Goal: Task Accomplishment & Management: Use online tool/utility

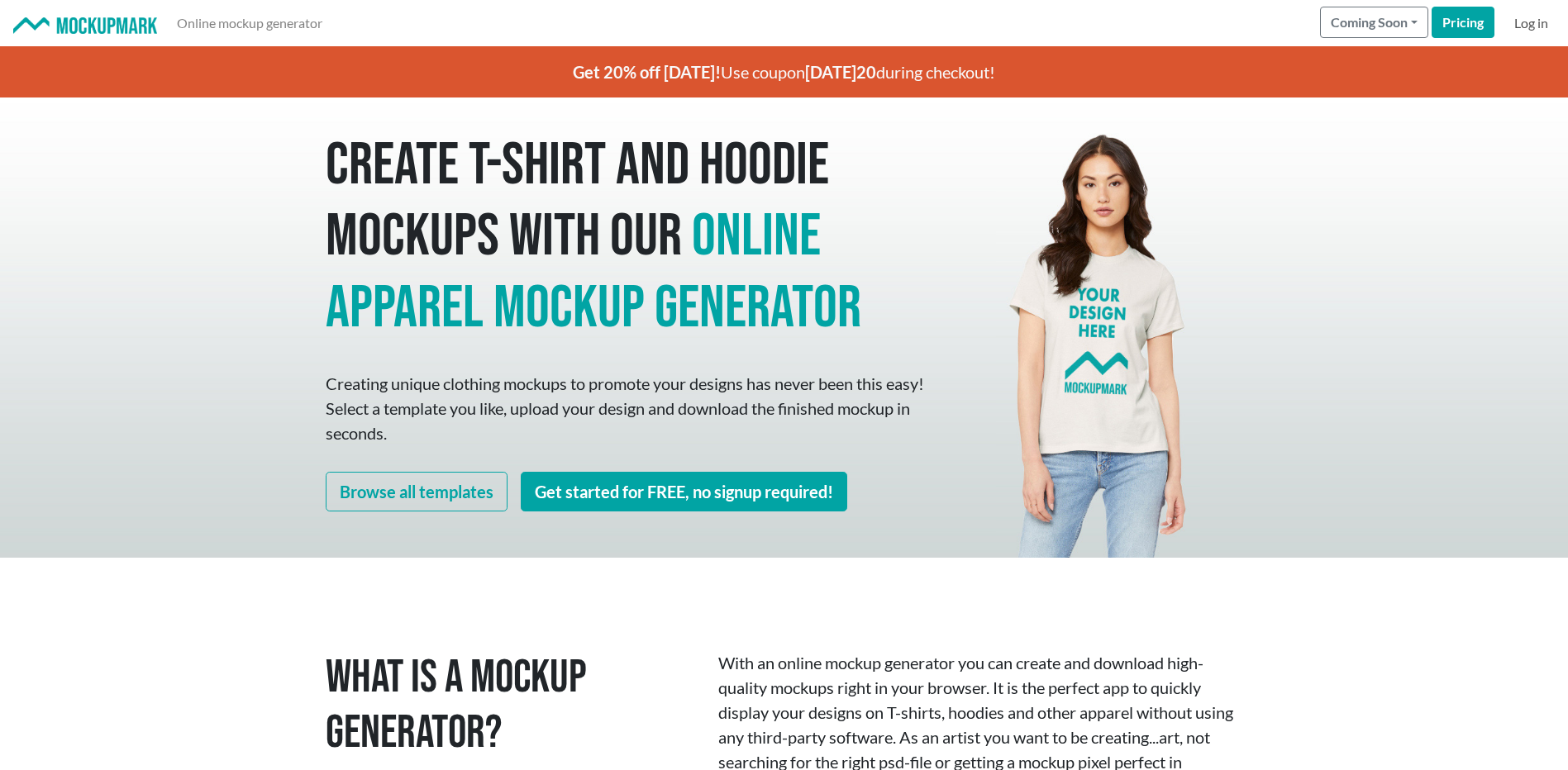
click at [1530, 25] on link "Log in" at bounding box center [1531, 23] width 48 height 33
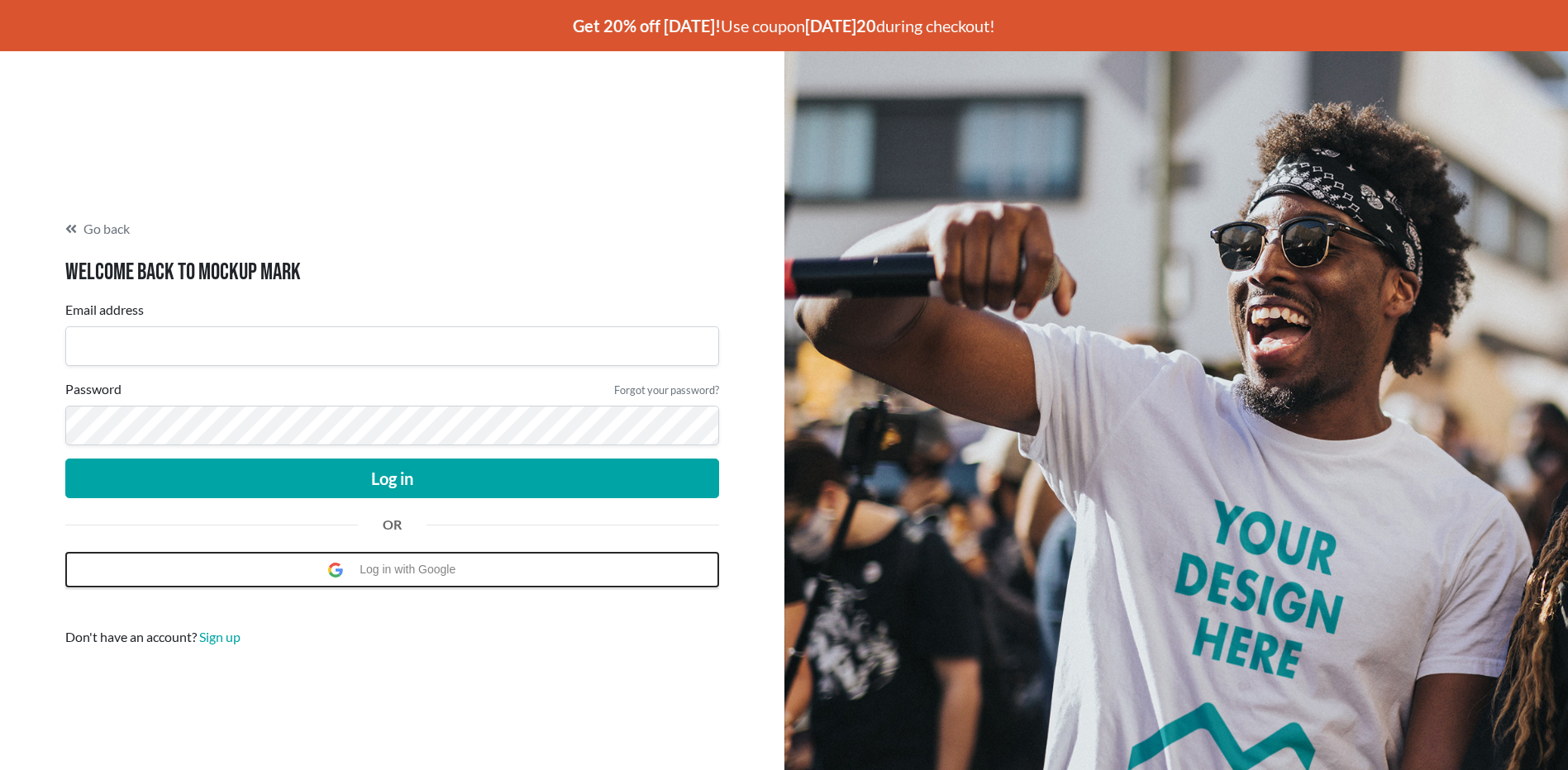
click at [395, 573] on span "Log in with Google" at bounding box center [411, 570] width 104 height 34
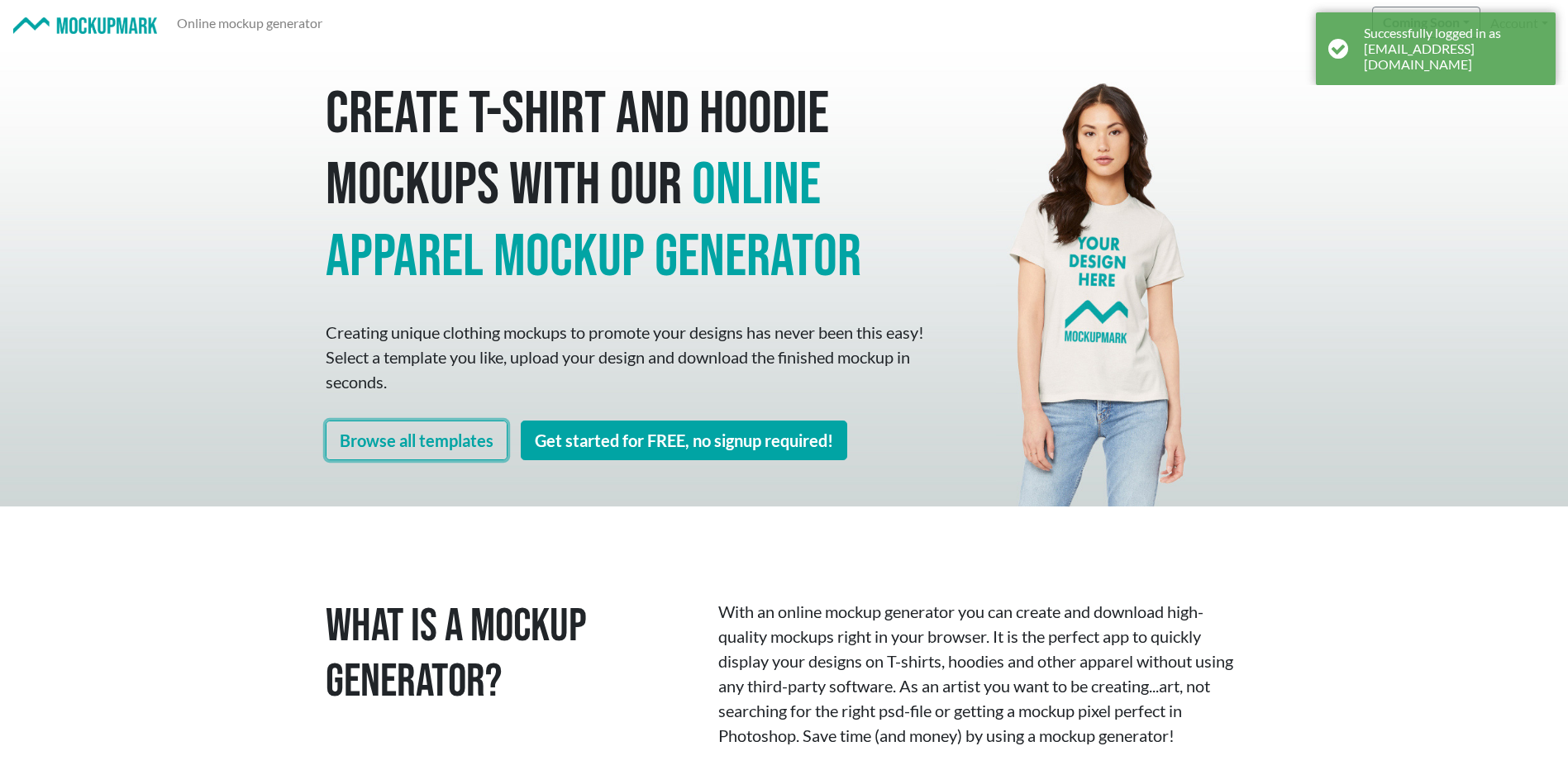
click at [426, 450] on link "Browse all templates" at bounding box center [417, 441] width 182 height 40
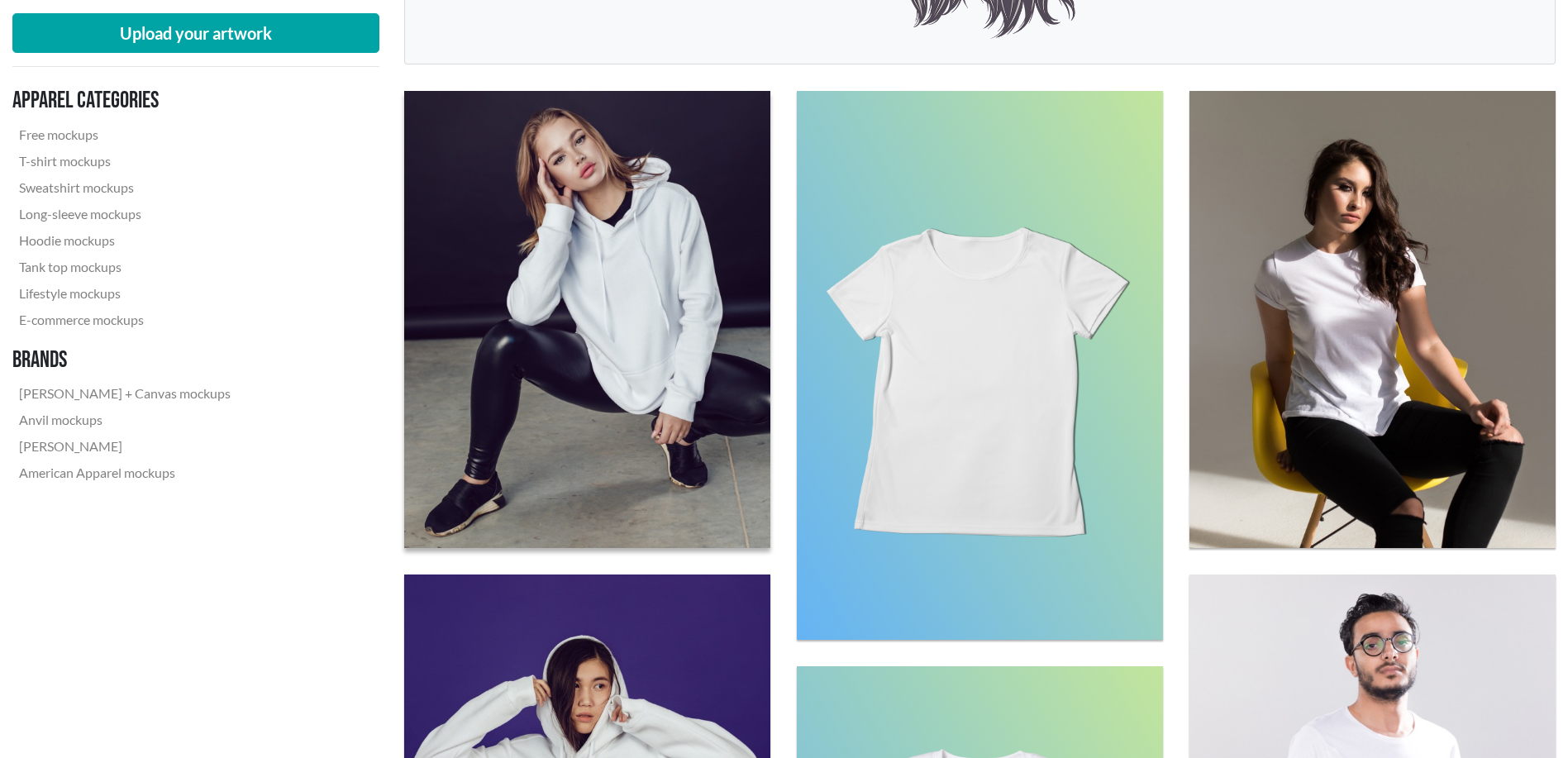
scroll to position [965, 0]
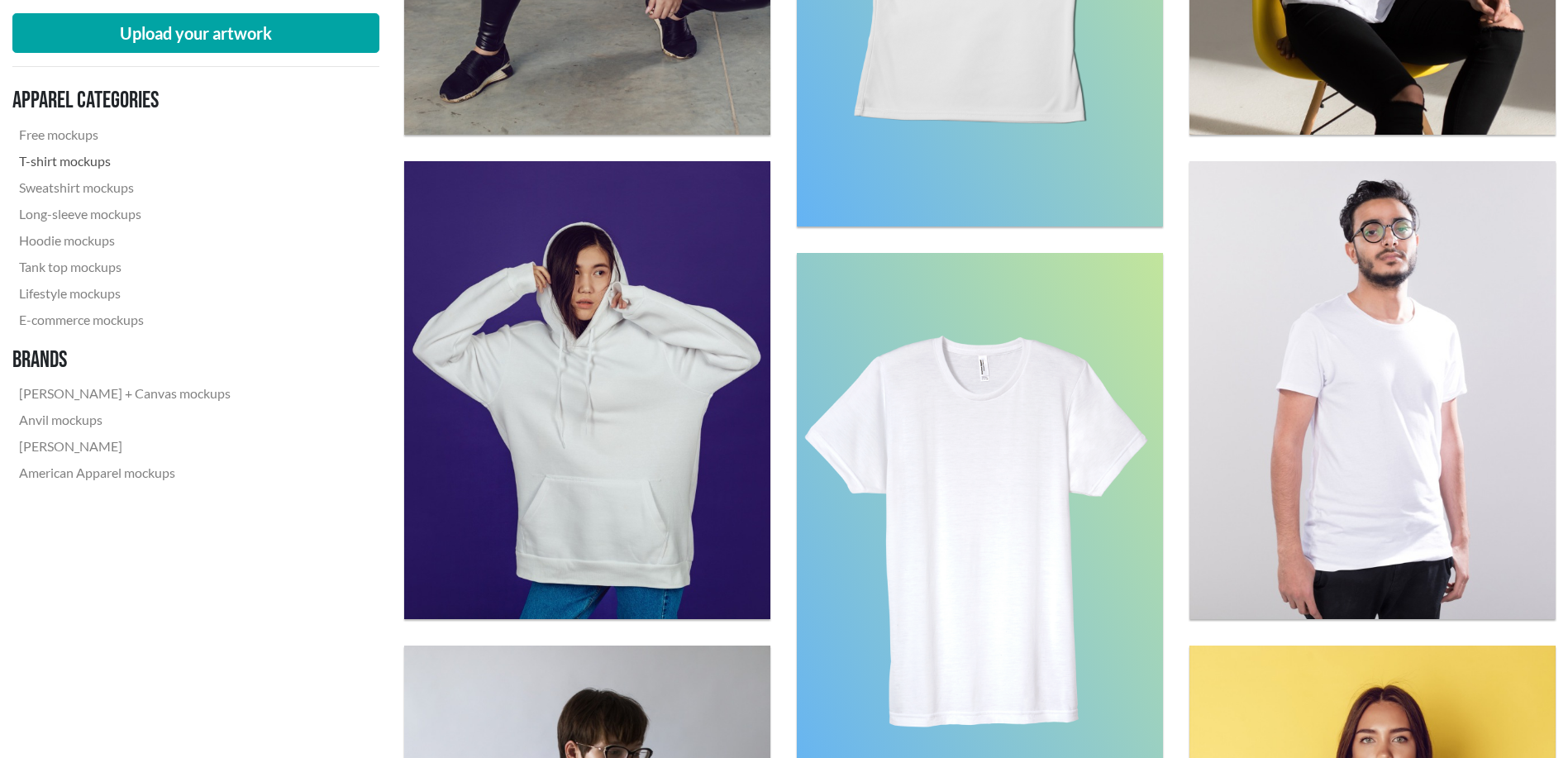
click at [96, 162] on link "T-shirt mockups" at bounding box center [124, 161] width 225 height 27
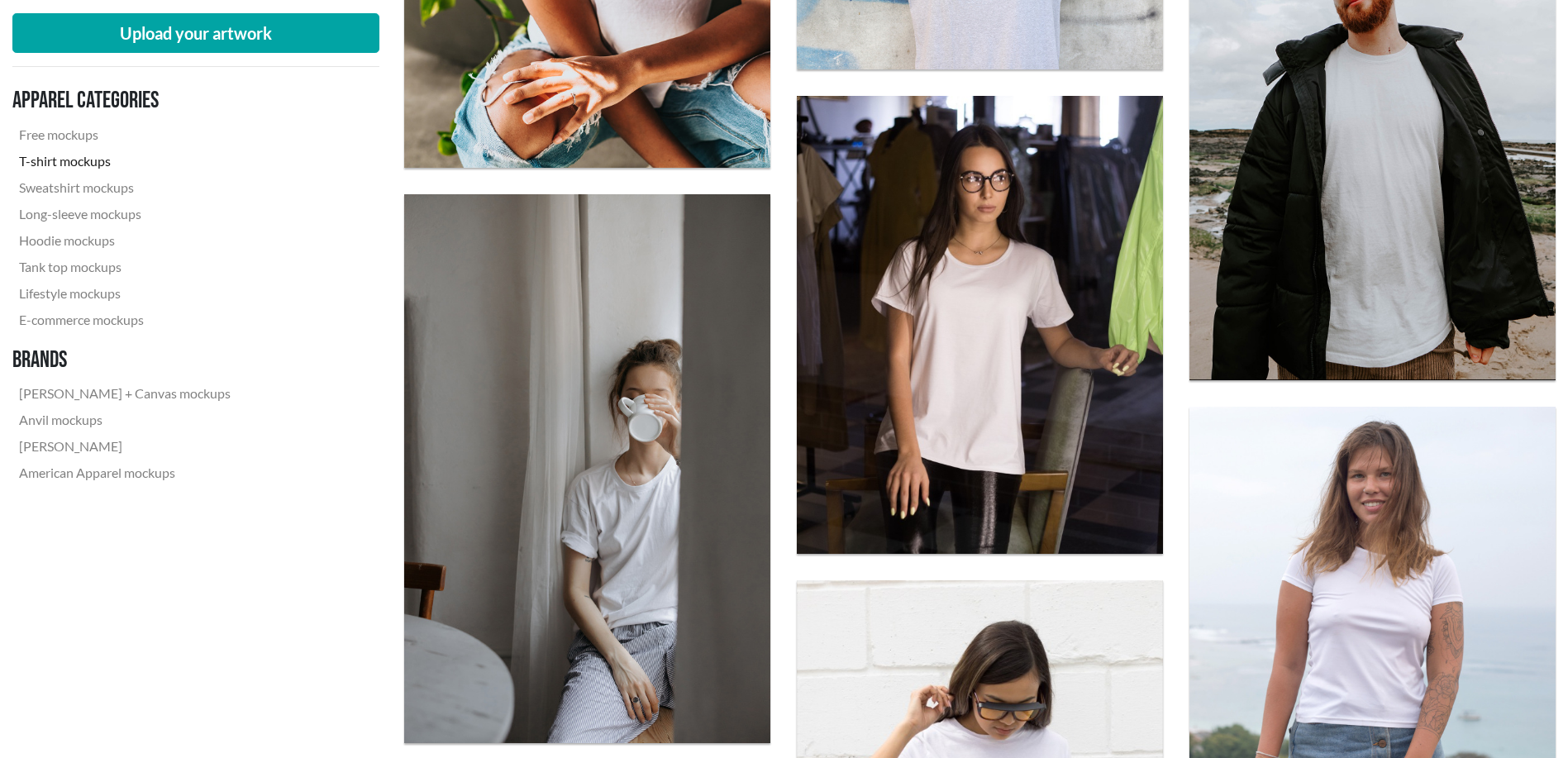
scroll to position [3030, 0]
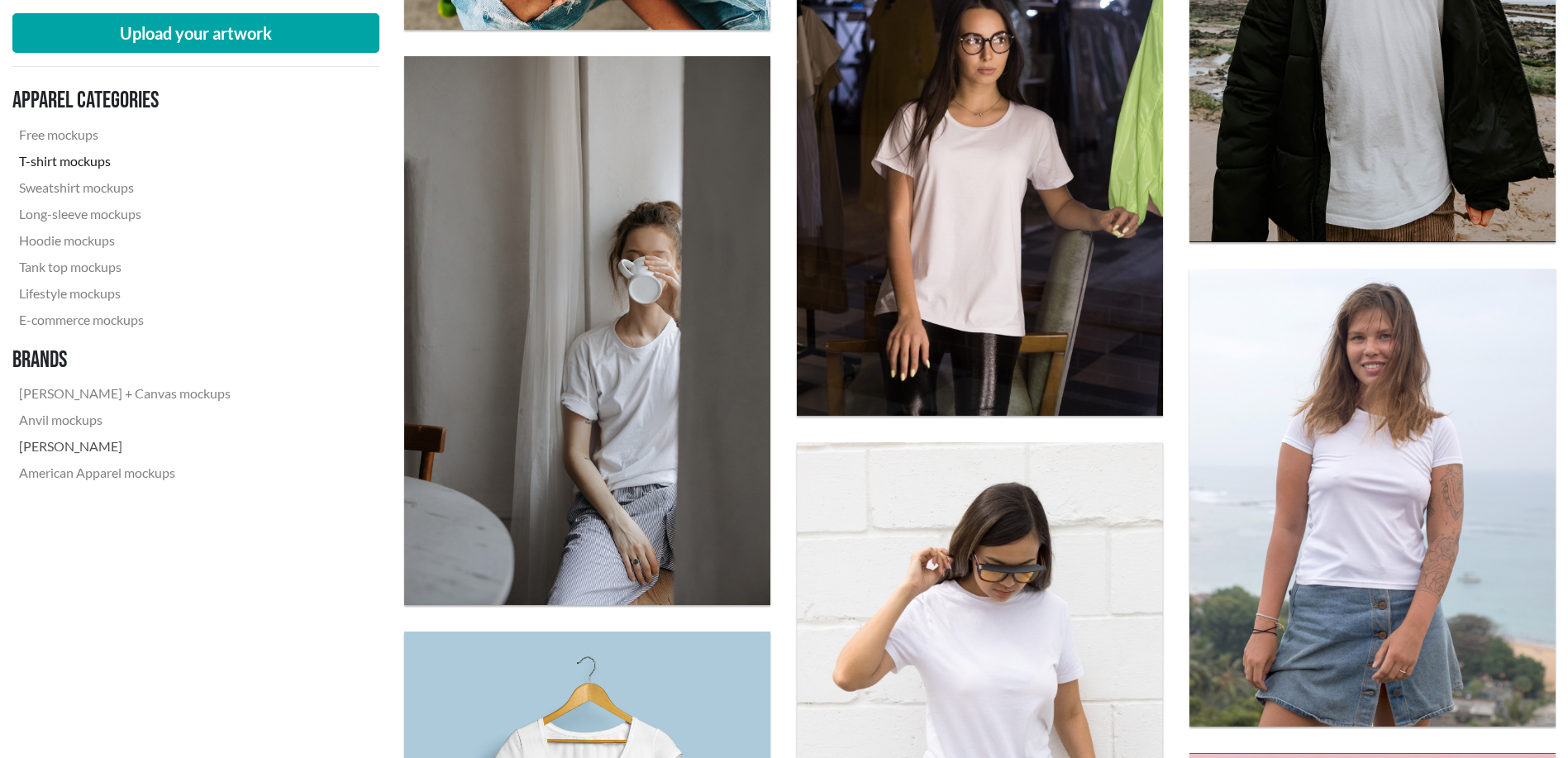
click at [84, 443] on link "[PERSON_NAME]" at bounding box center [124, 446] width 225 height 27
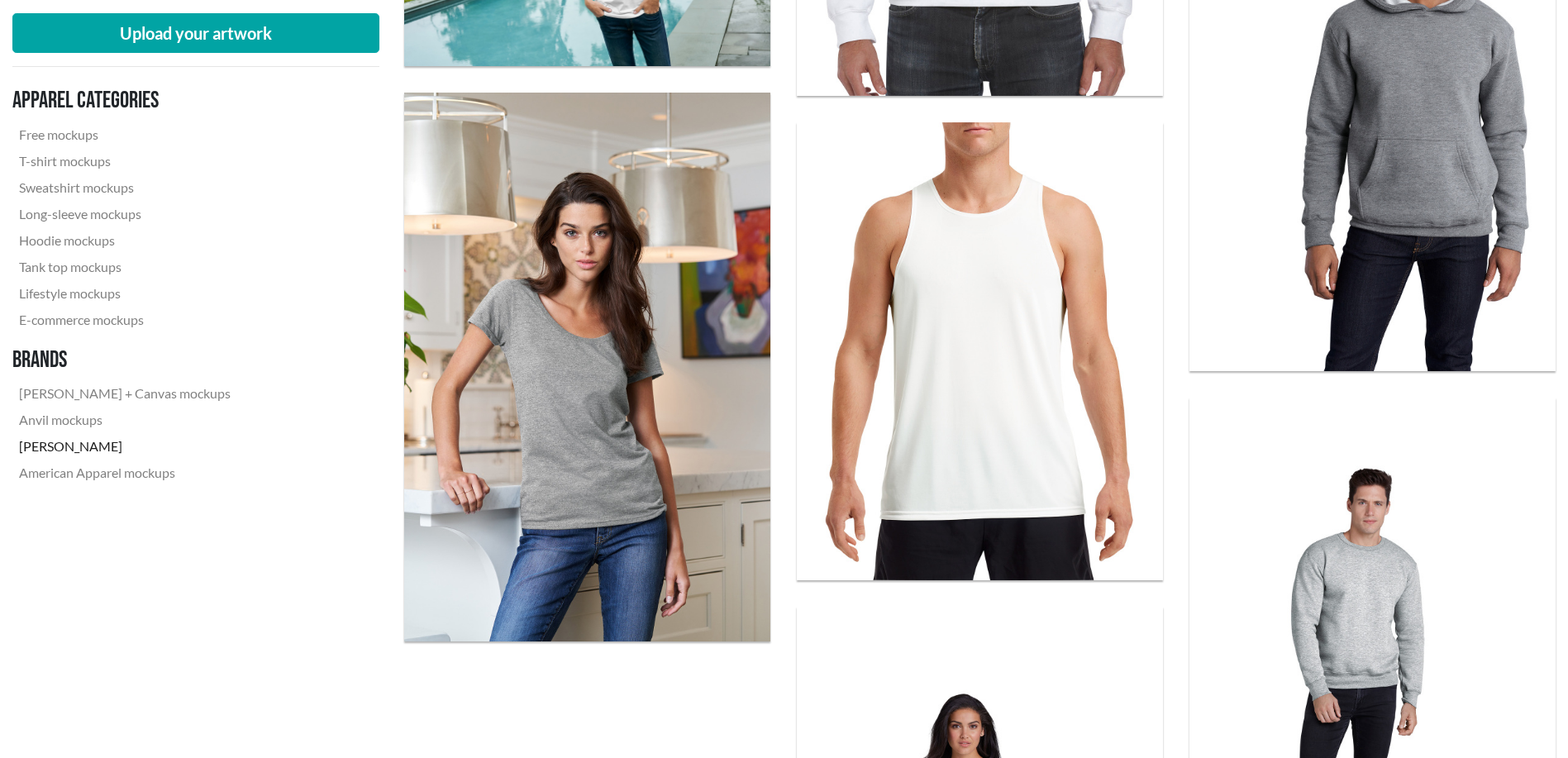
scroll to position [3306, 0]
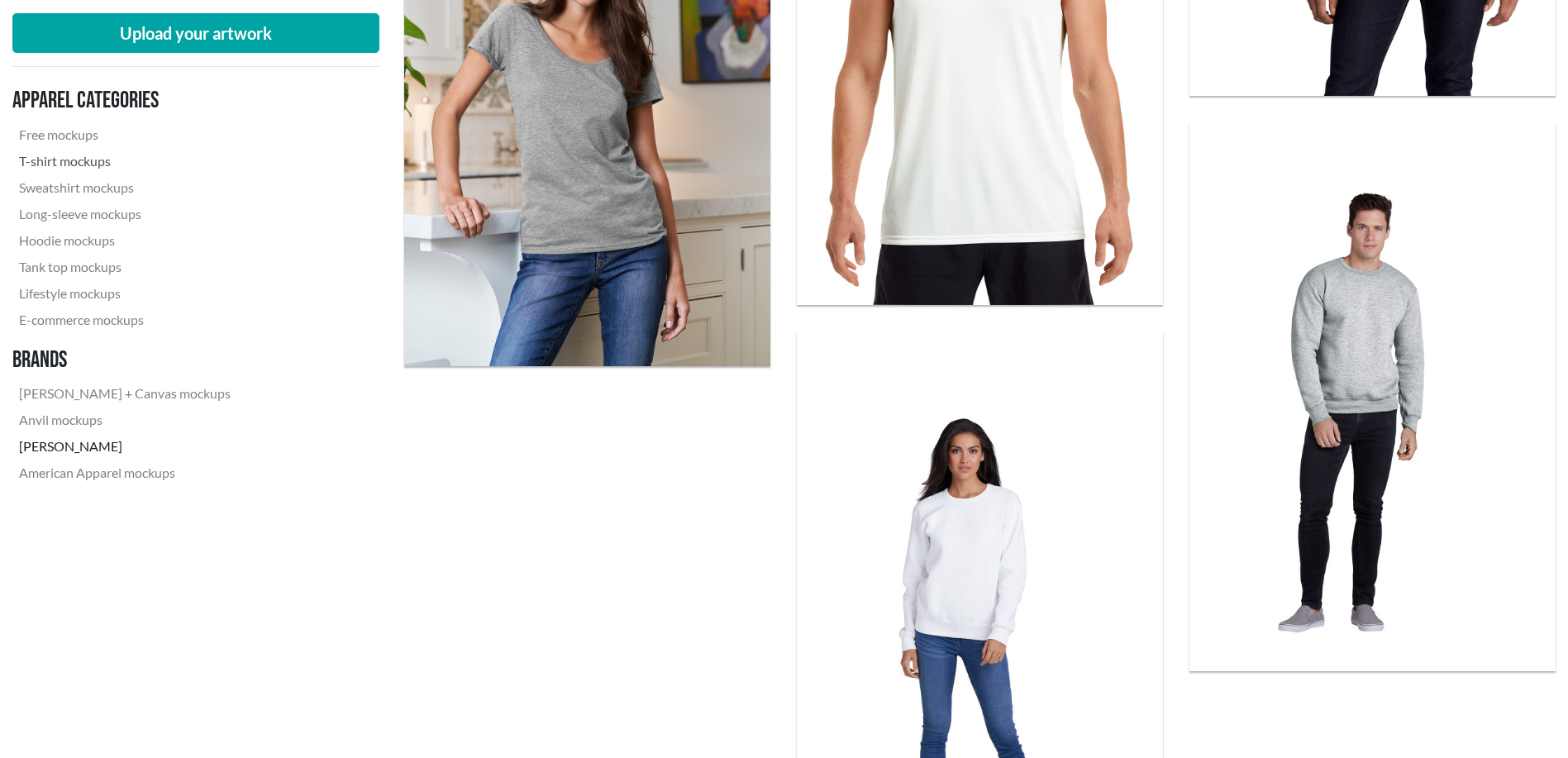
click at [71, 162] on link "T-shirt mockups" at bounding box center [124, 161] width 225 height 27
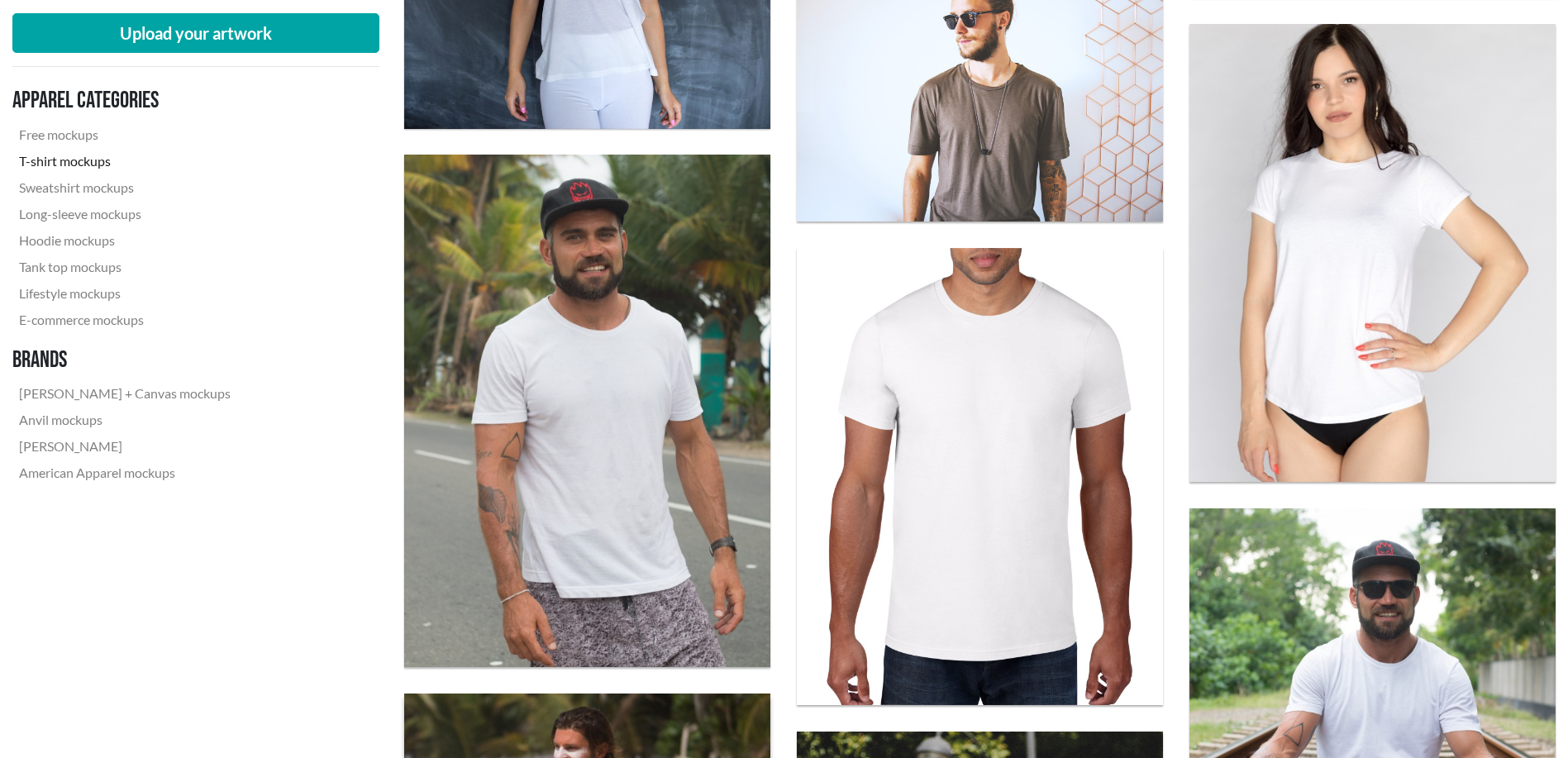
scroll to position [3168, 0]
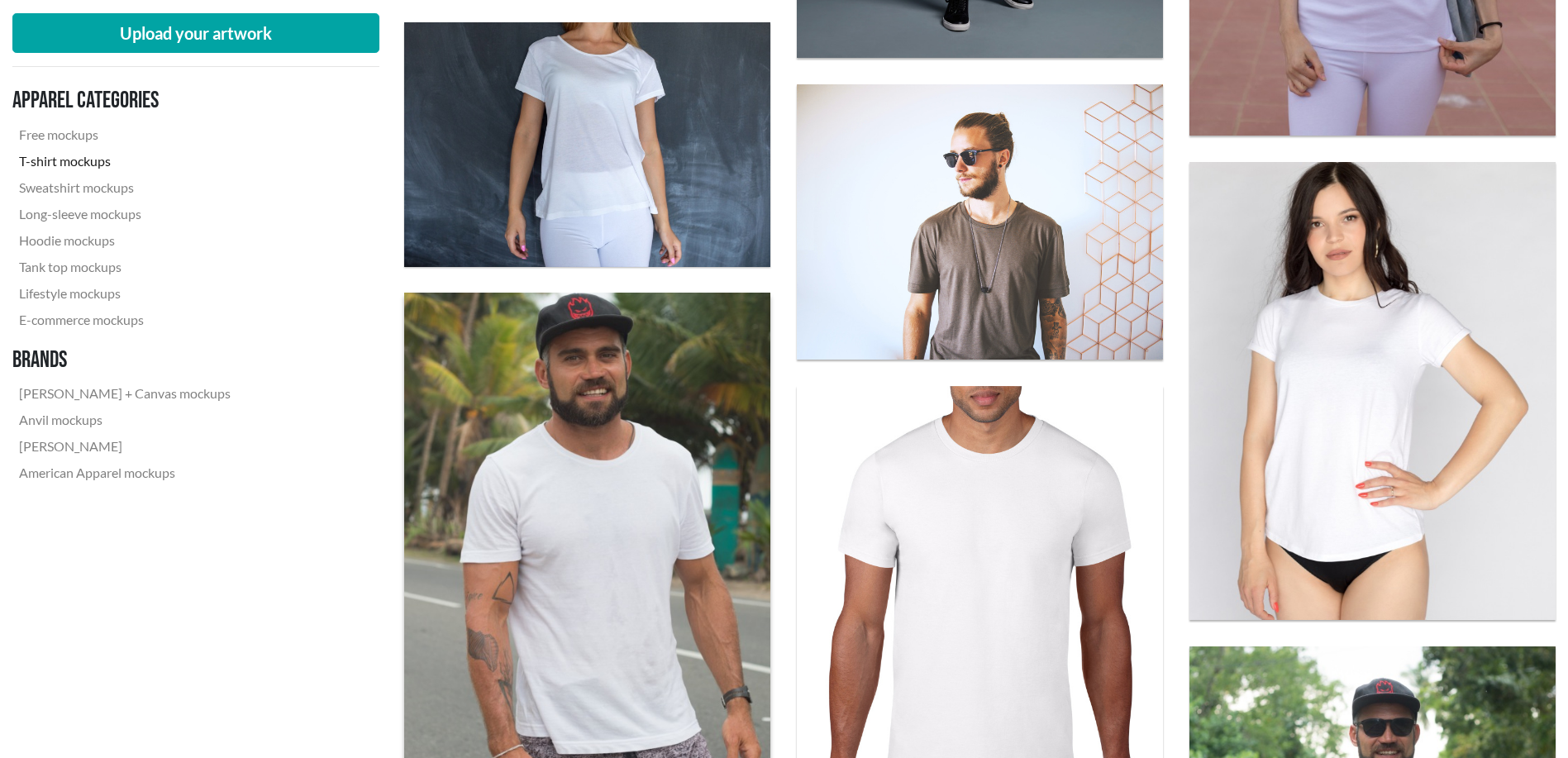
click at [637, 467] on img at bounding box center [588, 548] width 403 height 563
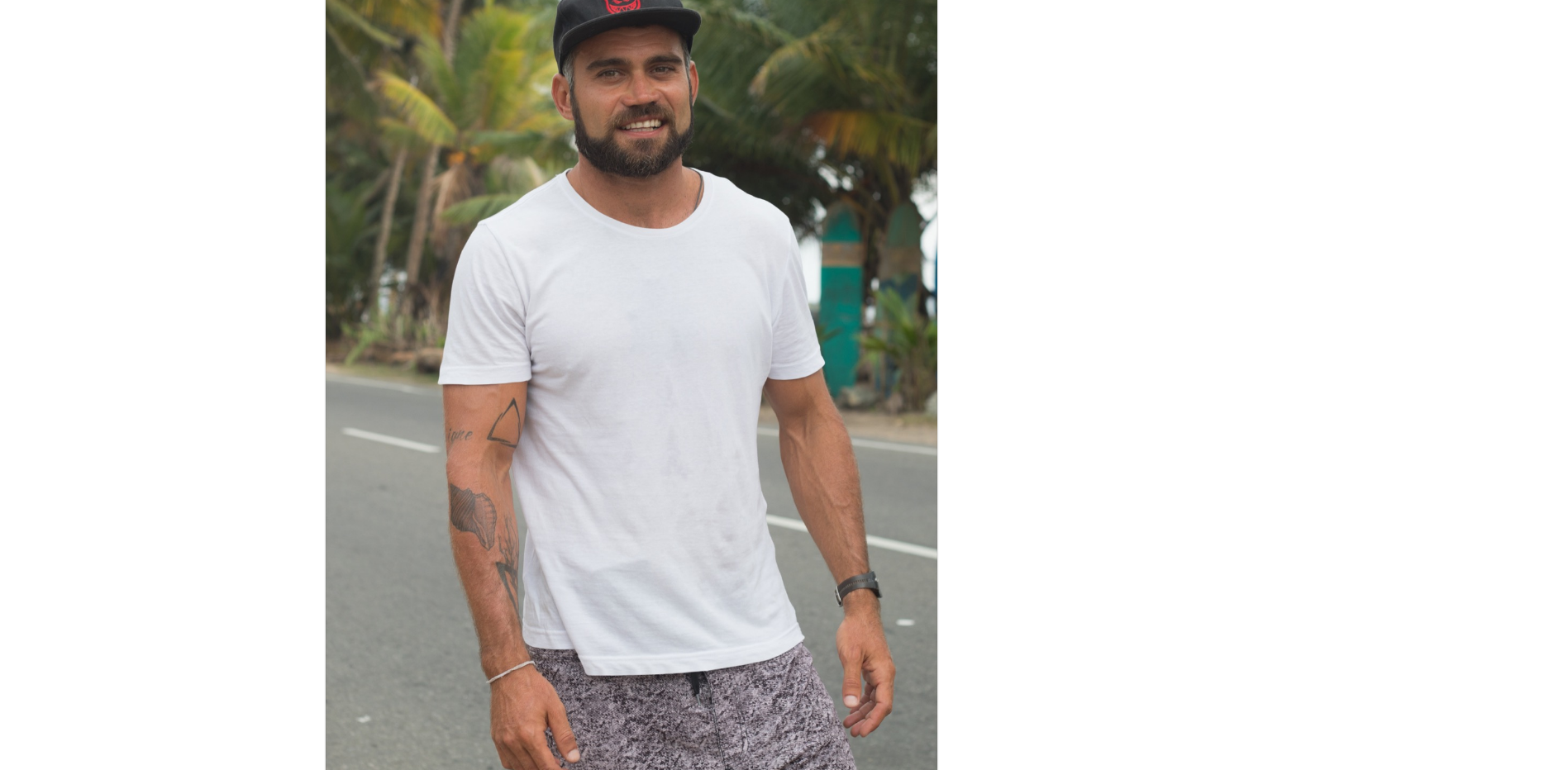
scroll to position [138, 0]
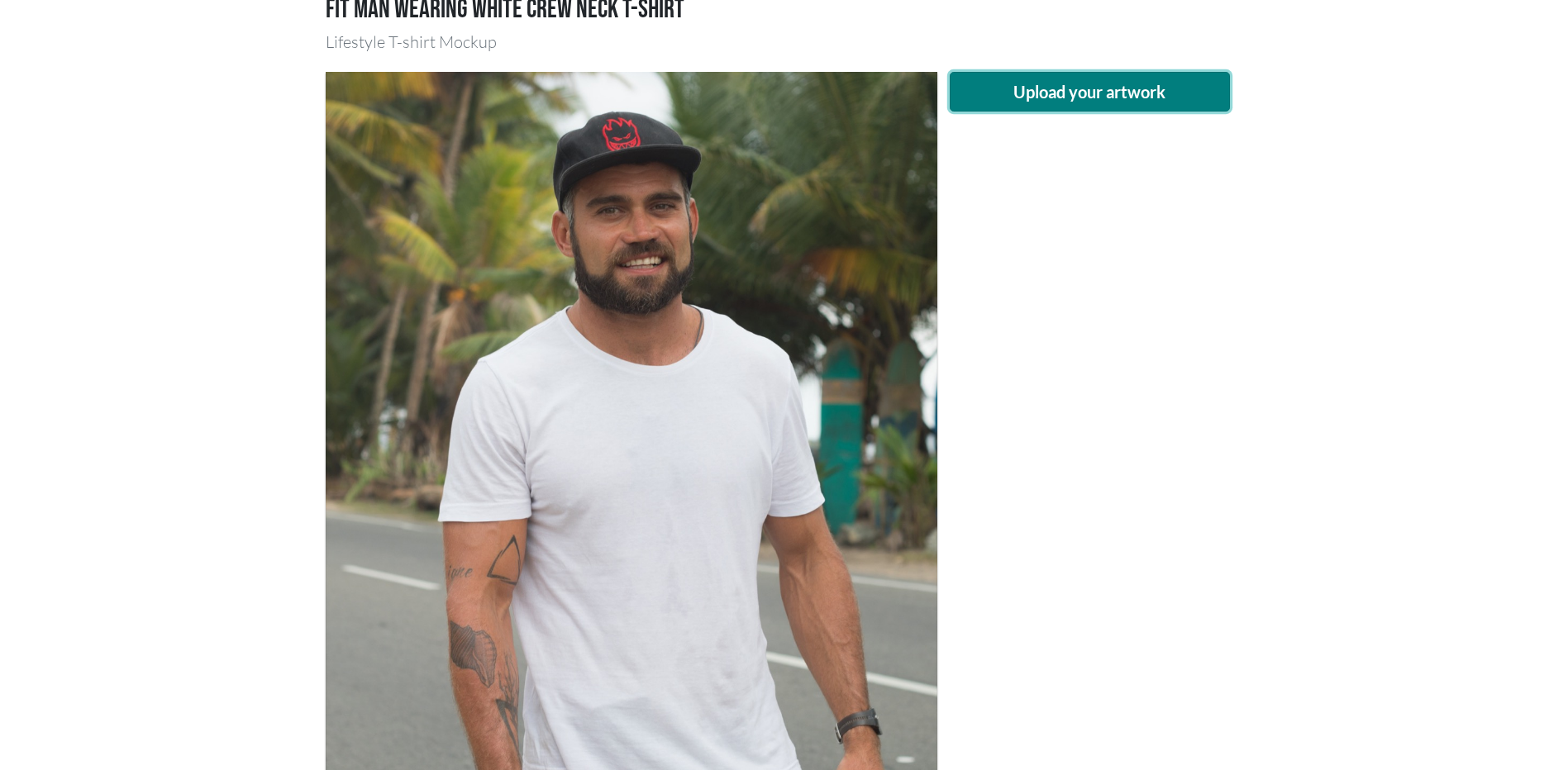
click at [1066, 99] on button "Upload your artwork" at bounding box center [1090, 92] width 281 height 40
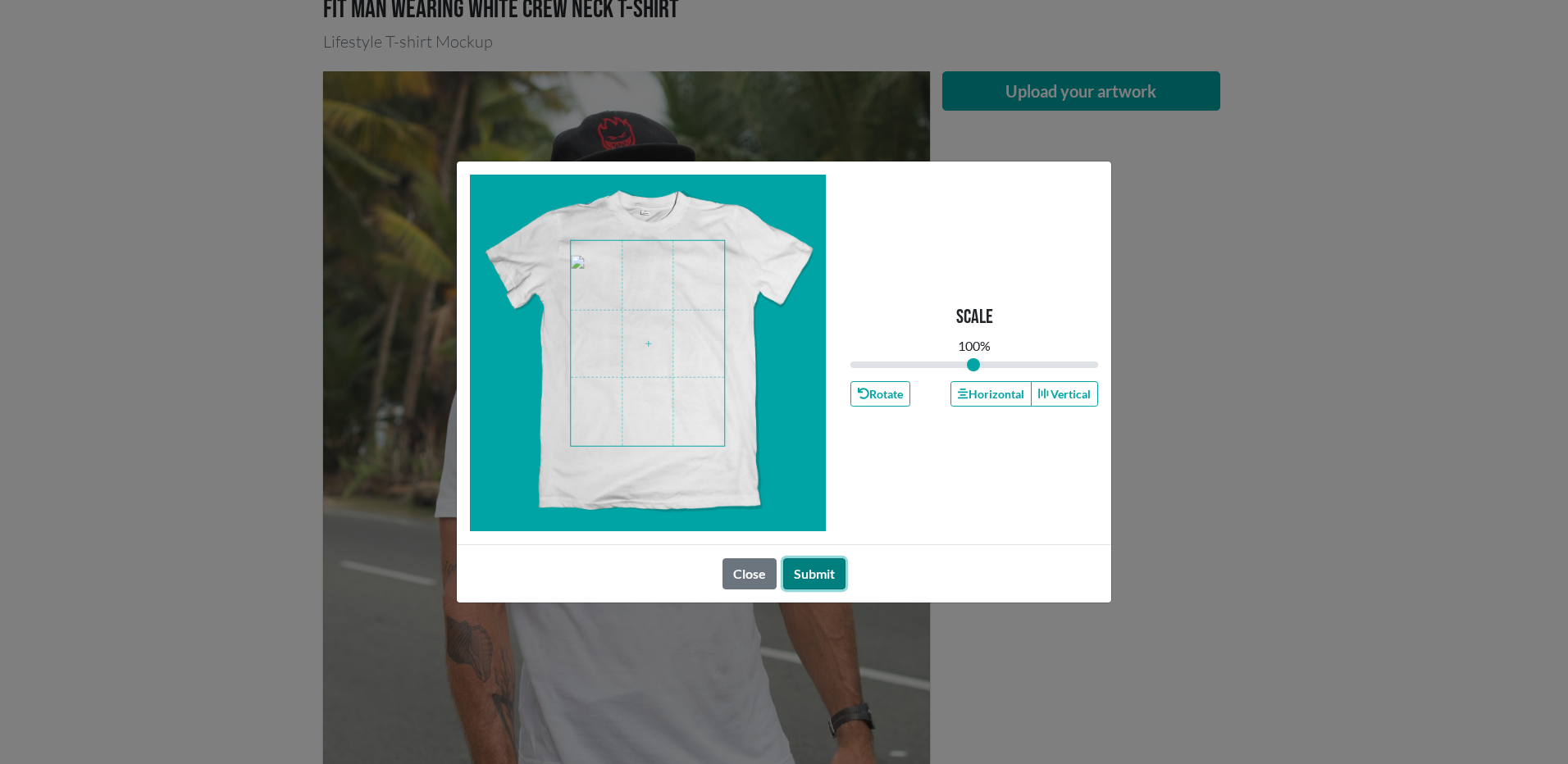
click at [821, 577] on button "Submit" at bounding box center [814, 574] width 63 height 31
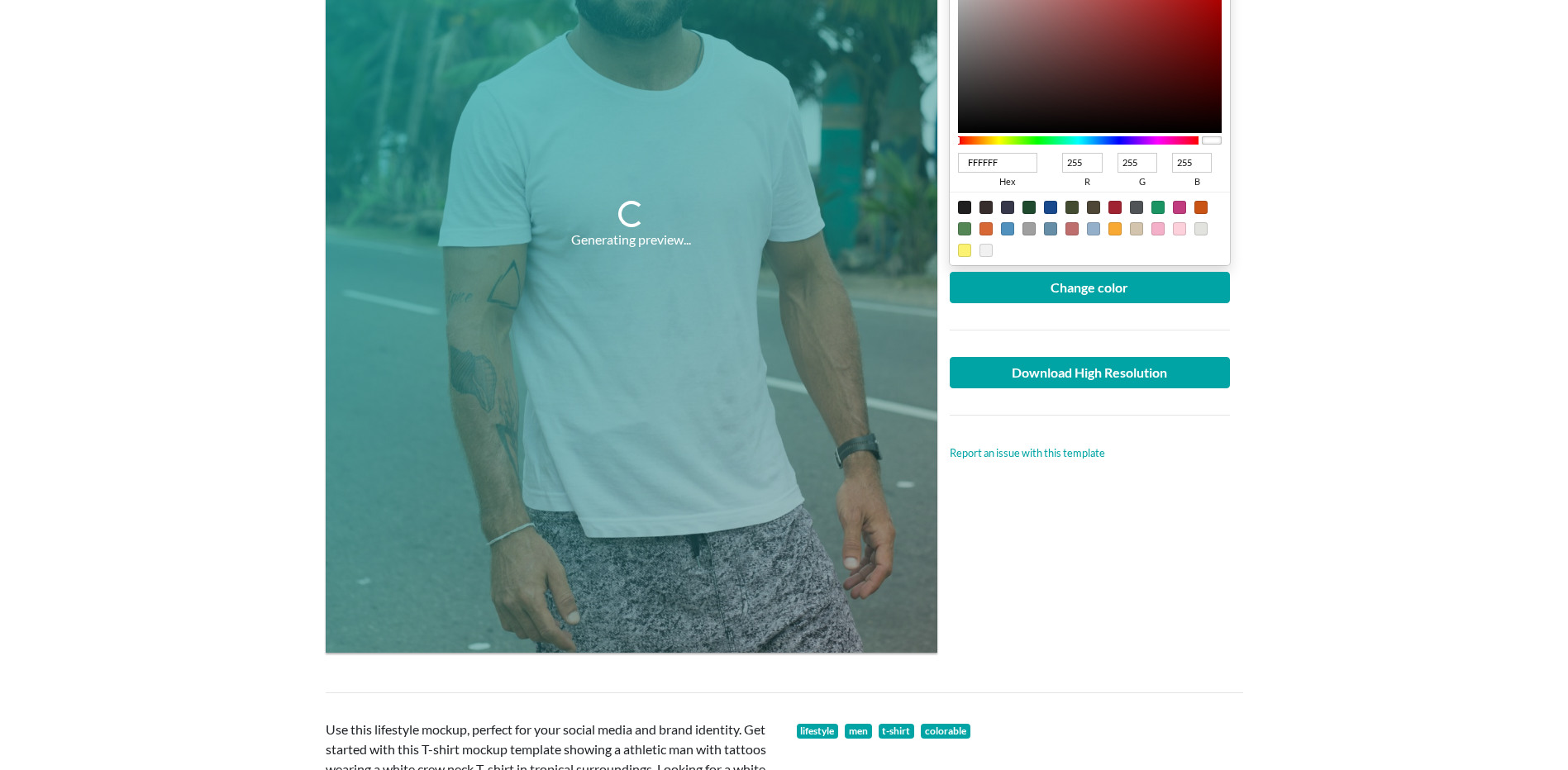
scroll to position [275, 0]
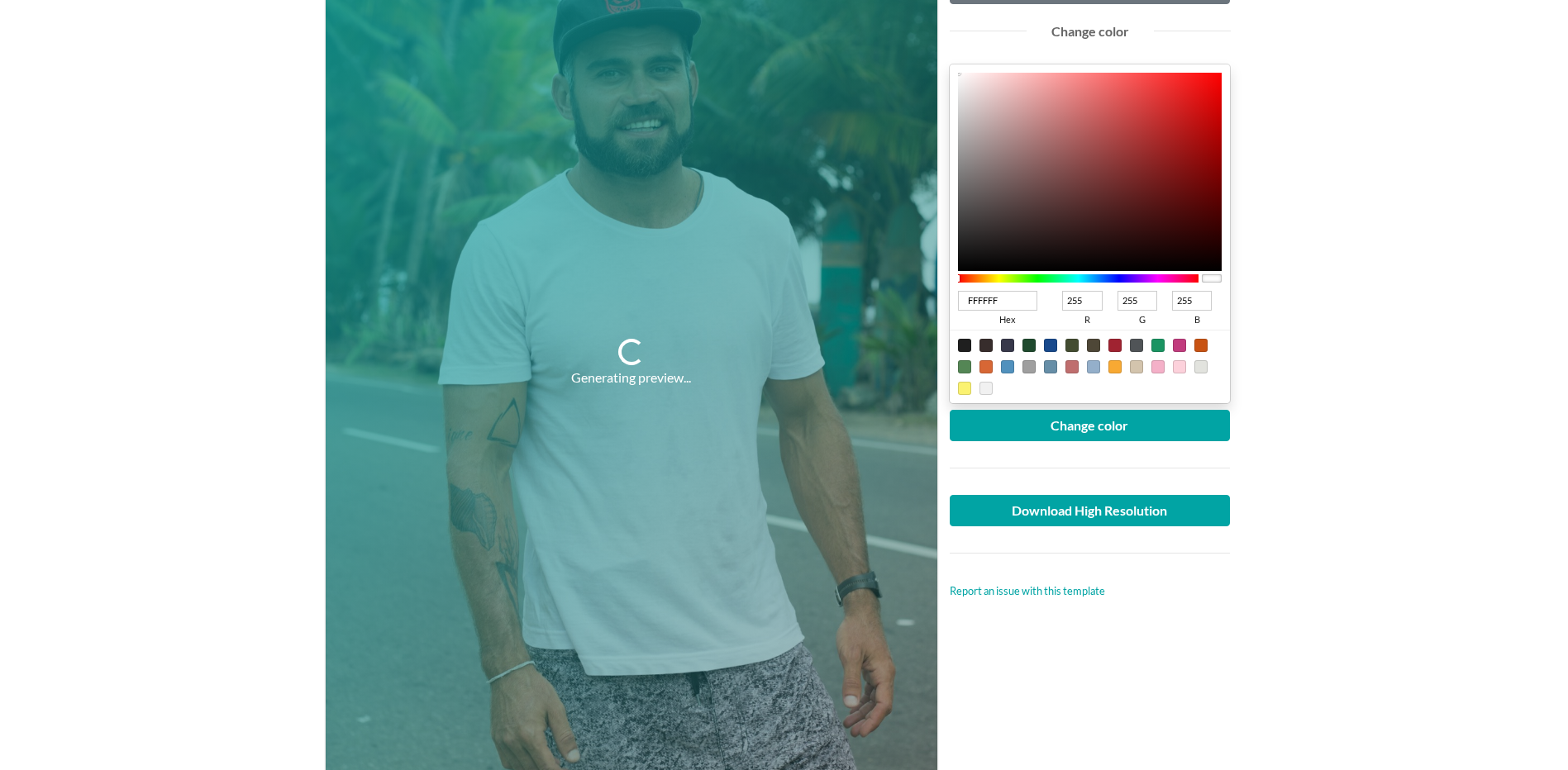
click at [967, 341] on div at bounding box center [964, 345] width 13 height 13
type input "1F1F1F"
type input "31"
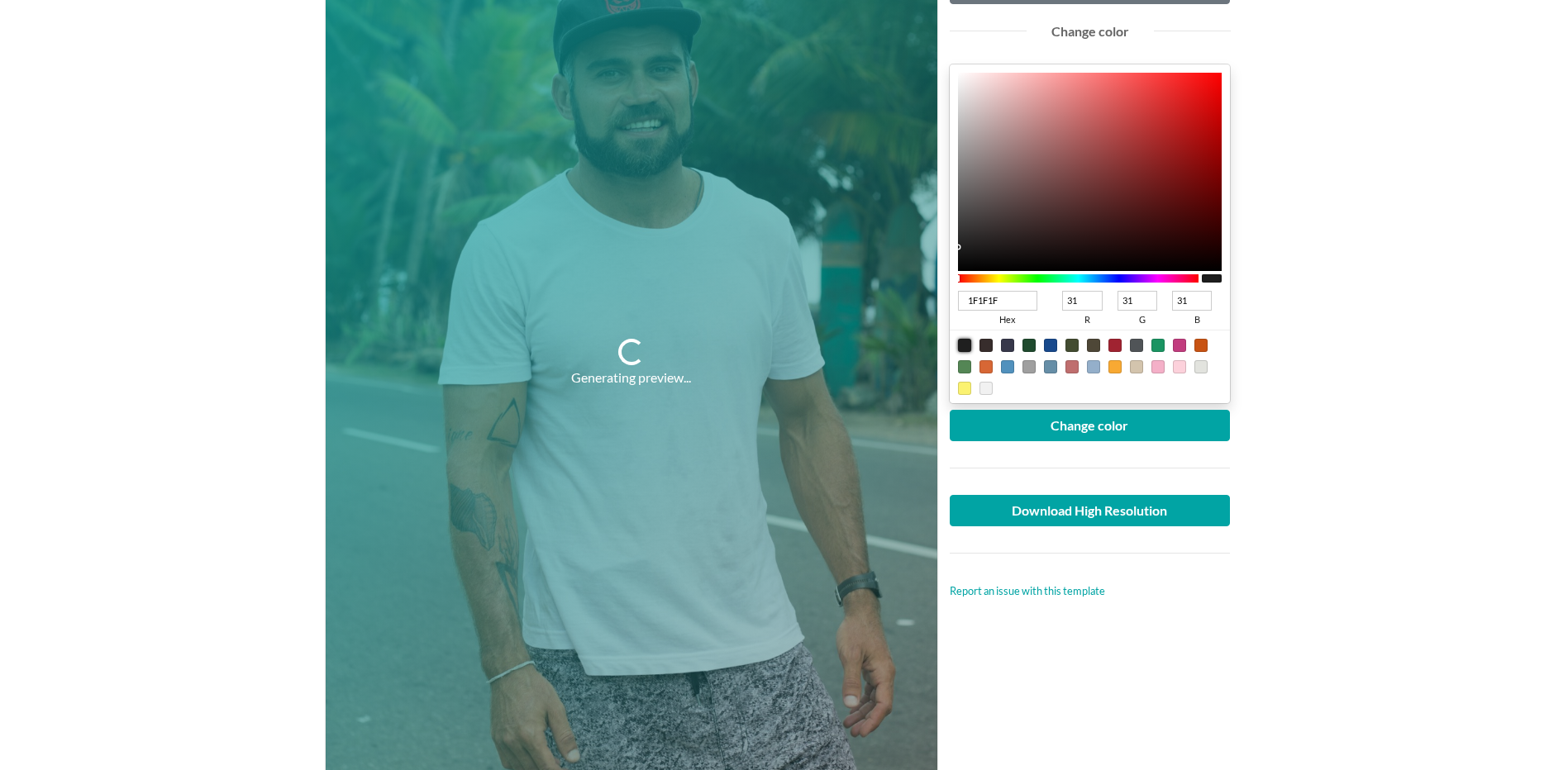
type input "1C1C1C"
type input "28"
type input "1A1A1A"
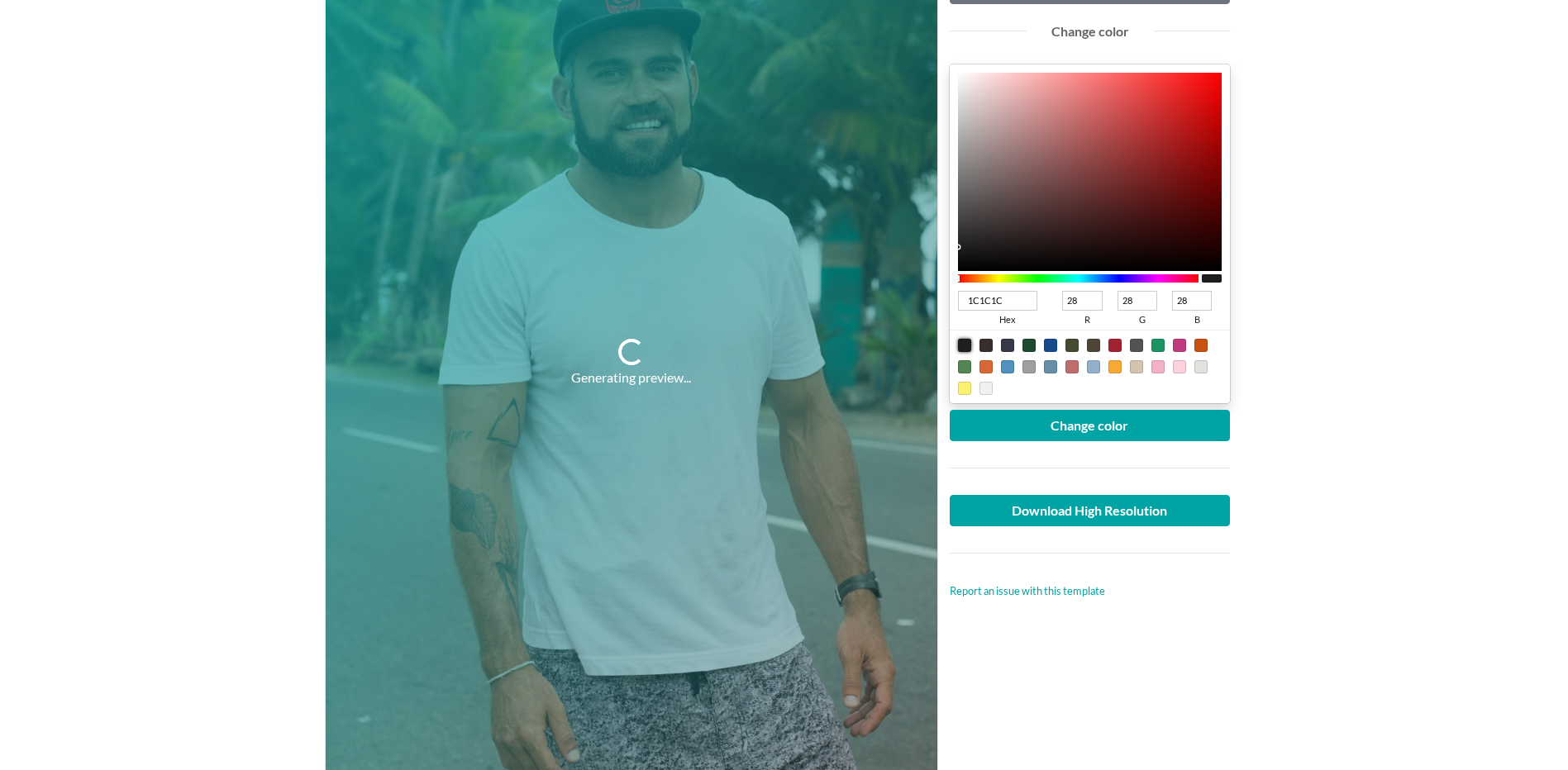
type input "26"
type input "000000"
type input "0"
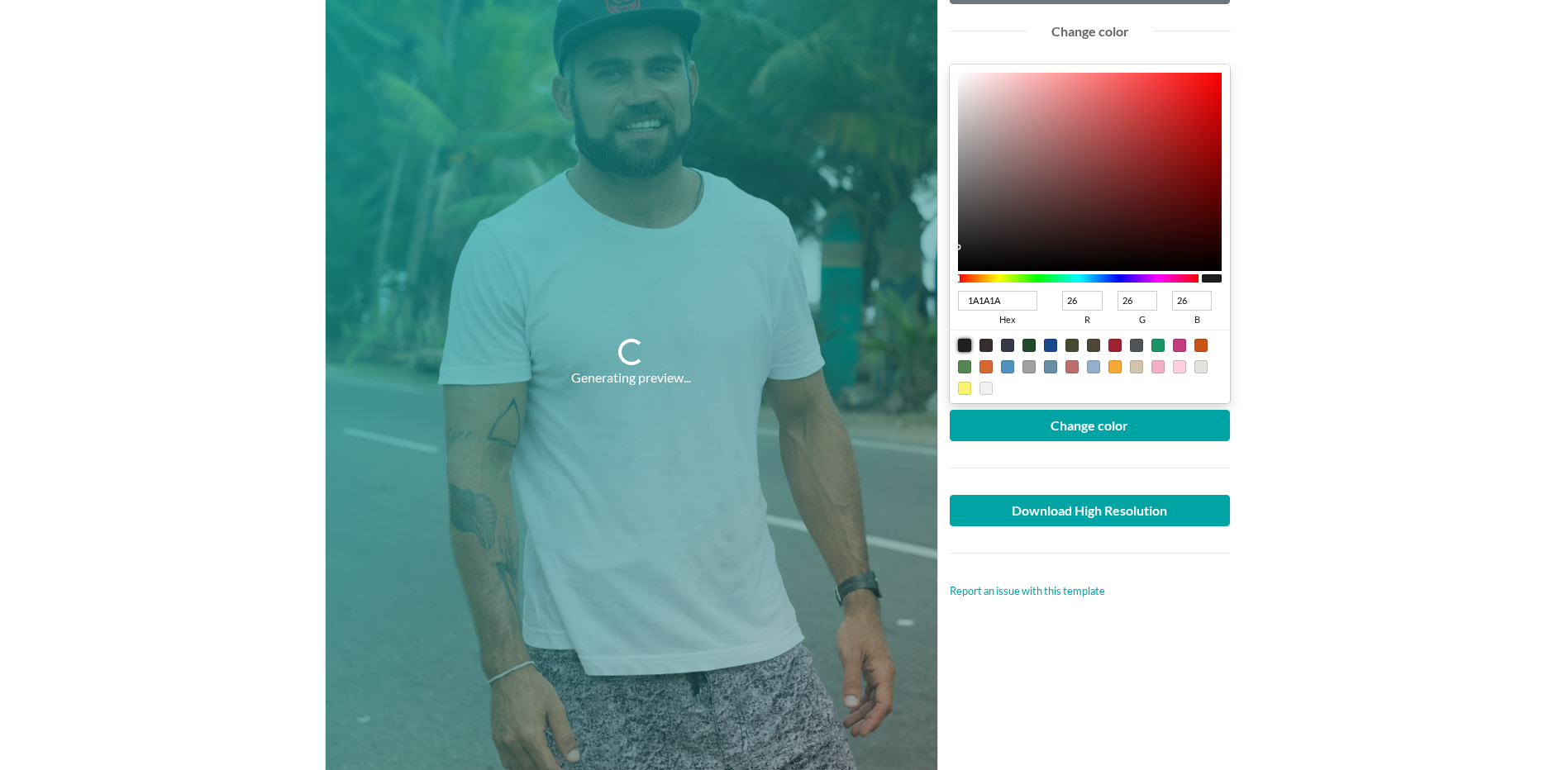
type input "0"
drag, startPoint x: 958, startPoint y: 250, endPoint x: 954, endPoint y: 296, distance: 46.2
click at [954, 296] on div "000000 hex 0 r 0 g 0 b 100 a" at bounding box center [1090, 234] width 281 height 339
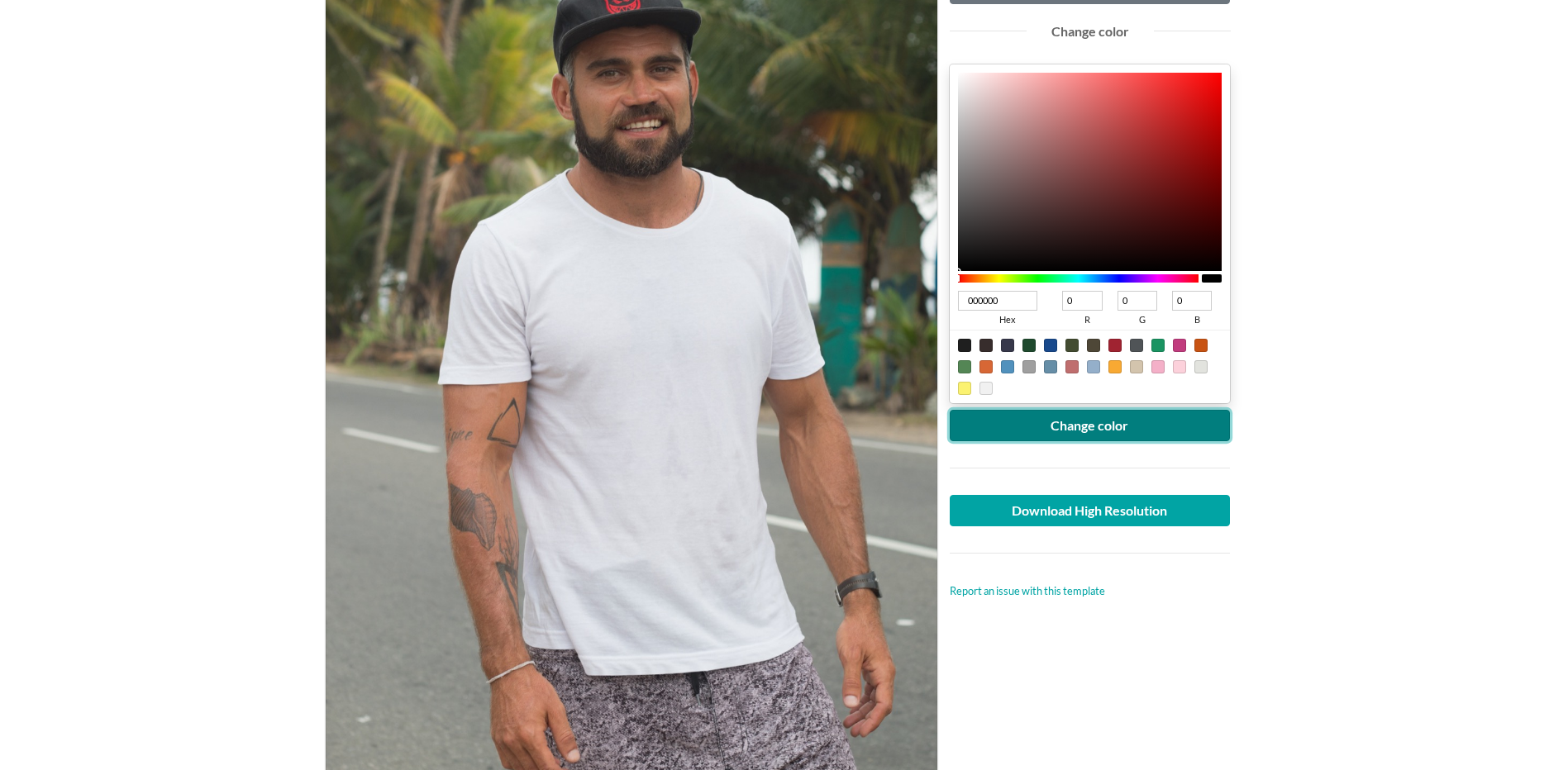
click at [1087, 434] on button "Change color" at bounding box center [1090, 425] width 281 height 31
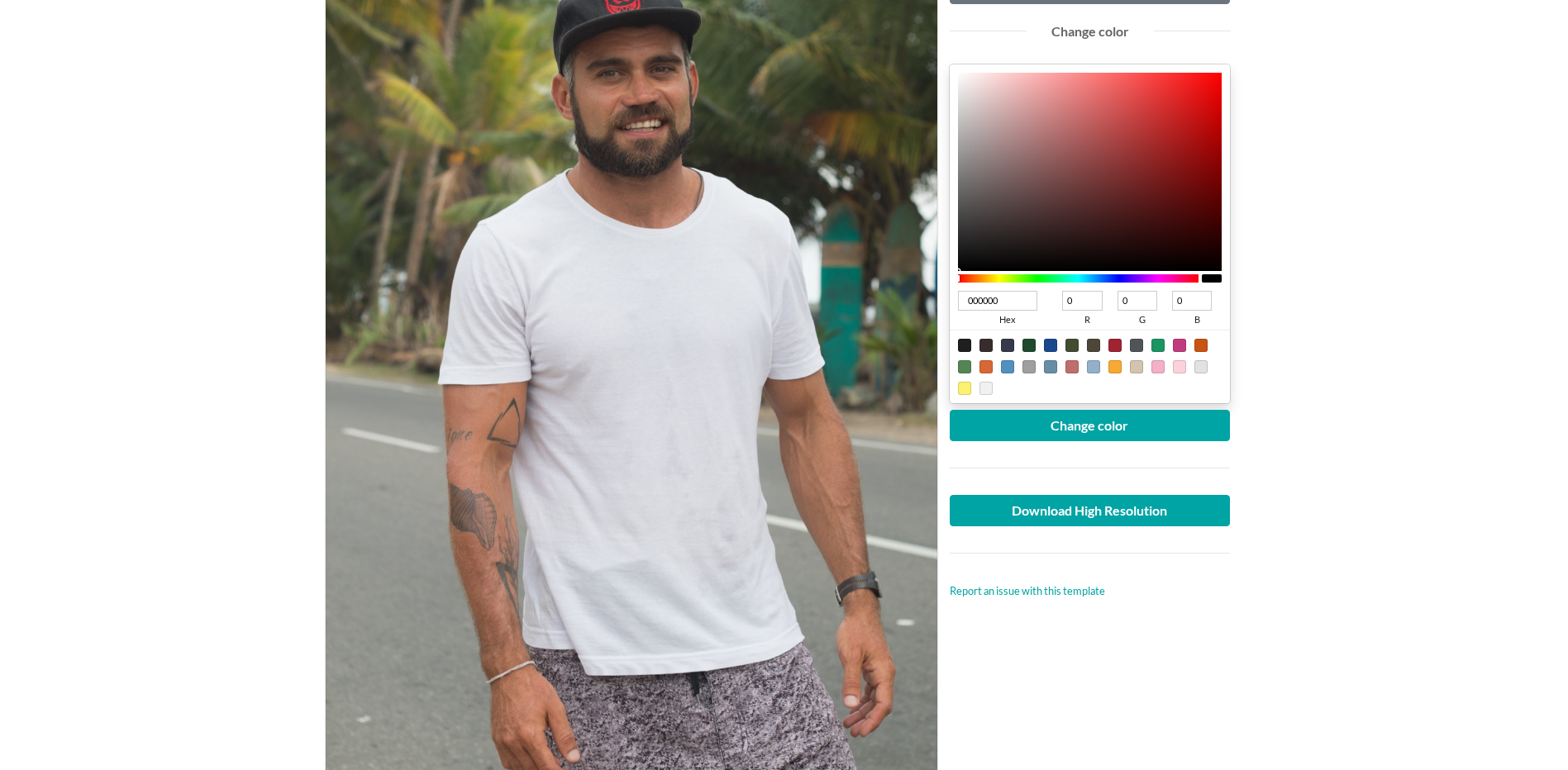
drag, startPoint x: 652, startPoint y: 438, endPoint x: 650, endPoint y: 412, distance: 26.1
click at [650, 412] on div at bounding box center [632, 362] width 612 height 856
click at [659, 404] on div at bounding box center [632, 362] width 612 height 856
click at [646, 375] on div at bounding box center [632, 362] width 612 height 856
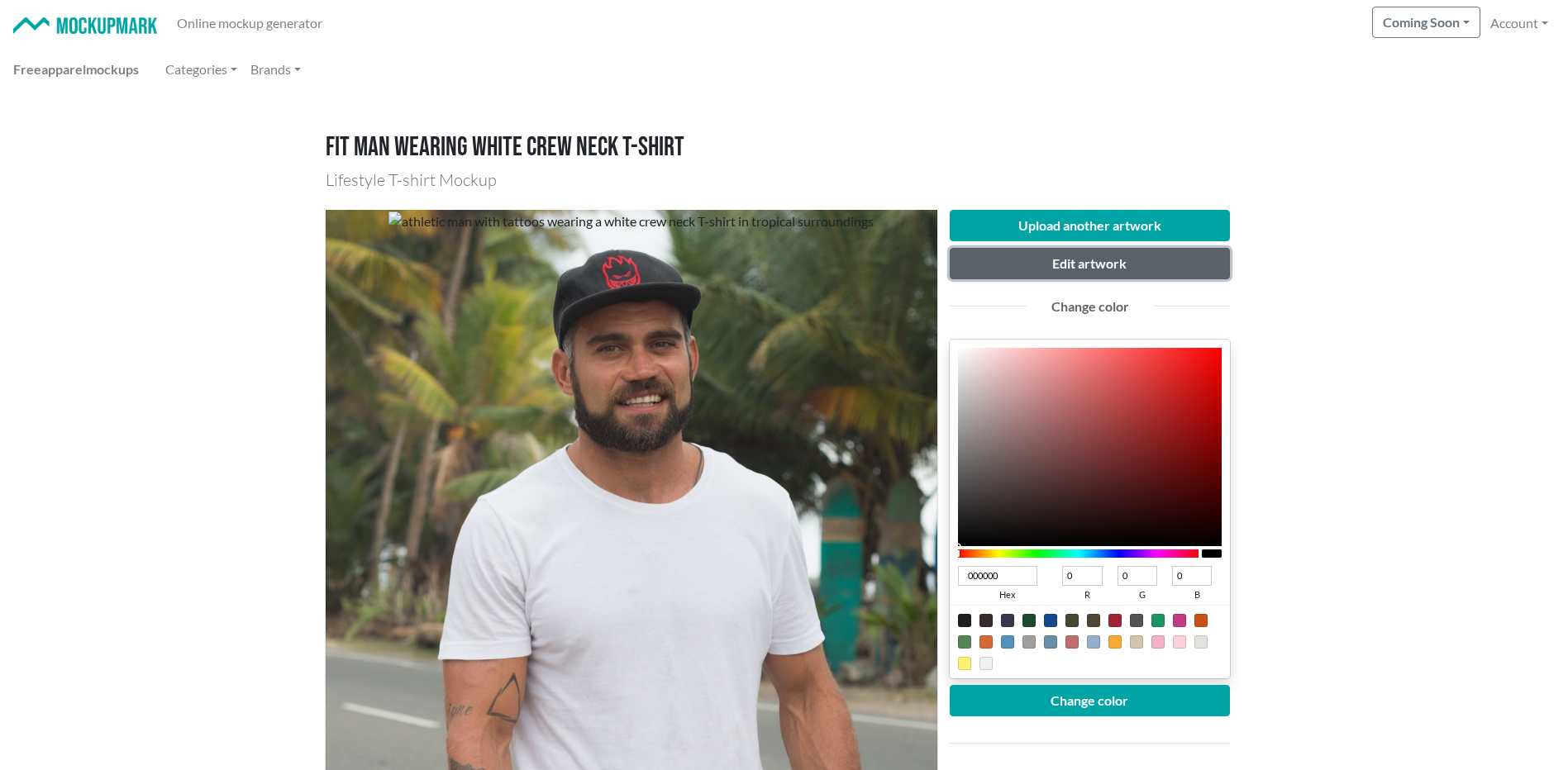
click at [1102, 268] on button "Edit artwork" at bounding box center [1090, 264] width 281 height 31
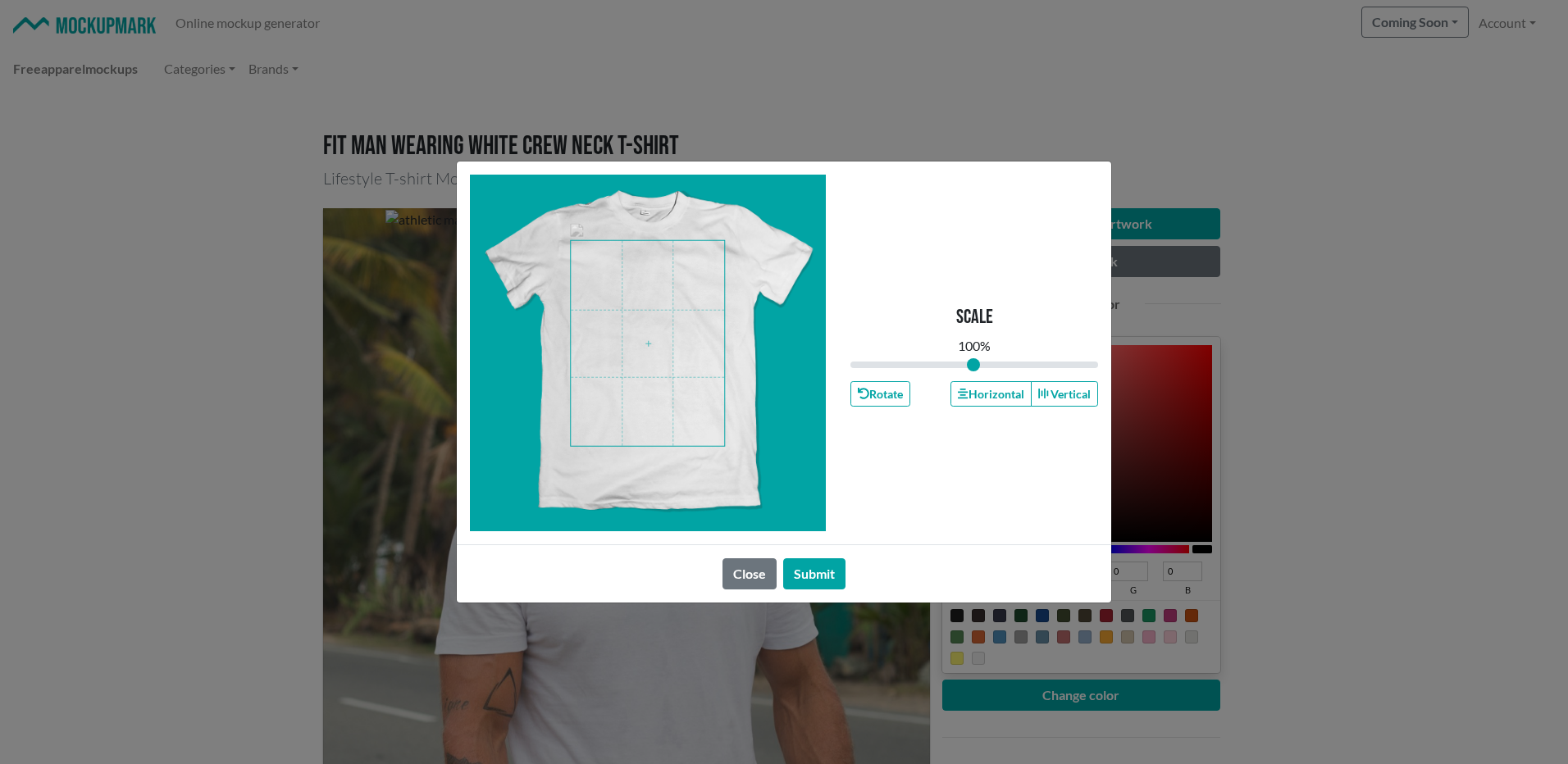
click at [656, 299] on span at bounding box center [648, 343] width 154 height 205
click at [817, 571] on button "Submit" at bounding box center [814, 574] width 63 height 31
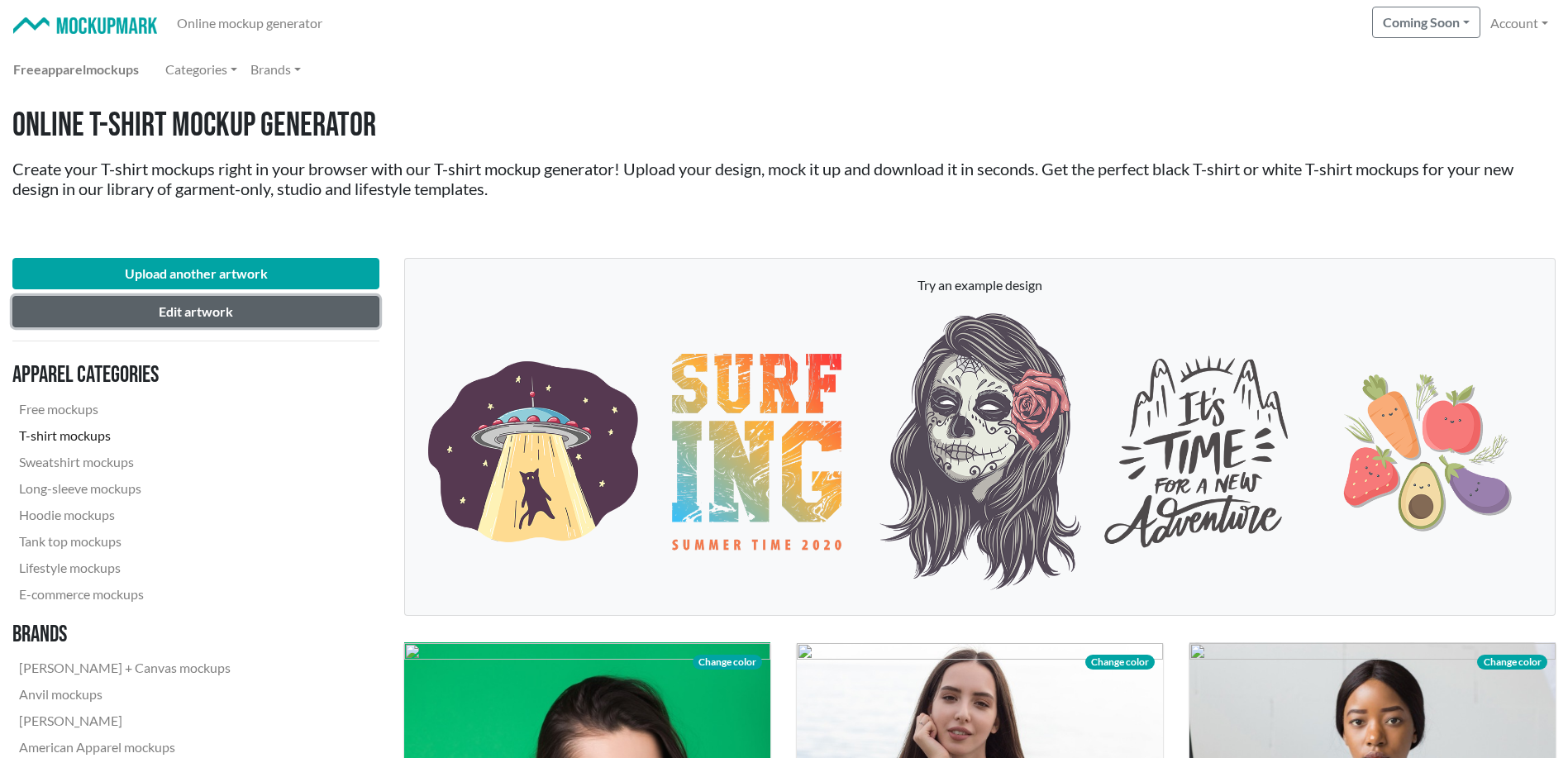
click at [236, 314] on button "Edit artwork" at bounding box center [195, 311] width 367 height 31
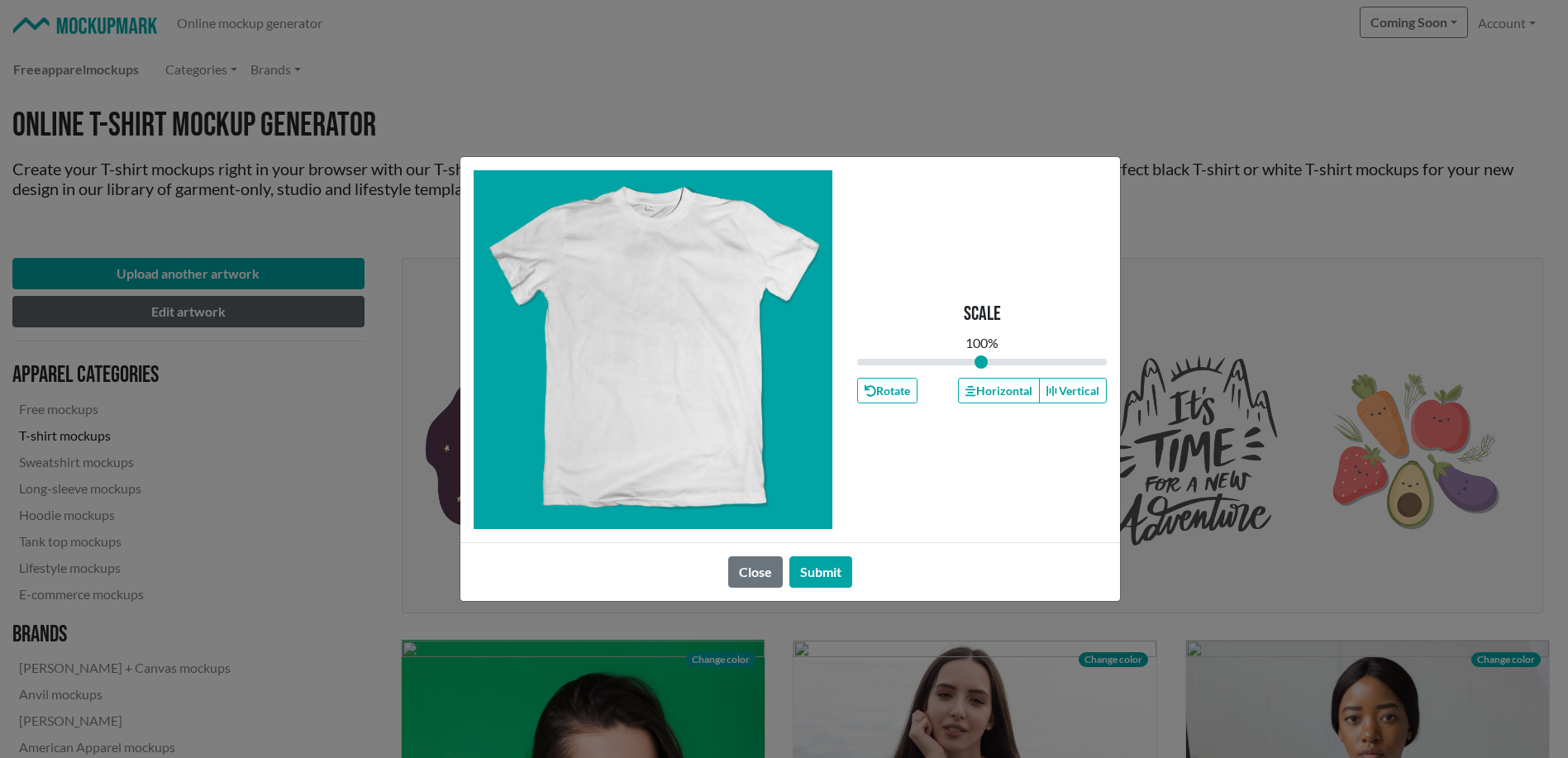
type input "1"
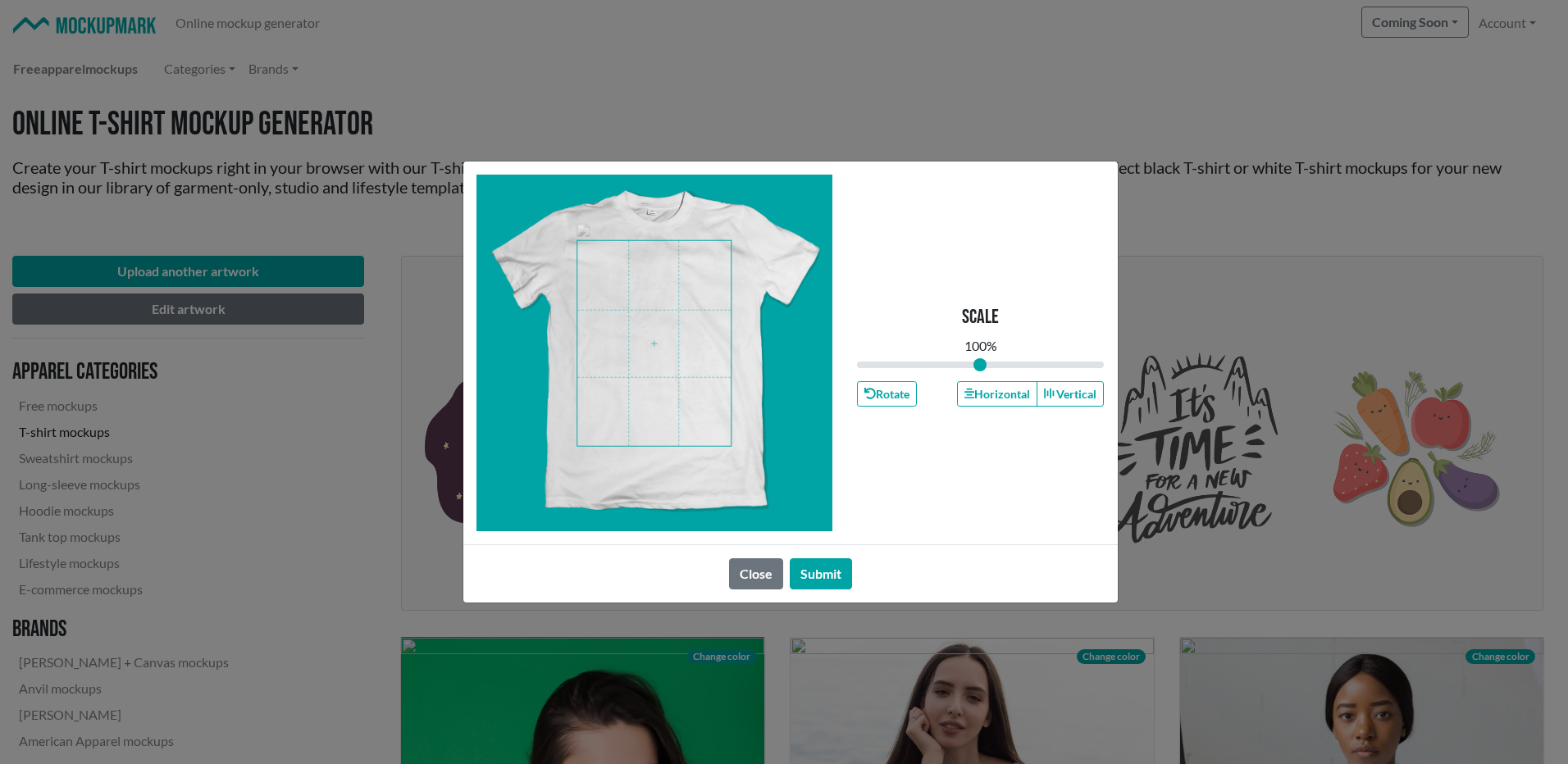
click at [1294, 191] on div "Scale 100 % Rotate Horizontal Vertical Close Submit" at bounding box center [784, 382] width 1568 height 764
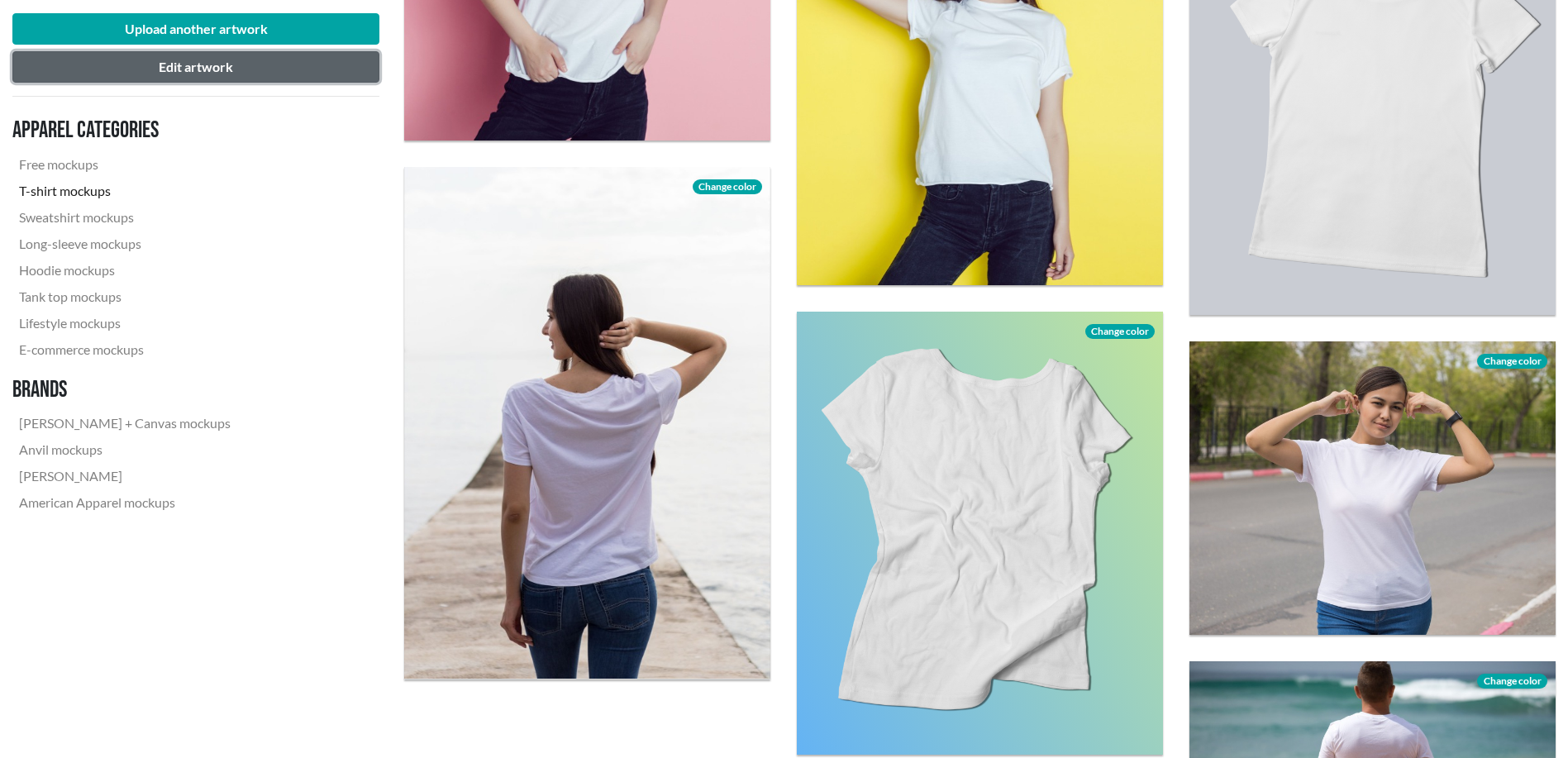
scroll to position [3857, 0]
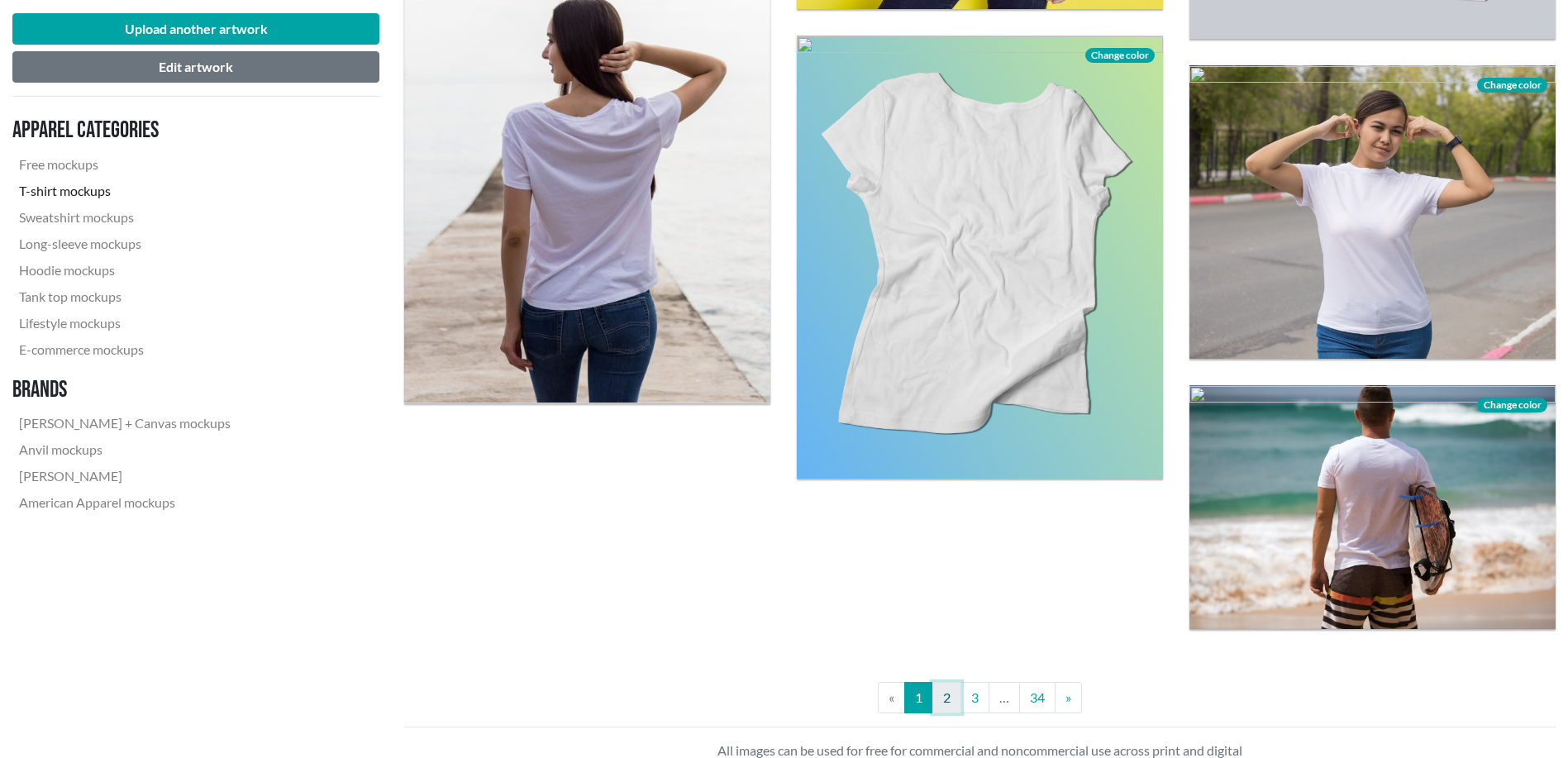
click at [942, 693] on link "2" at bounding box center [947, 697] width 29 height 31
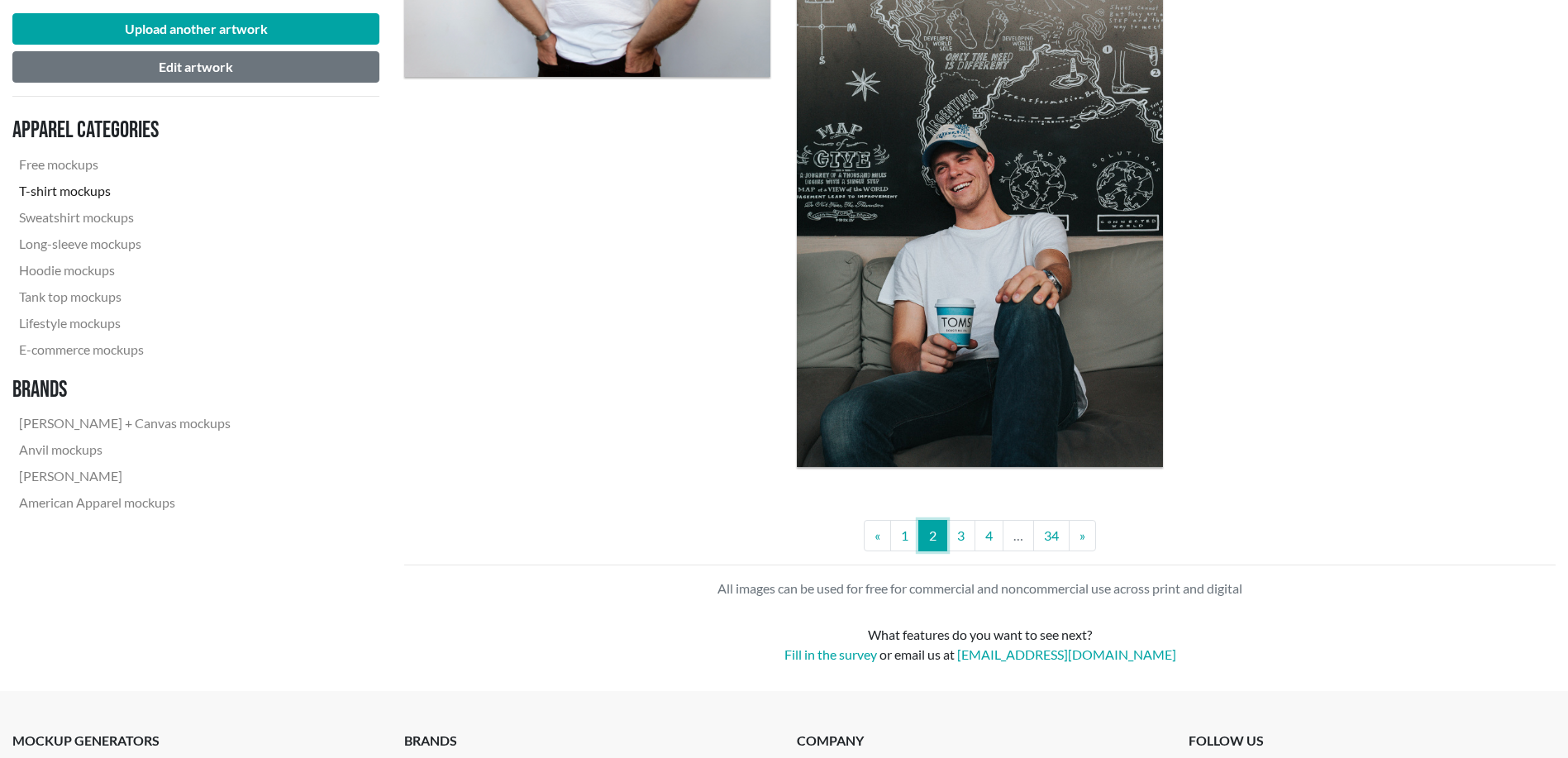
scroll to position [4407, 0]
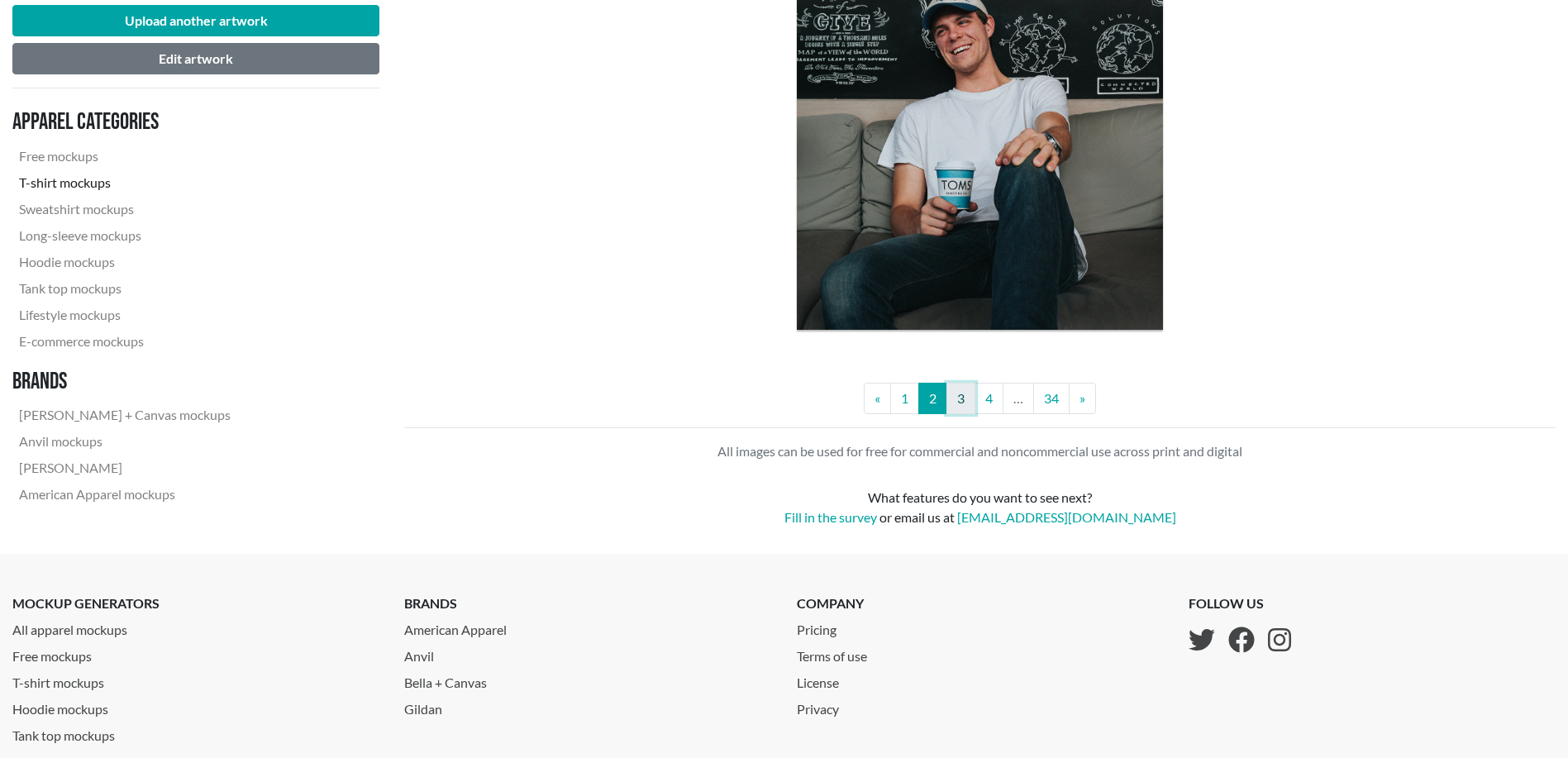
click at [957, 403] on link "3" at bounding box center [960, 398] width 29 height 31
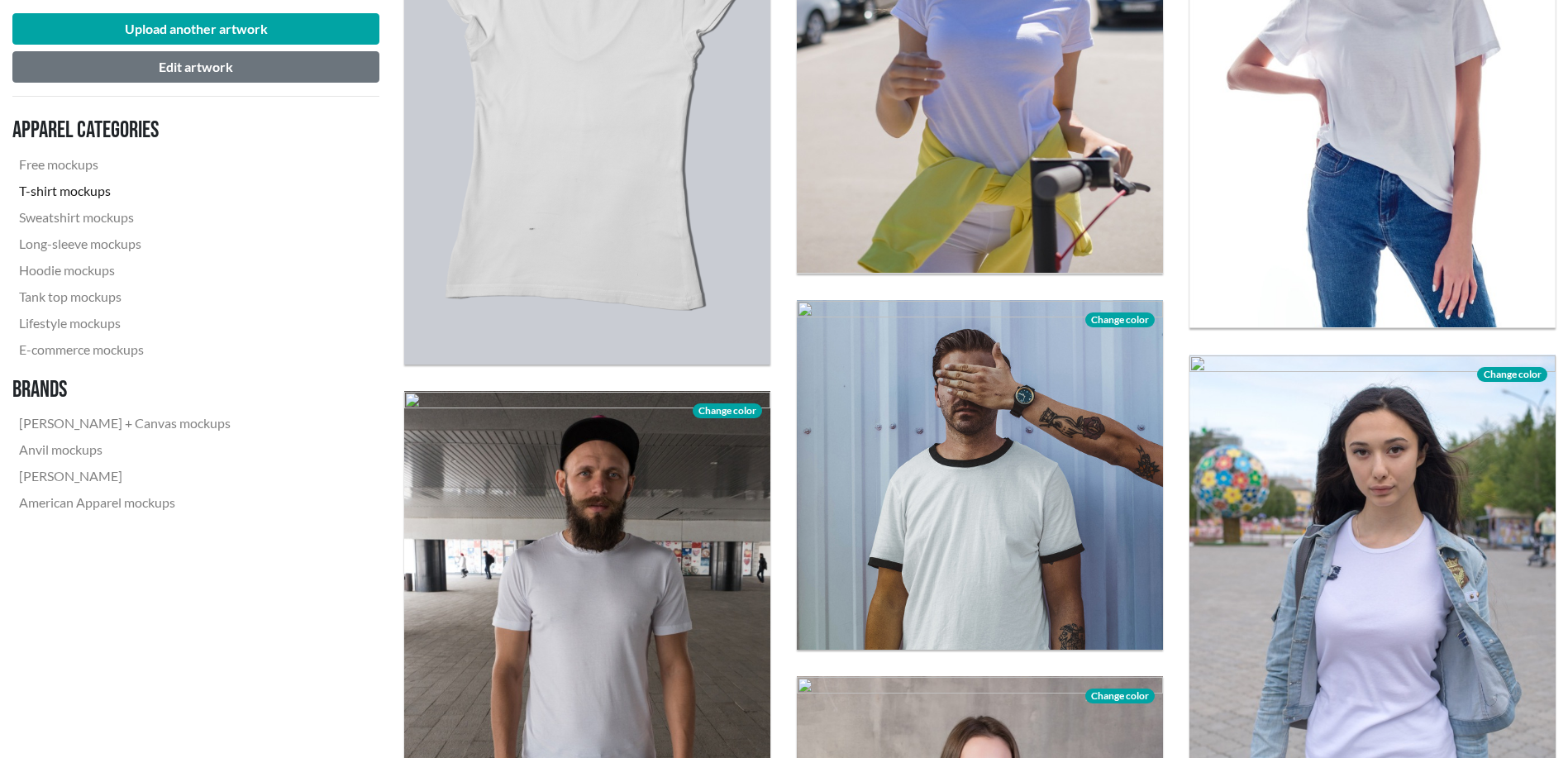
scroll to position [413, 0]
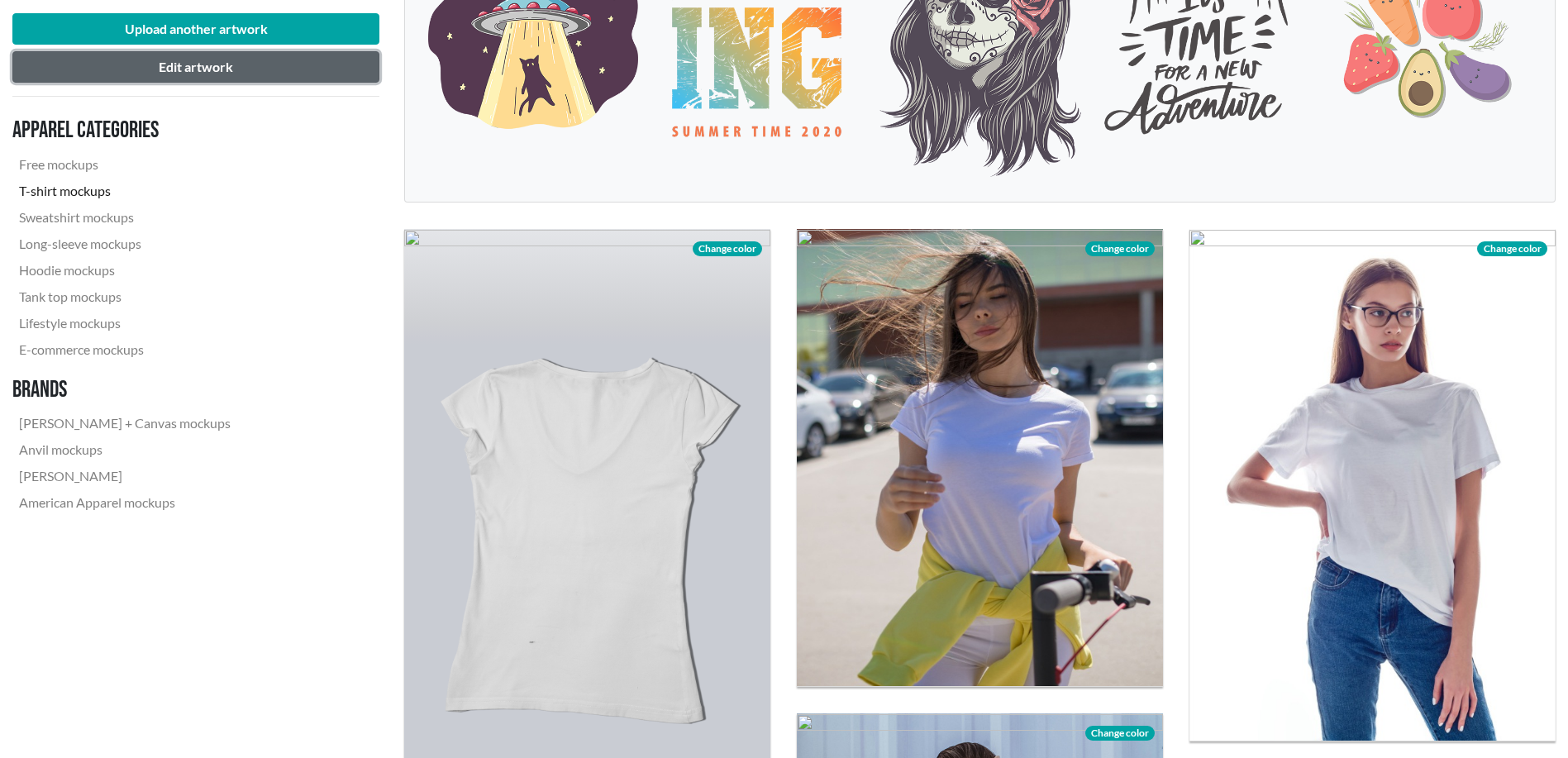
click at [228, 57] on button "Edit artwork" at bounding box center [195, 67] width 367 height 31
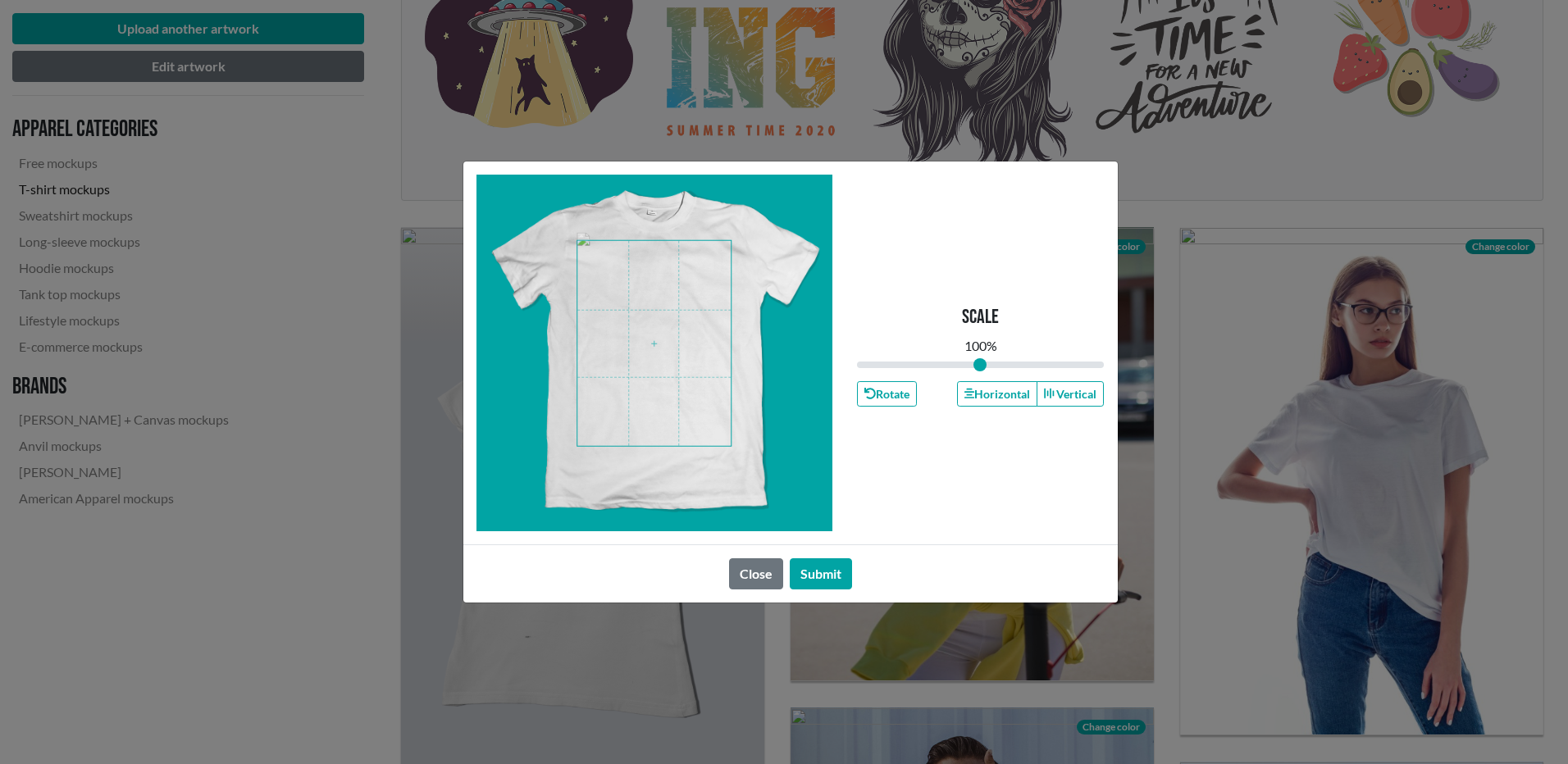
click at [669, 324] on span at bounding box center [654, 343] width 154 height 205
click at [692, 304] on span at bounding box center [654, 343] width 154 height 205
click at [826, 582] on button "Submit" at bounding box center [821, 574] width 63 height 31
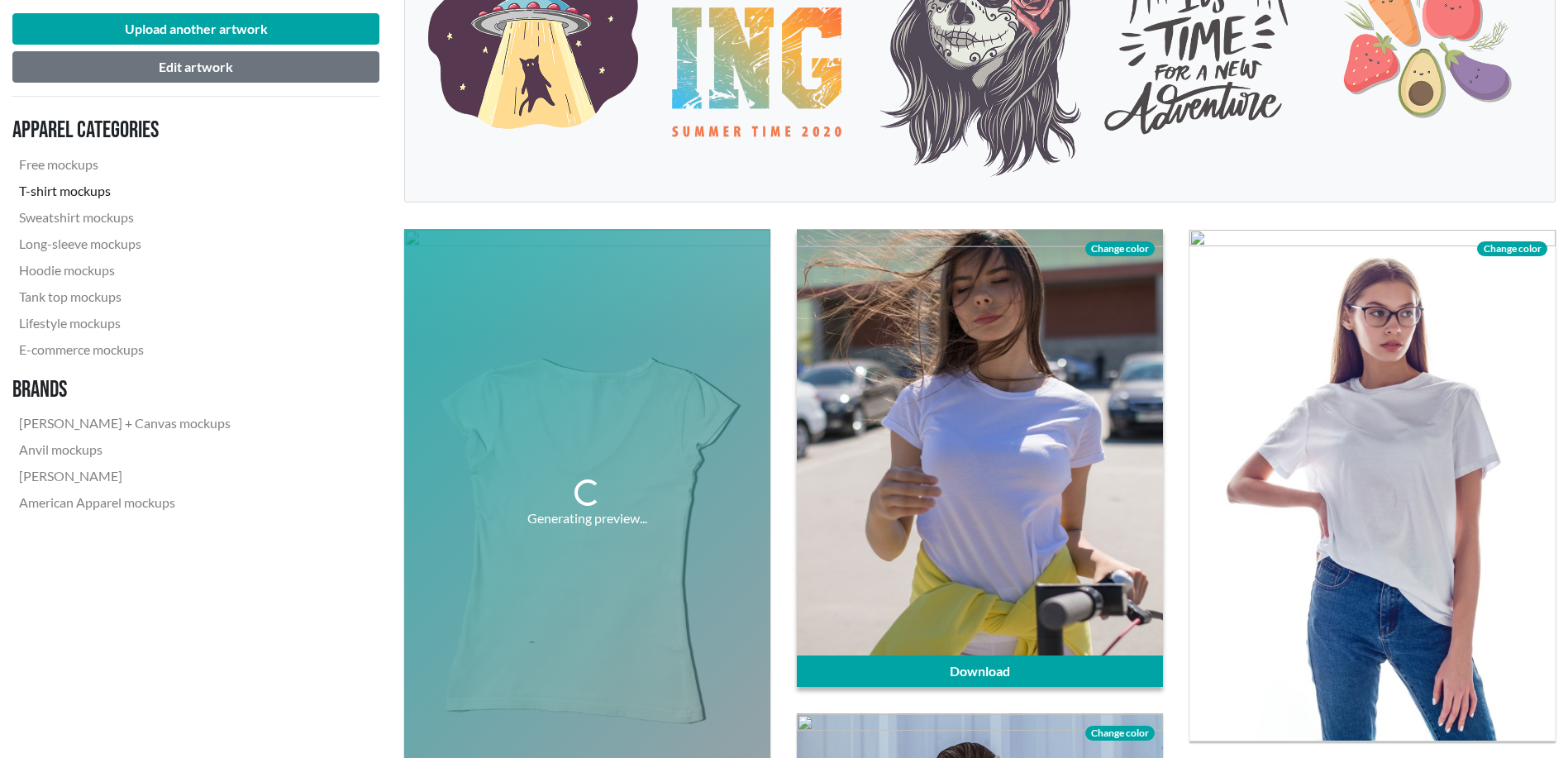
click at [1081, 457] on div at bounding box center [980, 458] width 367 height 458
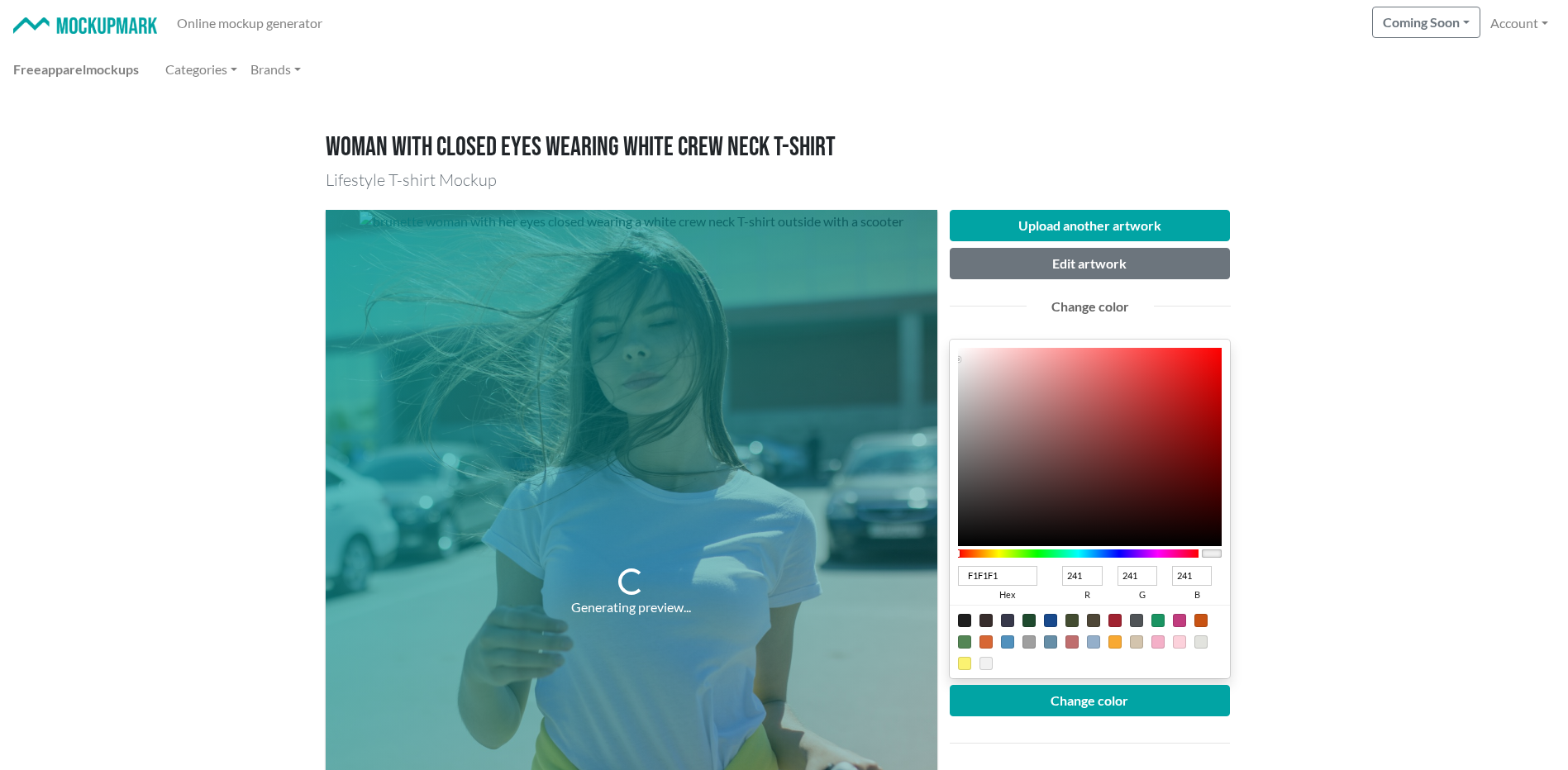
type input "373232"
type input "55"
type input "50"
type input "2E2B2B"
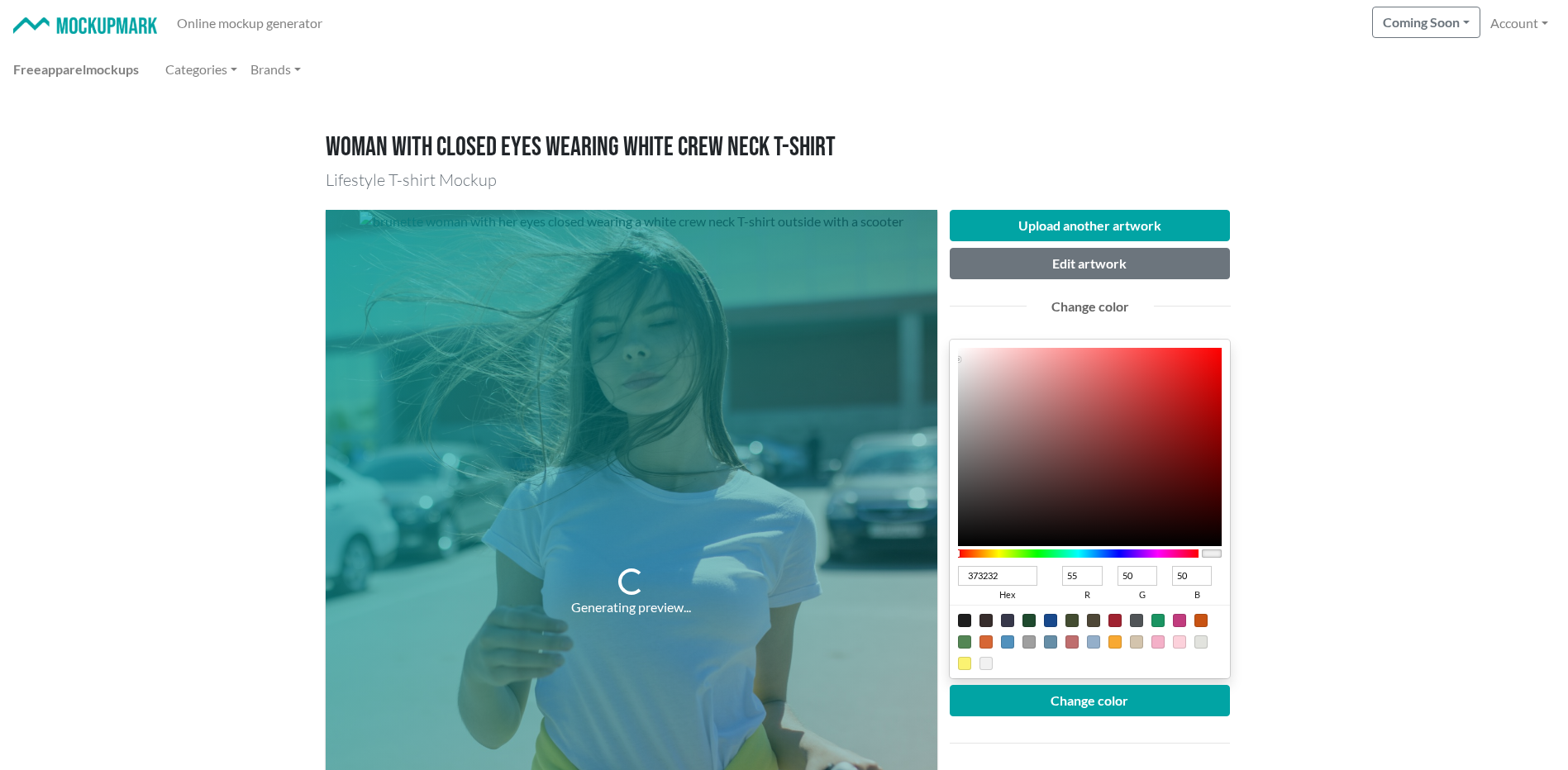
type input "46"
type input "43"
type input "252323"
type input "37"
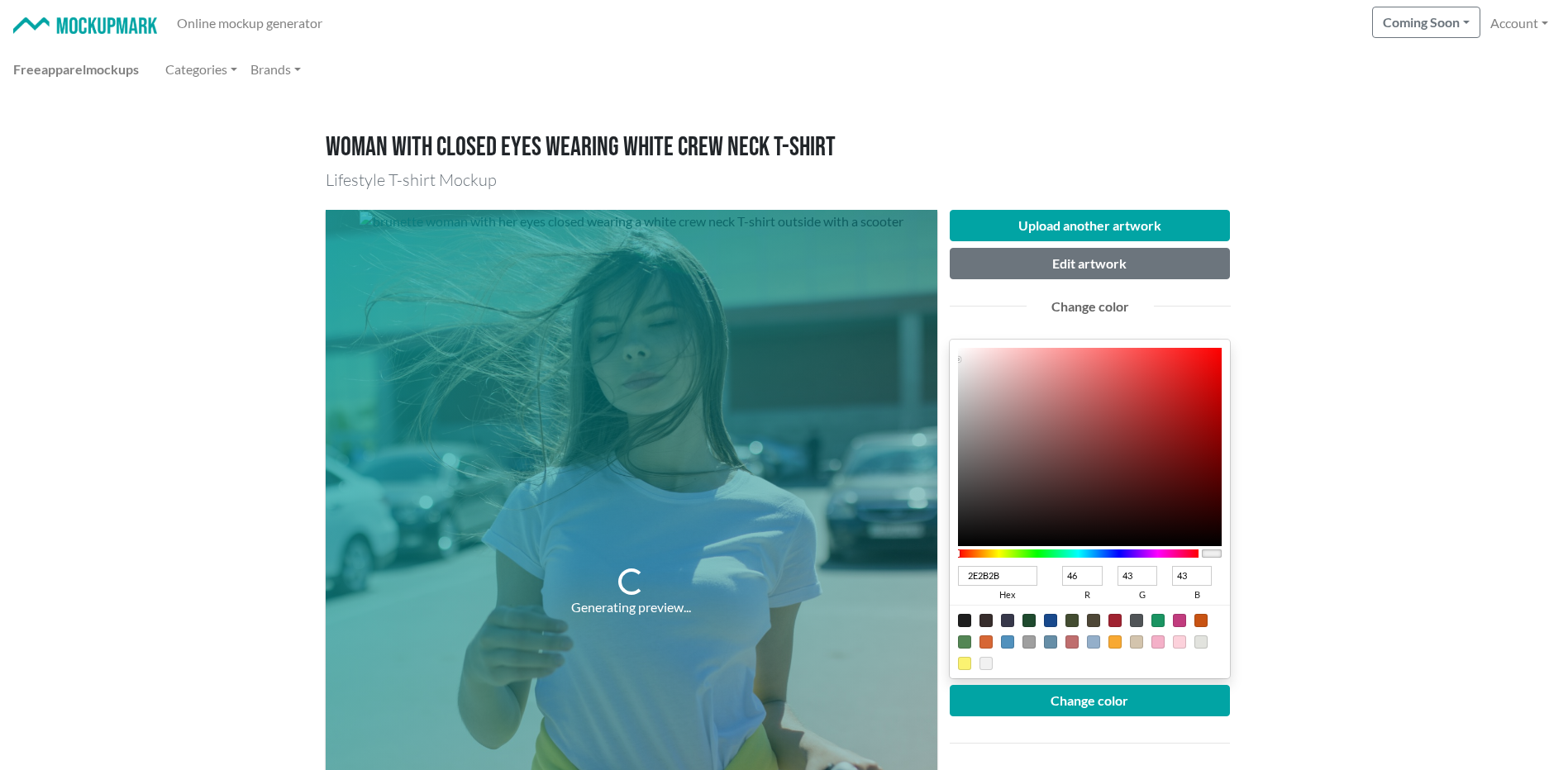
type input "35"
type input "020202"
type input "2"
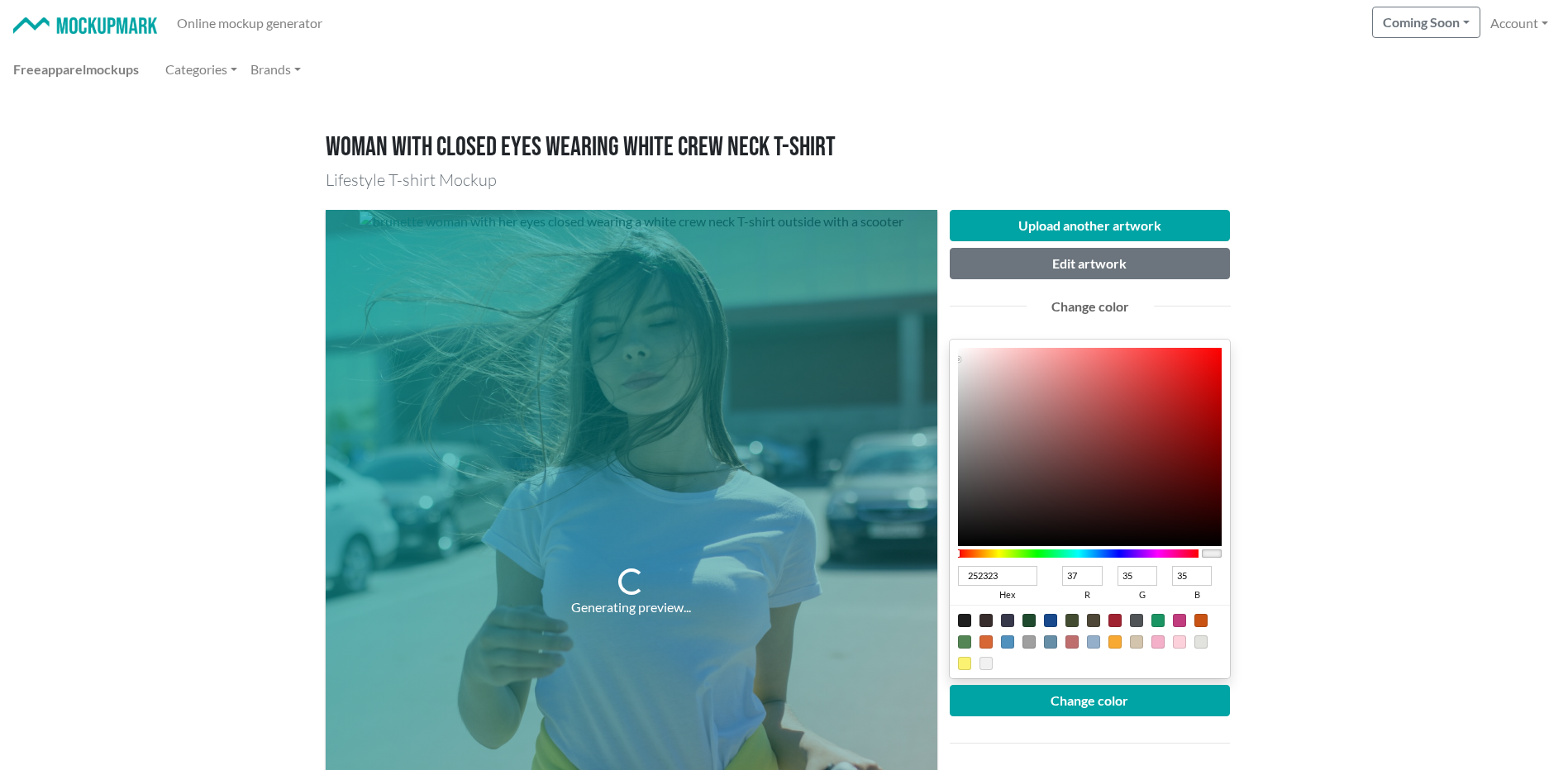
type input "2"
type input "000000"
type input "0"
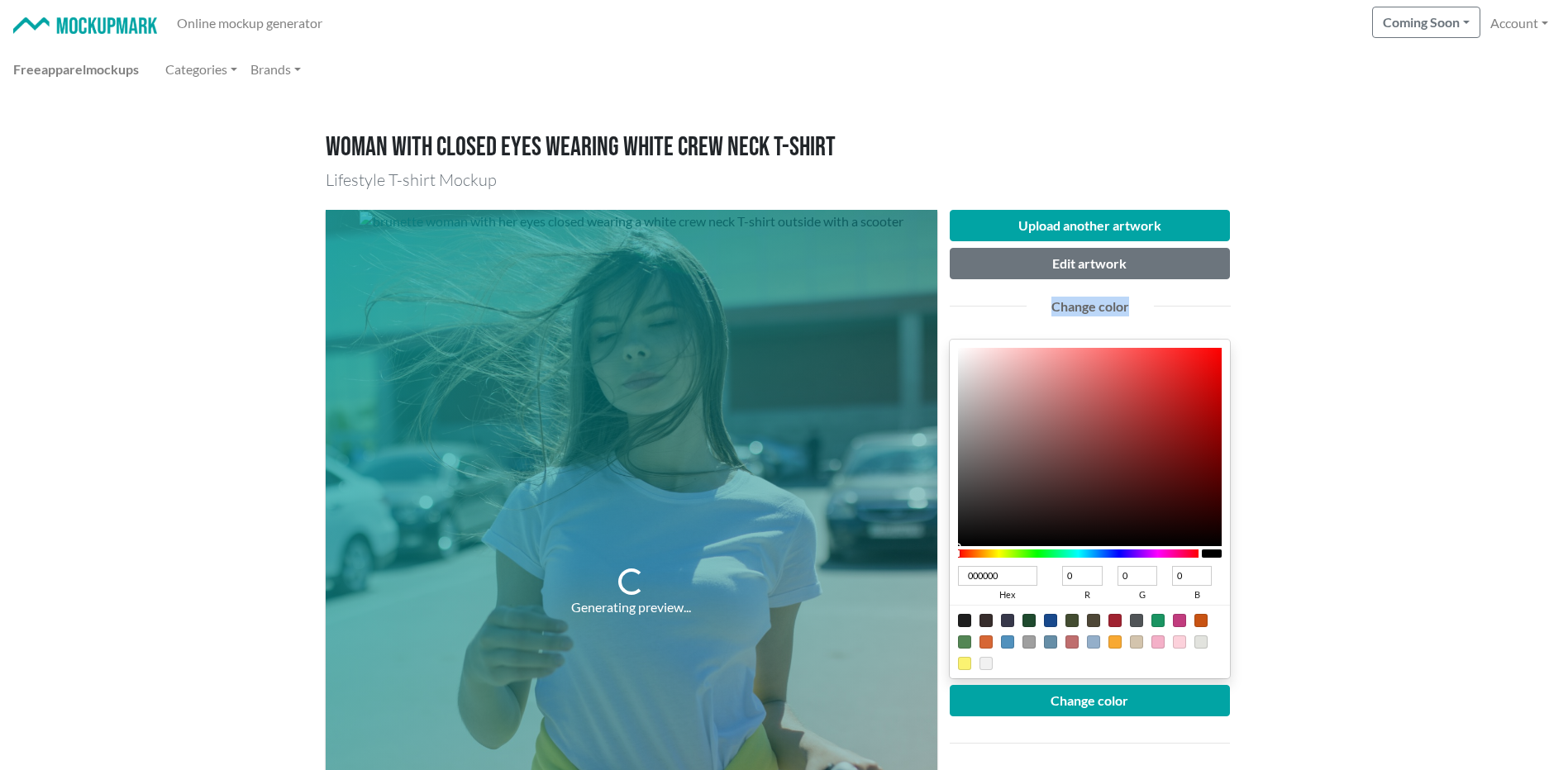
drag, startPoint x: 978, startPoint y: 504, endPoint x: 934, endPoint y: 576, distance: 84.4
click at [934, 576] on div "Generating preview... Upload another artwork Edit artwork Change color 000000 h…" at bounding box center [784, 593] width 917 height 792
drag, startPoint x: 934, startPoint y: 576, endPoint x: 1083, endPoint y: 706, distance: 197.7
click at [1083, 706] on button "Change color" at bounding box center [1090, 701] width 281 height 31
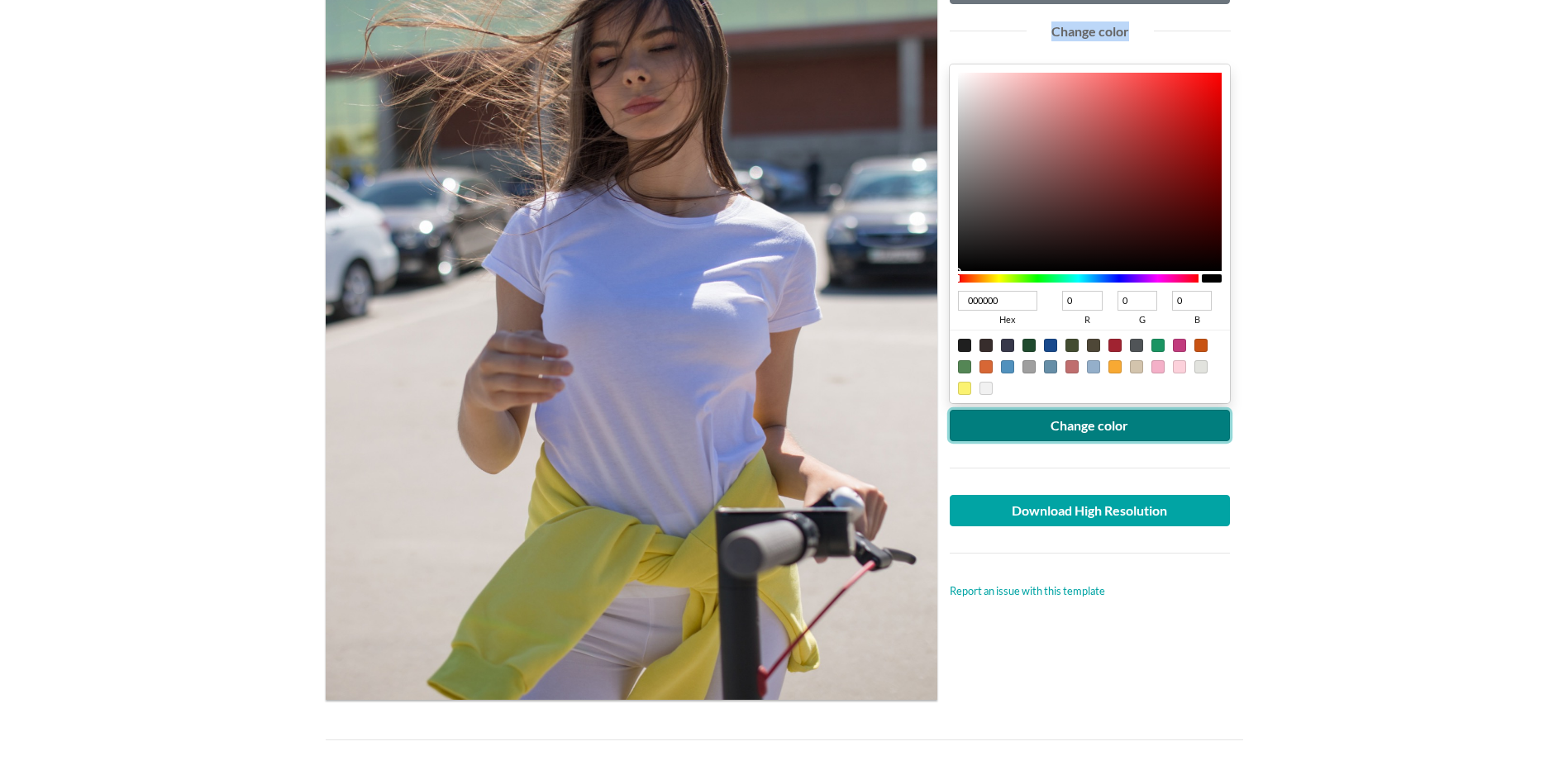
scroll to position [138, 0]
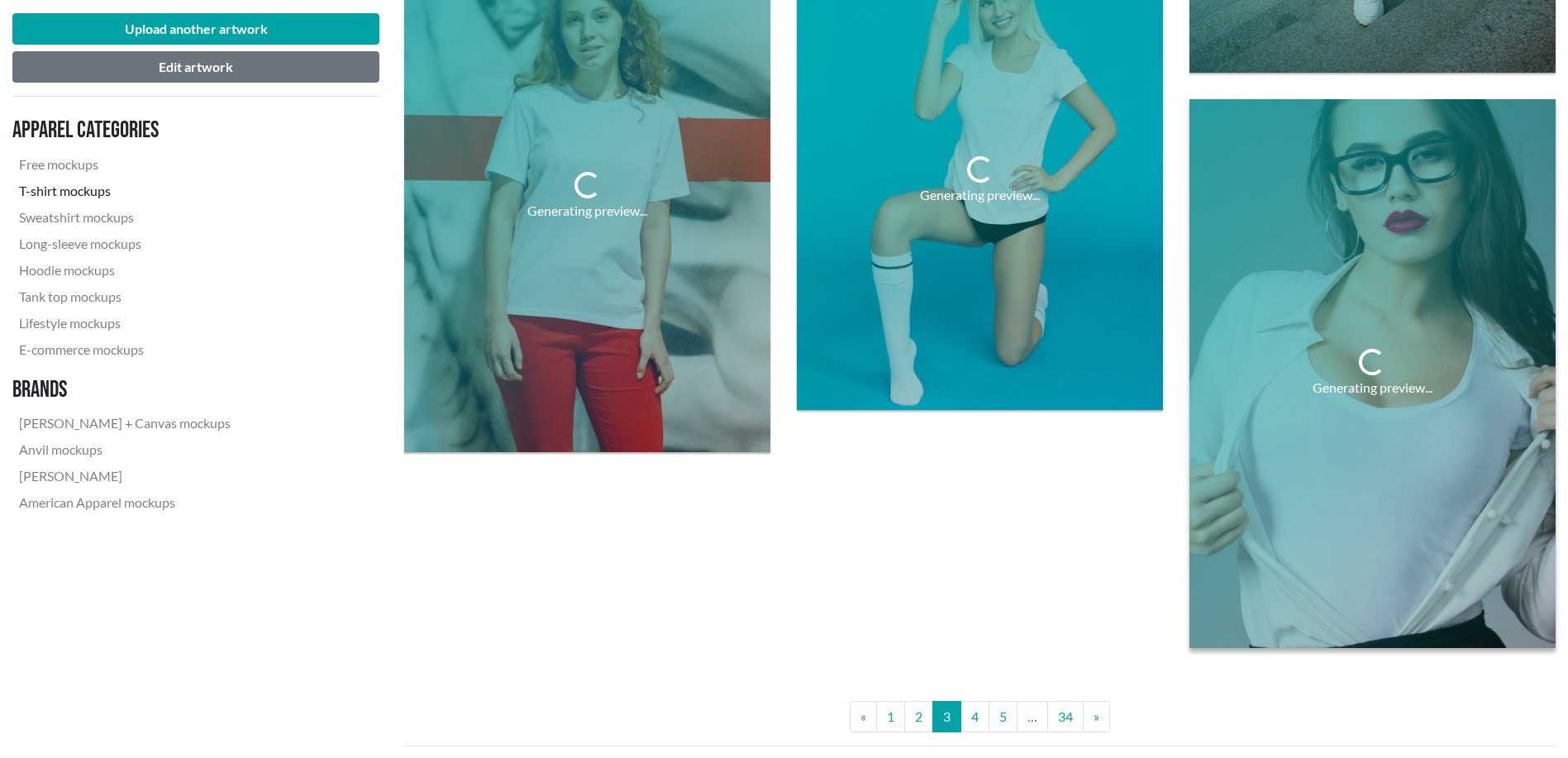
scroll to position [4271, 0]
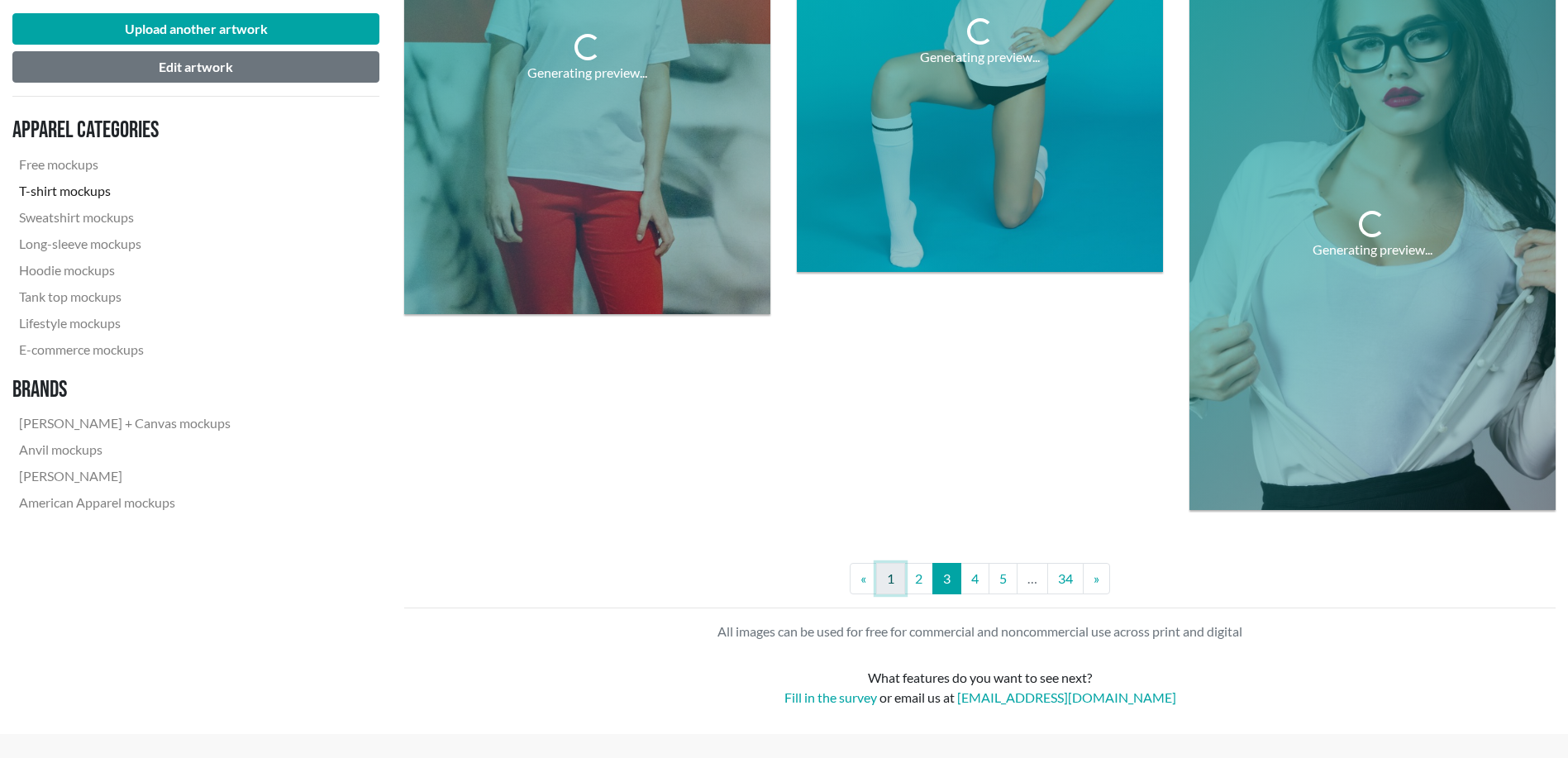
click at [887, 576] on link "1" at bounding box center [890, 578] width 29 height 31
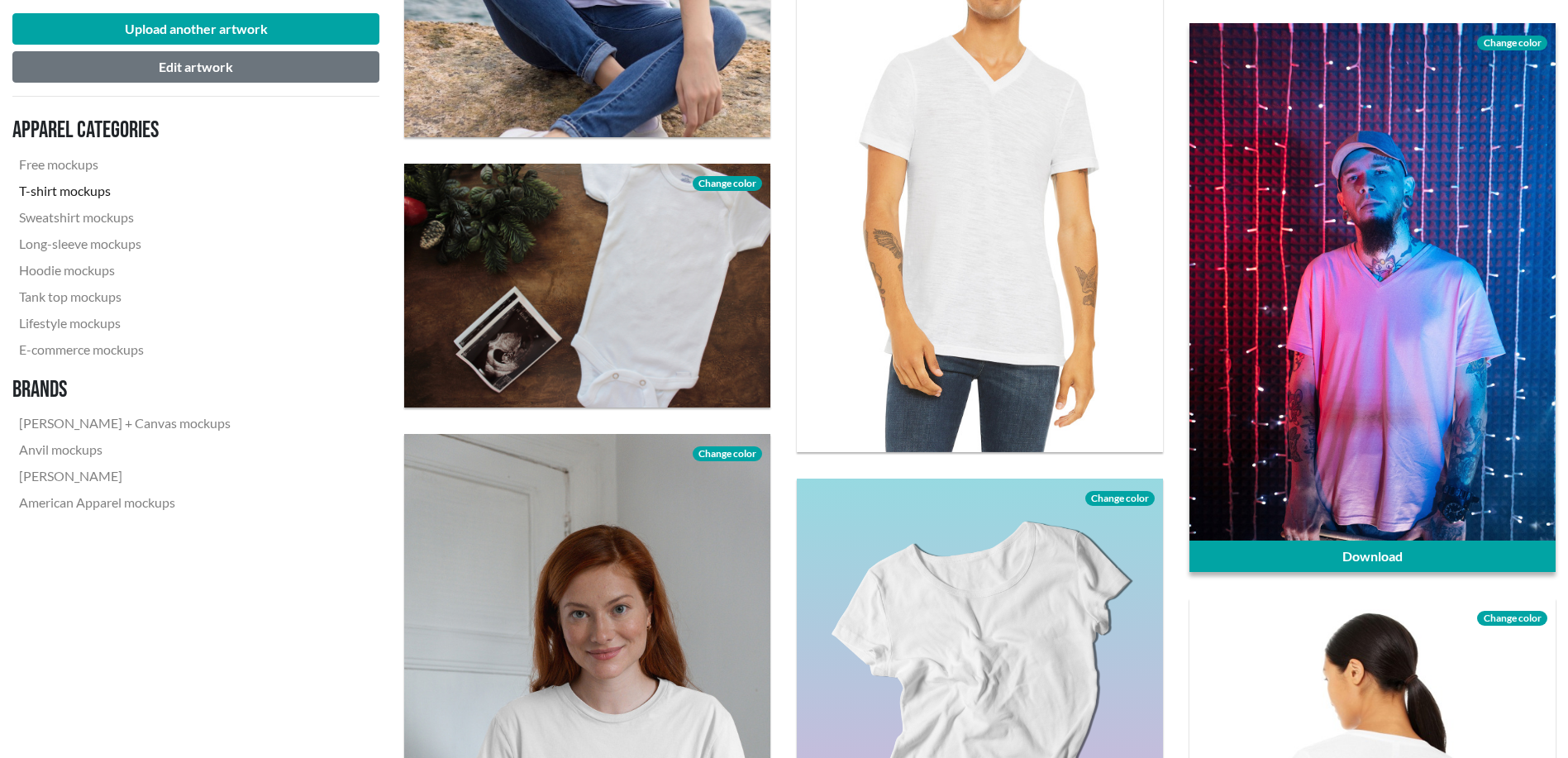
scroll to position [2480, 0]
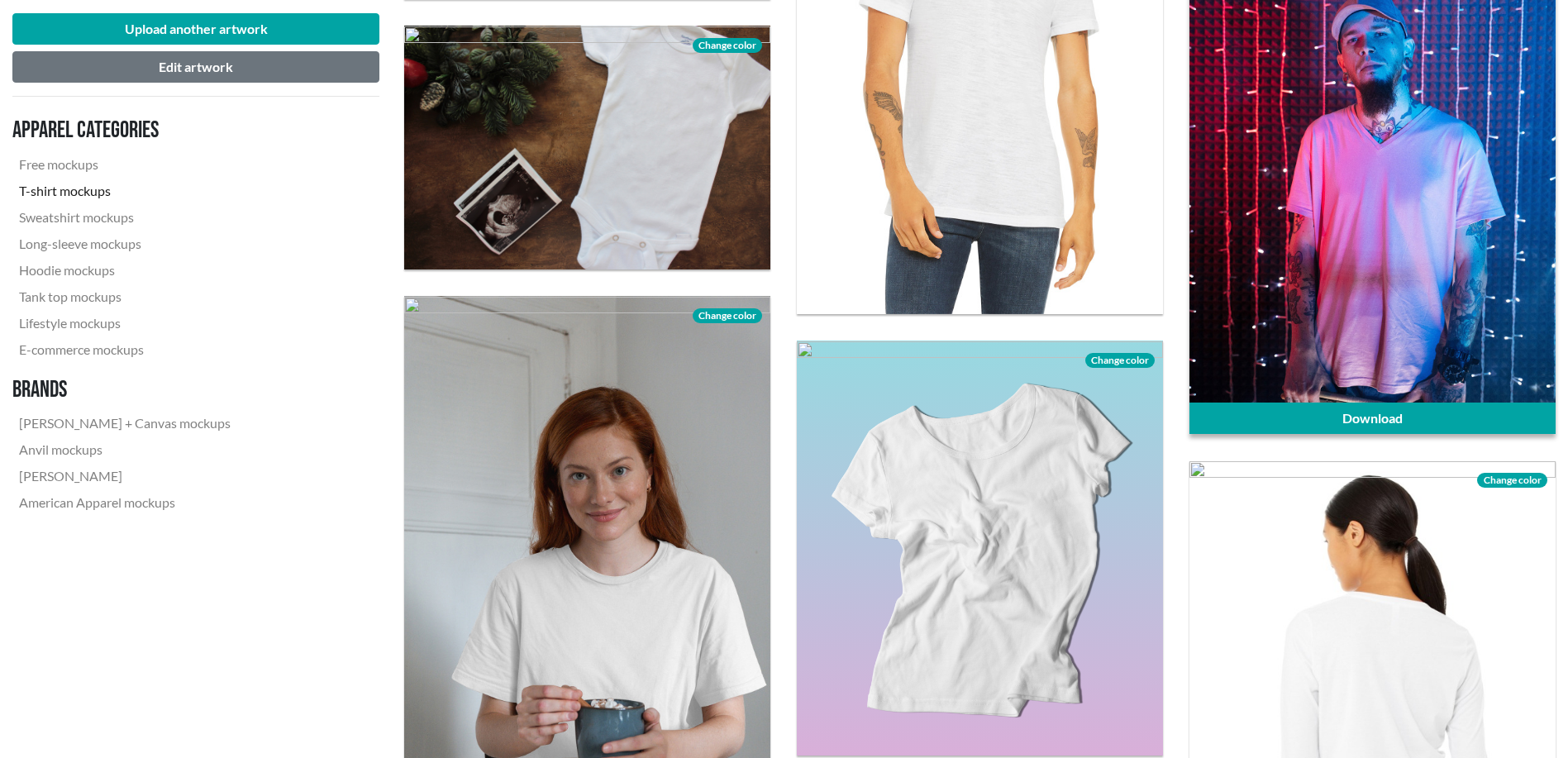
click at [1378, 244] on div at bounding box center [1373, 159] width 367 height 549
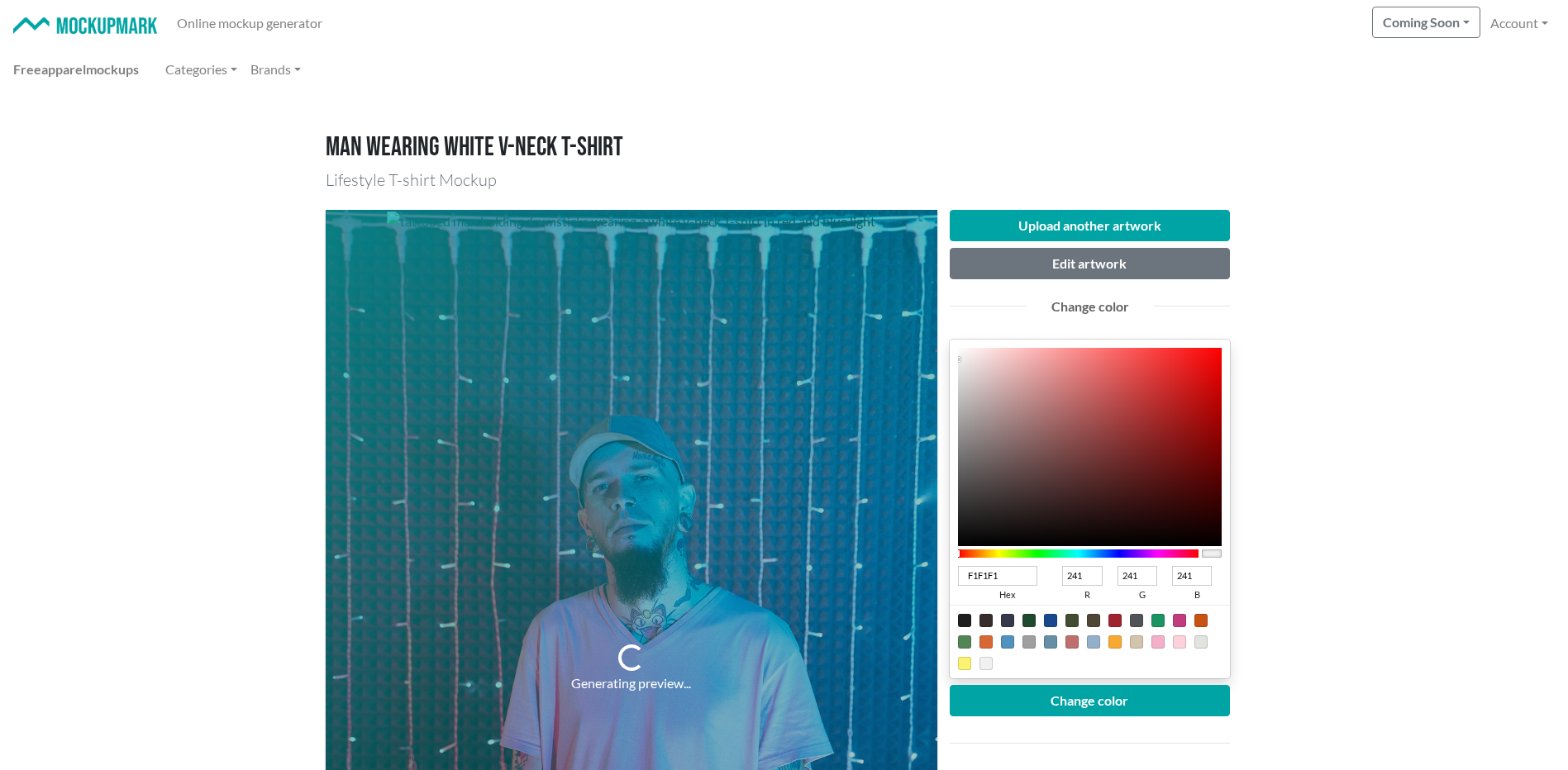
type input "4D3A3A"
type input "77"
type input "58"
type input "363030"
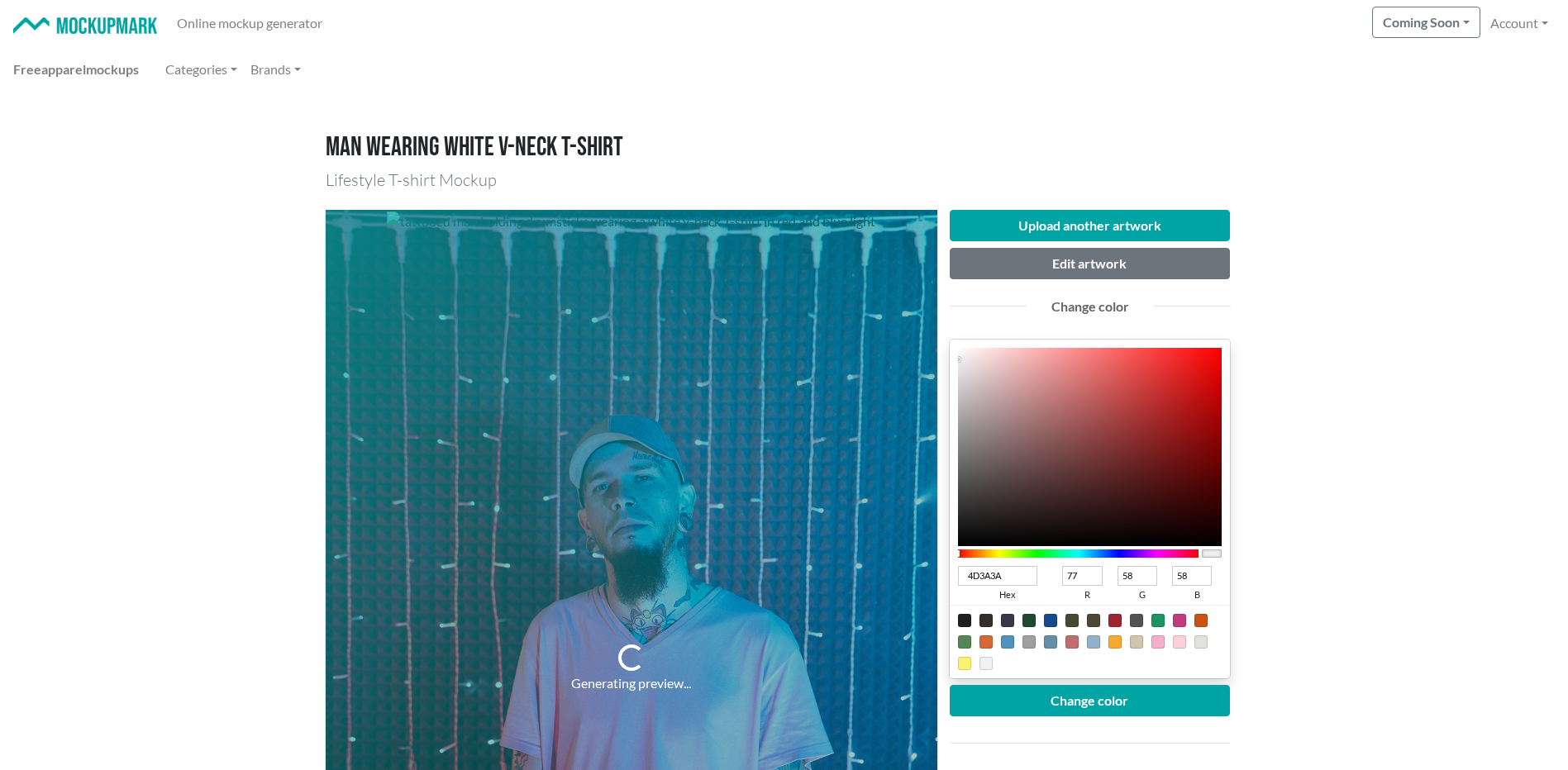
type input "54"
type input "48"
type input "050505"
type input "5"
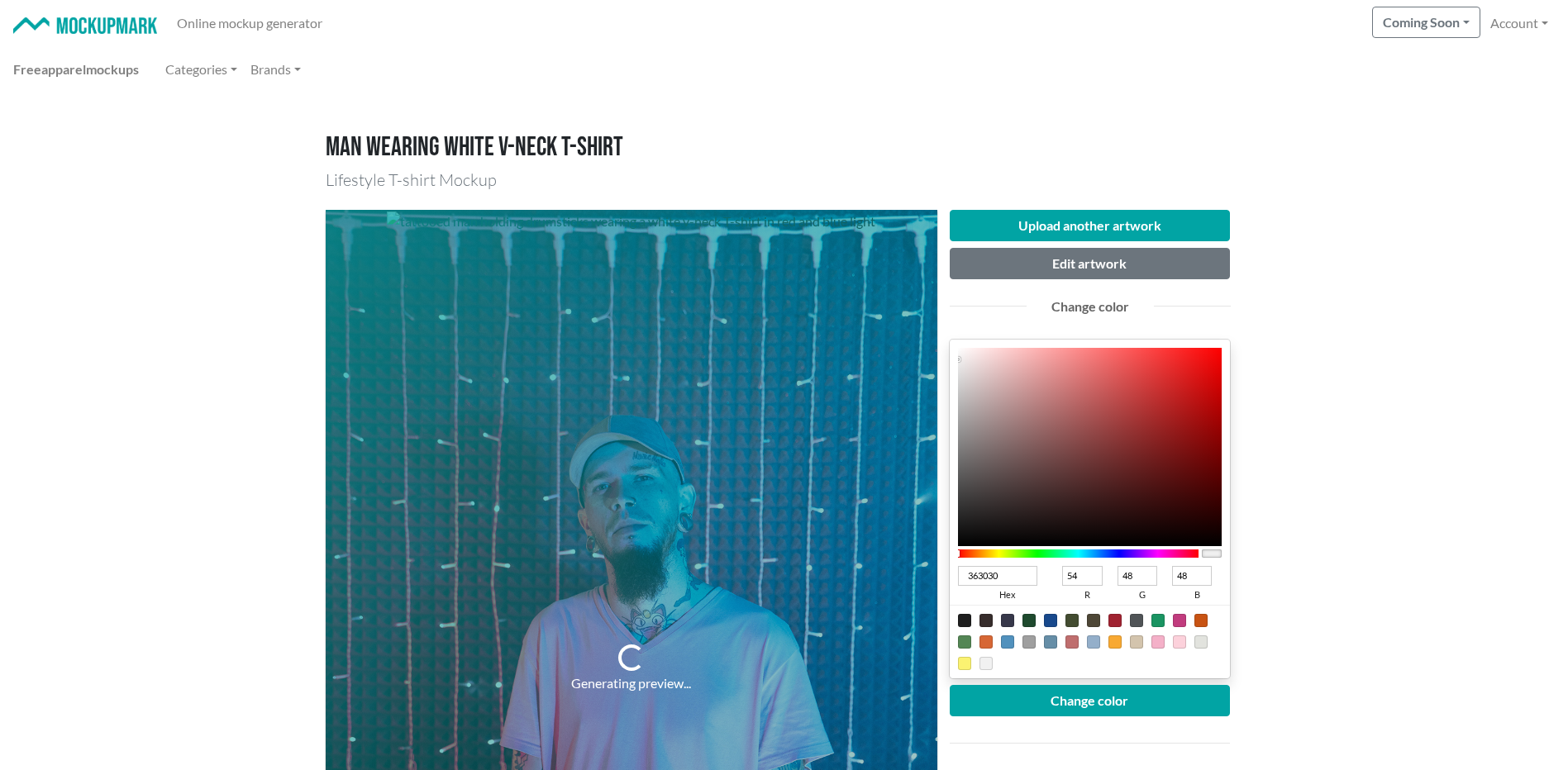
type input "5"
type input "000000"
type input "0"
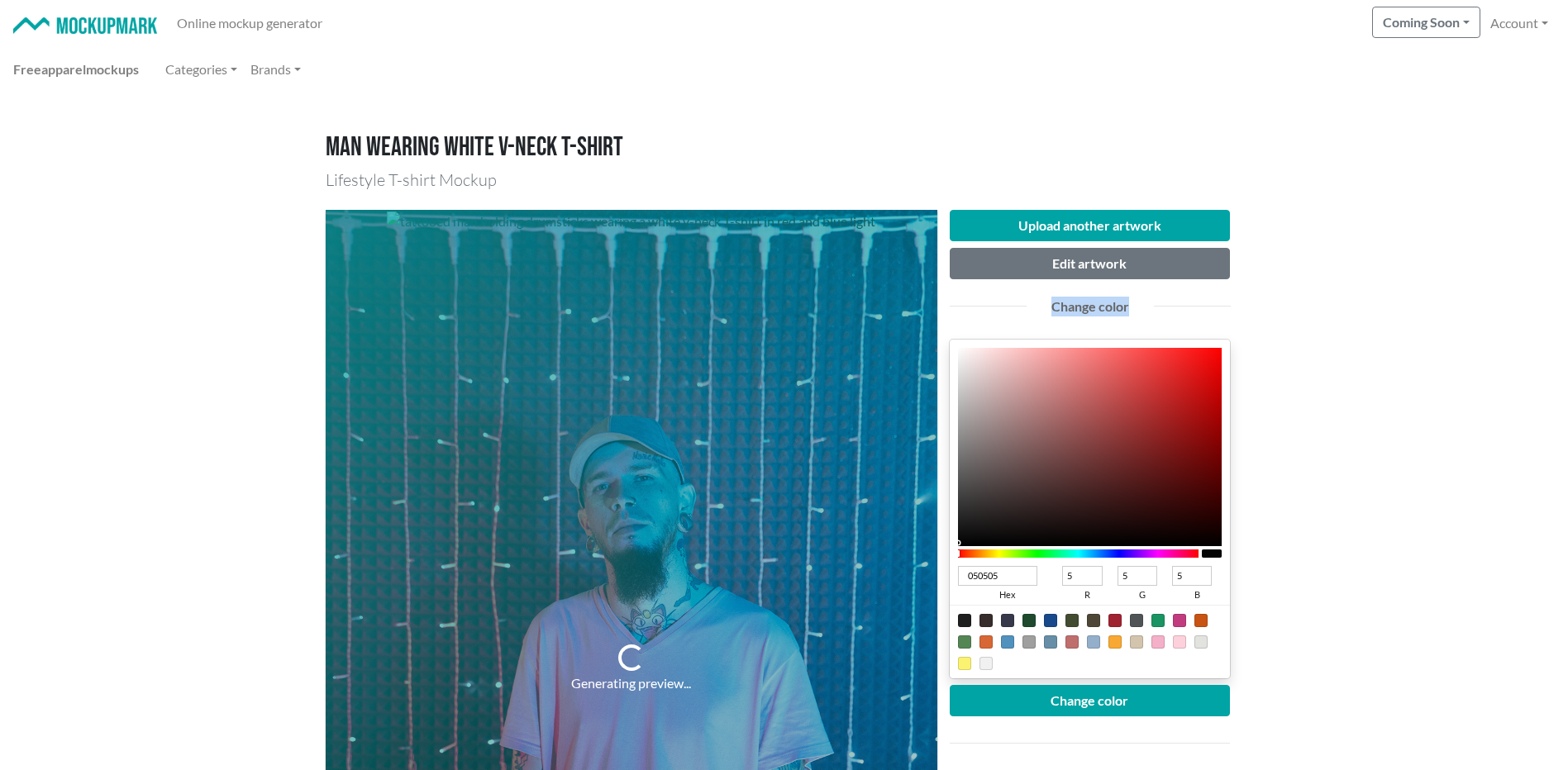
type input "0"
drag, startPoint x: 995, startPoint y: 499, endPoint x: 915, endPoint y: 597, distance: 126.5
click at [915, 597] on div "Generating preview... Upload another artwork Edit artwork Change color 000000 h…" at bounding box center [784, 669] width 917 height 944
drag, startPoint x: 915, startPoint y: 597, endPoint x: 1065, endPoint y: 697, distance: 180.3
click at [1065, 697] on button "Change color" at bounding box center [1090, 701] width 281 height 31
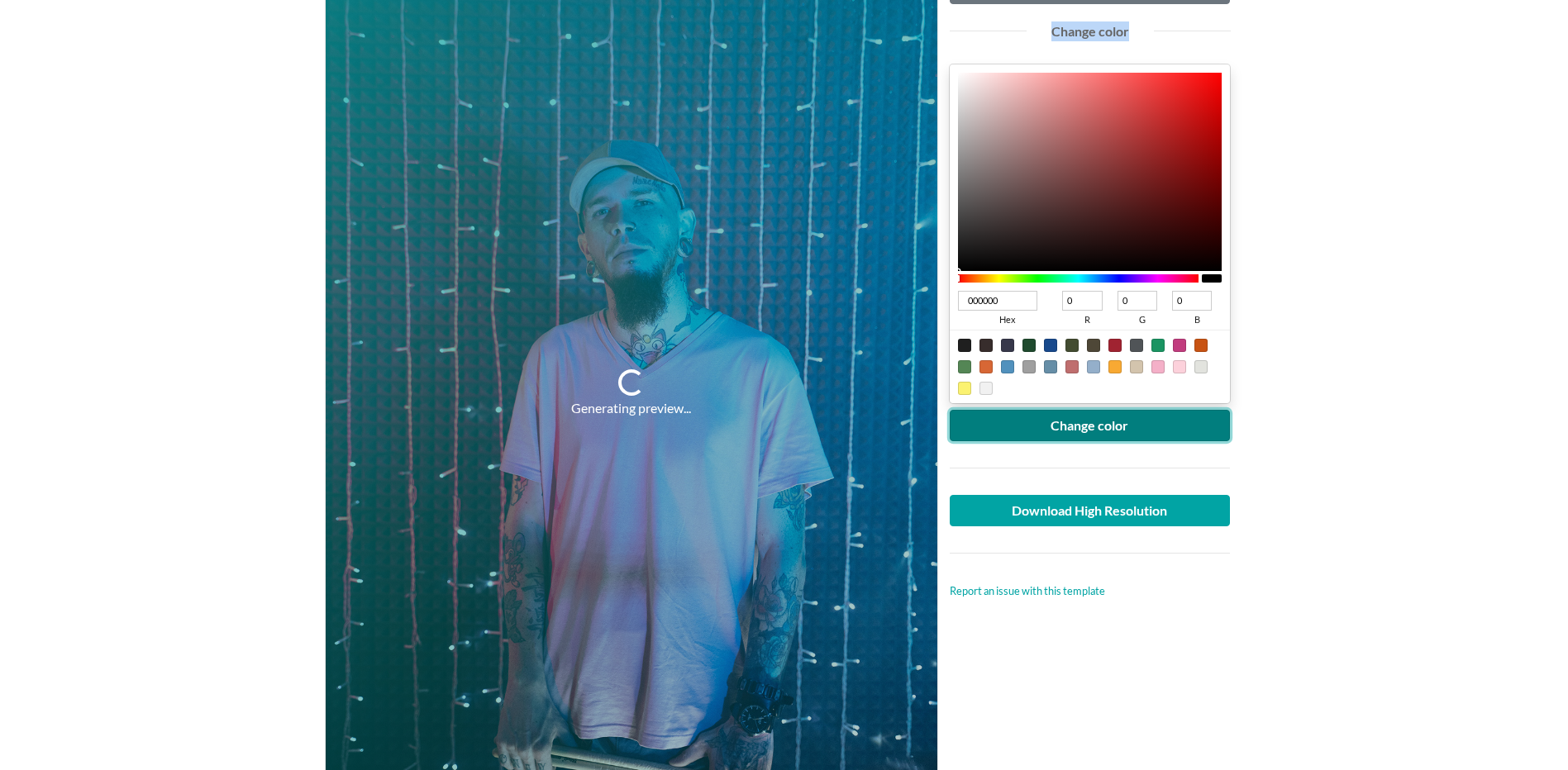
scroll to position [413, 0]
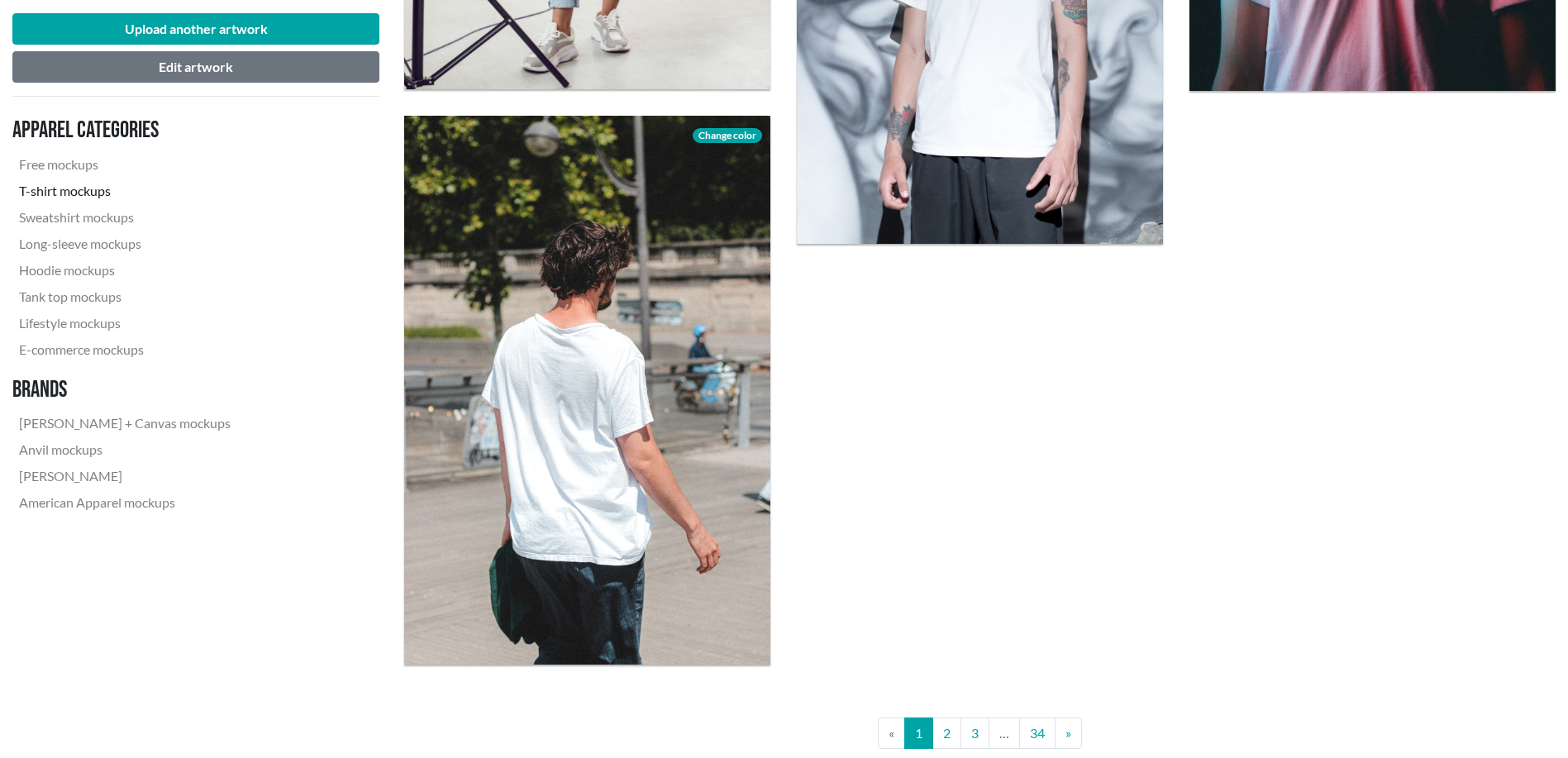
scroll to position [4684, 0]
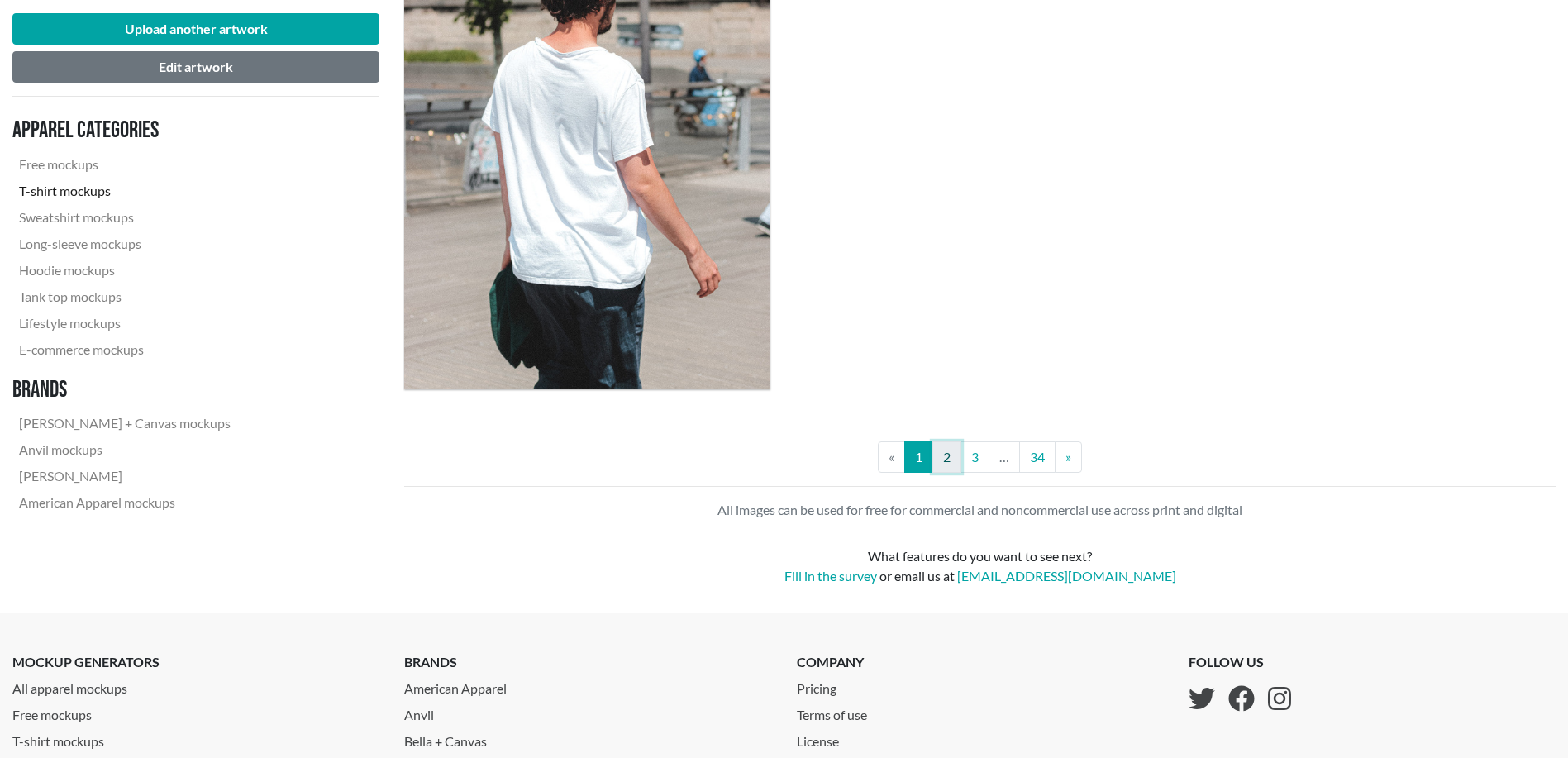
click at [941, 462] on link "2" at bounding box center [947, 457] width 29 height 31
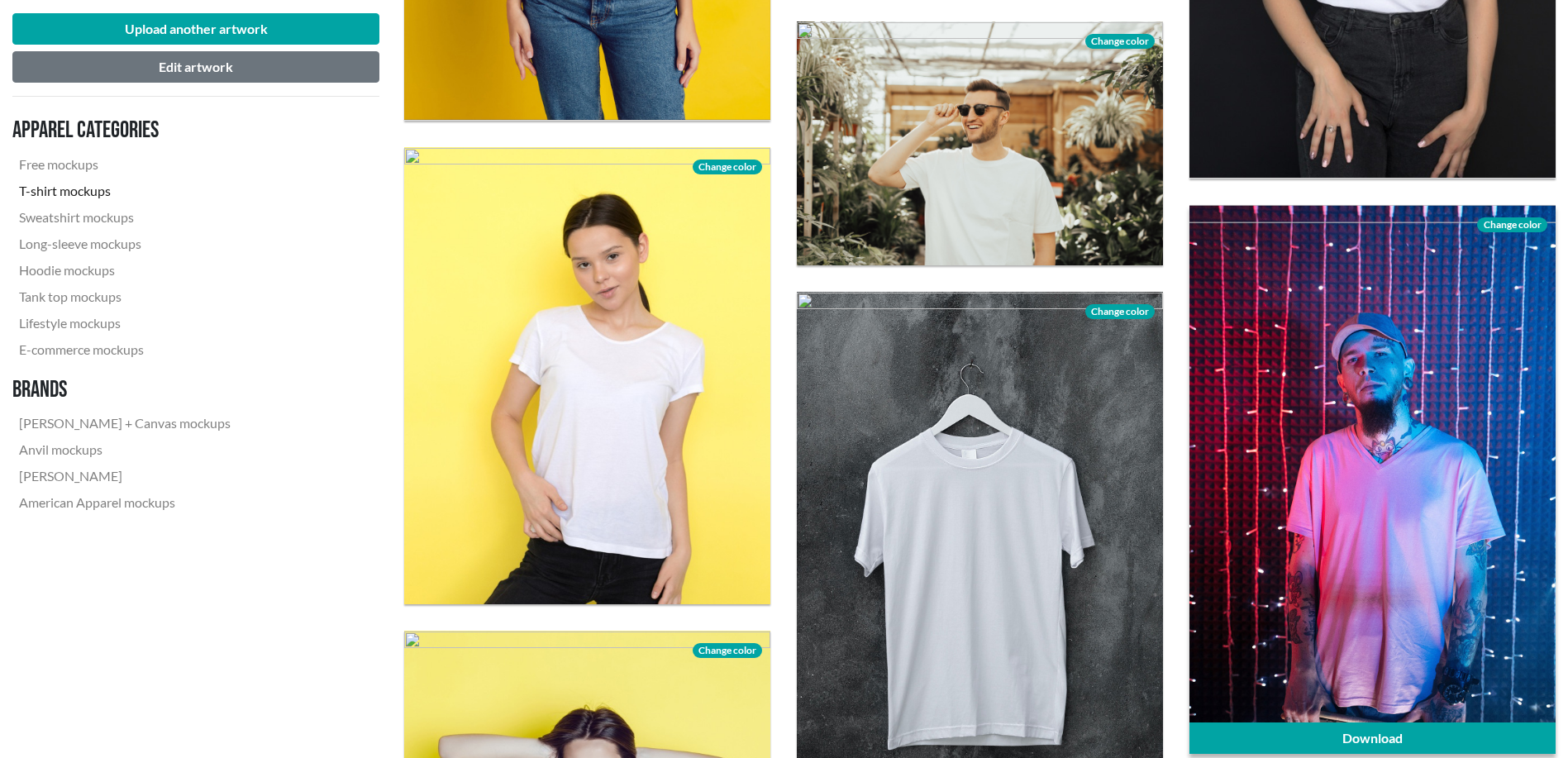
scroll to position [1653, 0]
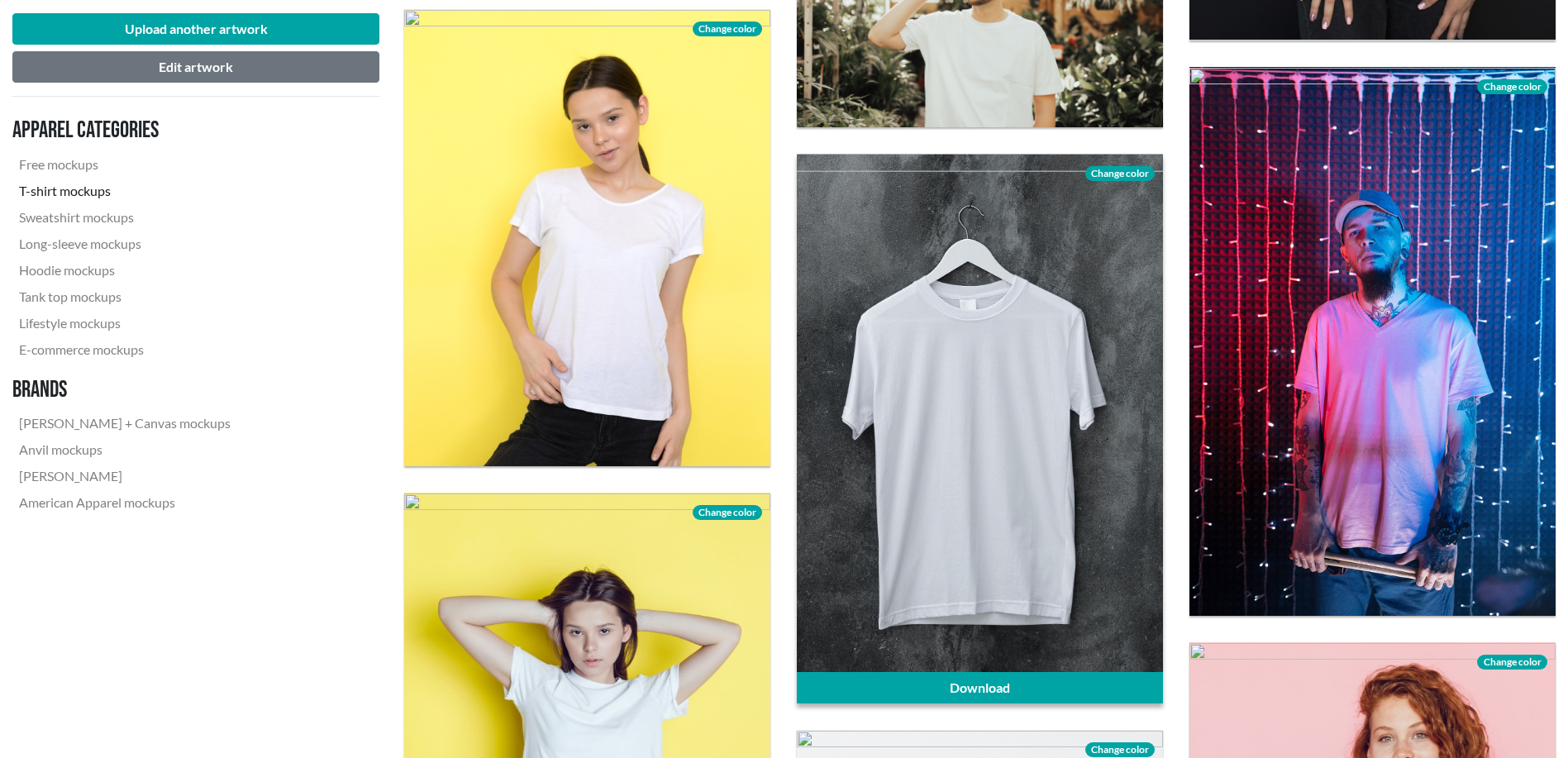
click at [1091, 464] on div at bounding box center [980, 428] width 367 height 549
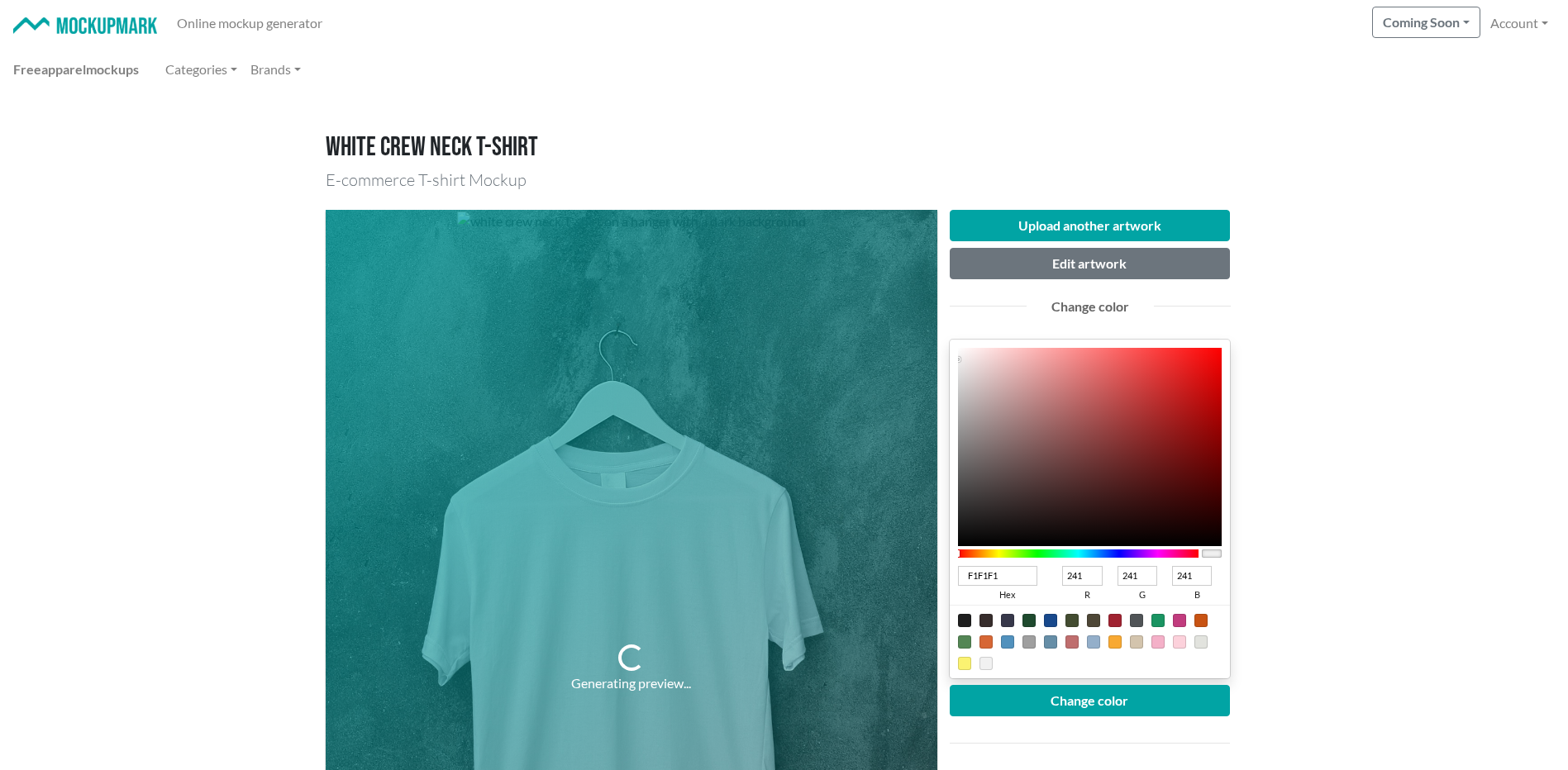
type input "3C3030"
type input "60"
type input "48"
type input "3A2F2F"
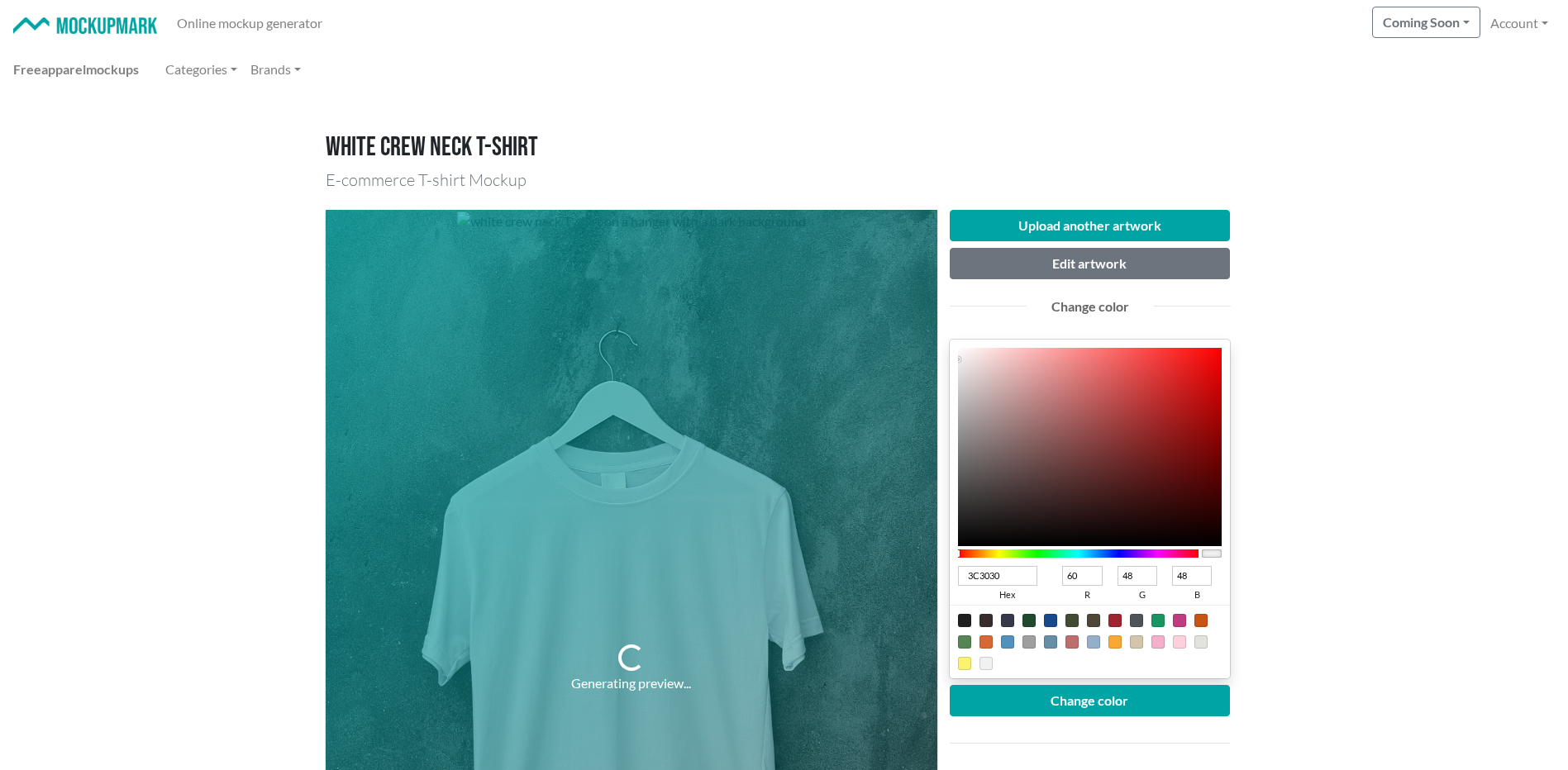
type input "58"
type input "47"
type input "372D2D"
type input "55"
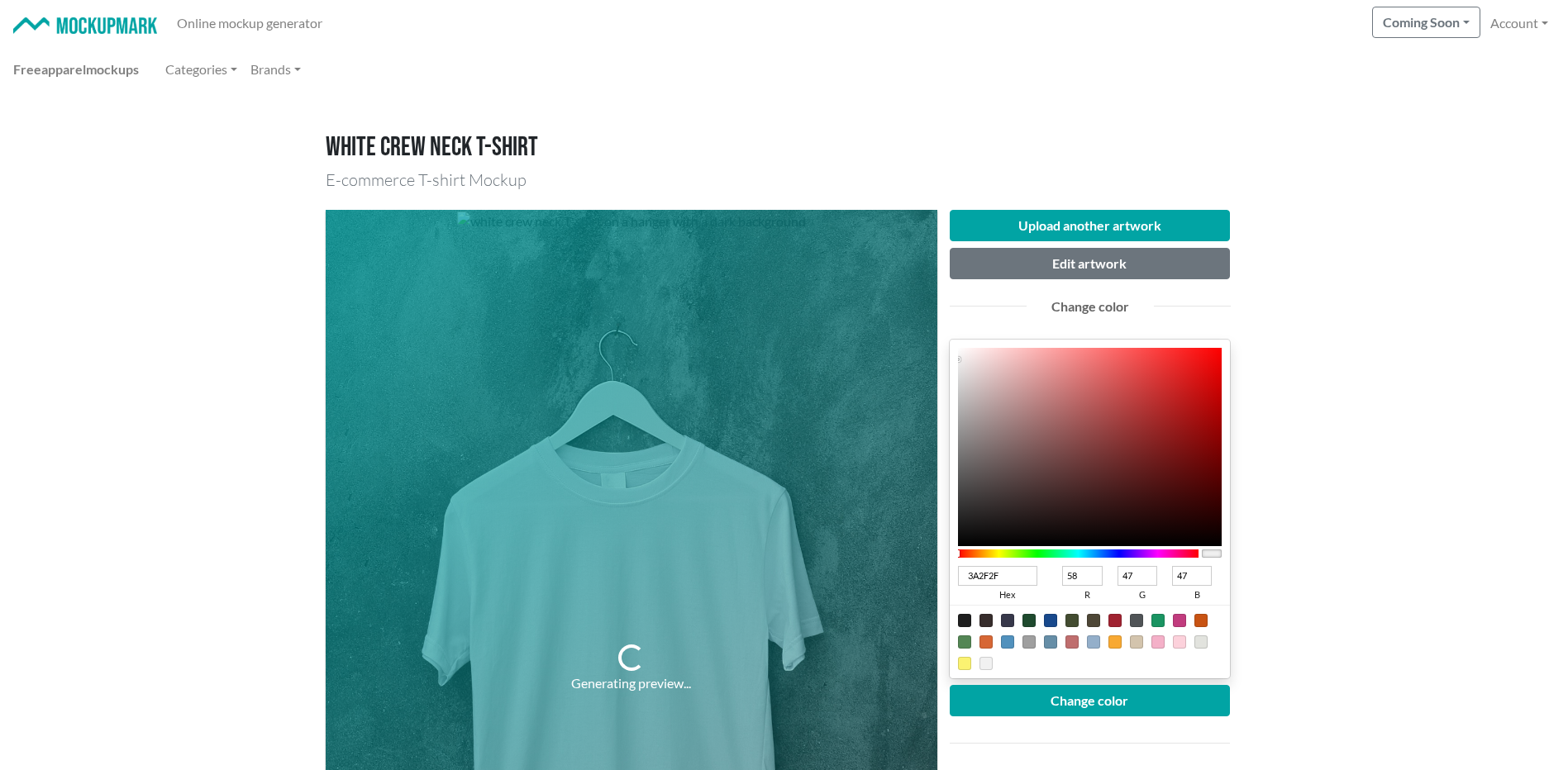
type input "45"
type input "2E2727"
type input "46"
type input "39"
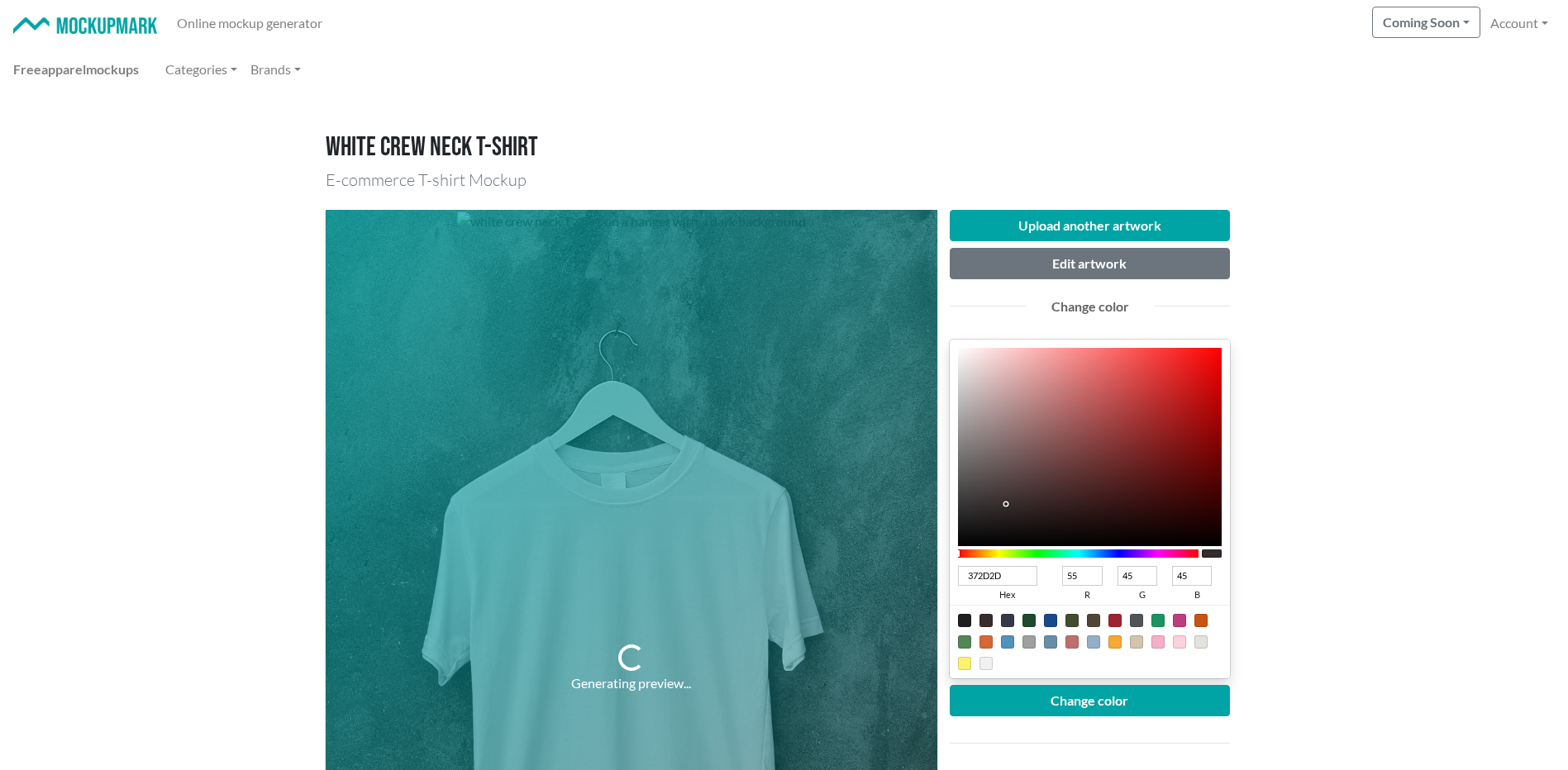
type input "39"
type input "1F1B1B"
type input "31"
type input "27"
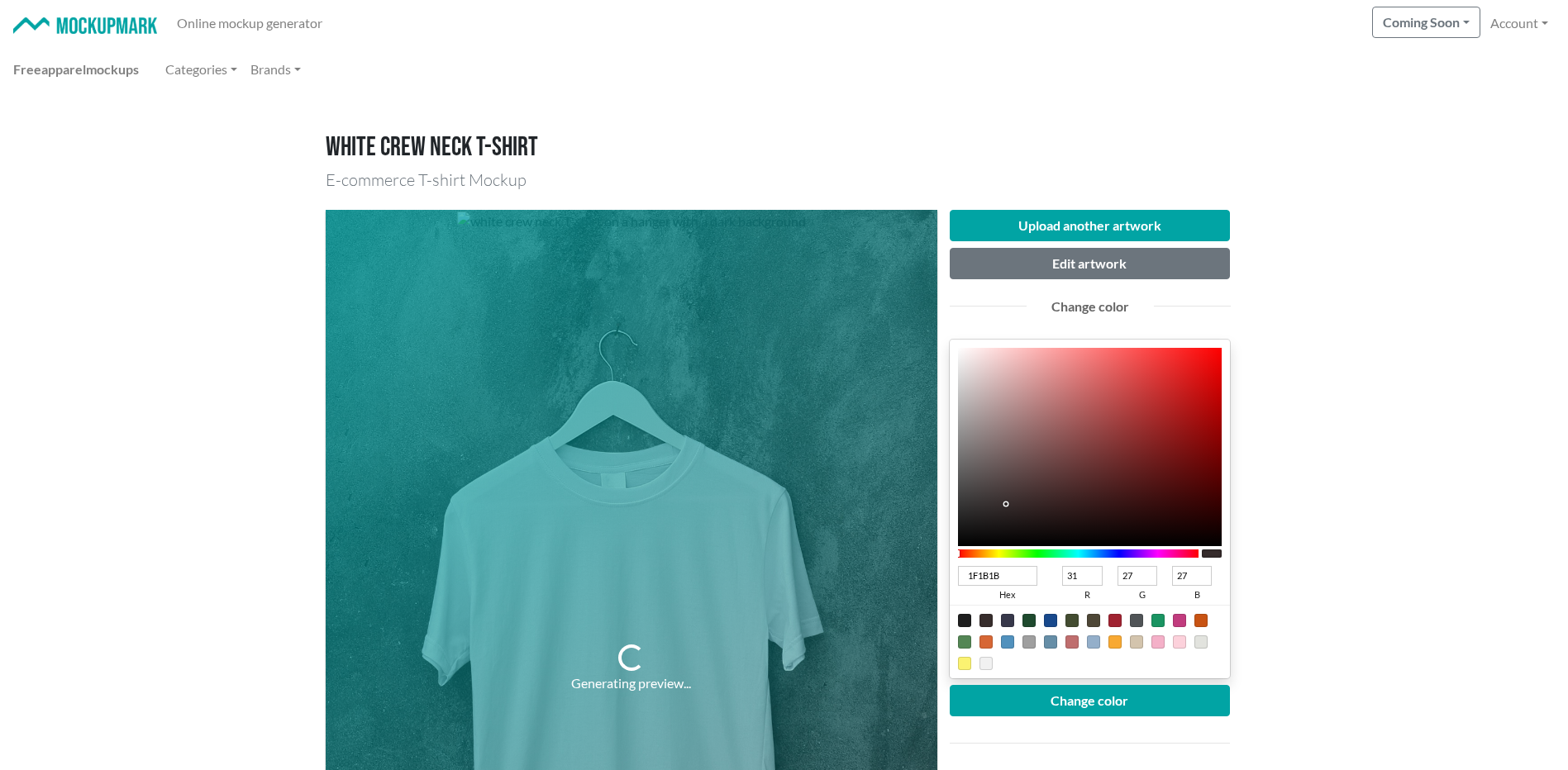
type input "181515"
type input "24"
type input "21"
drag, startPoint x: 1011, startPoint y: 500, endPoint x: 986, endPoint y: 528, distance: 37.5
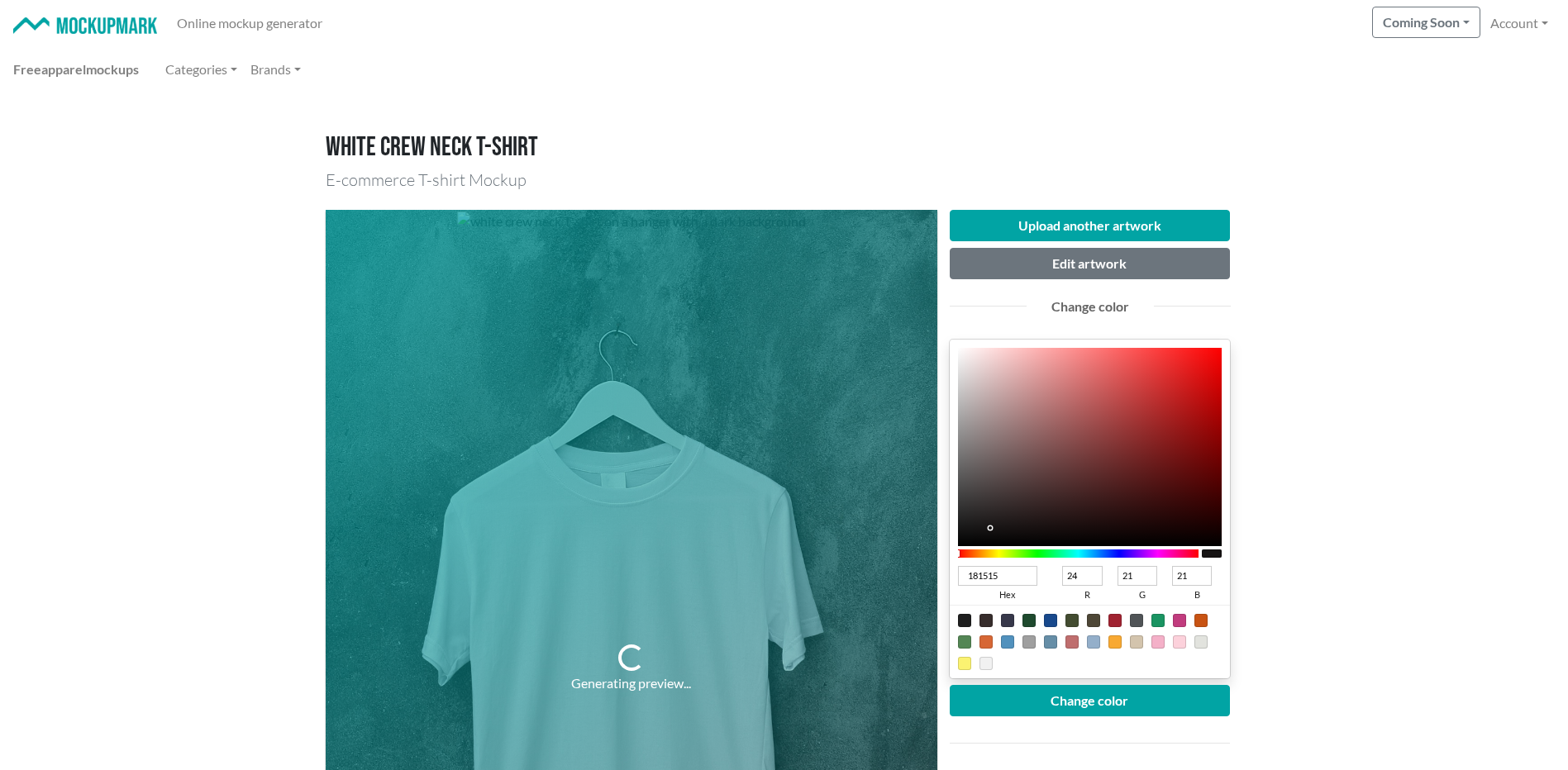
click at [986, 528] on div at bounding box center [1090, 447] width 265 height 198
type input "312D2D"
type input "49"
type input "45"
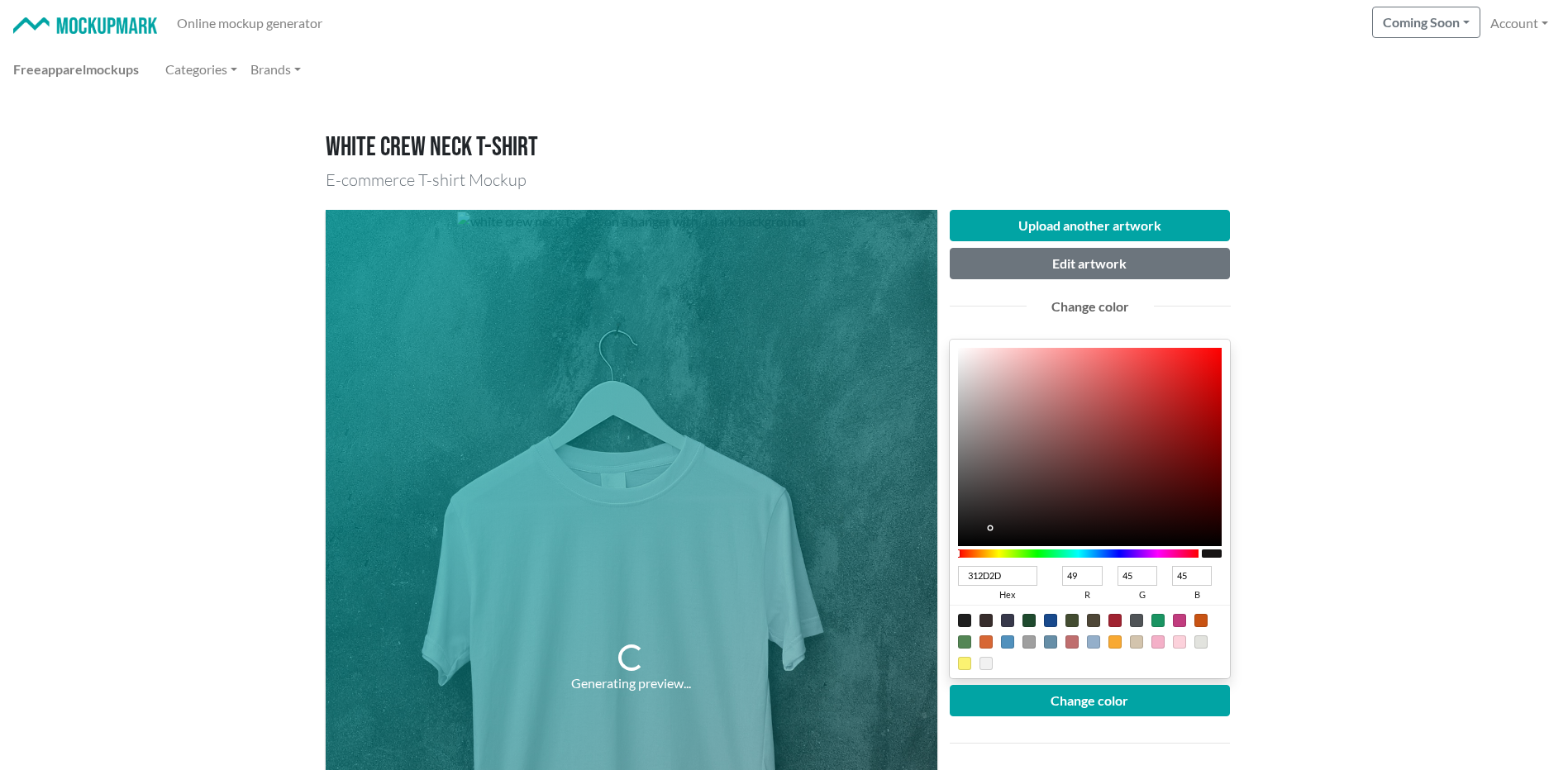
type input "272424"
type input "39"
type input "36"
type input "121212"
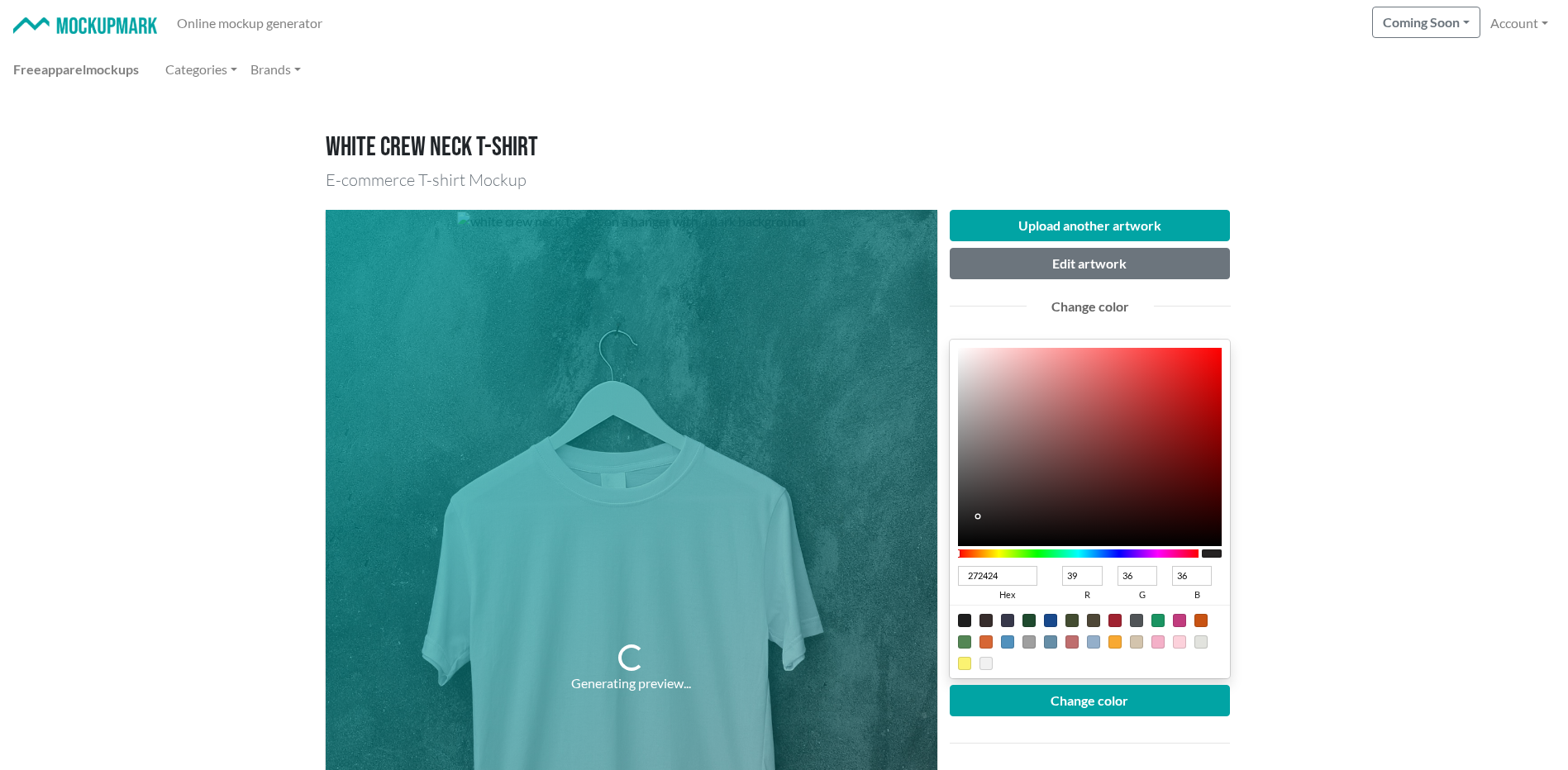
type input "18"
type input "060606"
type input "6"
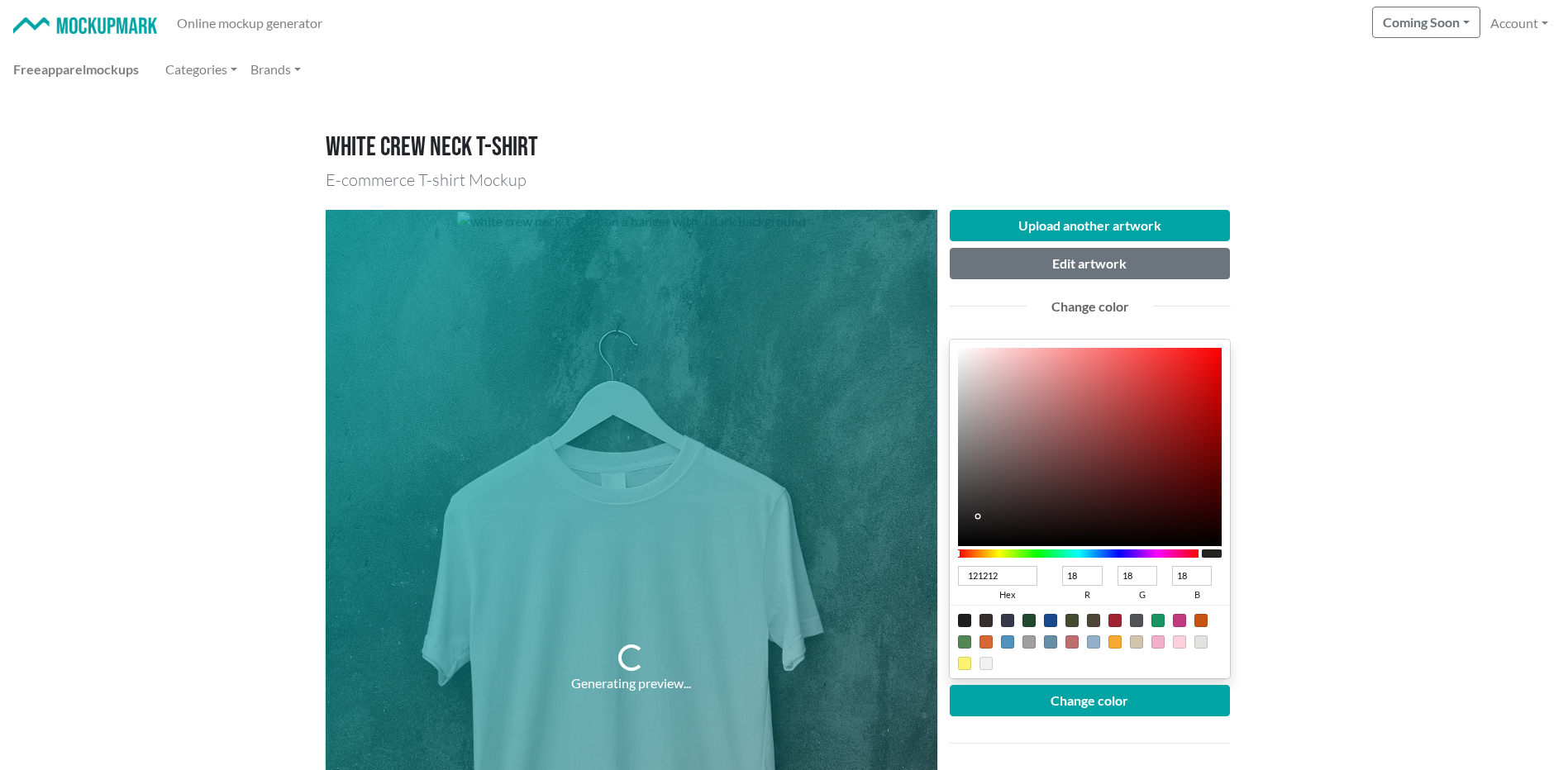
type input "6"
type input "000000"
type input "0"
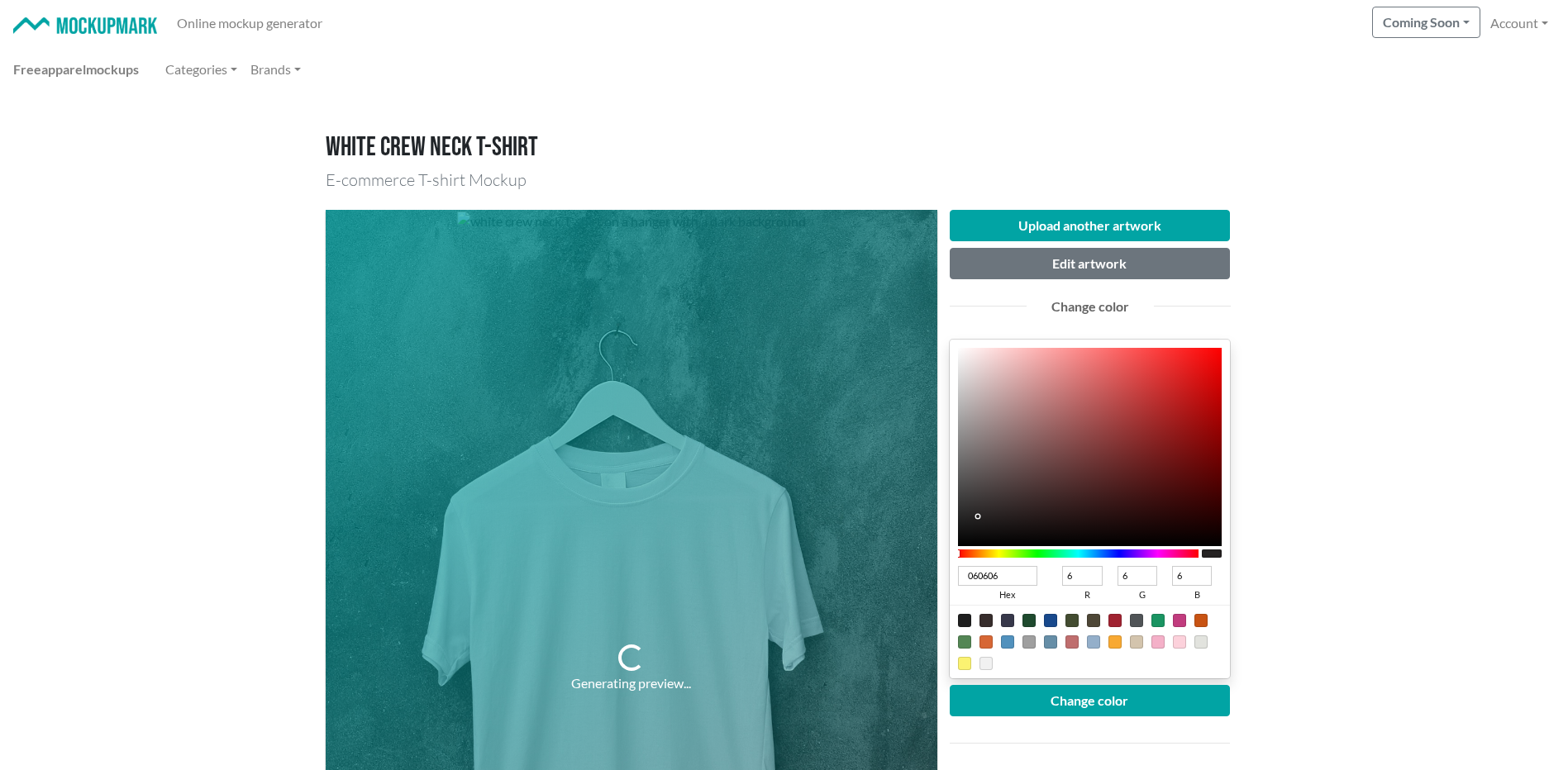
type input "0"
drag, startPoint x: 980, startPoint y: 509, endPoint x: 936, endPoint y: 565, distance: 71.2
click at [938, 564] on div "Upload another artwork Edit artwork Change color 000000 hex 0 r 0 g 0 b 100 a C…" at bounding box center [1090, 668] width 306 height 917
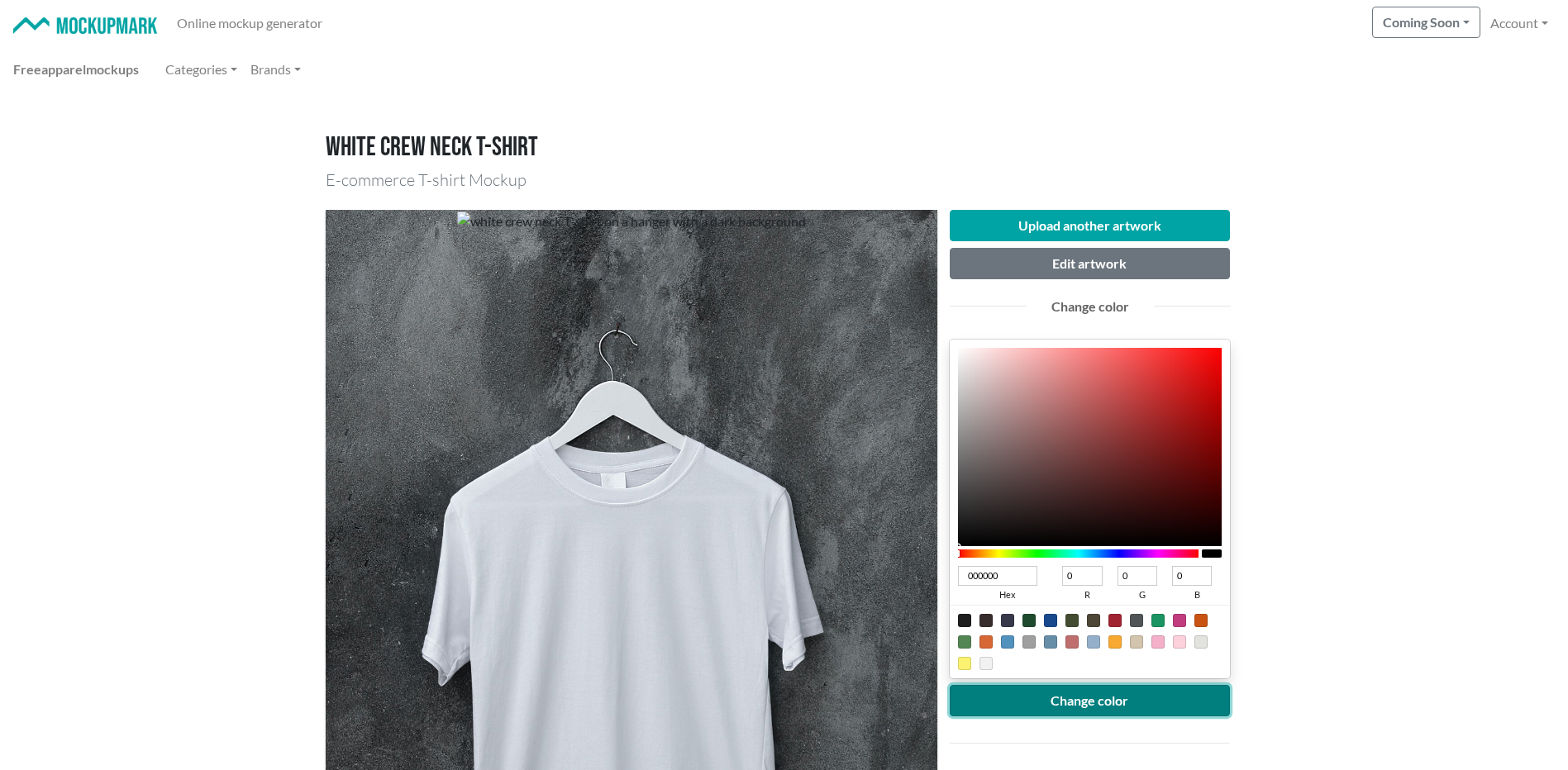
click at [1053, 698] on button "Change color" at bounding box center [1090, 701] width 281 height 31
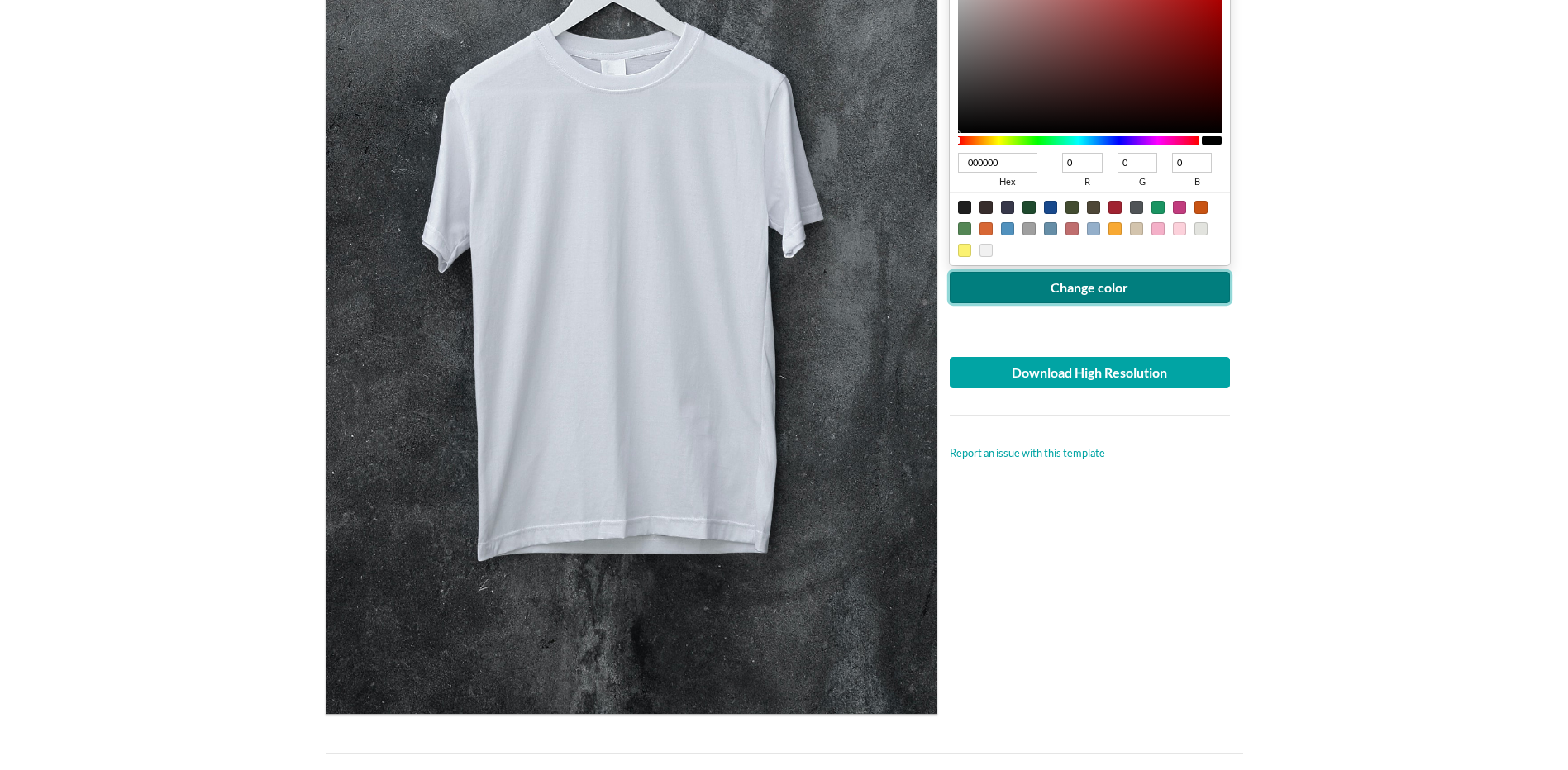
scroll to position [275, 0]
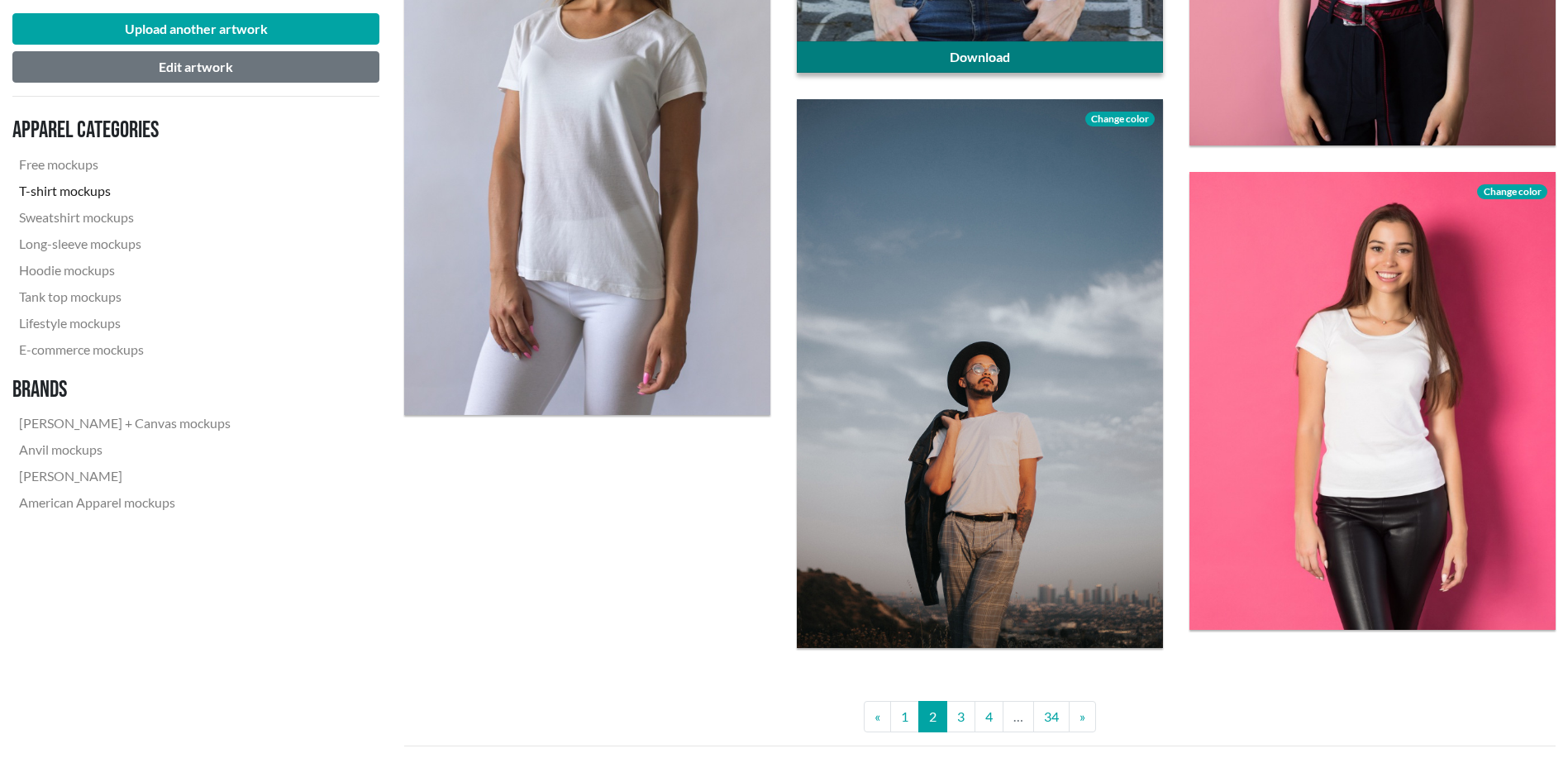
scroll to position [4271, 0]
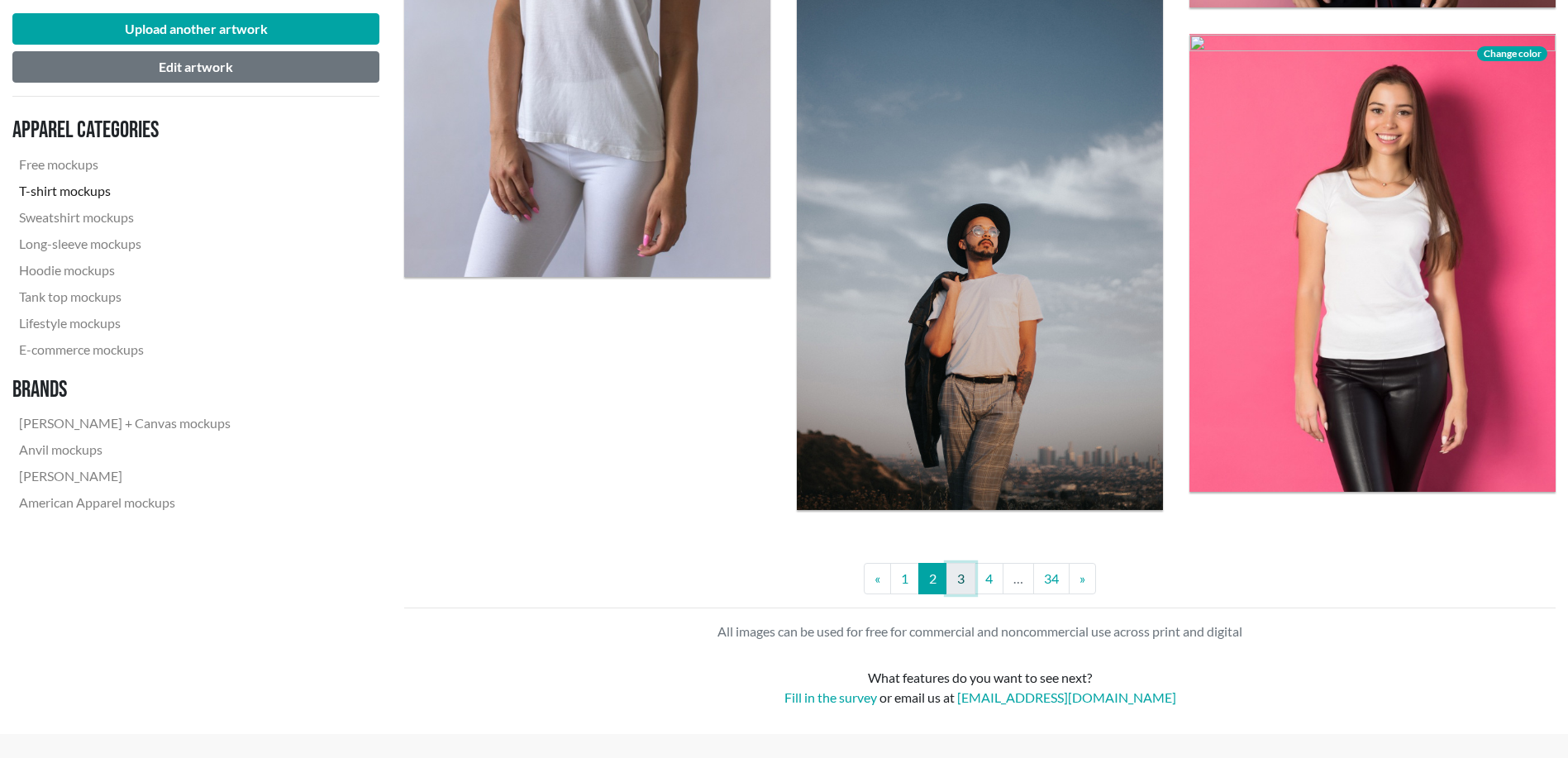
click at [966, 575] on link "3" at bounding box center [960, 578] width 29 height 31
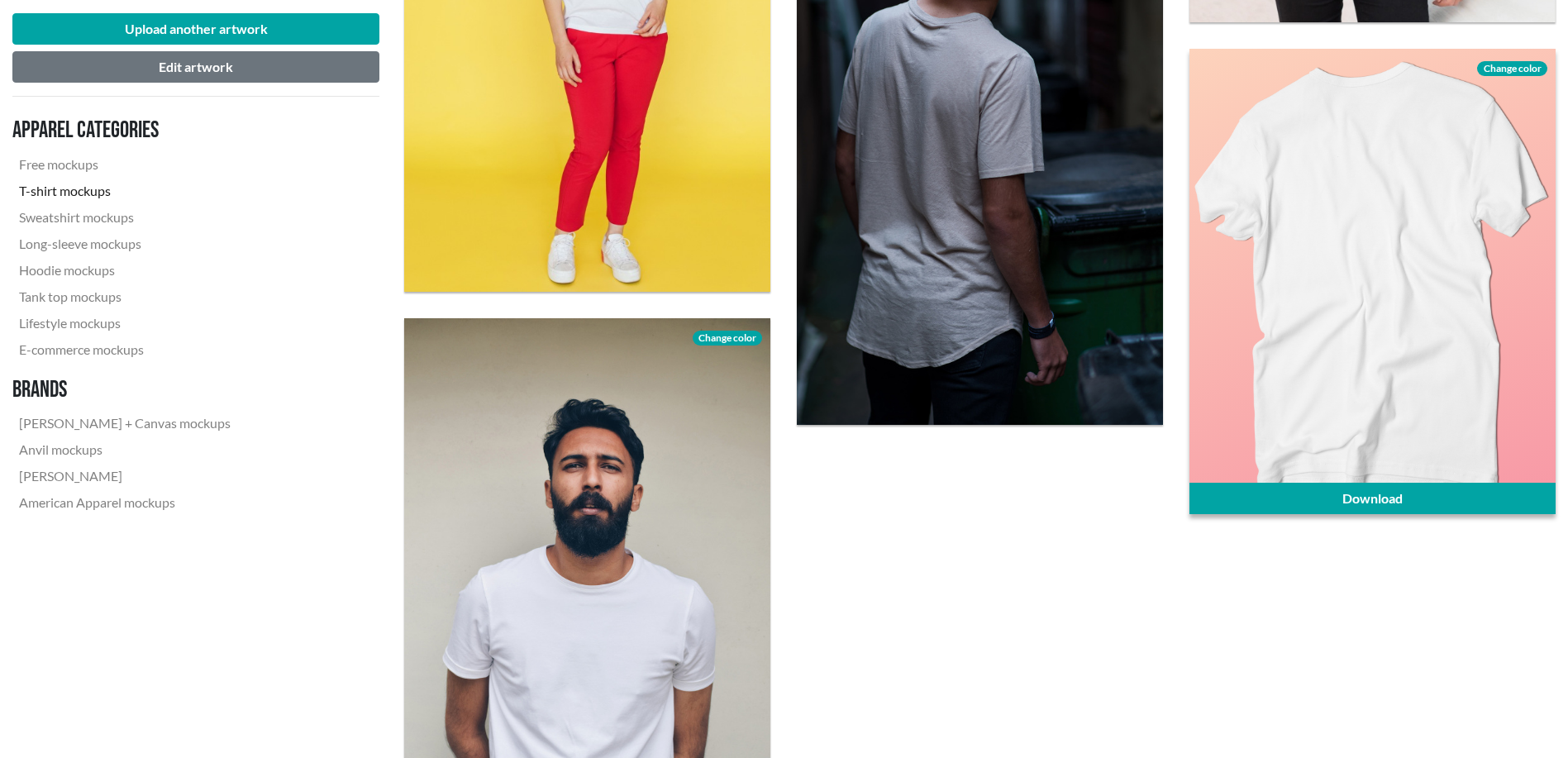
scroll to position [4407, 0]
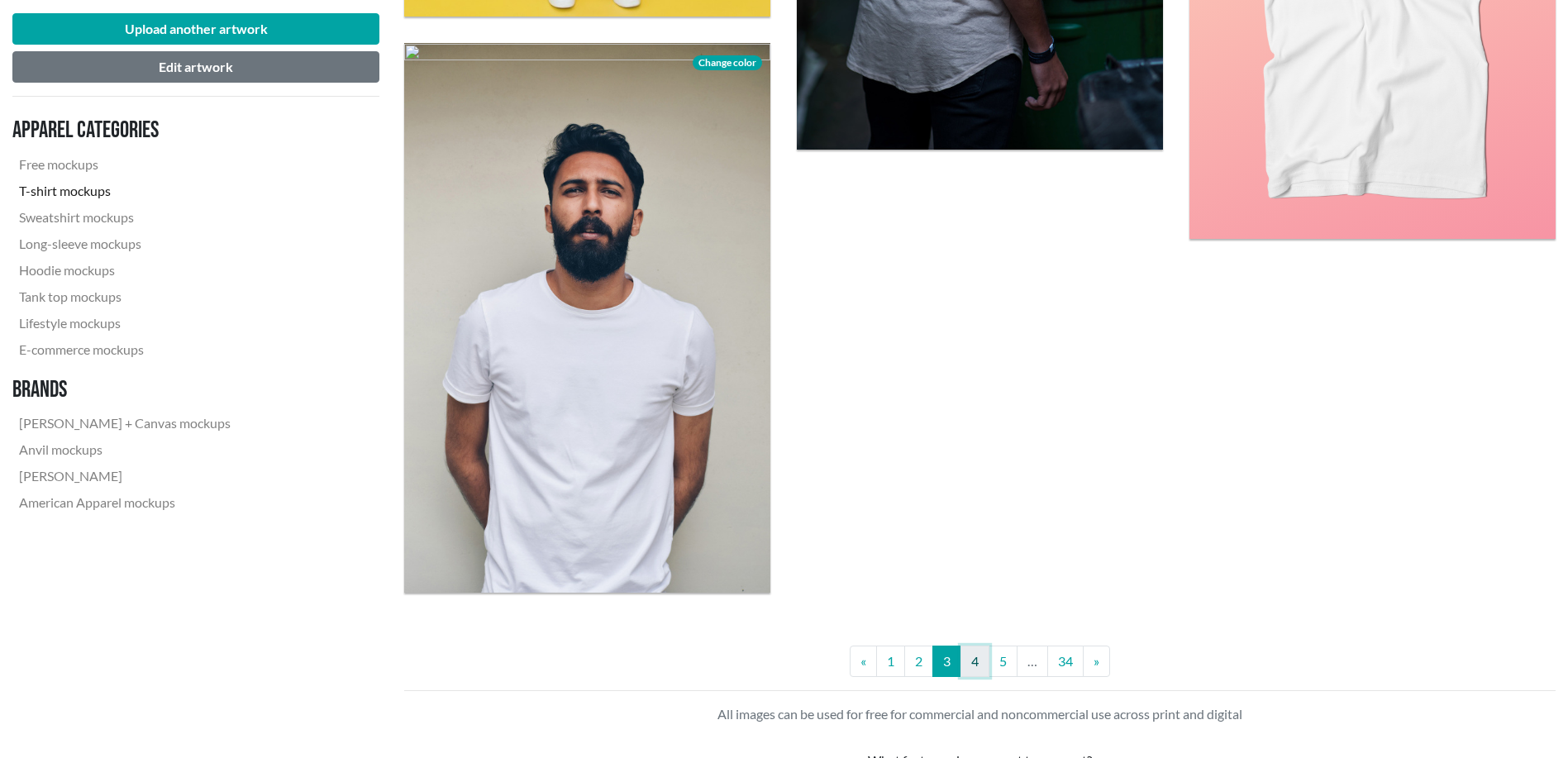
click at [980, 661] on link "4" at bounding box center [974, 661] width 29 height 31
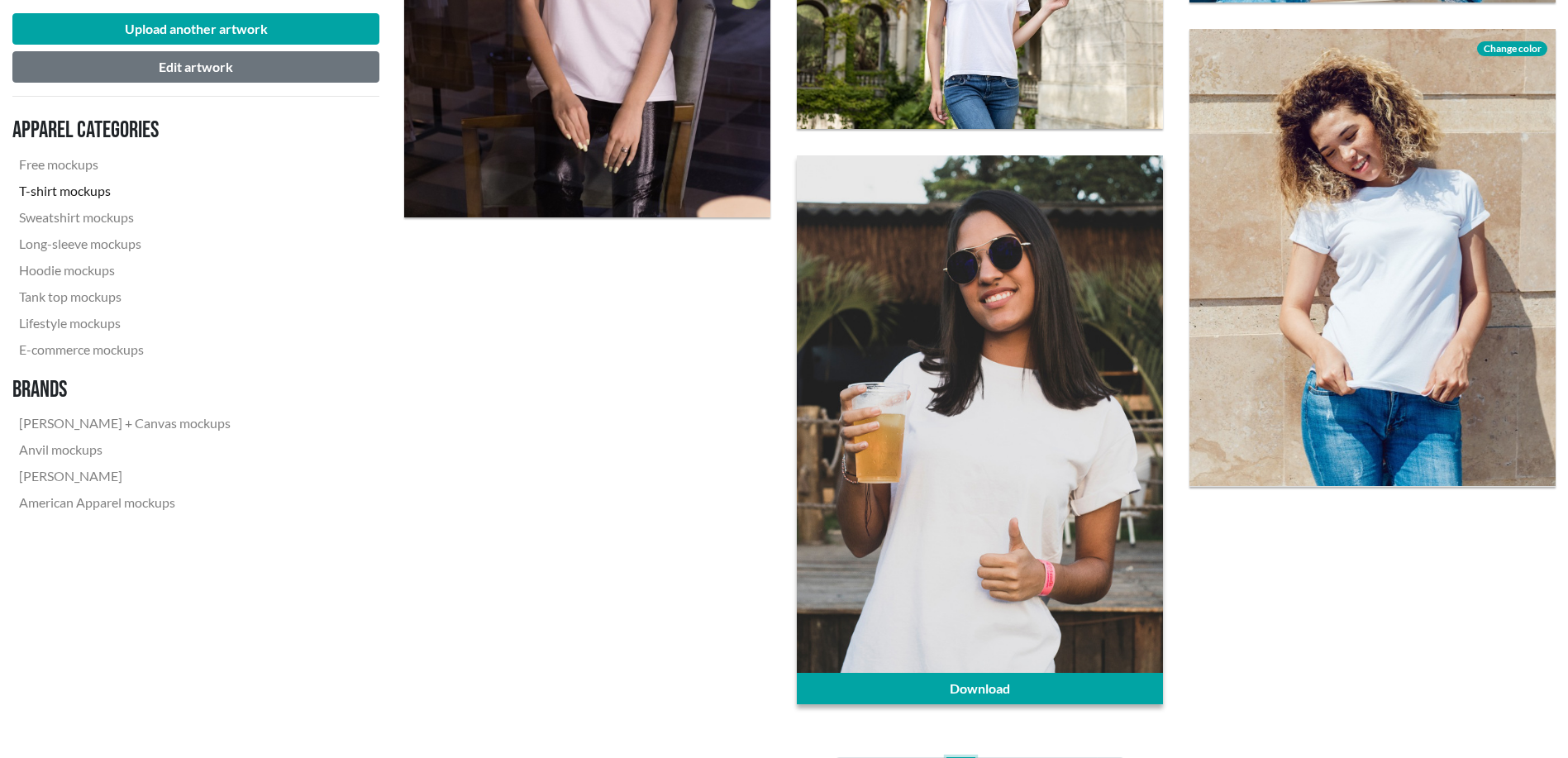
scroll to position [4271, 0]
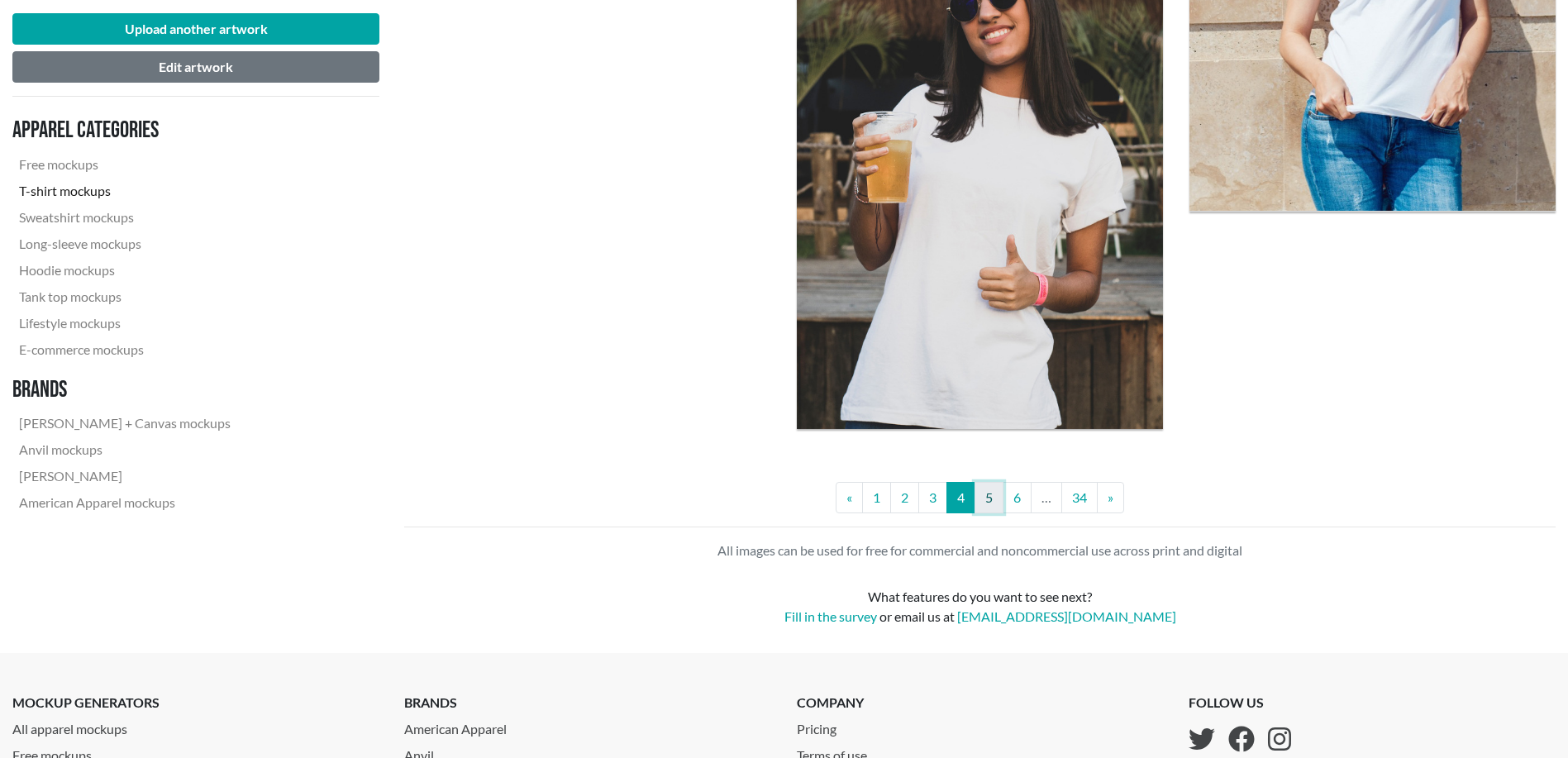
click at [991, 495] on link "5" at bounding box center [988, 497] width 29 height 31
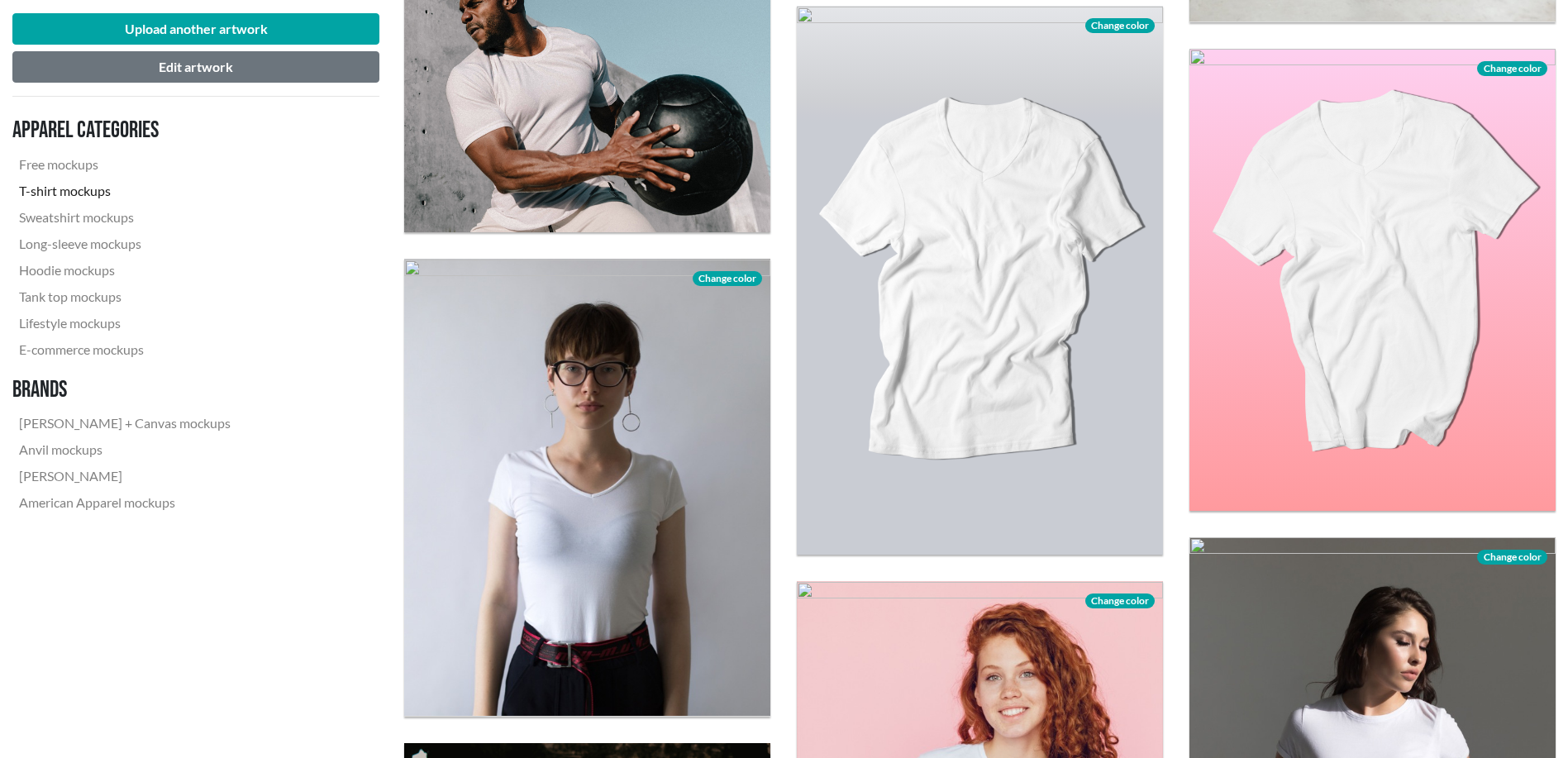
scroll to position [1928, 0]
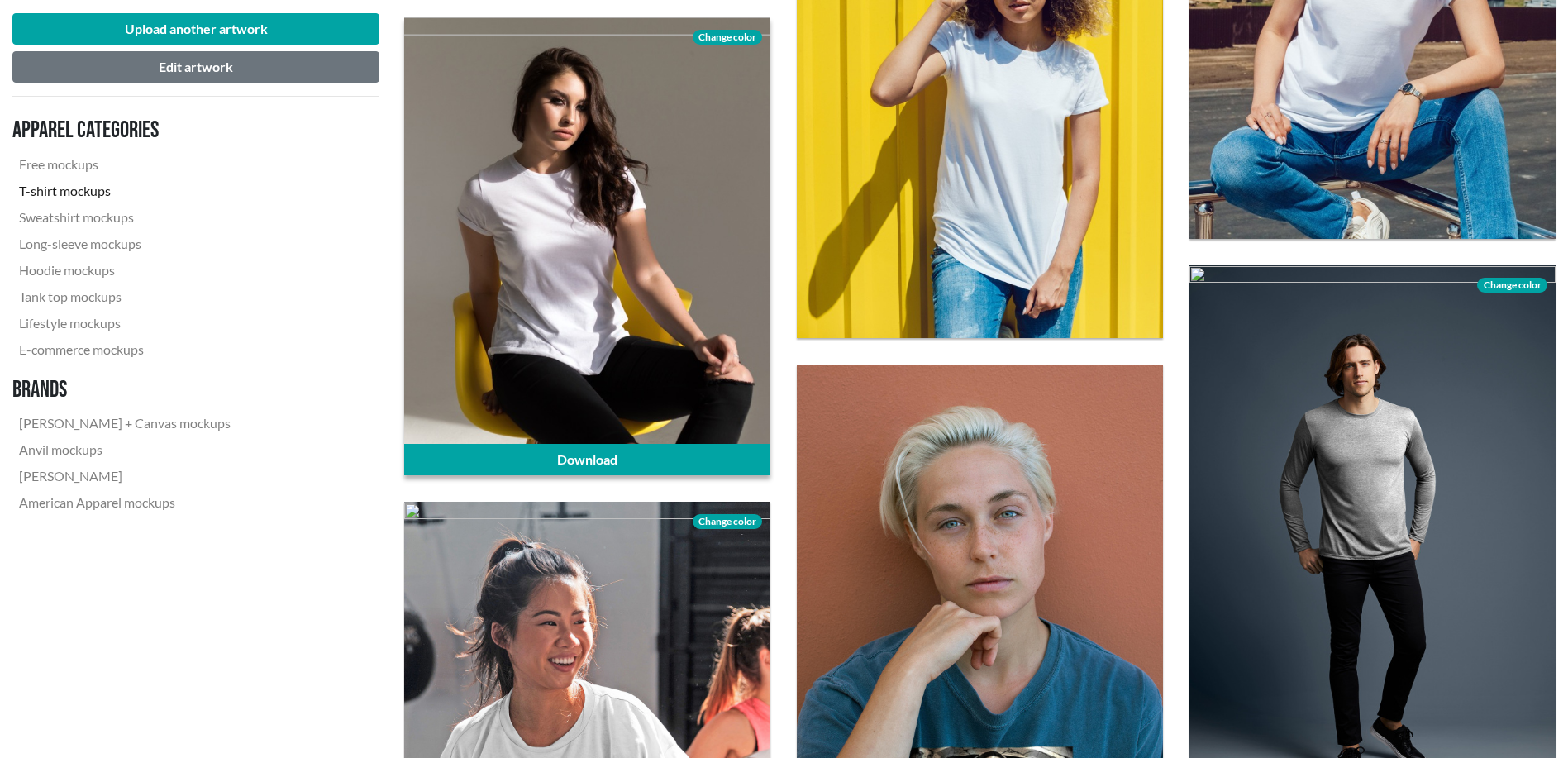
click at [672, 302] on div at bounding box center [588, 246] width 367 height 458
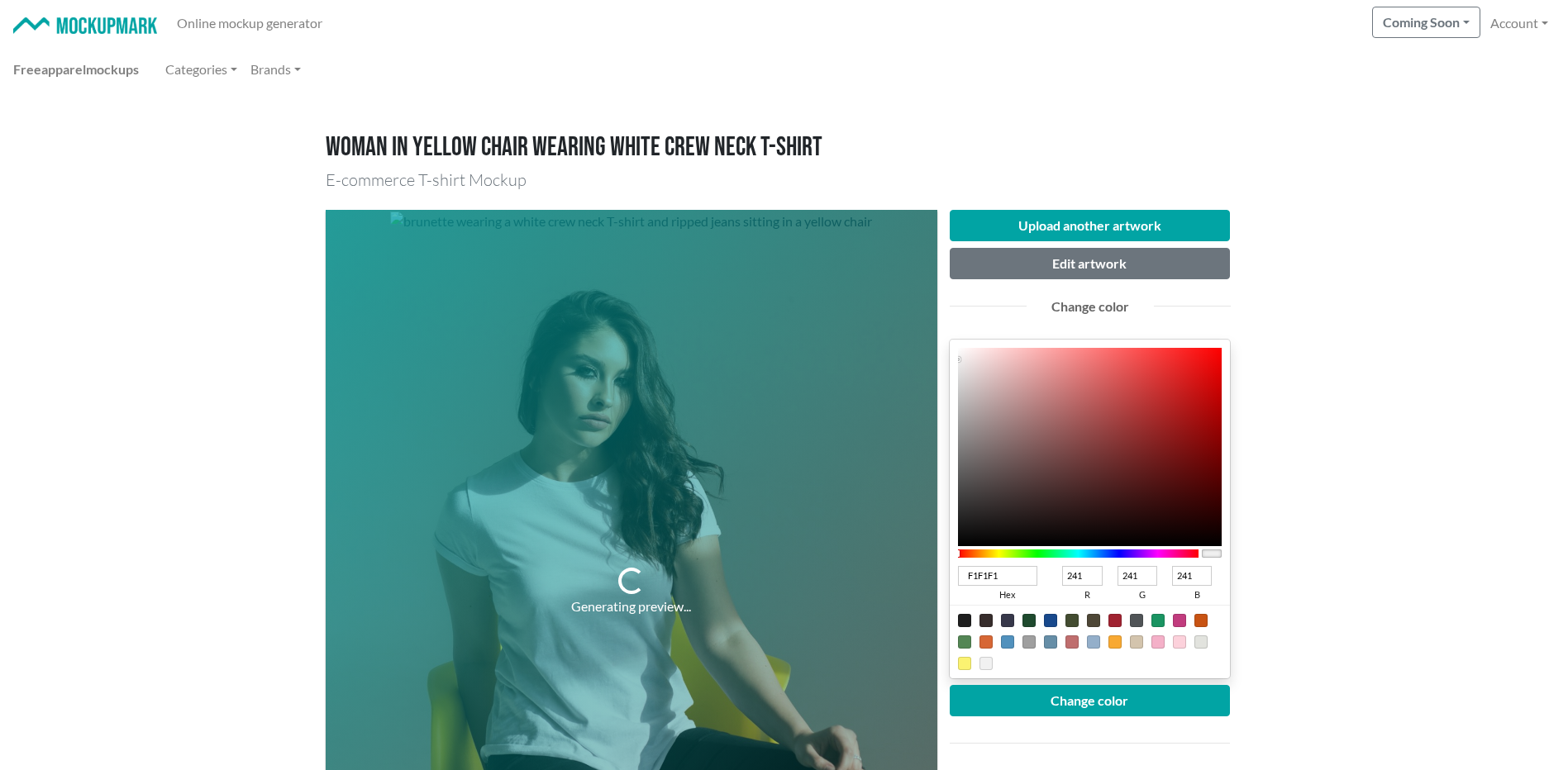
type input "342828"
type input "52"
type input "40"
type input "292222"
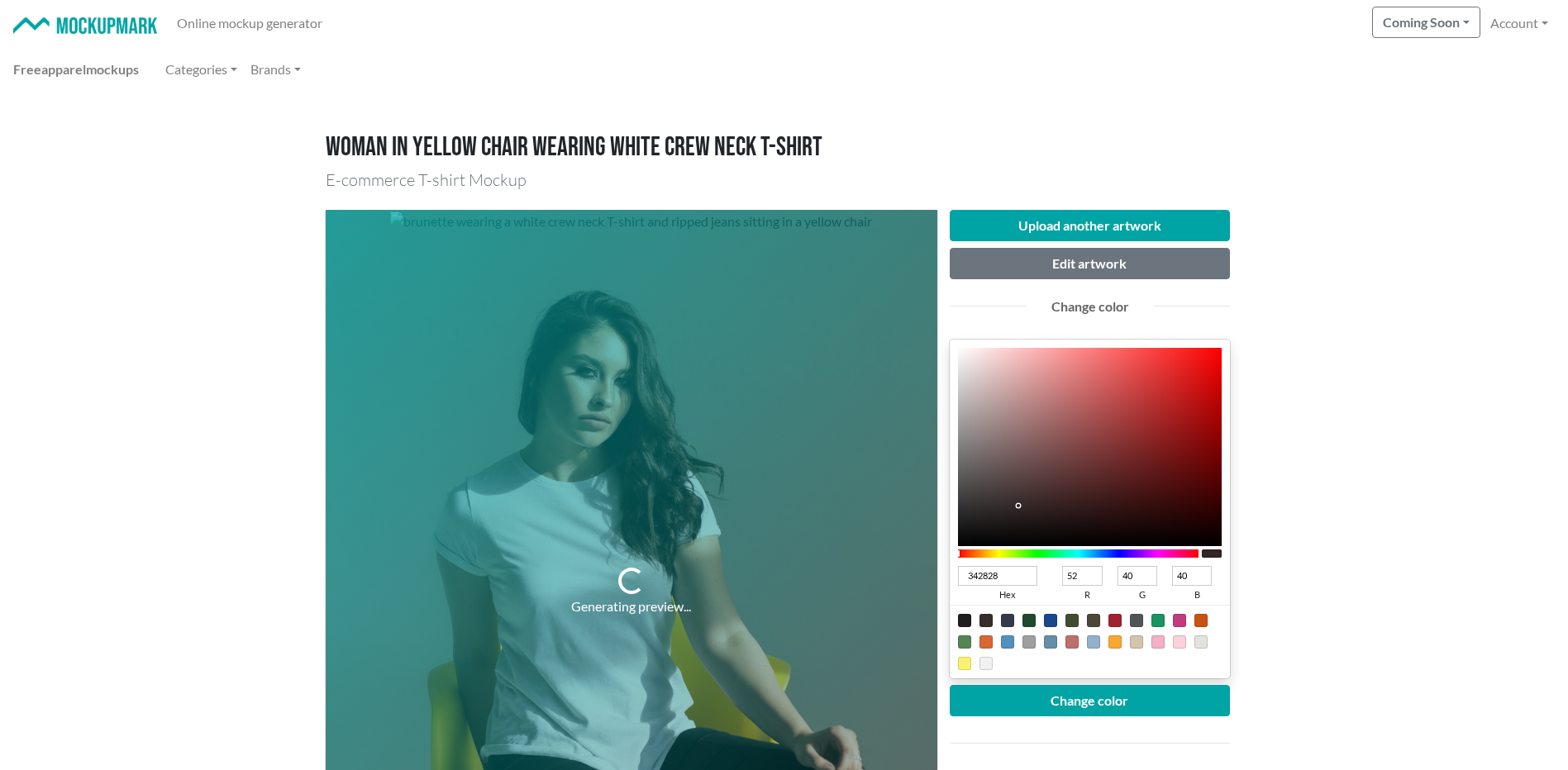
type input "41"
type input "34"
type input "0F0F0F"
type input "15"
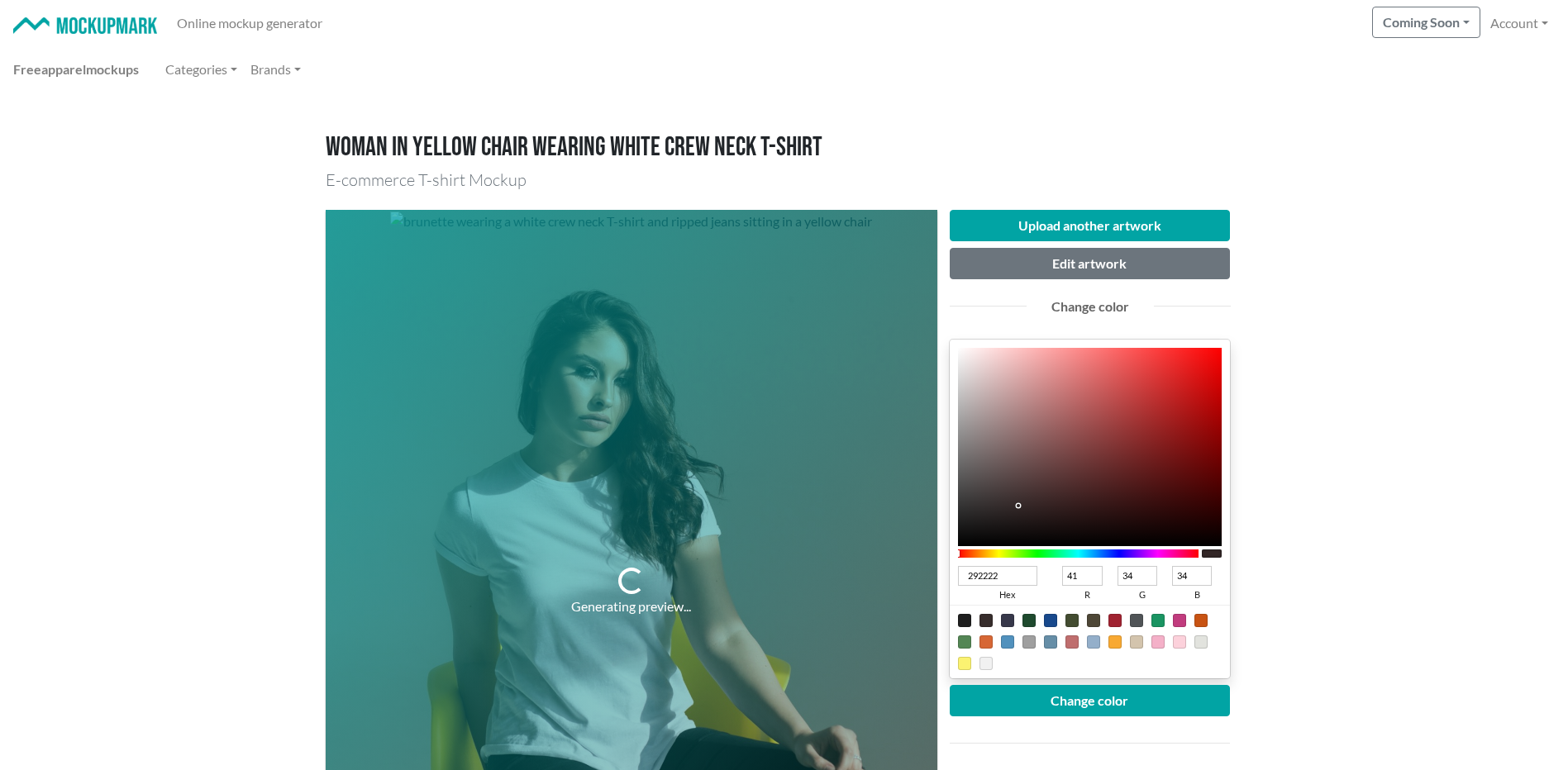
type input "15"
type input "000000"
type input "0"
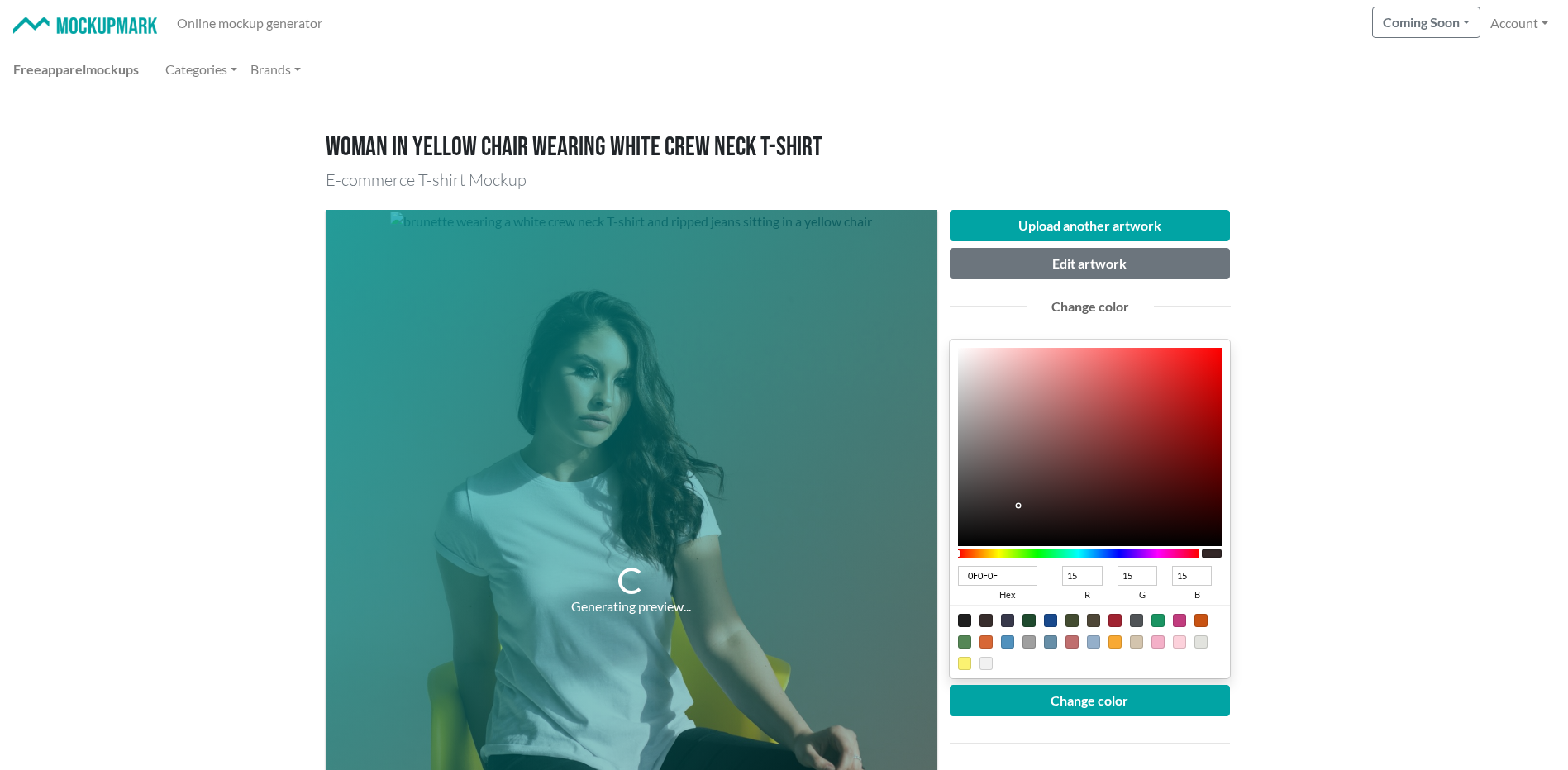
type input "0"
drag, startPoint x: 1011, startPoint y: 508, endPoint x: 939, endPoint y: 566, distance: 92.5
click at [939, 566] on div "Upload another artwork Edit artwork Change color 000000 hex 0 r 0 g 0 b 100 a C…" at bounding box center [1090, 592] width 306 height 764
click at [1058, 702] on button "Change color" at bounding box center [1090, 701] width 281 height 31
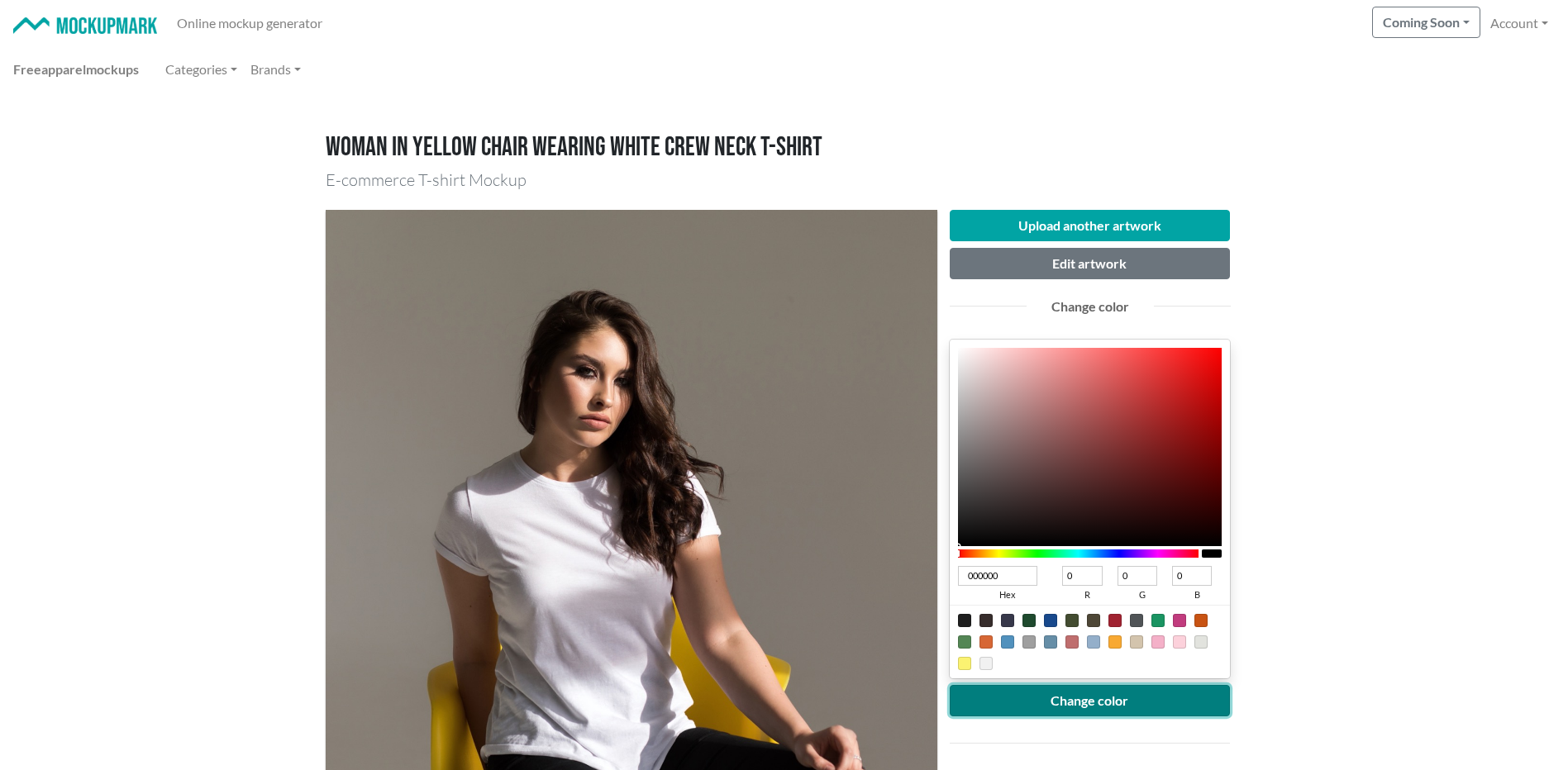
scroll to position [275, 0]
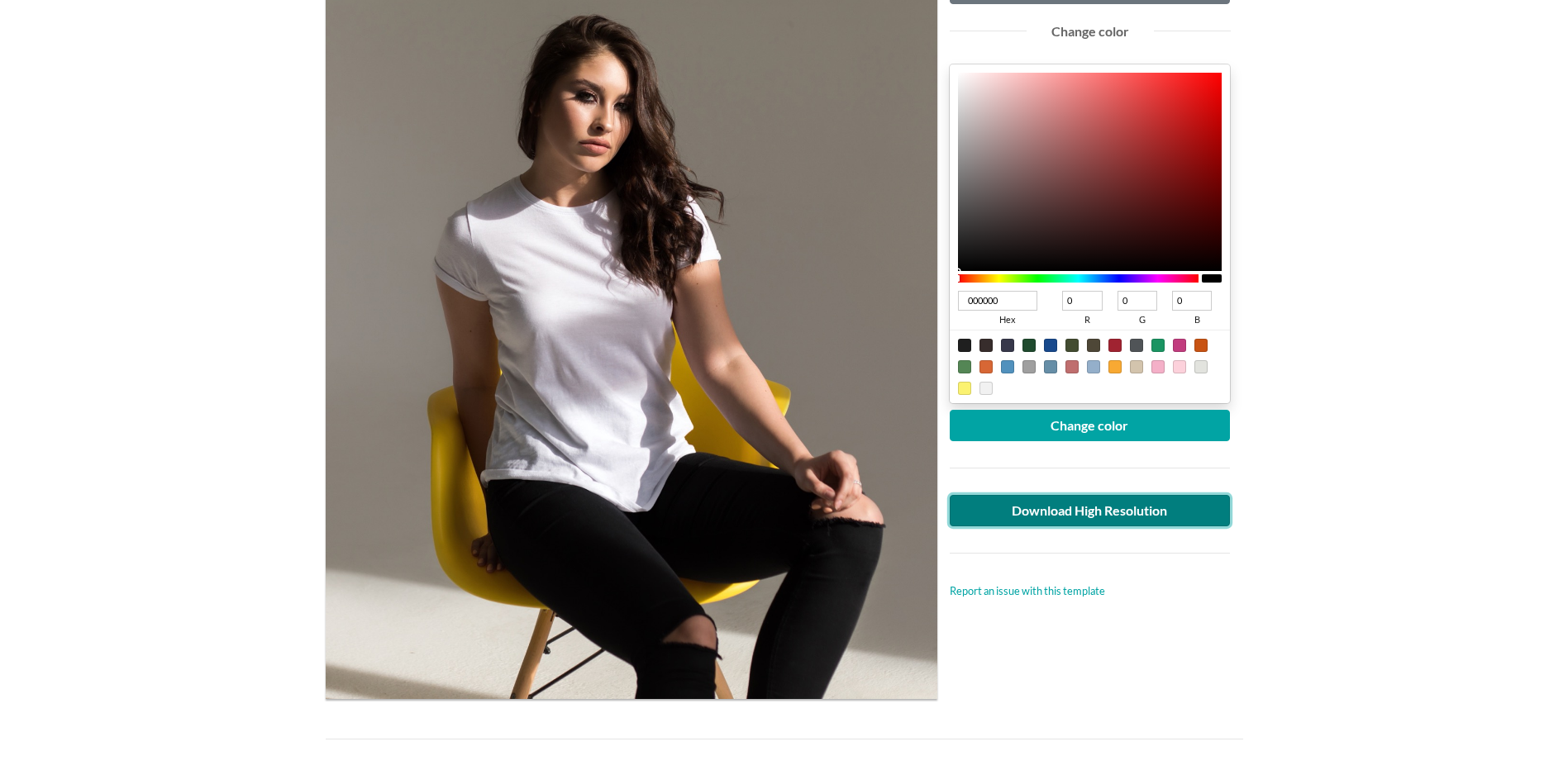
click at [1111, 510] on link "Download High Resolution" at bounding box center [1090, 511] width 281 height 31
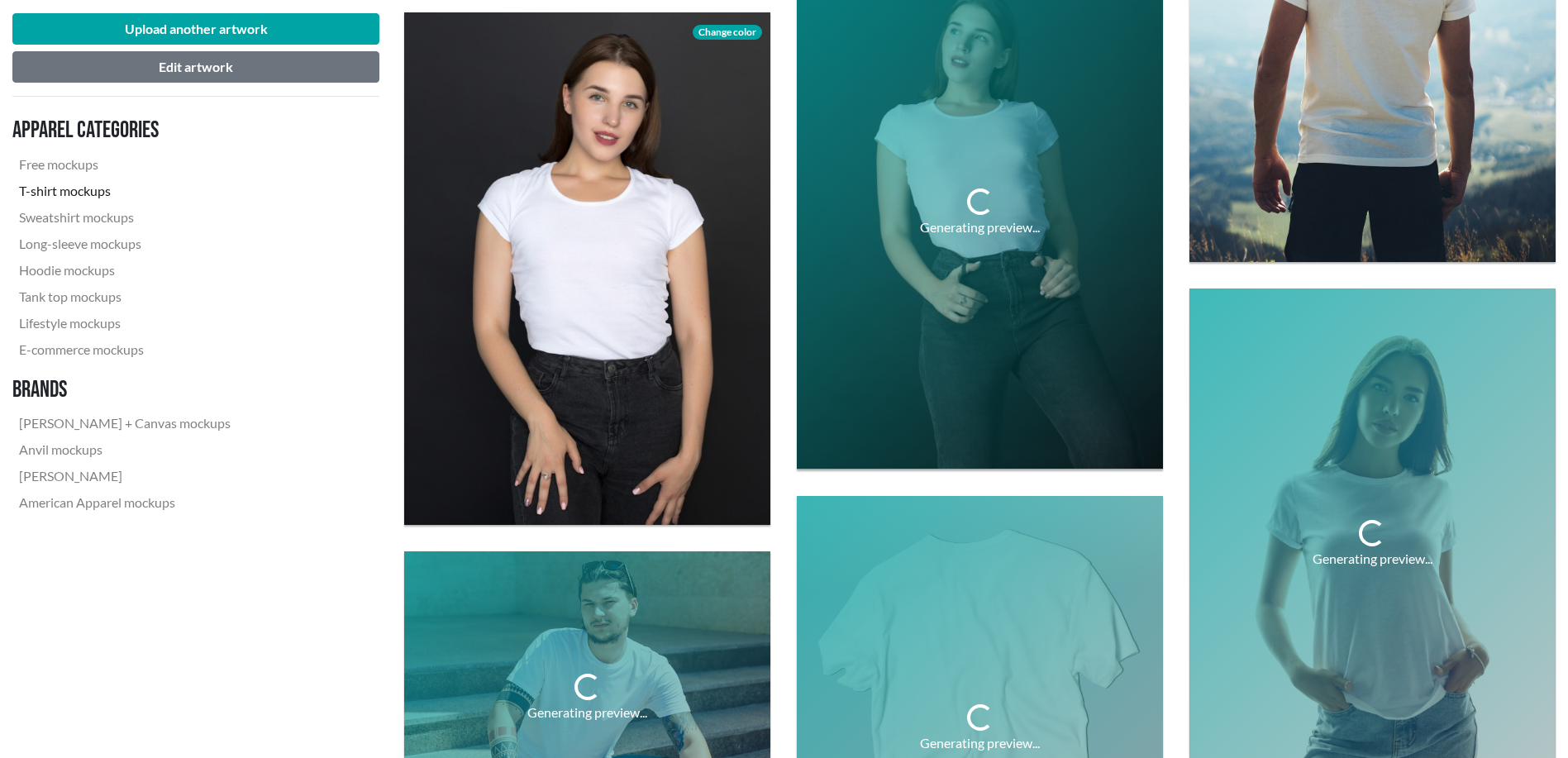
scroll to position [1928, 0]
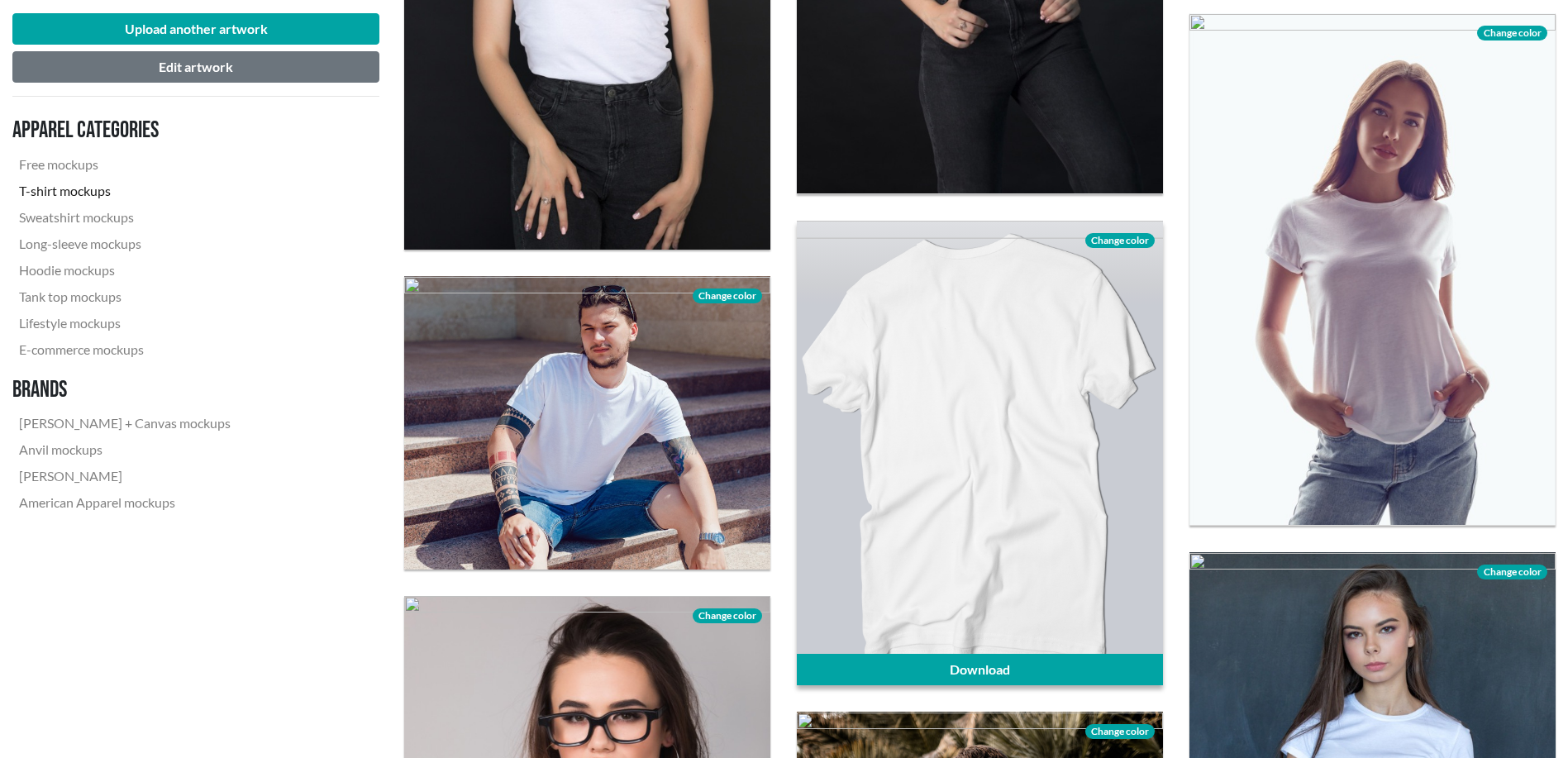
click at [962, 524] on div at bounding box center [980, 453] width 367 height 465
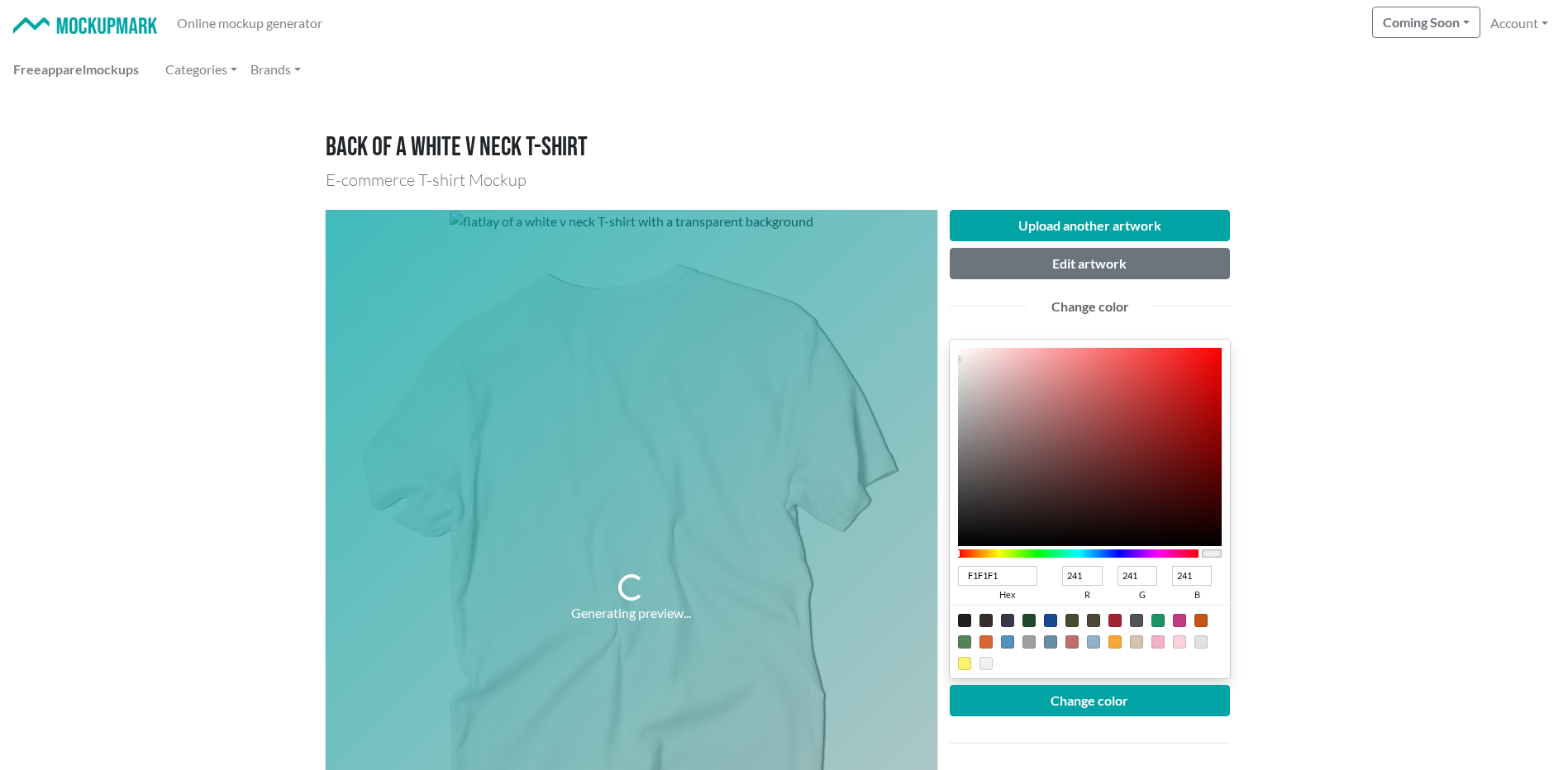
type input "3C3434"
type input "60"
type input "52"
type input "373030"
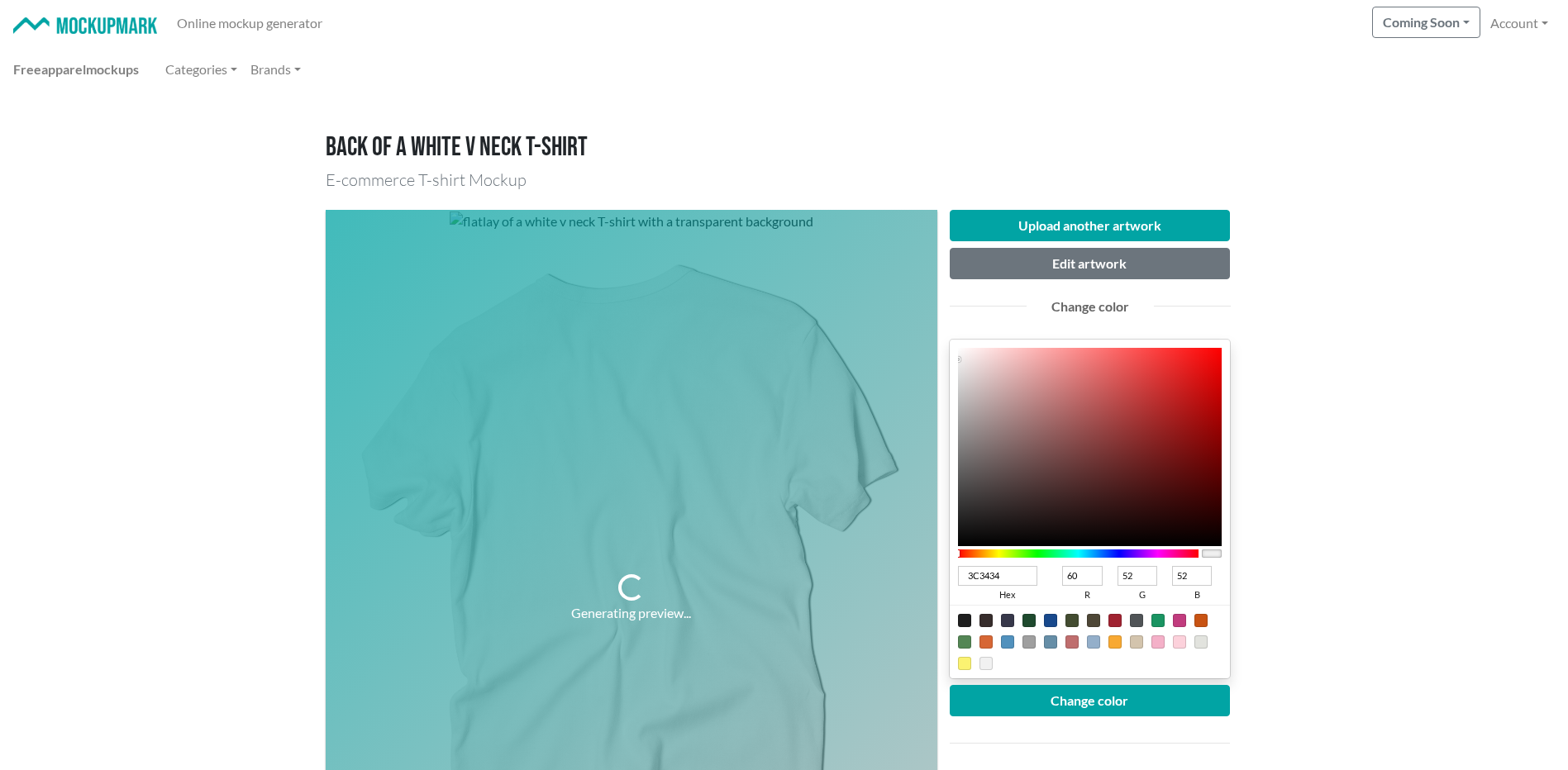
type input "55"
type input "48"
type input "1D1B1B"
type input "29"
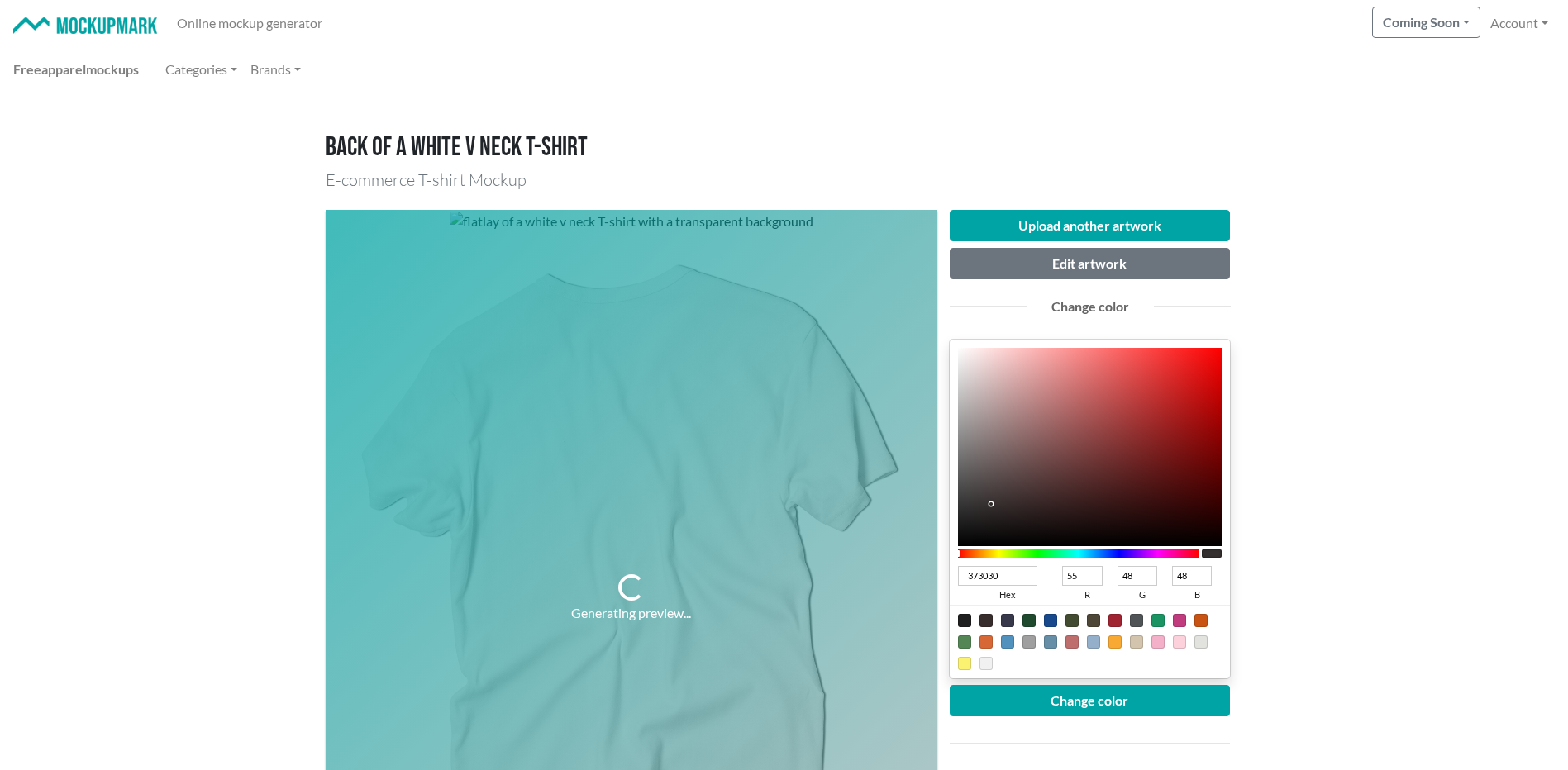
type input "27"
type input "0C0C0C"
type input "12"
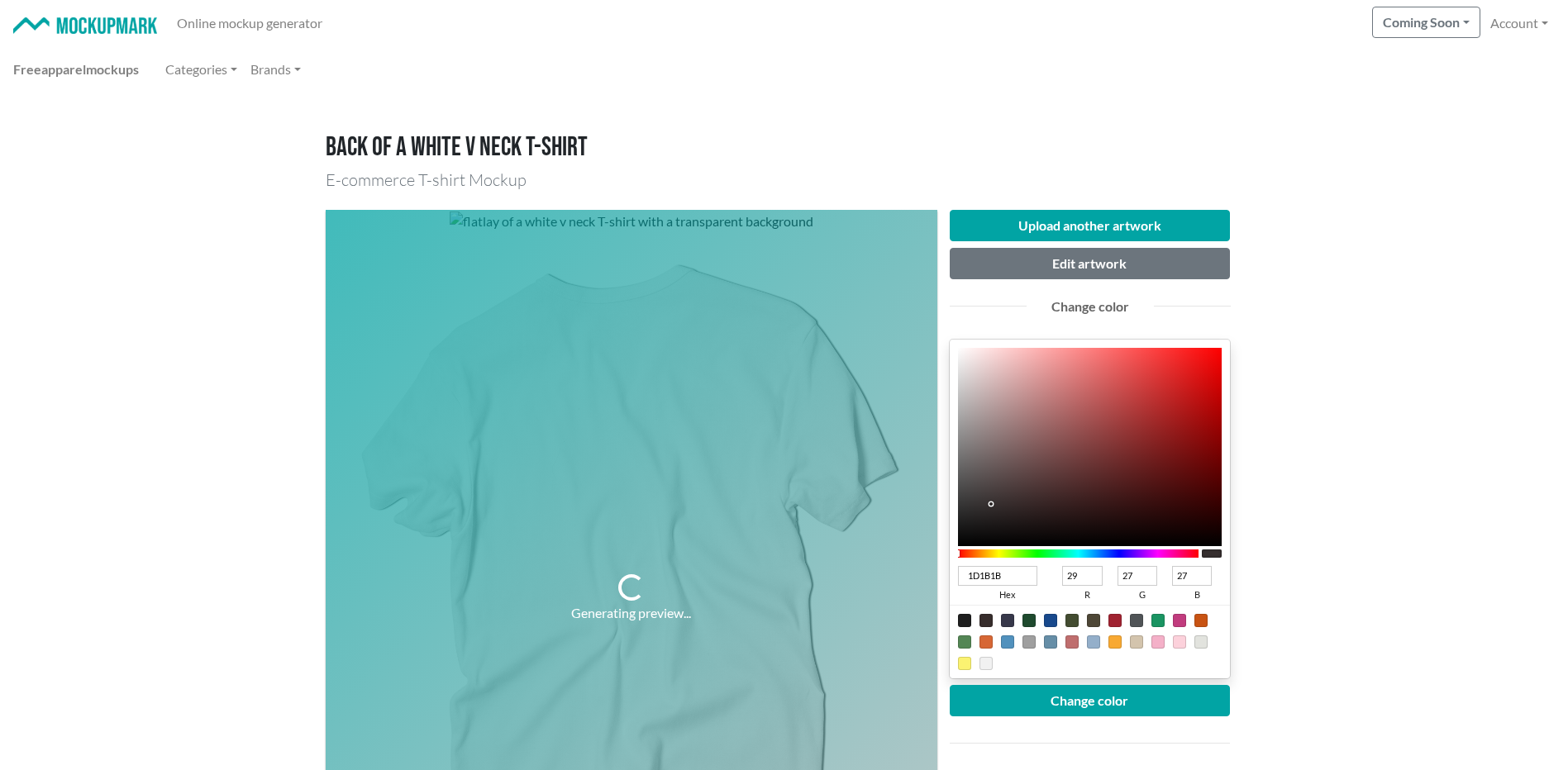
type input "12"
type input "050505"
type input "5"
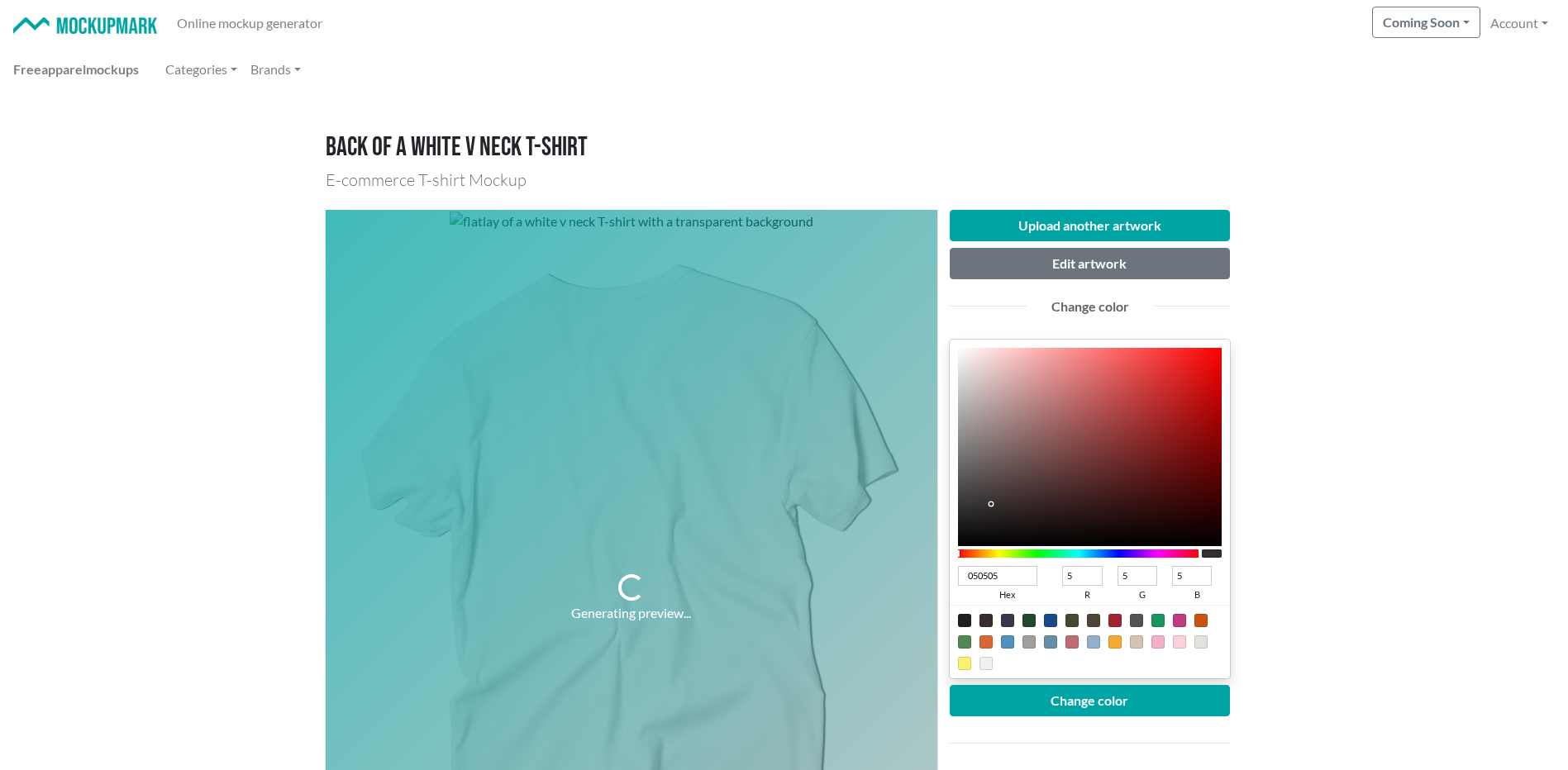
type input "000000"
type input "0"
drag, startPoint x: 983, startPoint y: 515, endPoint x: 943, endPoint y: 563, distance: 62.5
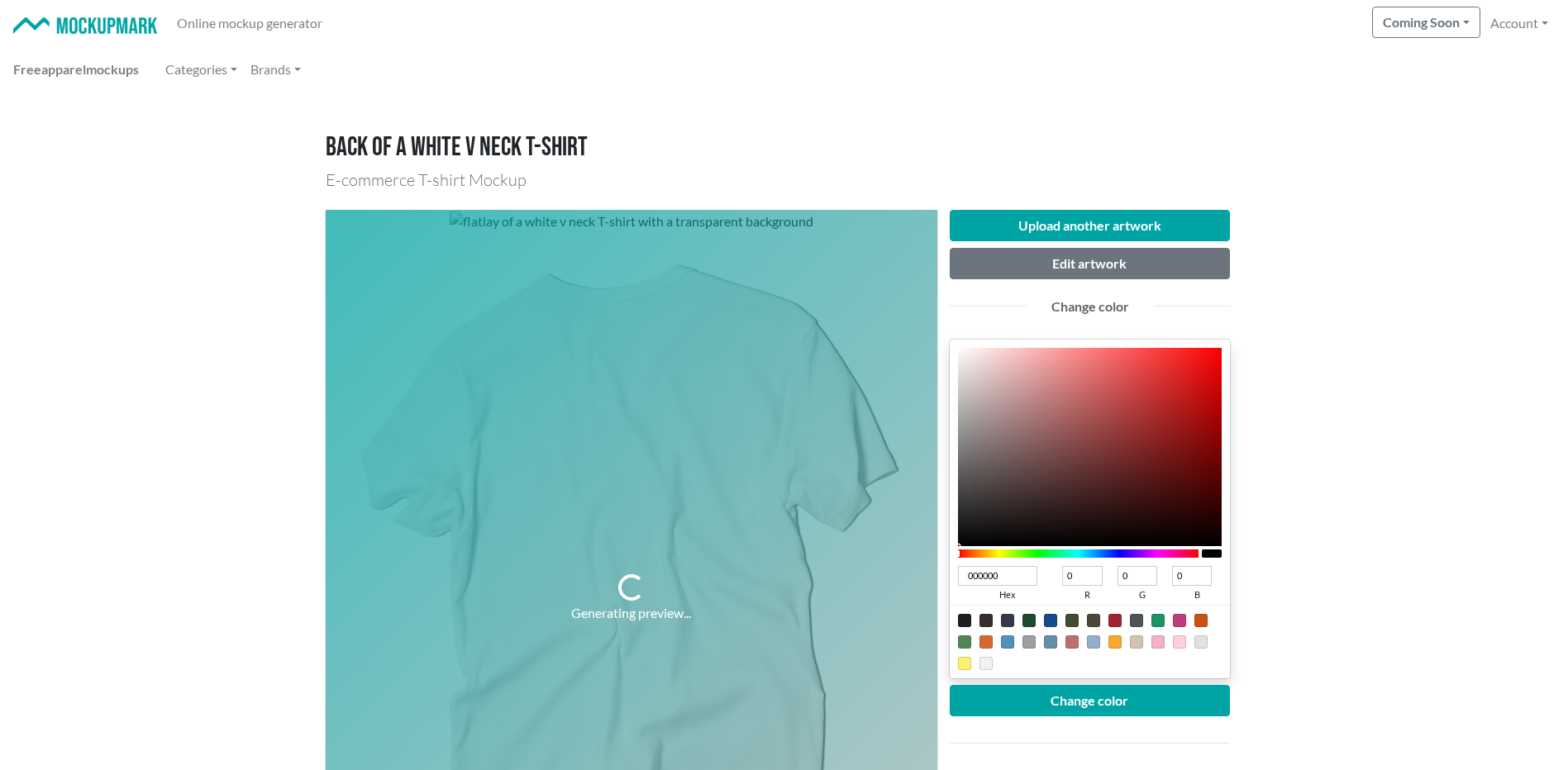
click at [945, 562] on div "Upload another artwork Edit artwork Change color 000000 hex 0 r 0 g 0 b 100 a C…" at bounding box center [1090, 598] width 306 height 777
click at [1074, 693] on button "Change color" at bounding box center [1090, 701] width 281 height 31
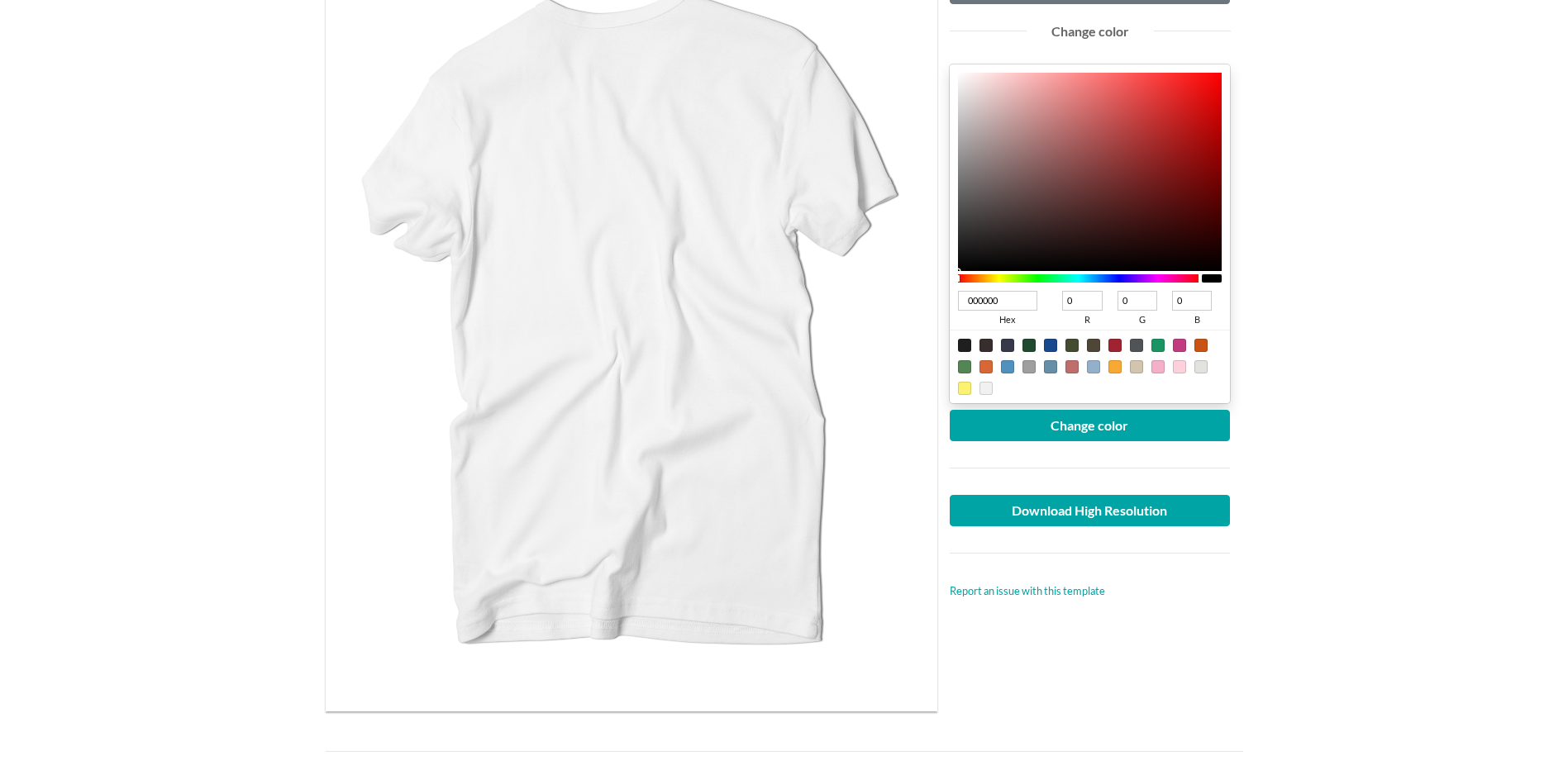
scroll to position [138, 0]
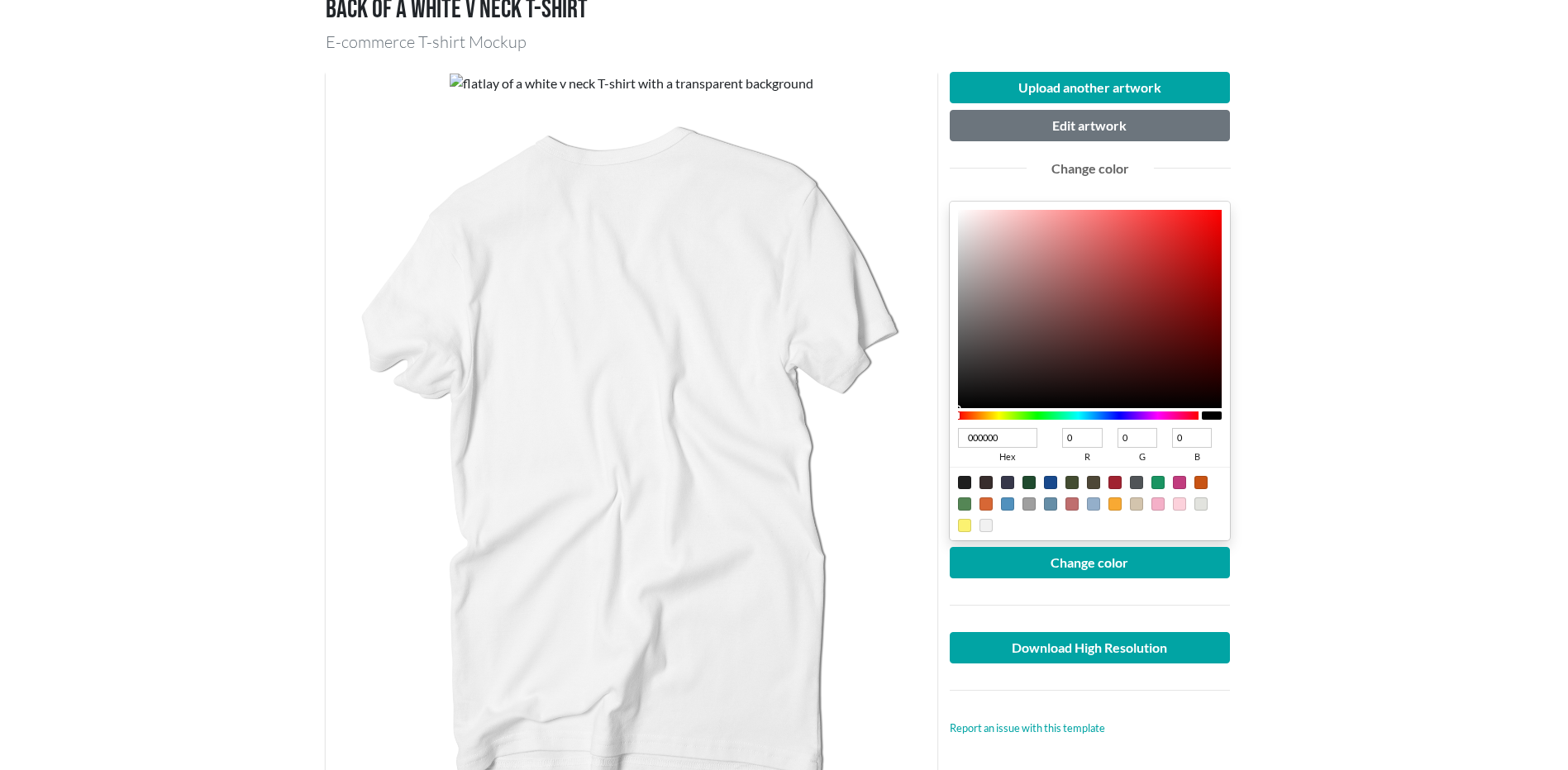
click at [1405, 479] on main "Back of a white v neck T-shirt E-commerce T-shirt Mockup Upload another artwork…" at bounding box center [784, 742] width 1568 height 1576
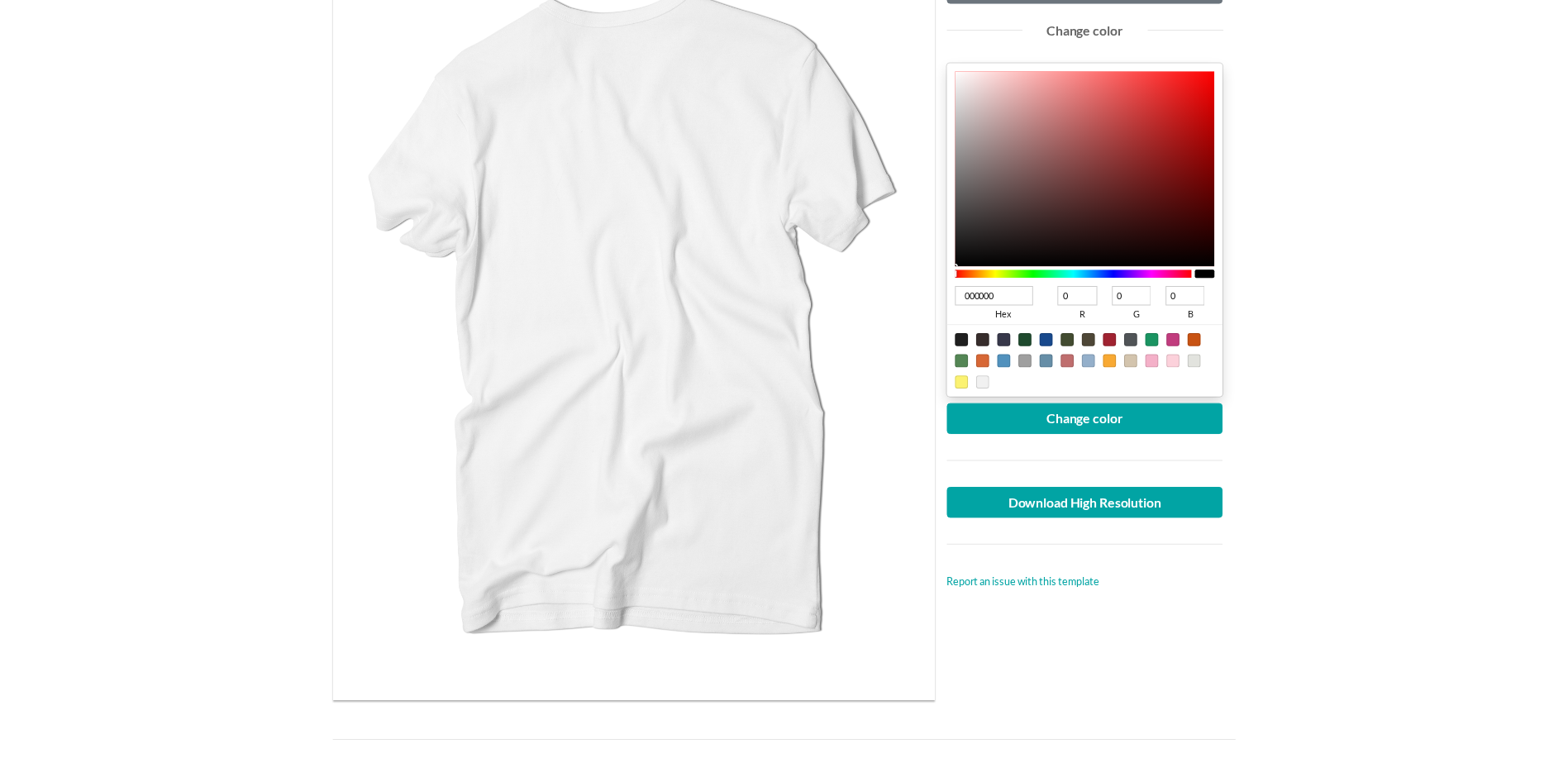
scroll to position [0, 0]
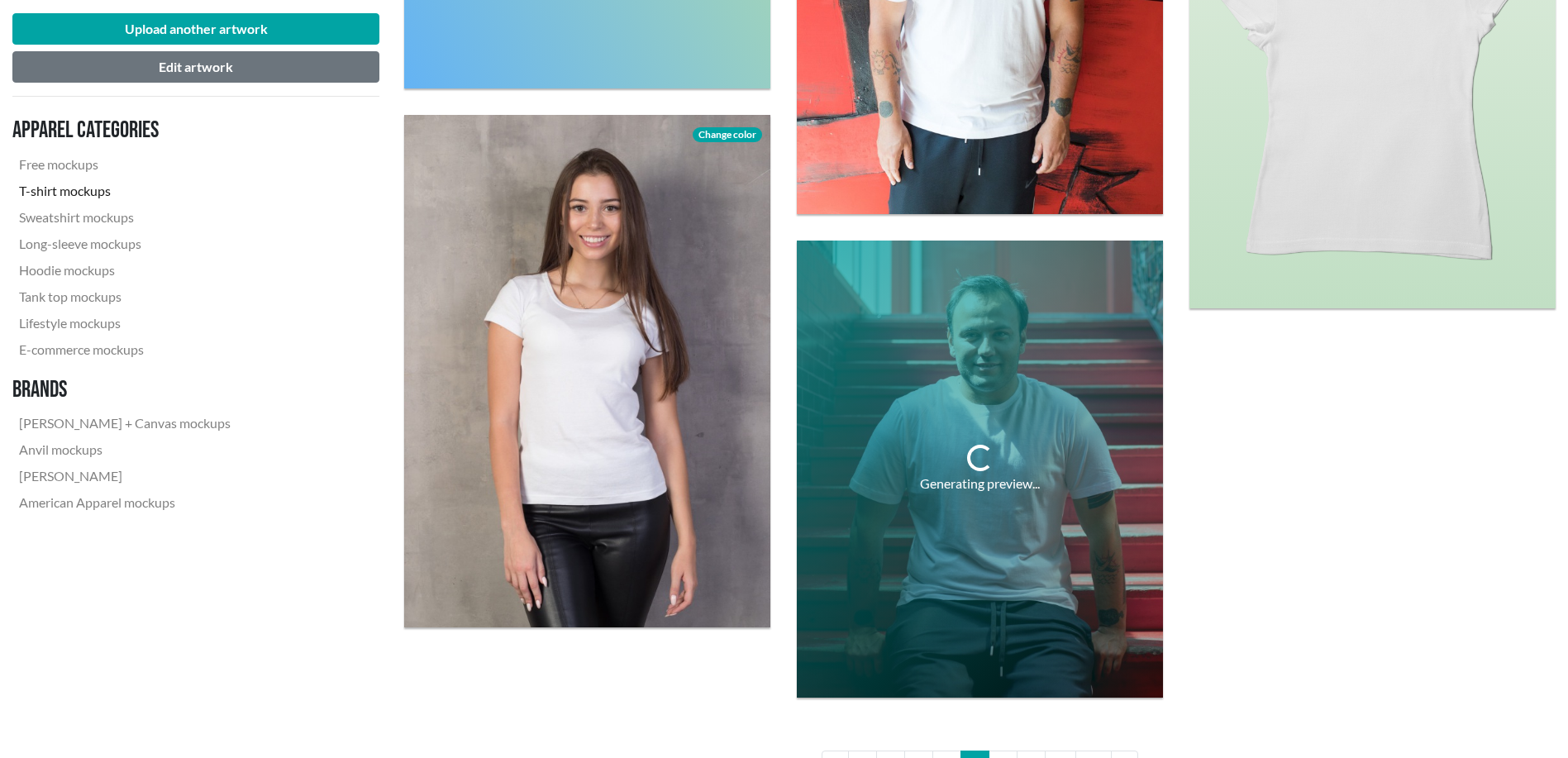
scroll to position [4271, 0]
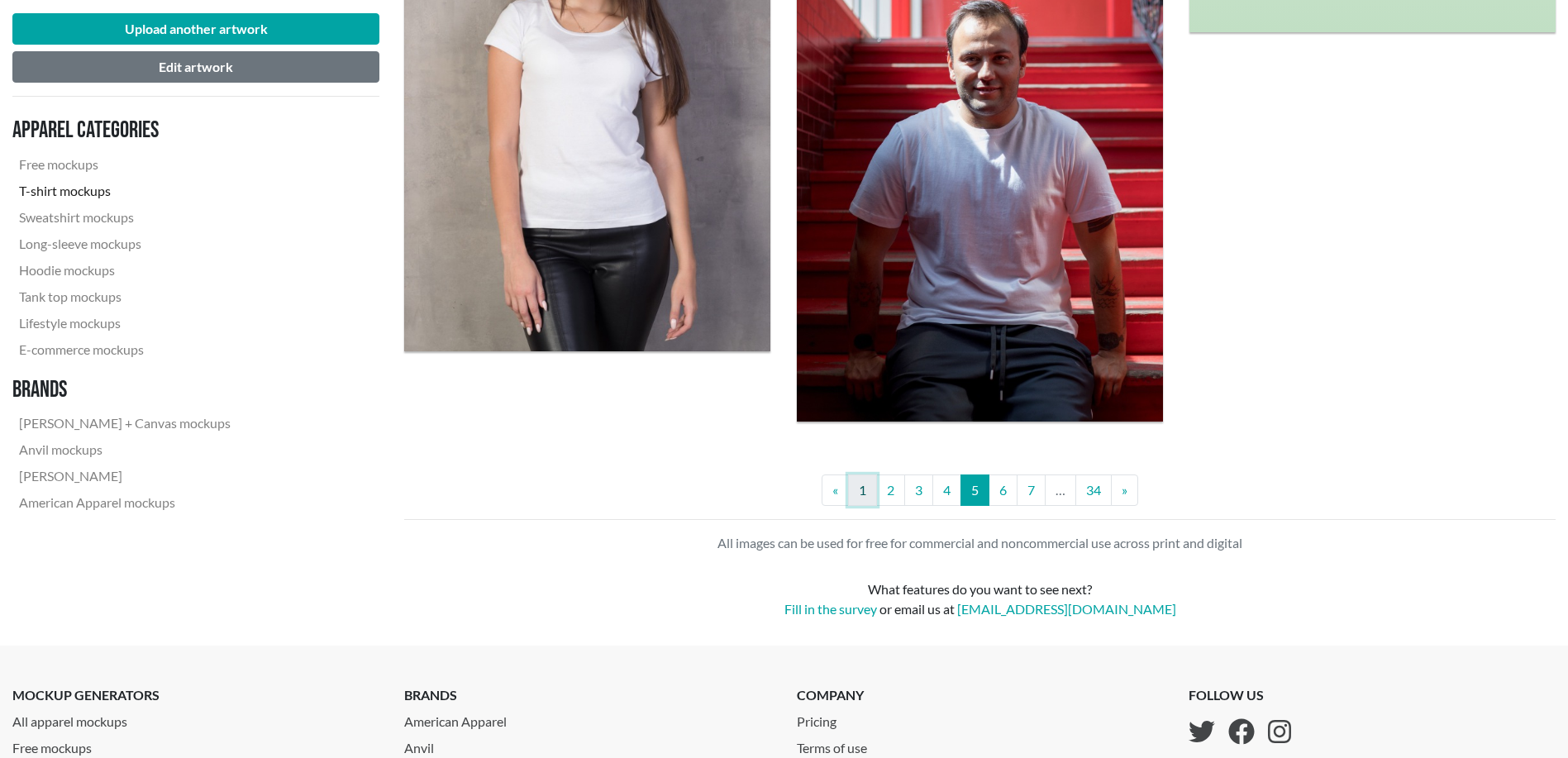
click at [865, 492] on link "1" at bounding box center [862, 490] width 29 height 31
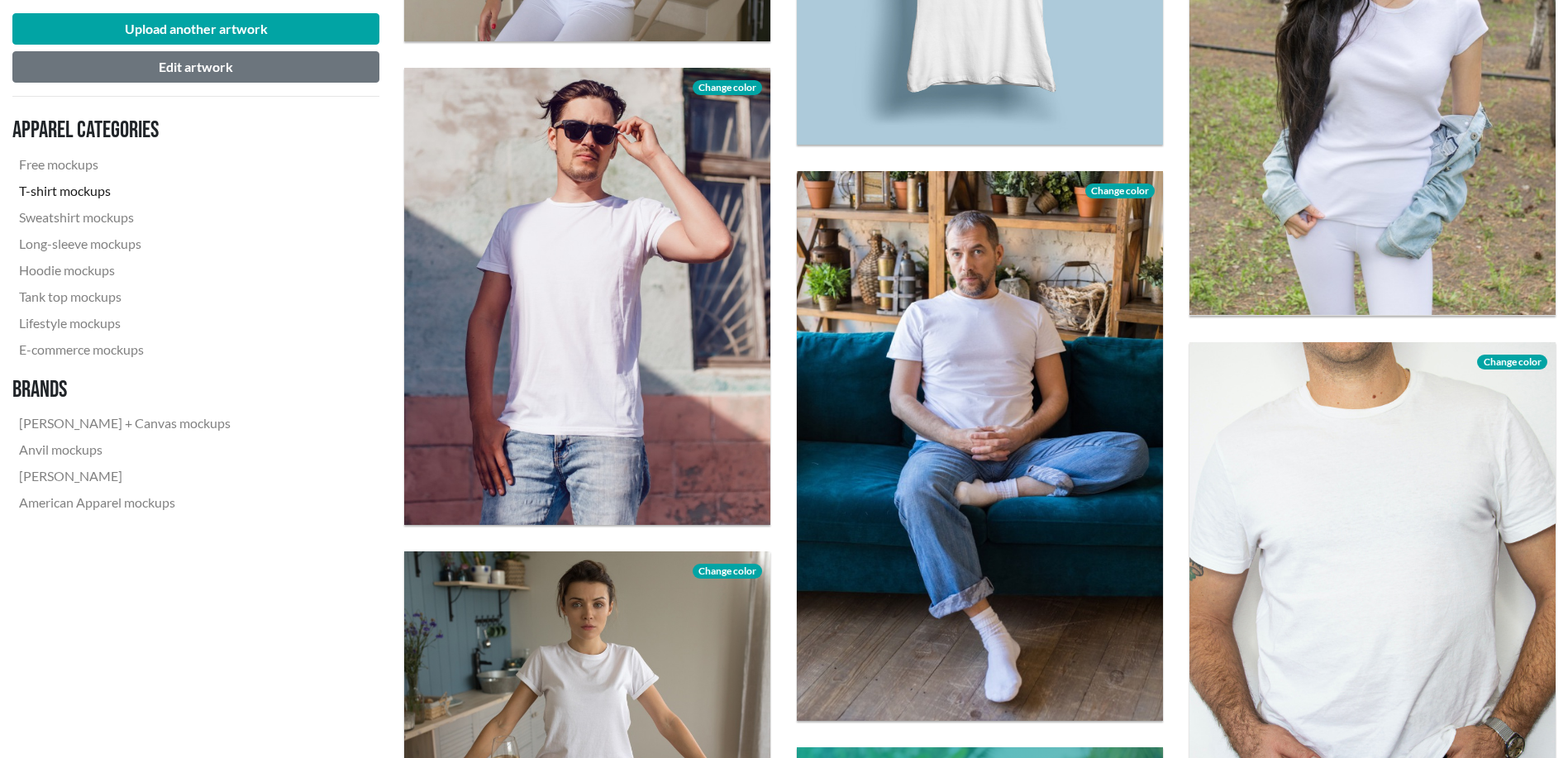
scroll to position [1653, 0]
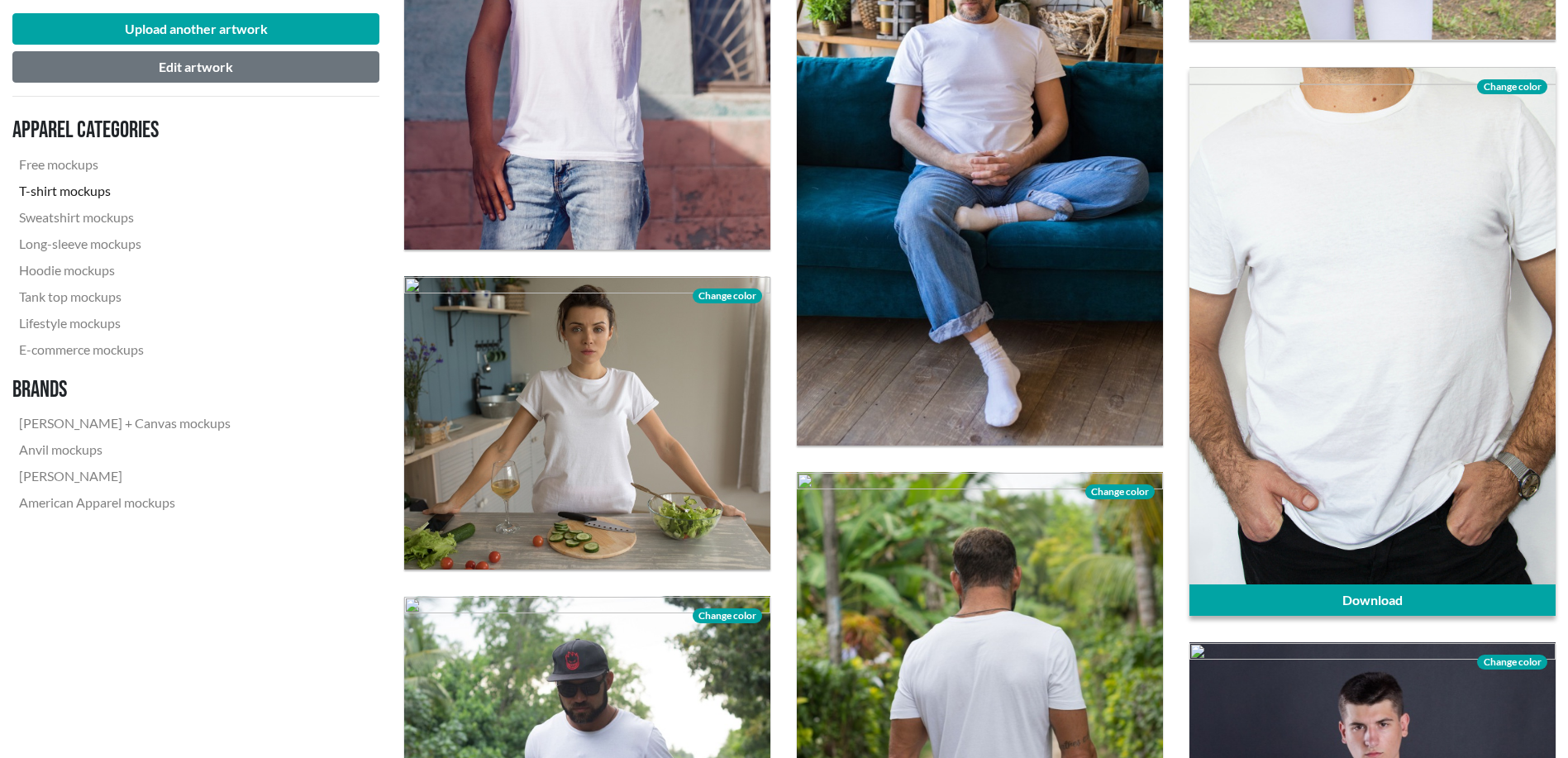
click at [1404, 384] on div at bounding box center [1373, 341] width 367 height 549
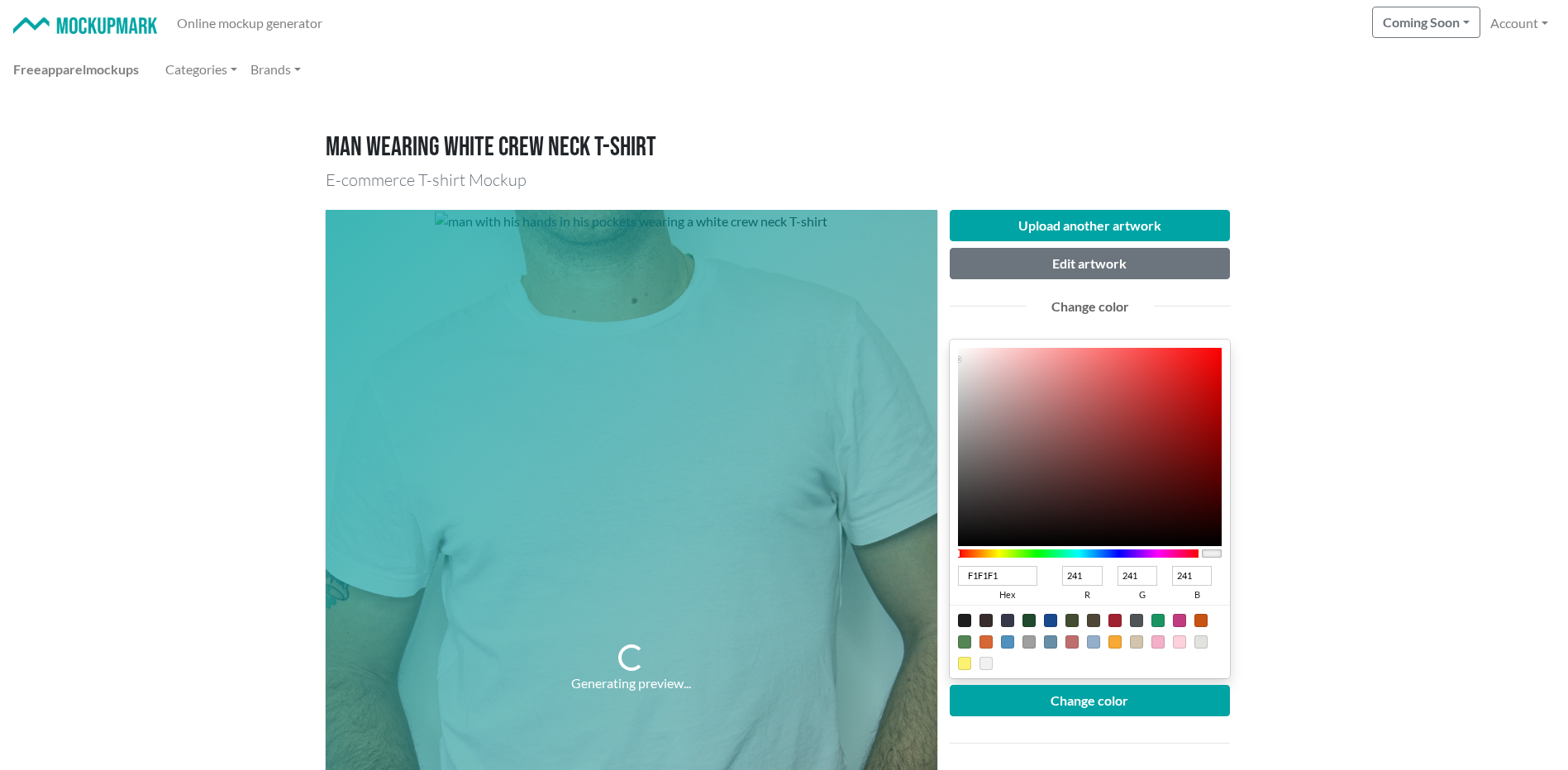
type input "282424"
type input "40"
type input "36"
type input "232121"
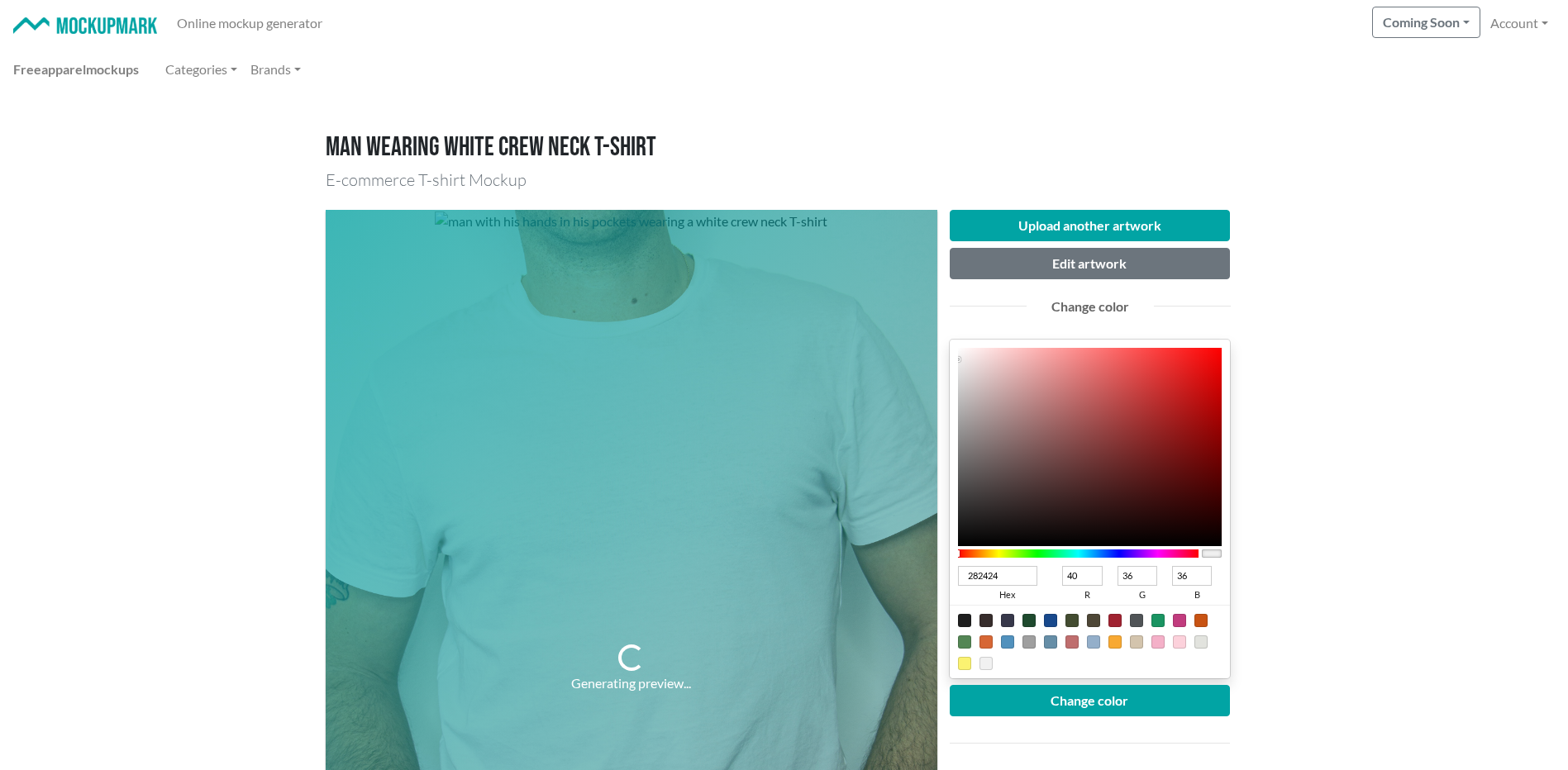
type input "35"
type input "33"
type input "121212"
type input "18"
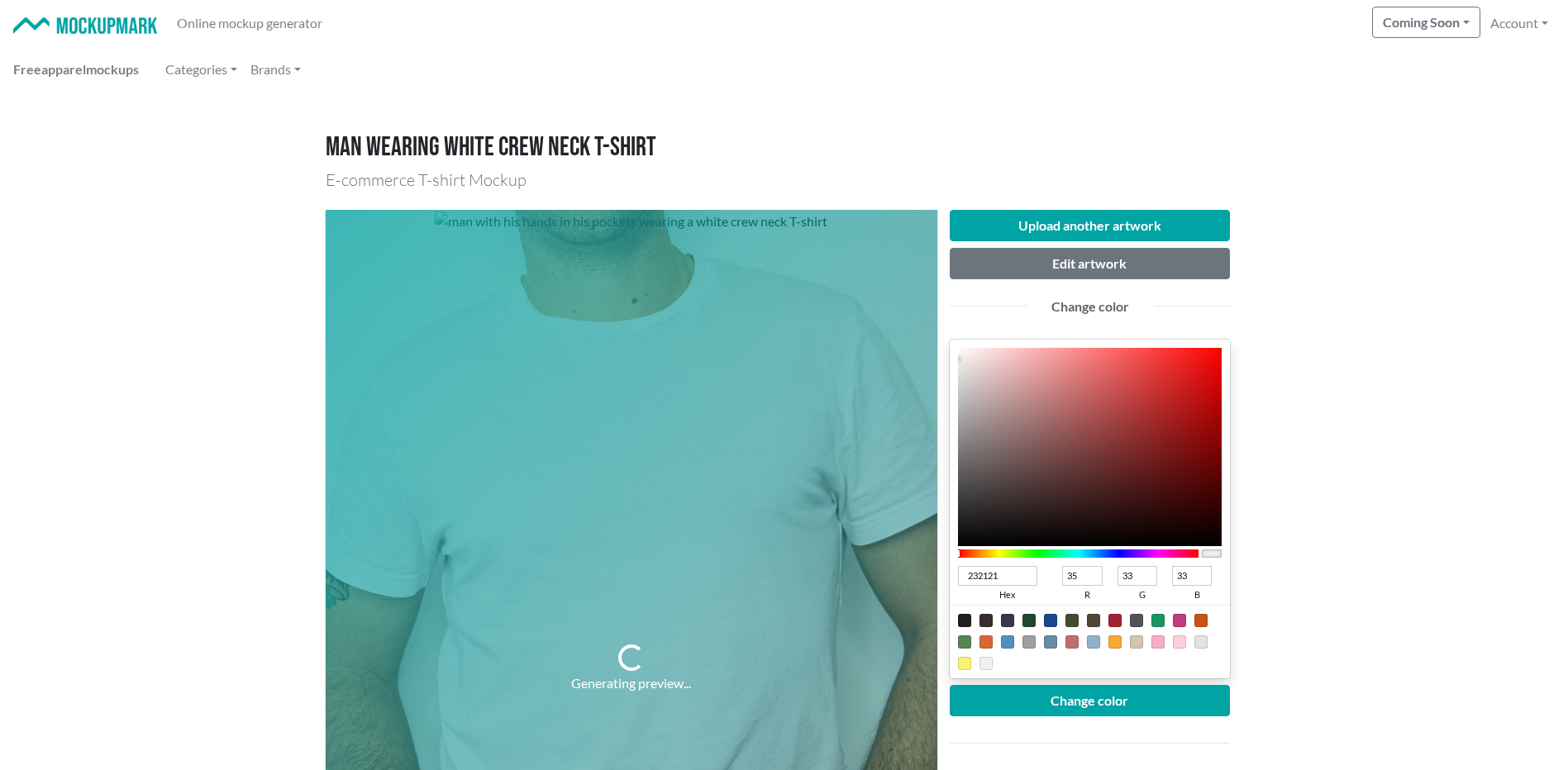
type input "18"
type input "000000"
type input "0"
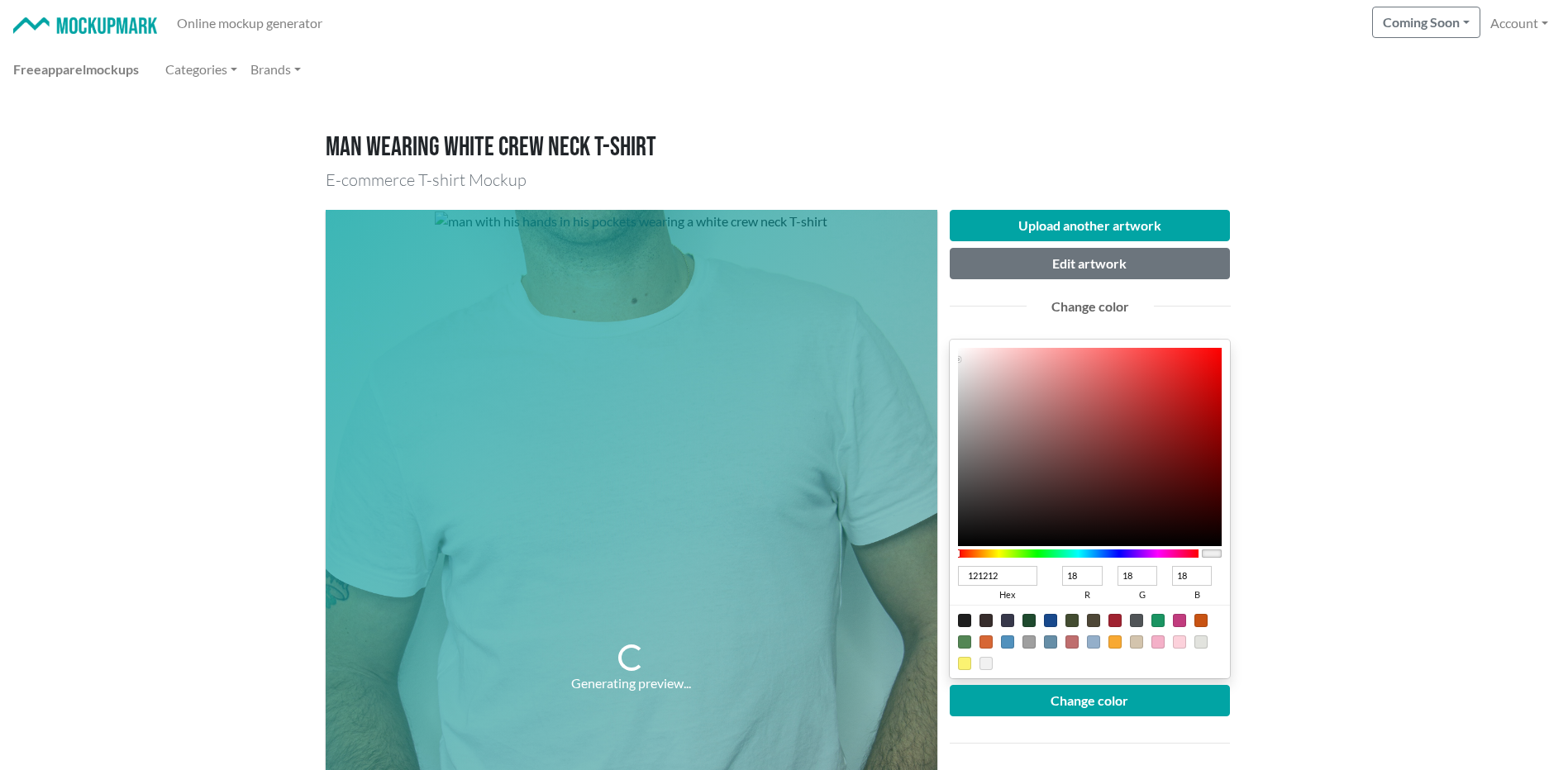
type input "0"
drag, startPoint x: 972, startPoint y: 522, endPoint x: 940, endPoint y: 566, distance: 54.4
click at [940, 566] on div "Upload another artwork Edit artwork Change color 000000 hex 0 r 0 g 0 b 100 a C…" at bounding box center [1090, 668] width 306 height 917
click at [1107, 697] on button "Change color" at bounding box center [1090, 701] width 281 height 31
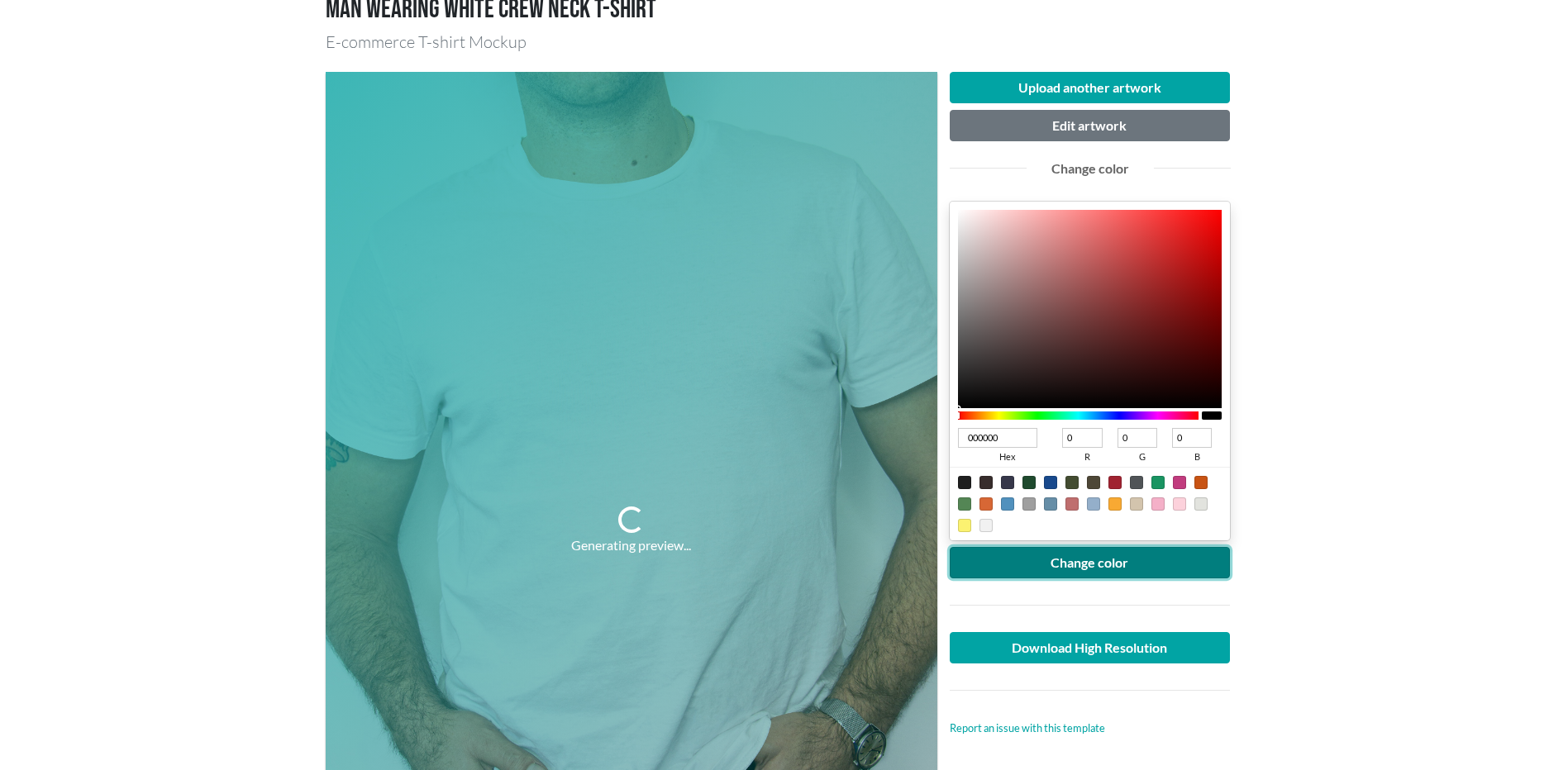
scroll to position [275, 0]
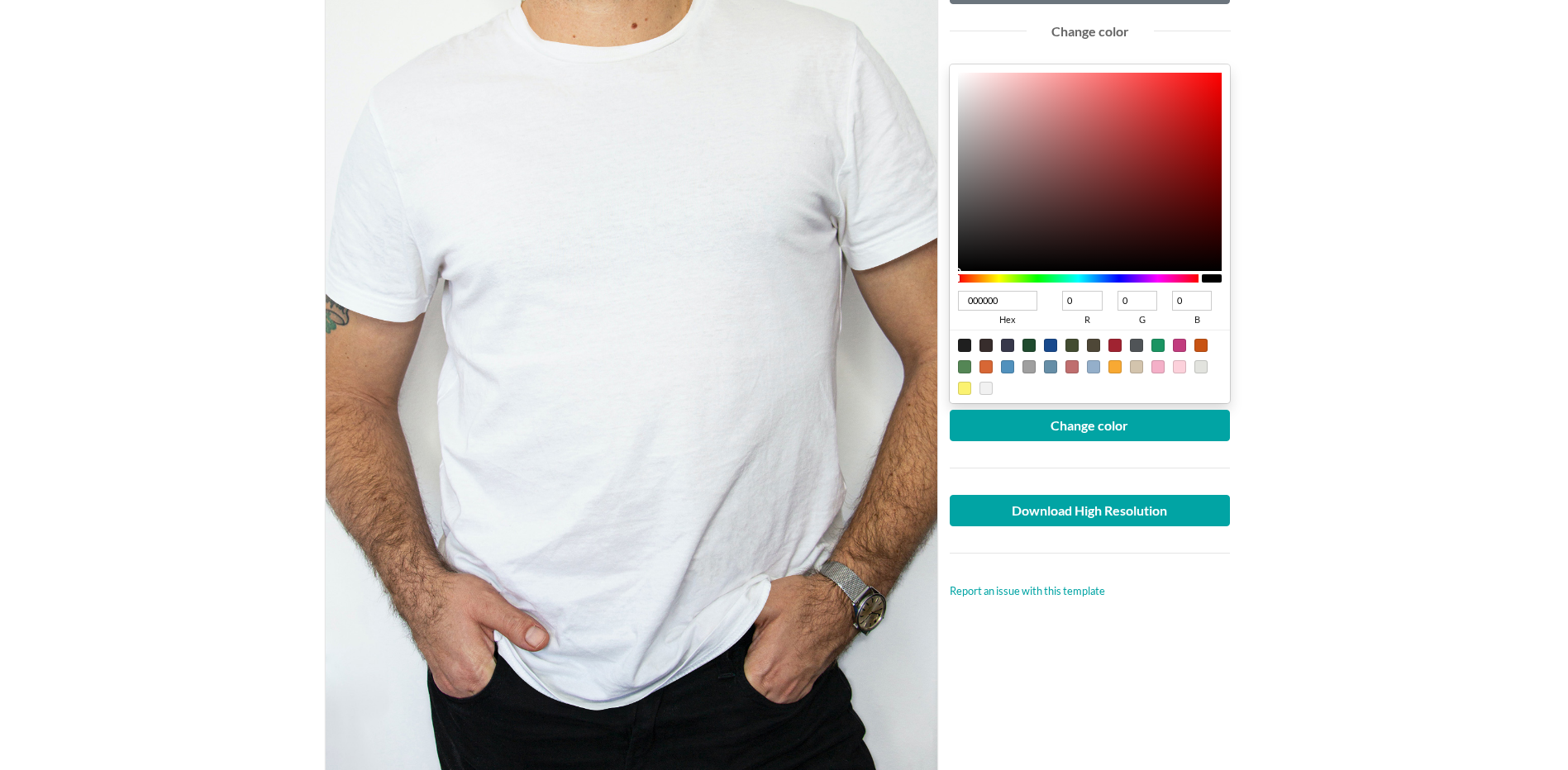
type input "121212"
type input "18"
type input "111111"
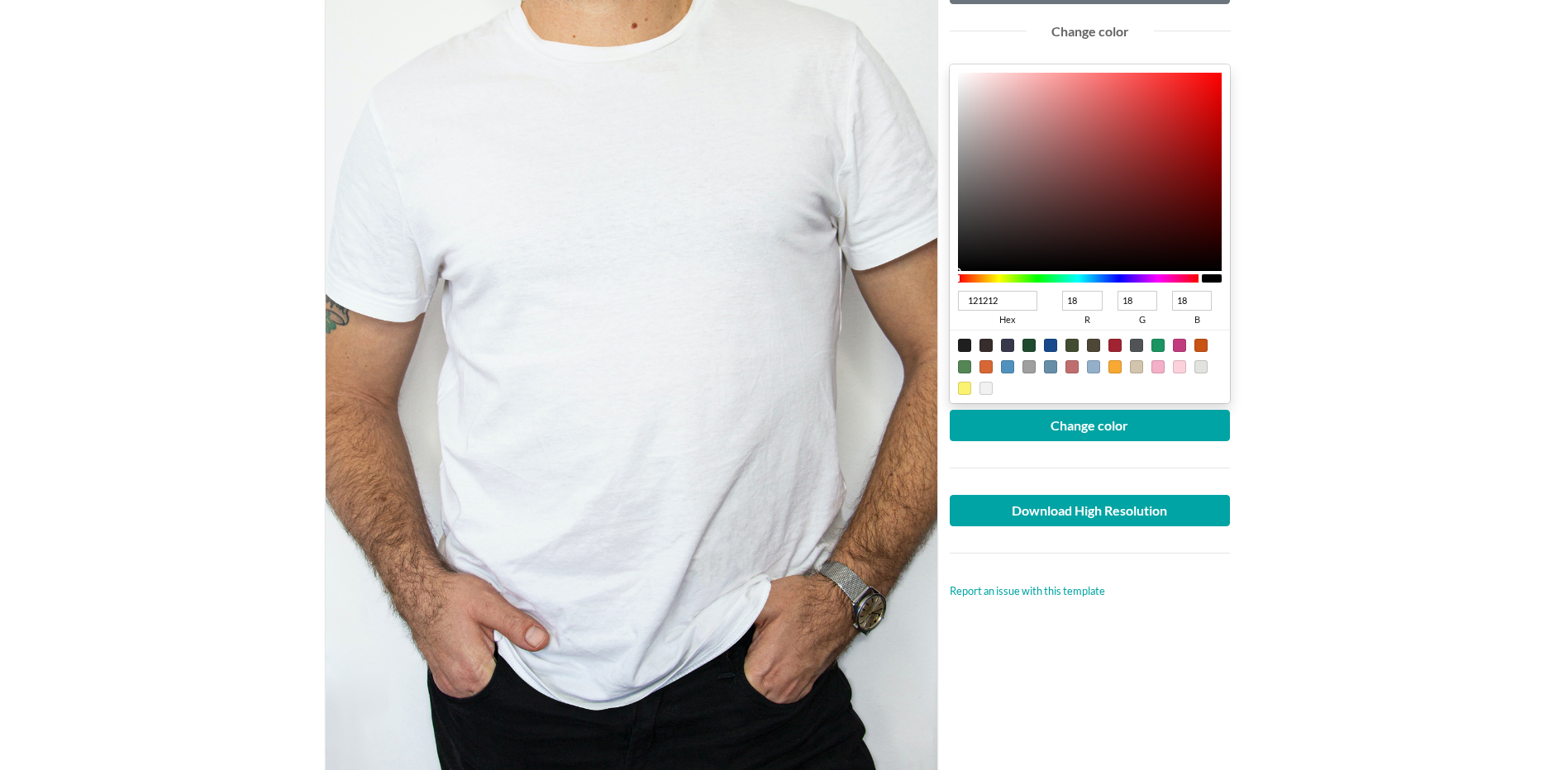
type input "17"
type input "0E0E0E"
type input "14"
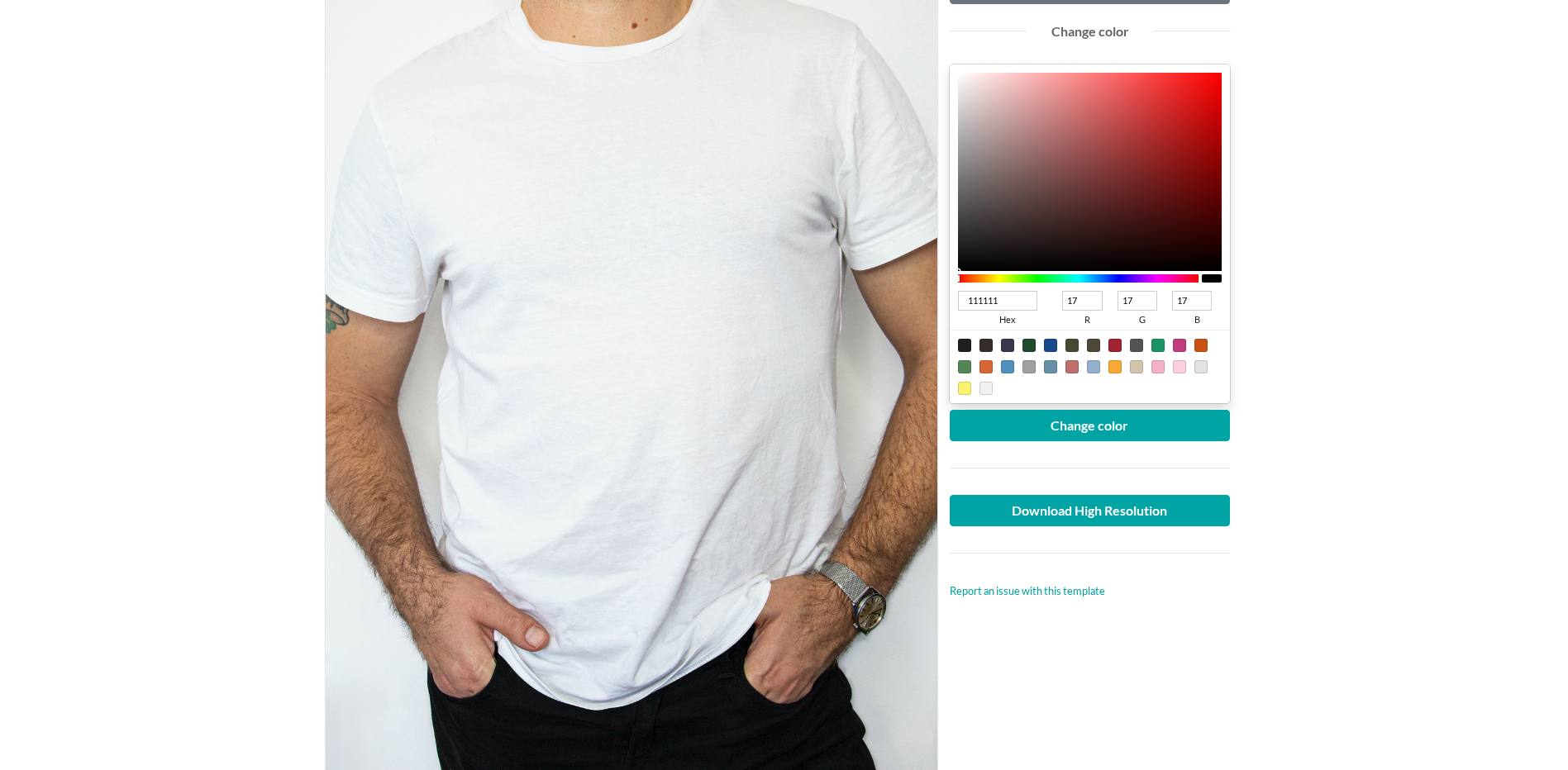
type input "14"
type input "0A0A0A"
type input "10"
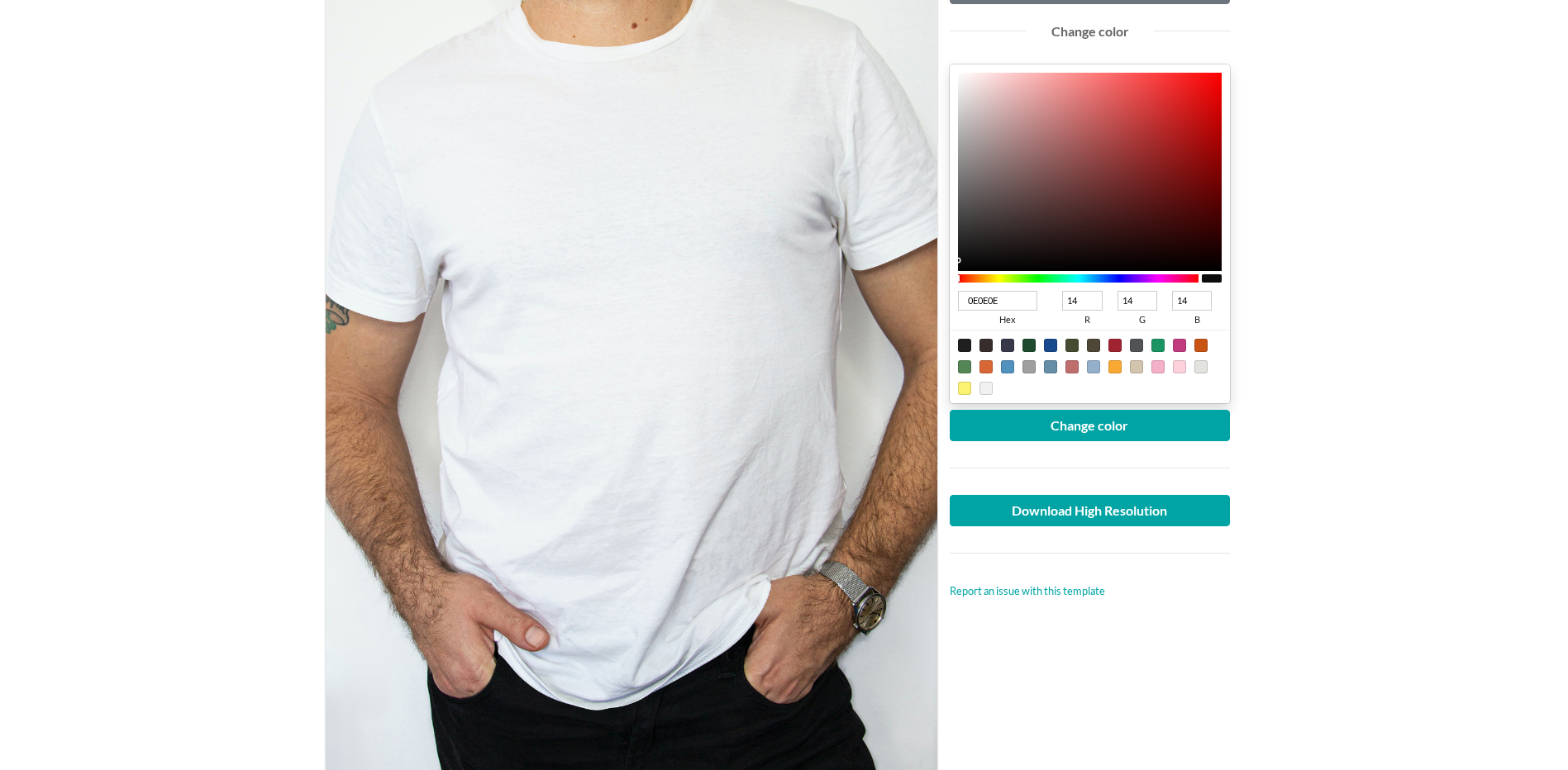
type input "10"
type input "000000"
type input "0"
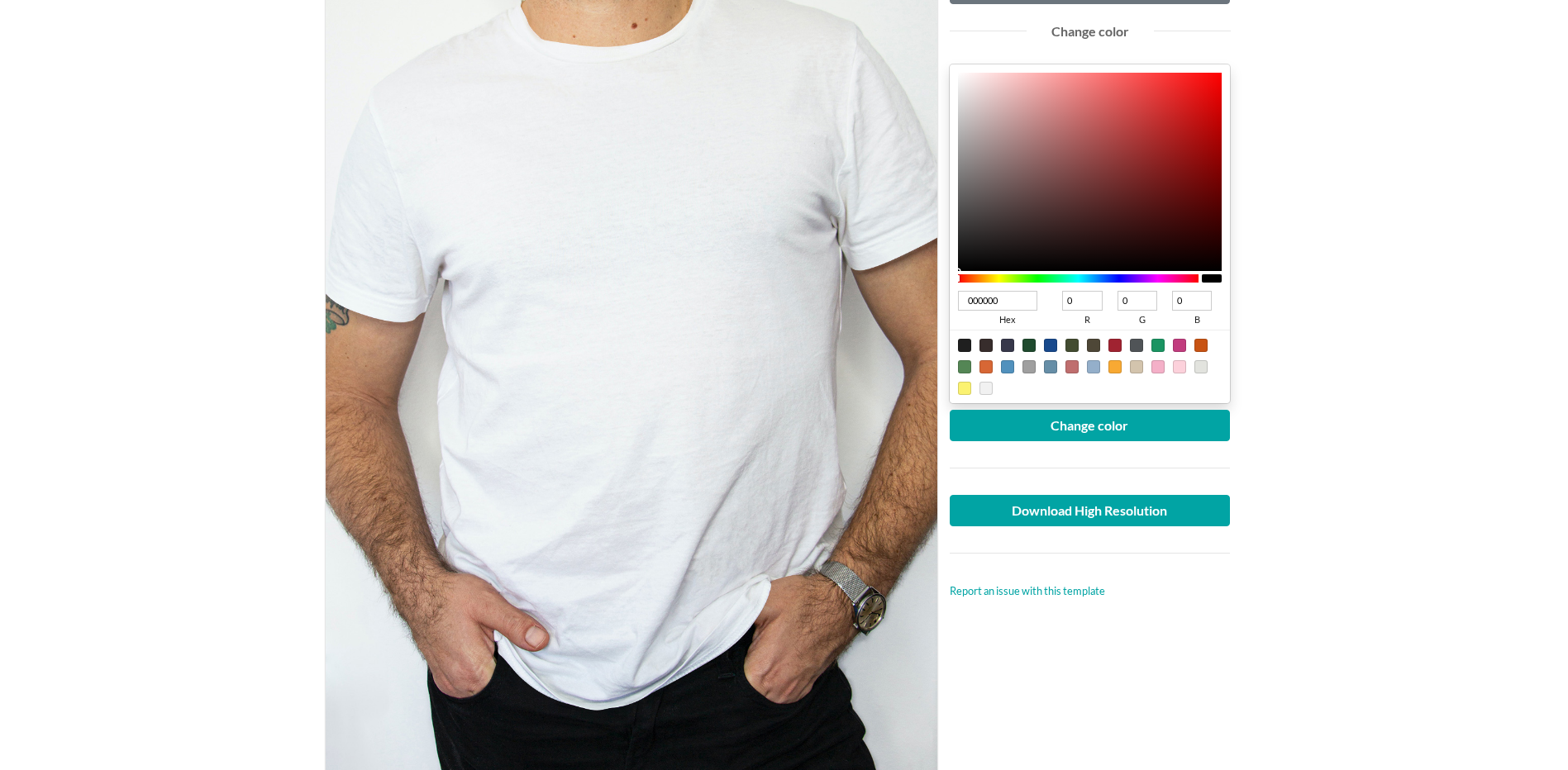
type input "0B0B0B"
type input "11"
type input "111111"
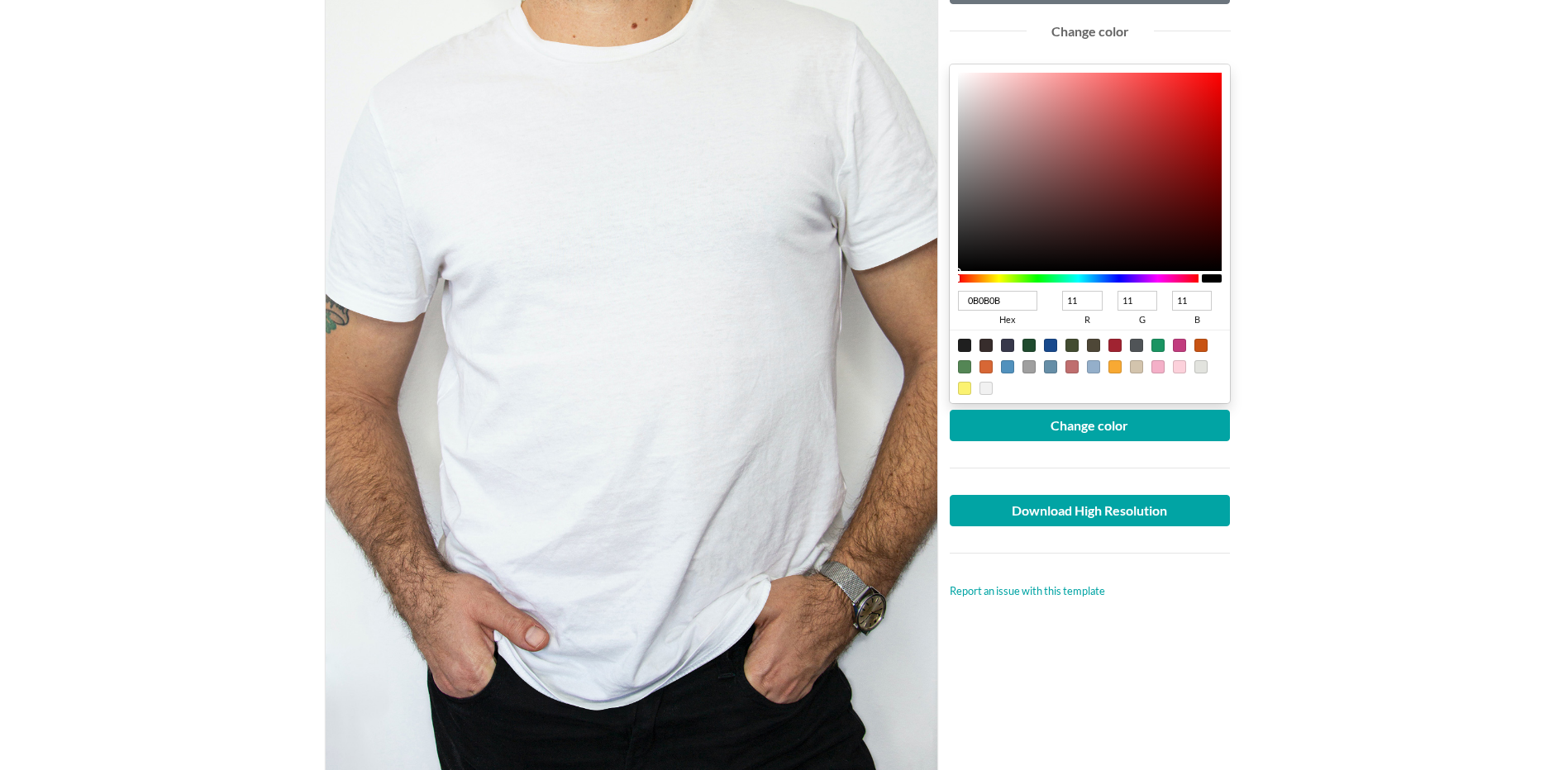
type input "17"
type input "101010"
type input "16"
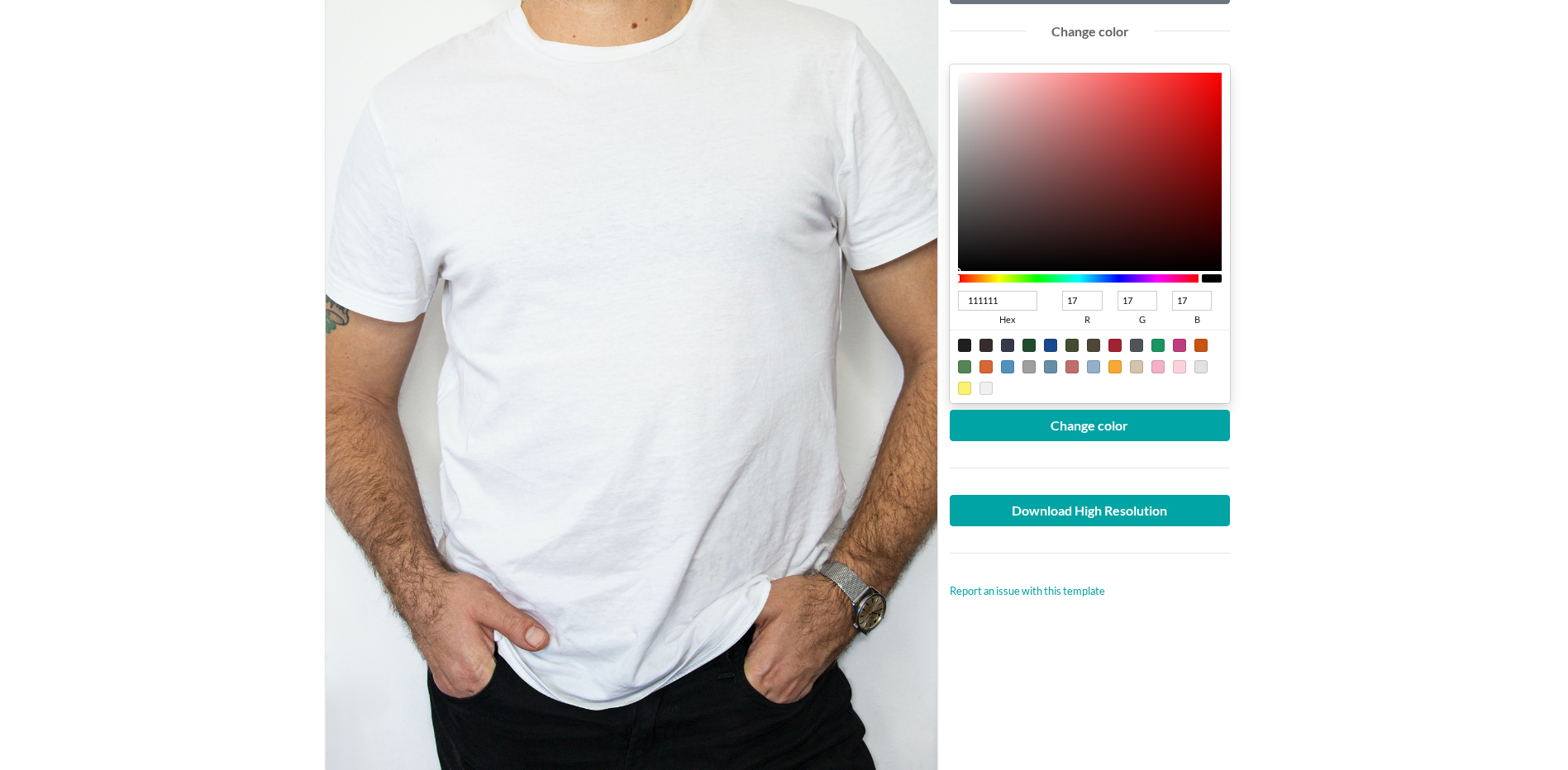
type input "16"
type input "0A0A0A"
type input "10"
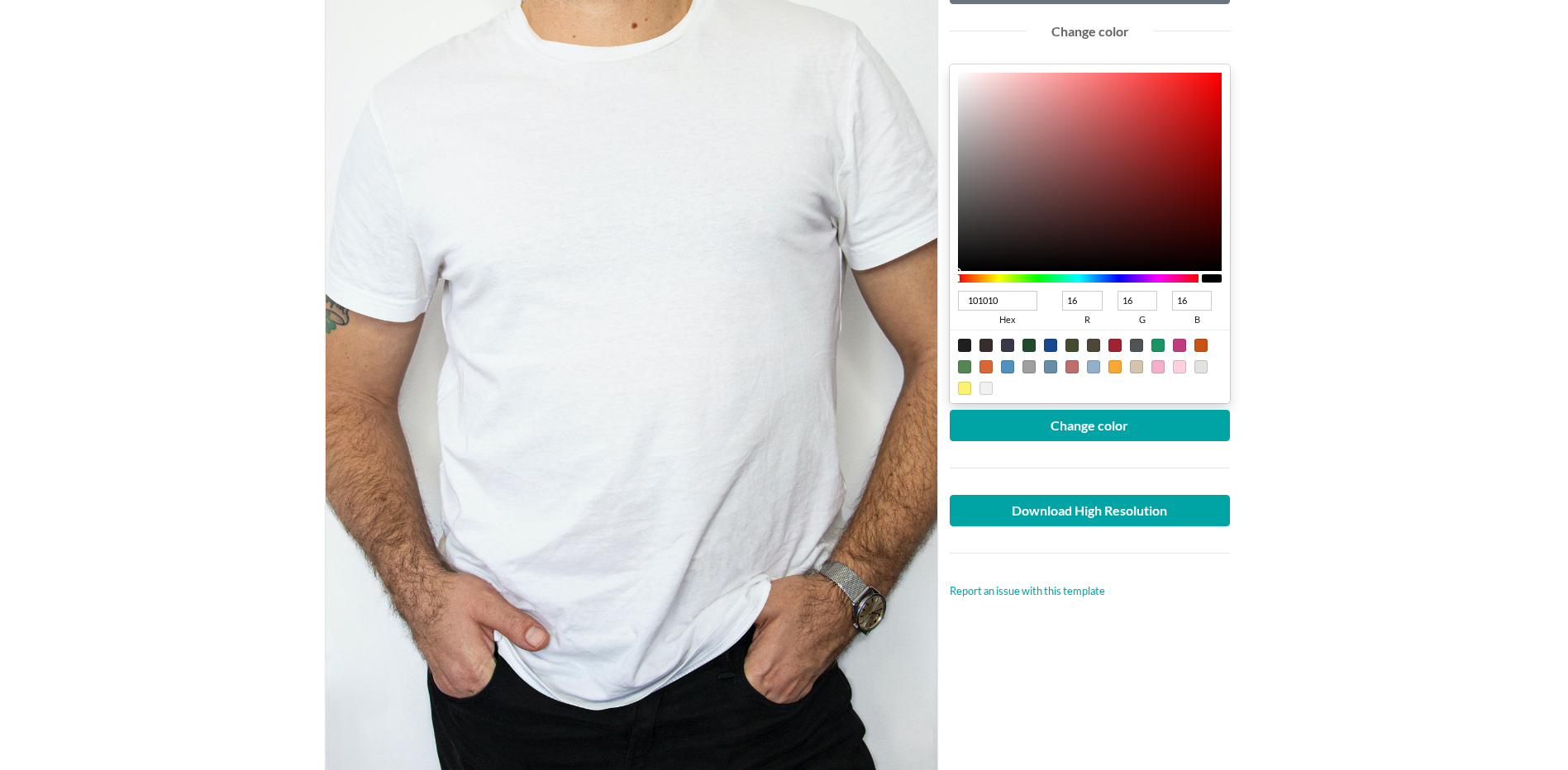
type input "10"
type input "080707"
type input "8"
type input "7"
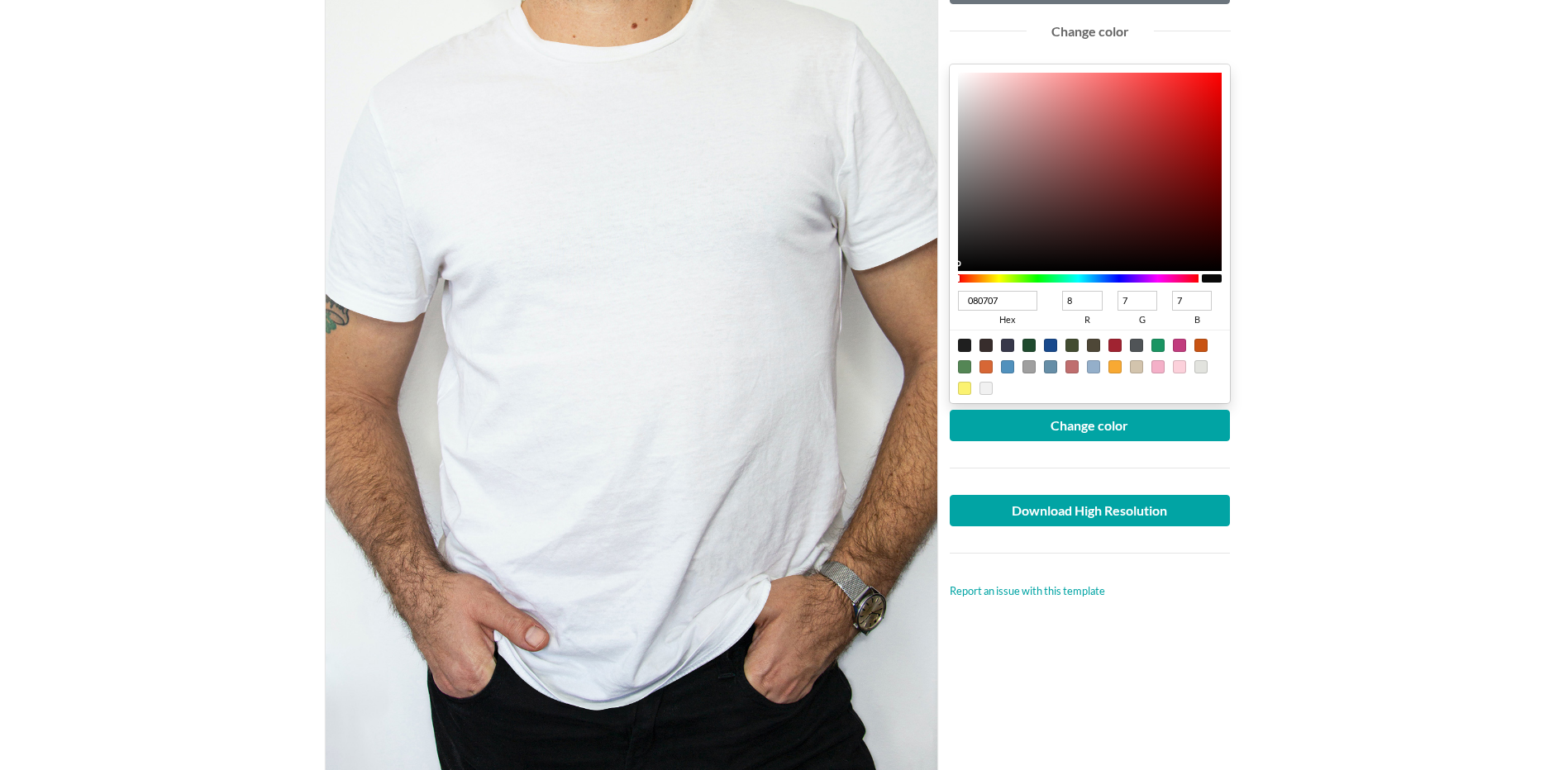
type input "090808"
type input "9"
type input "8"
type input "0B0B0B"
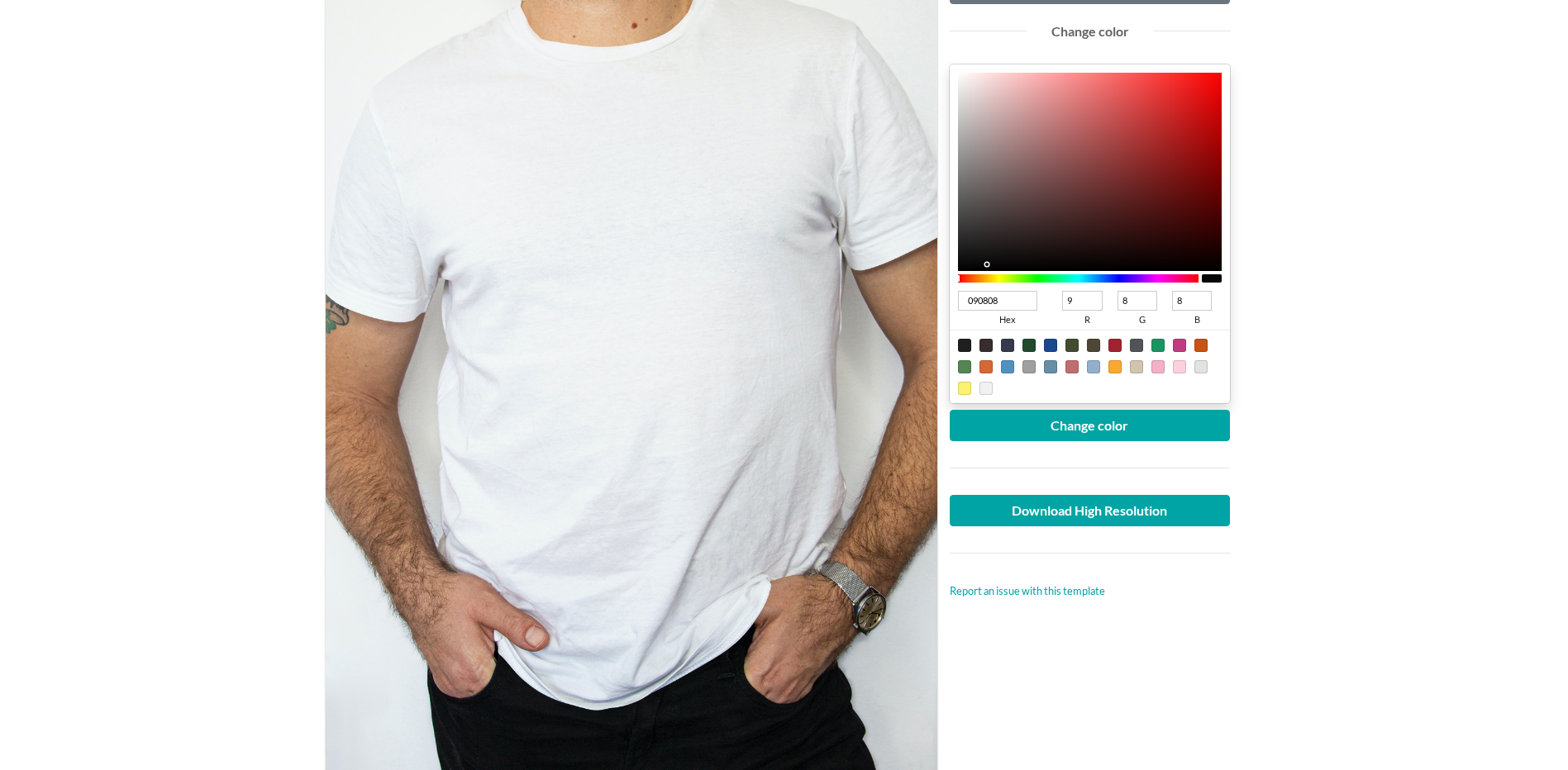
type input "11"
click at [948, 261] on div "Upload another artwork Edit artwork Change color 0D0D0D hex 13 r 13 g 13 b 100 …" at bounding box center [1090, 392] width 306 height 917
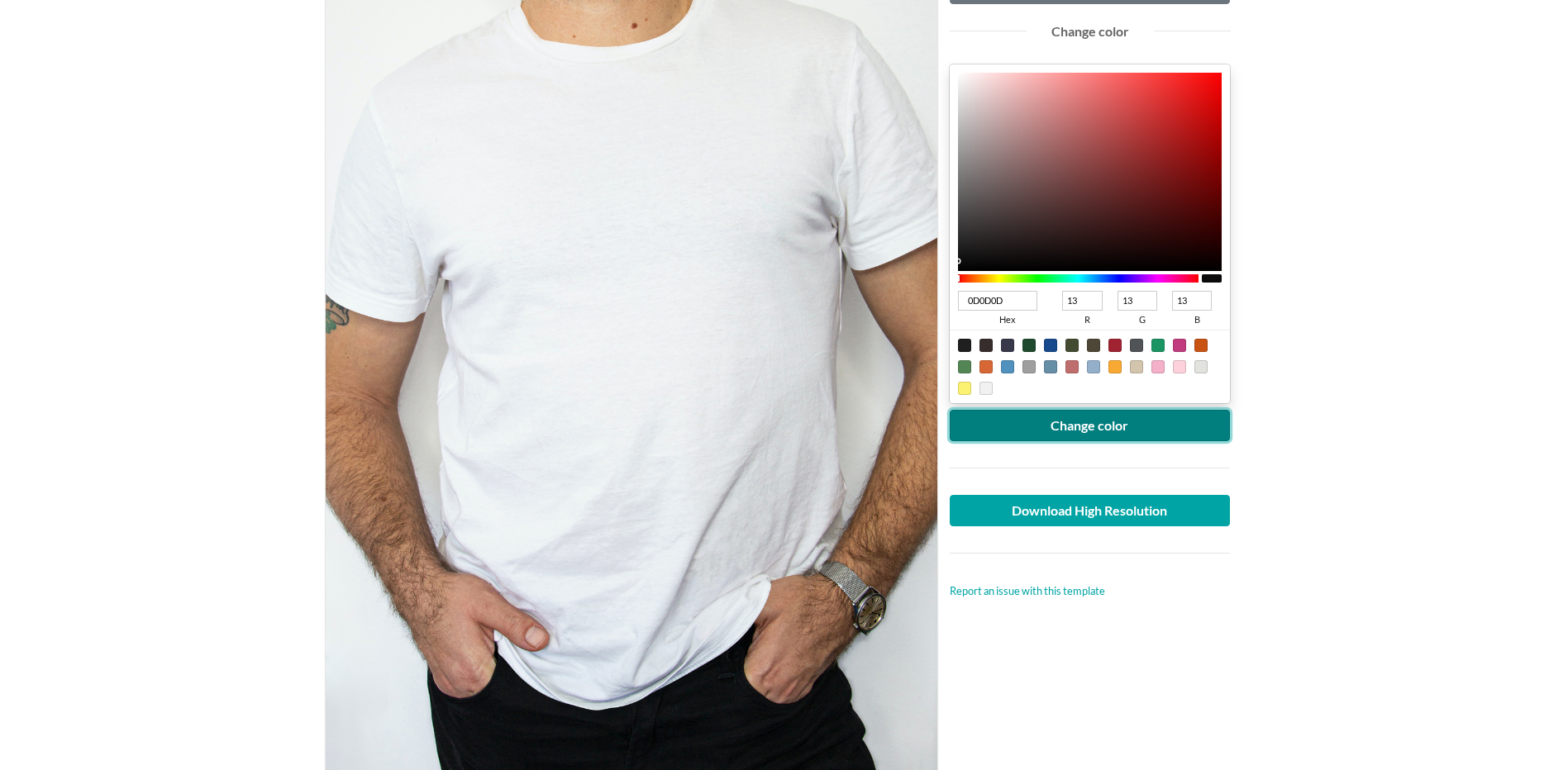
click at [1076, 431] on button "Change color" at bounding box center [1090, 425] width 281 height 31
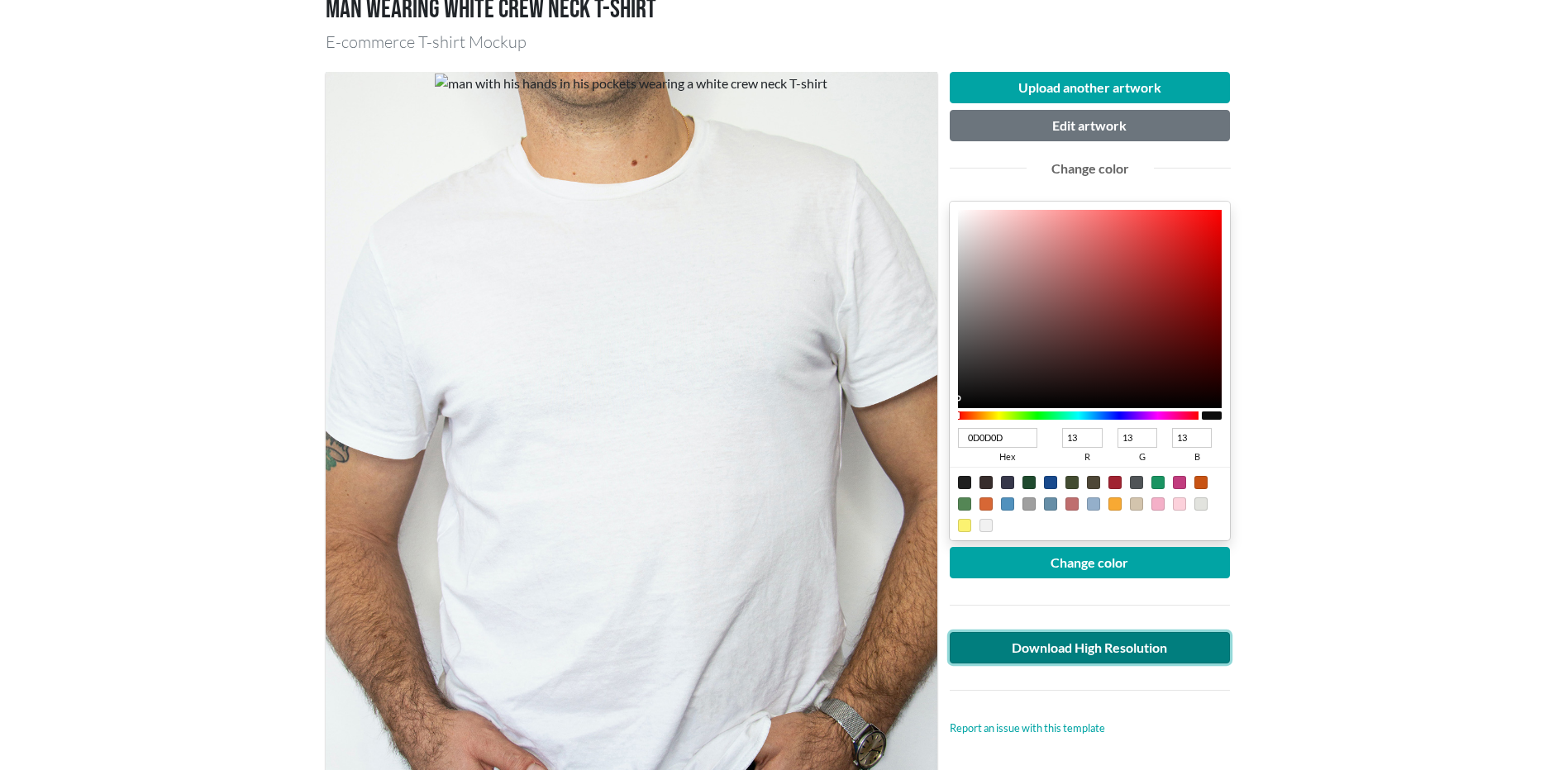
click at [1092, 646] on link "Download High Resolution" at bounding box center [1090, 647] width 281 height 31
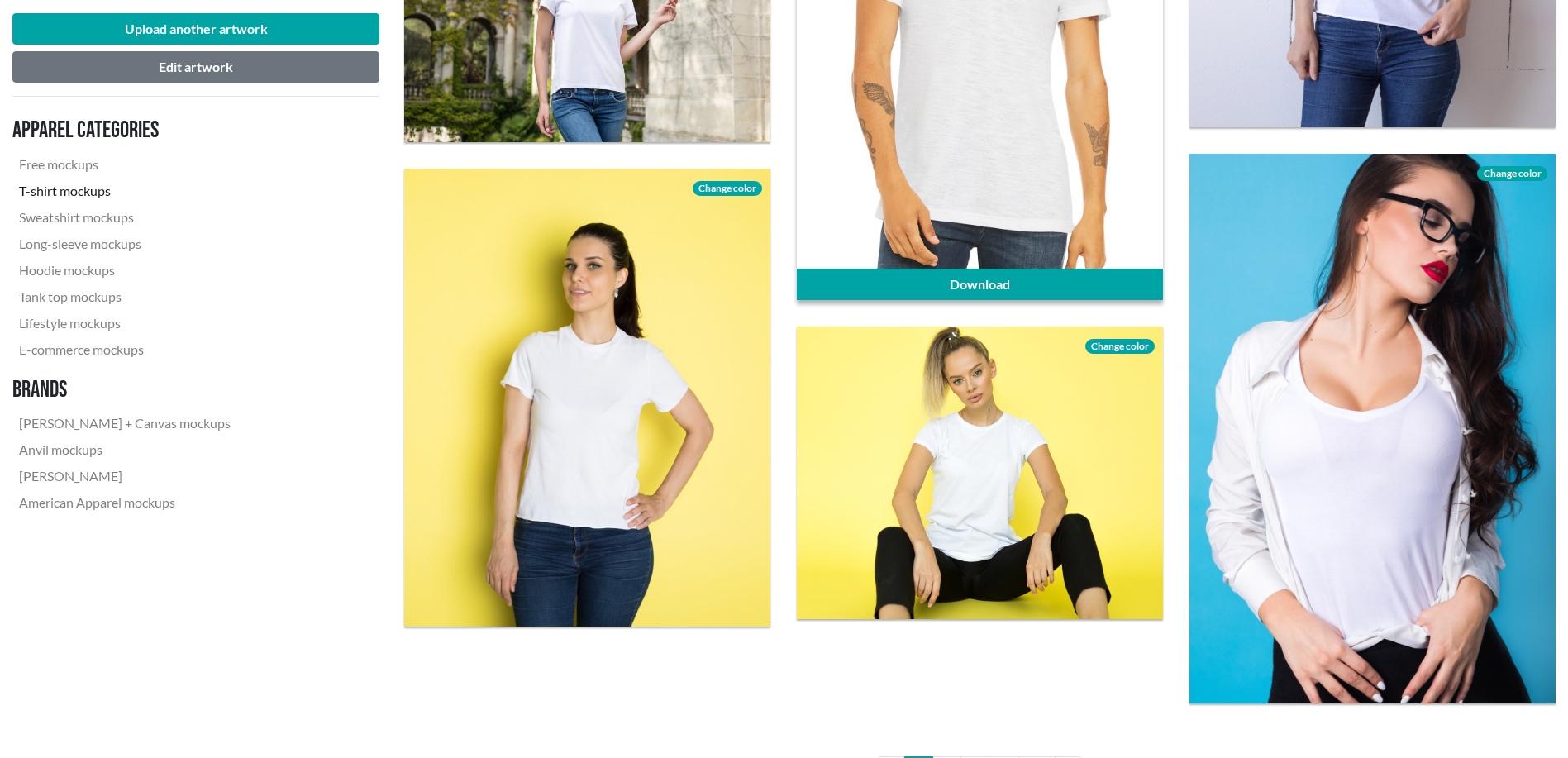
scroll to position [3719, 0]
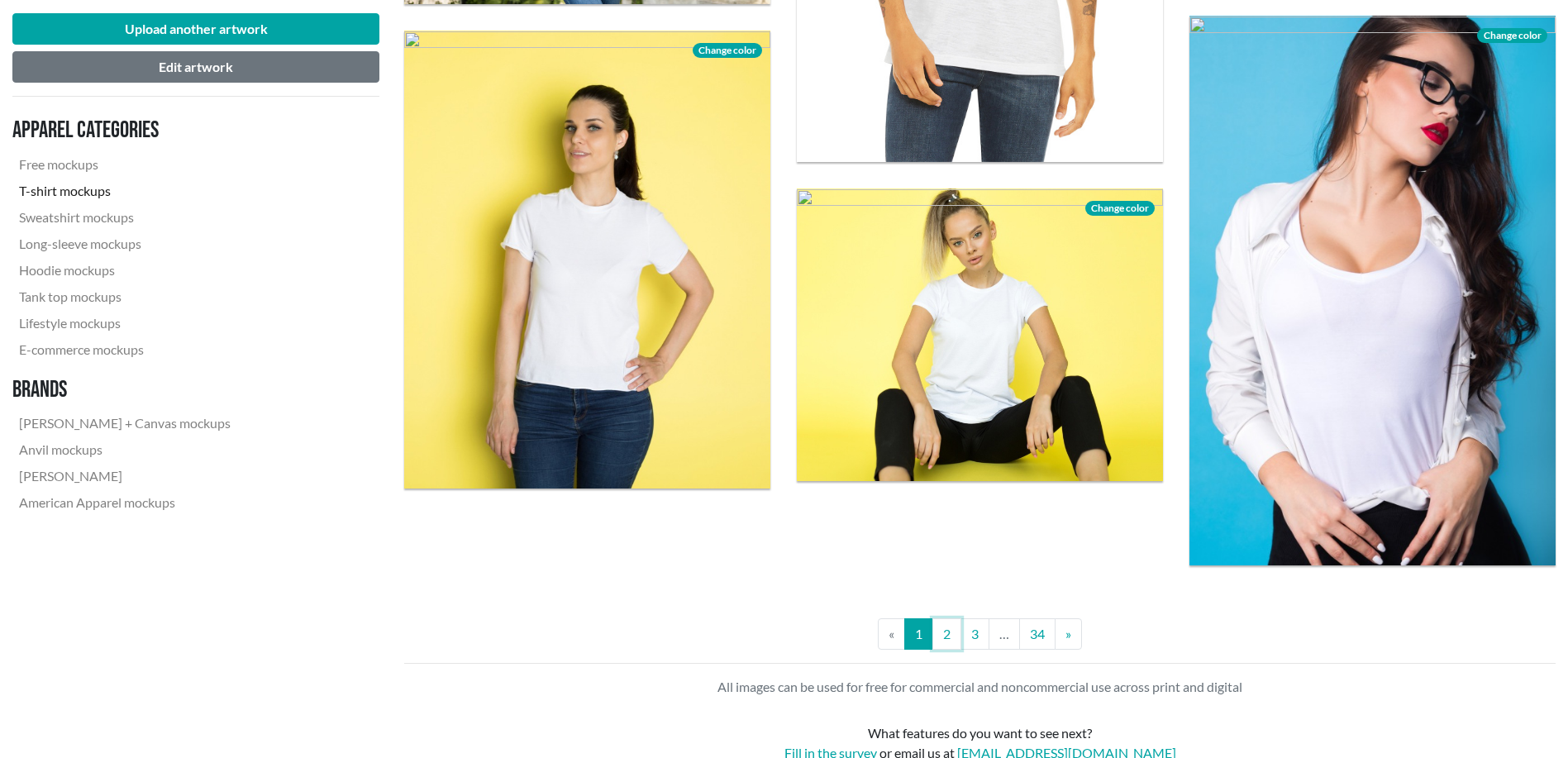
click at [952, 636] on link "2" at bounding box center [947, 634] width 29 height 31
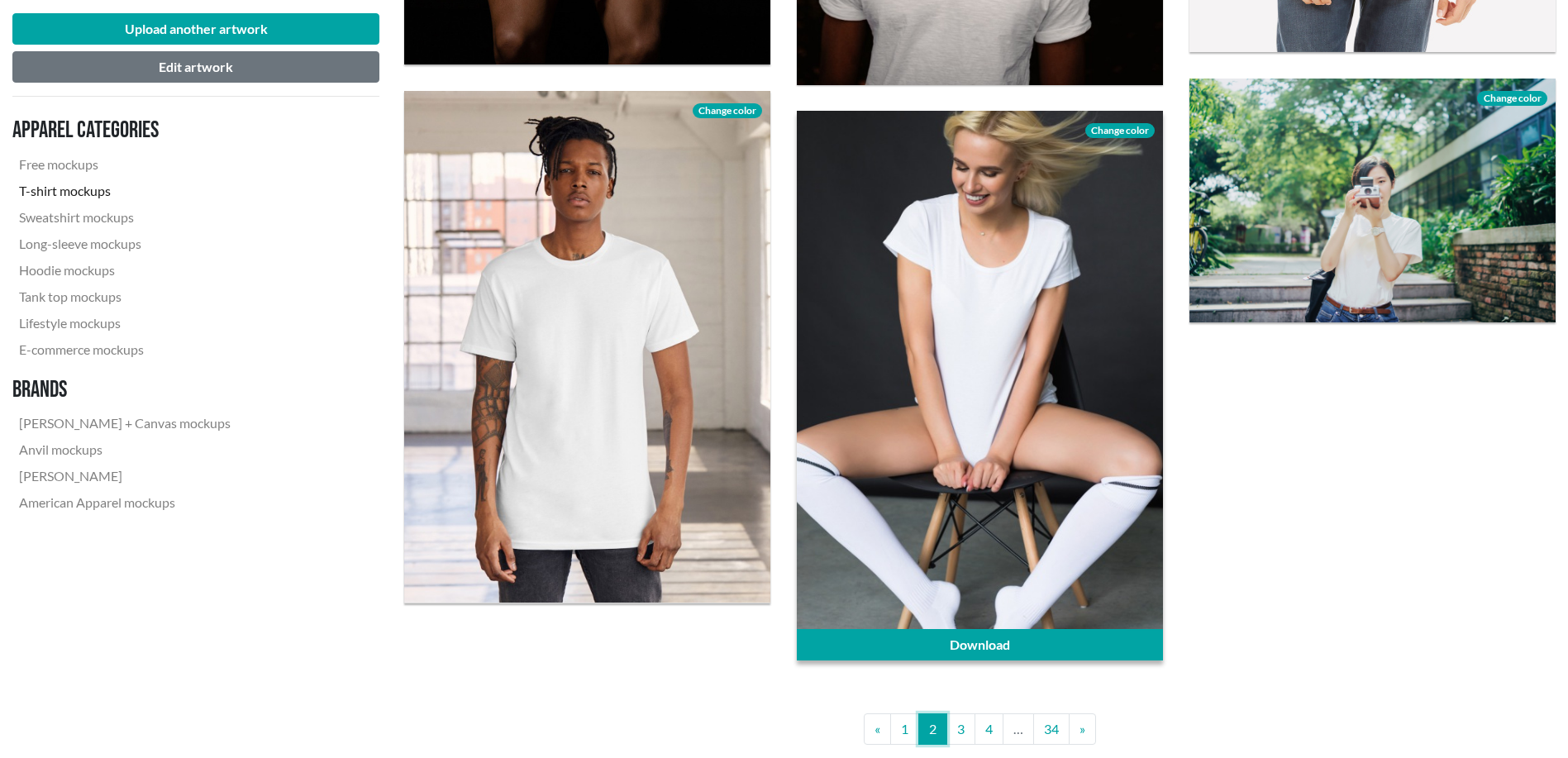
scroll to position [4132, 0]
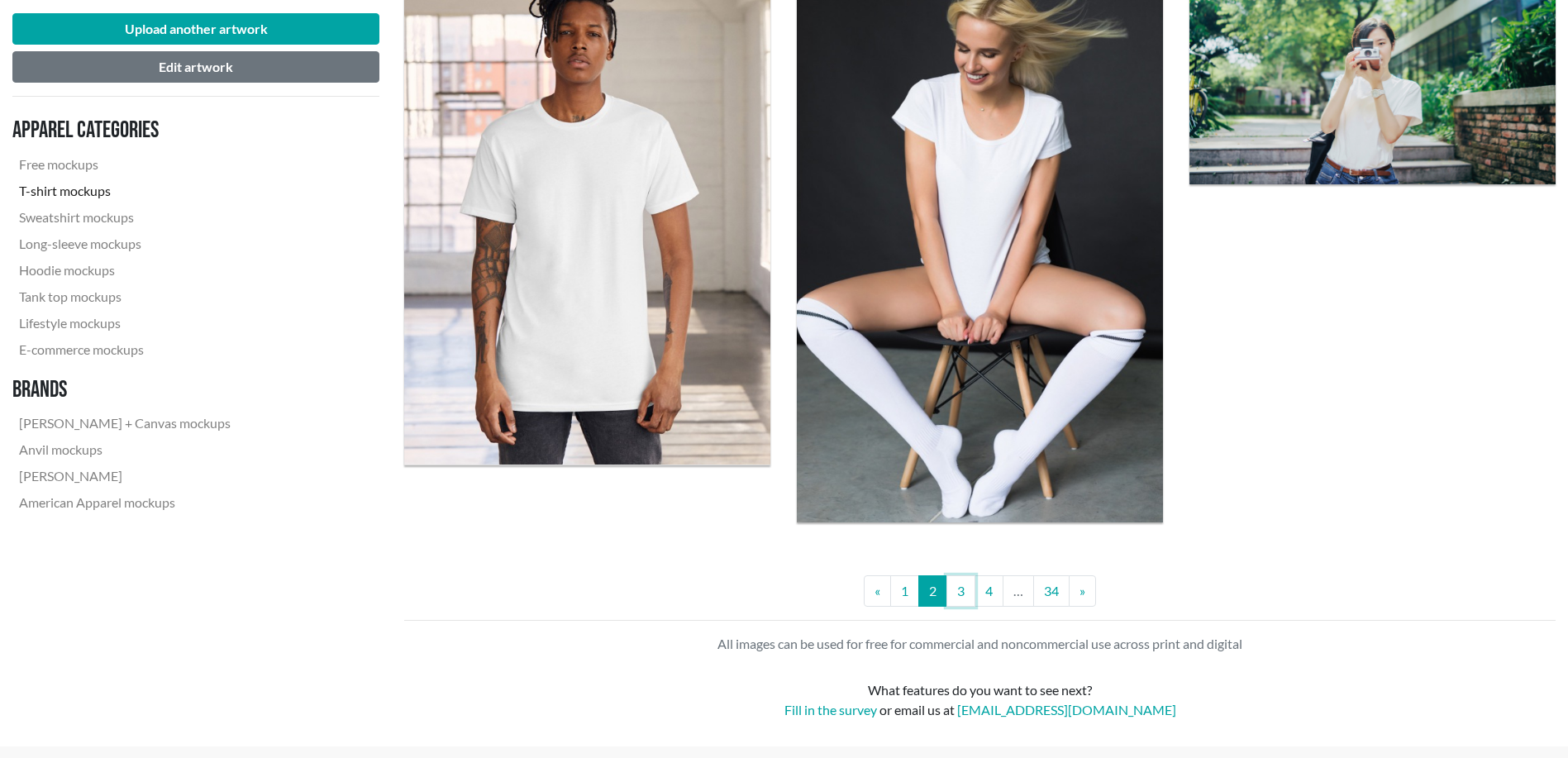
click at [961, 597] on link "3" at bounding box center [960, 591] width 29 height 31
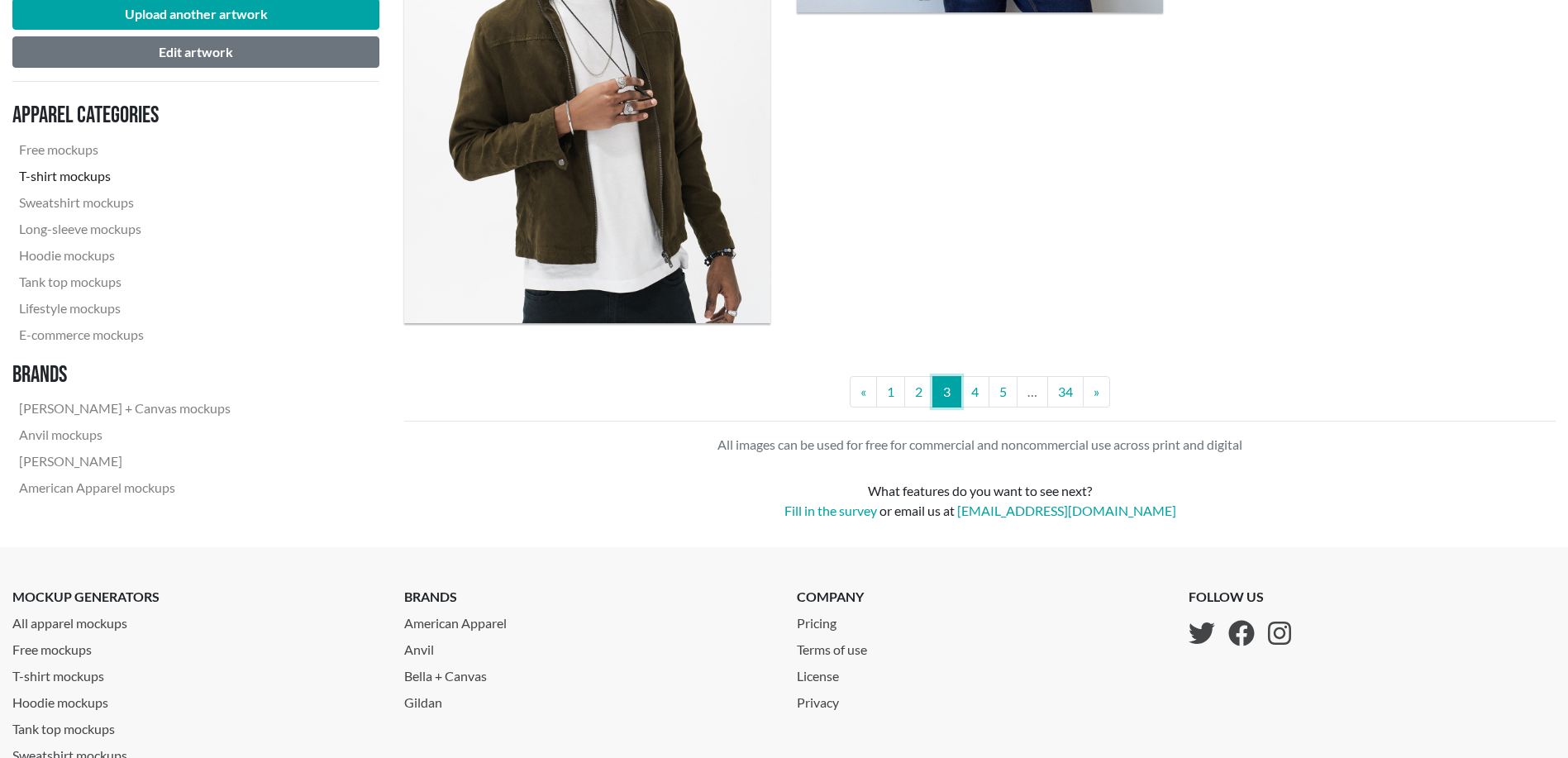
scroll to position [4261, 0]
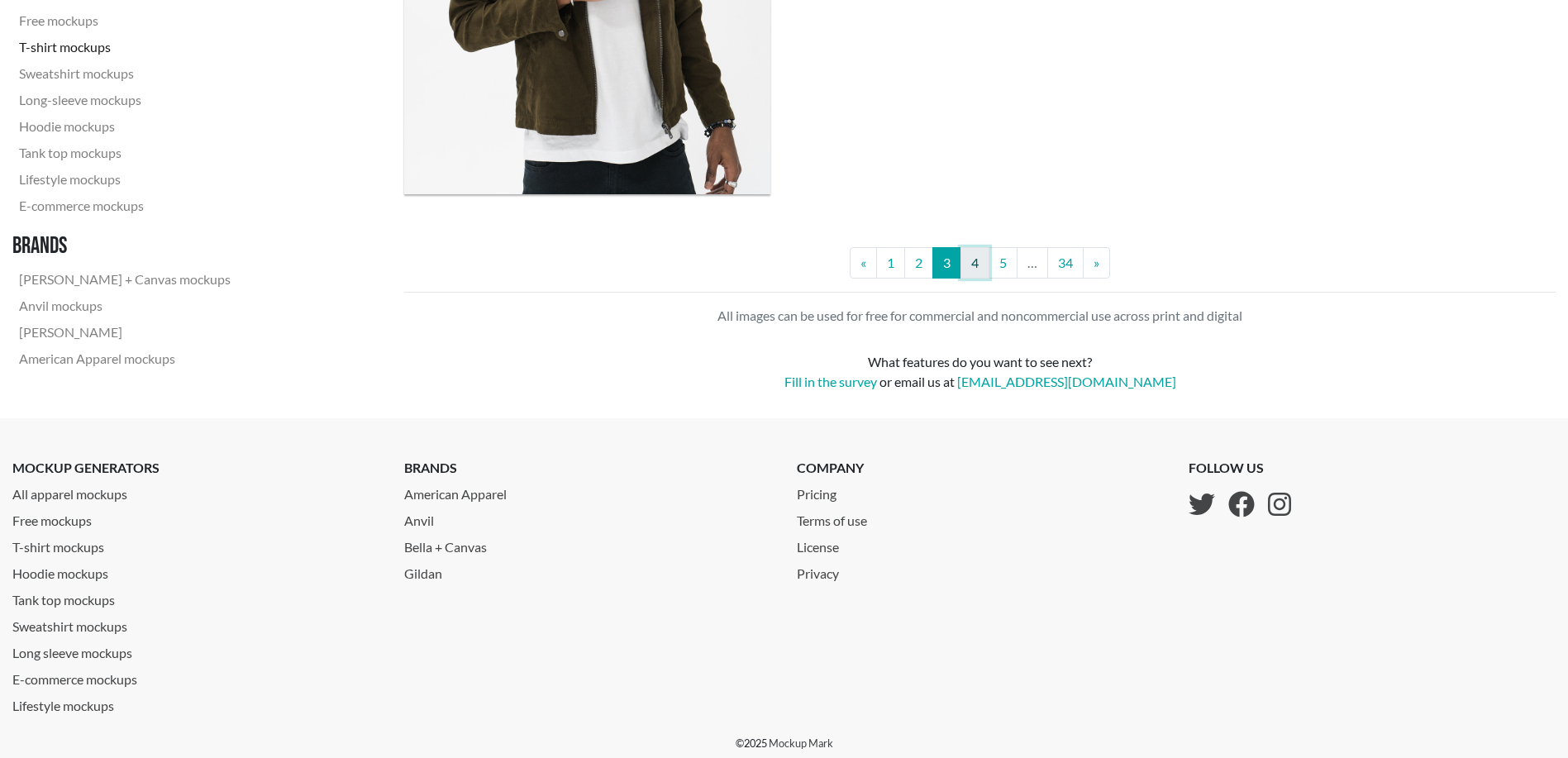
click at [974, 271] on link "4" at bounding box center [974, 263] width 29 height 31
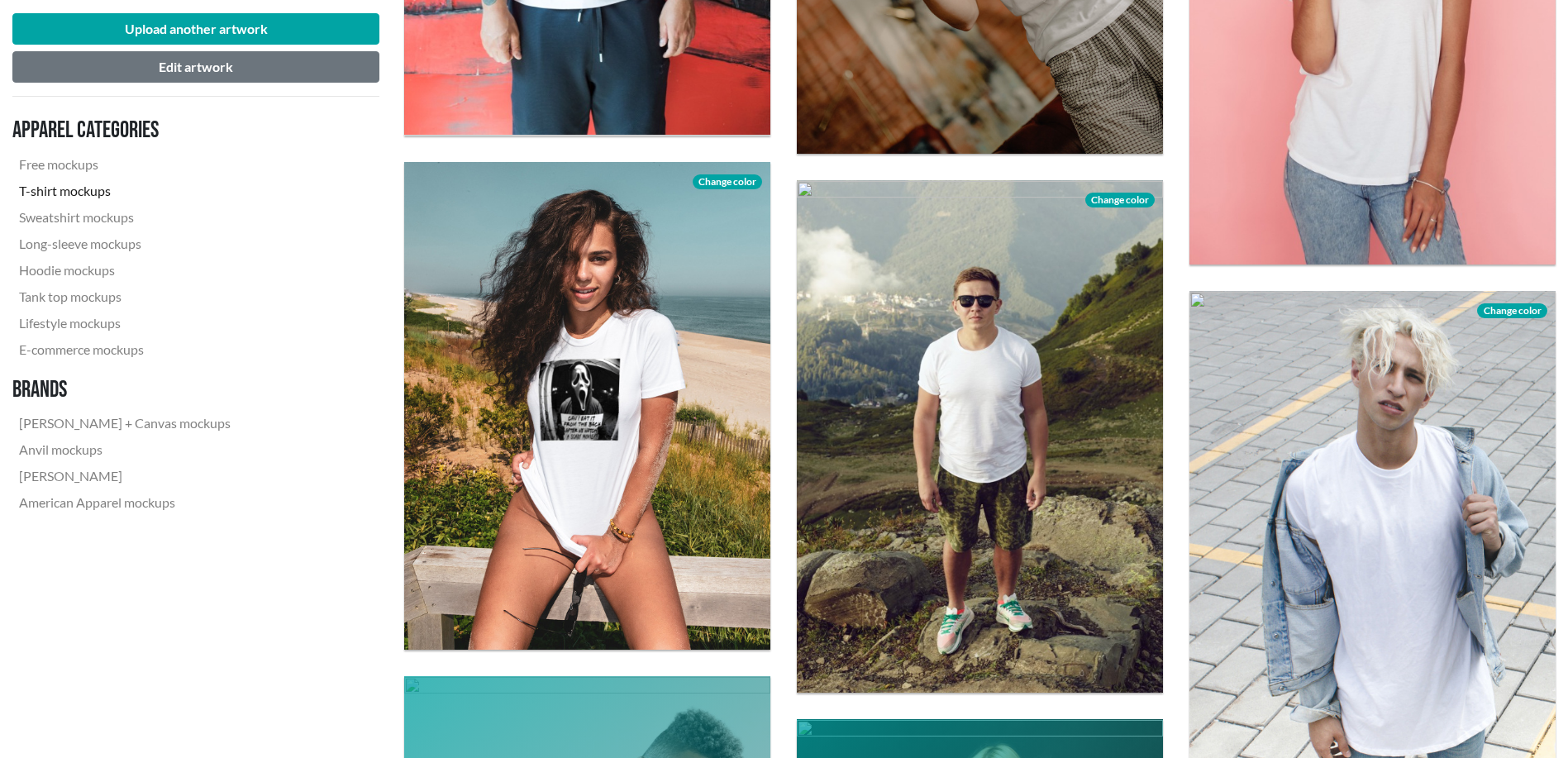
scroll to position [2893, 0]
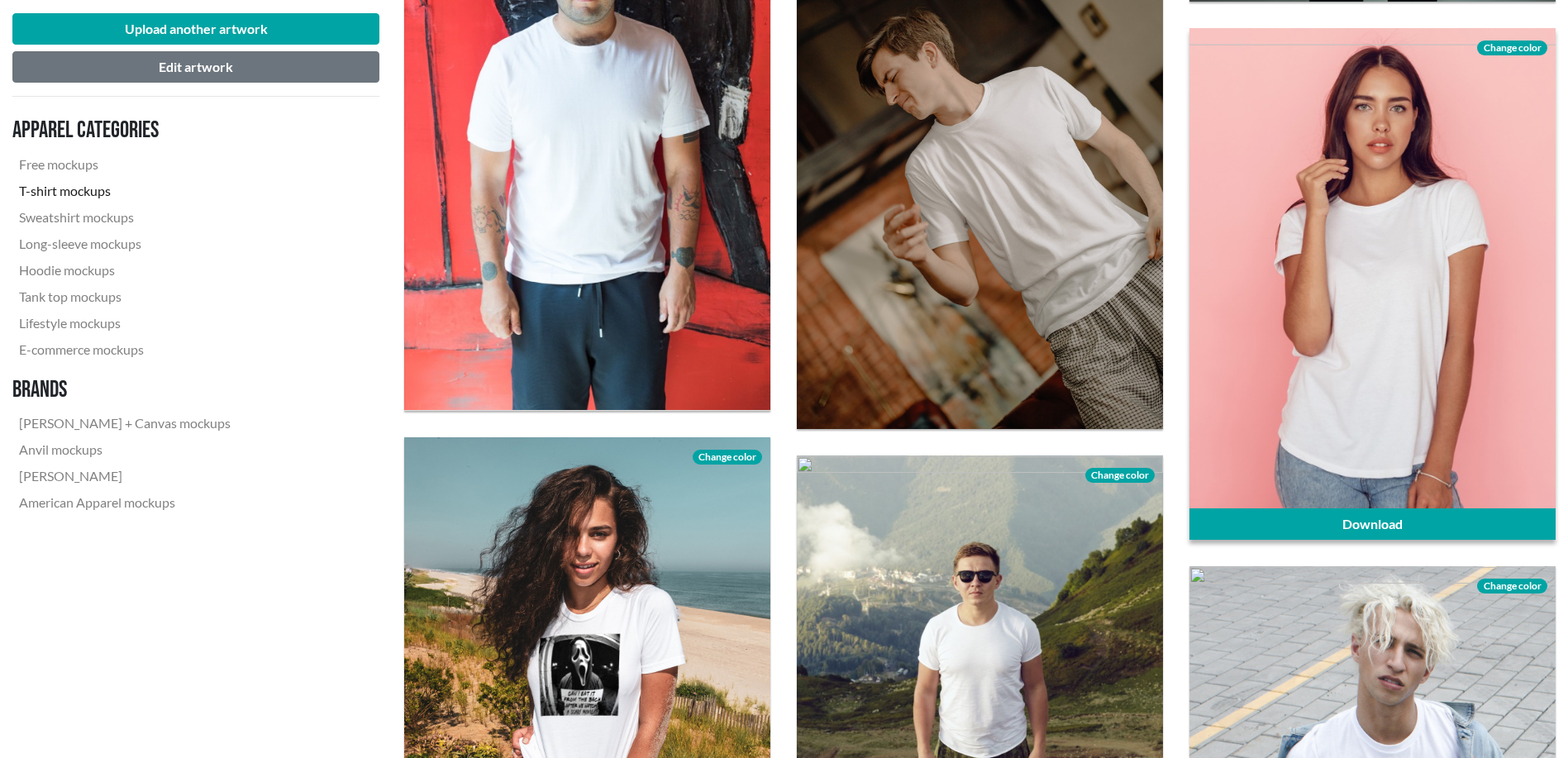
click at [1423, 326] on div at bounding box center [1373, 284] width 367 height 513
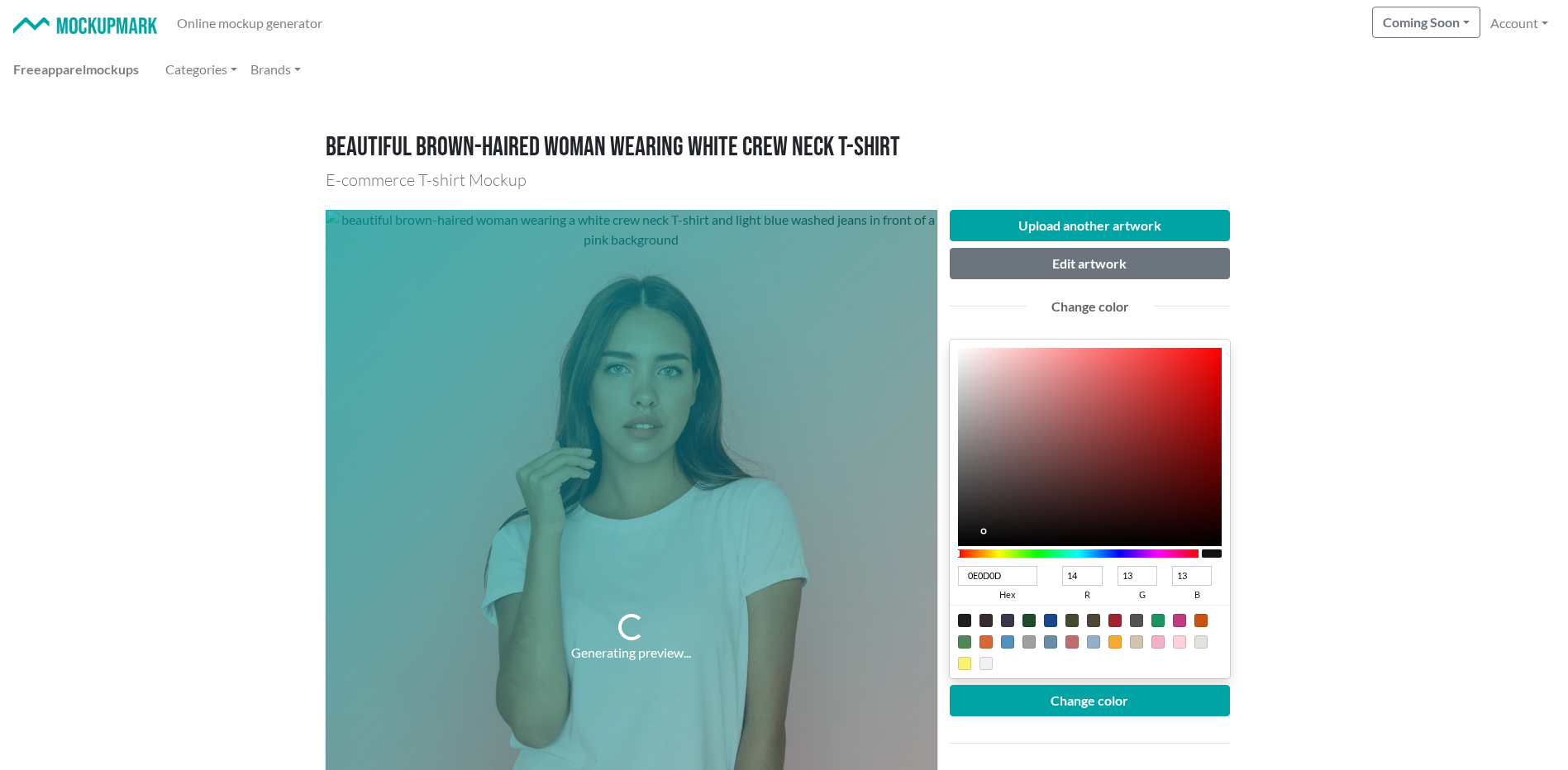
drag, startPoint x: 984, startPoint y: 521, endPoint x: 971, endPoint y: 538, distance: 21.4
click at [972, 538] on div at bounding box center [1090, 447] width 265 height 198
drag, startPoint x: 970, startPoint y: 529, endPoint x: 950, endPoint y: 559, distance: 36.1
click at [951, 555] on div "000000 hex 0 r 0 g 0 b 100 a" at bounding box center [1090, 509] width 281 height 339
click at [1034, 705] on button "Change color" at bounding box center [1090, 701] width 281 height 31
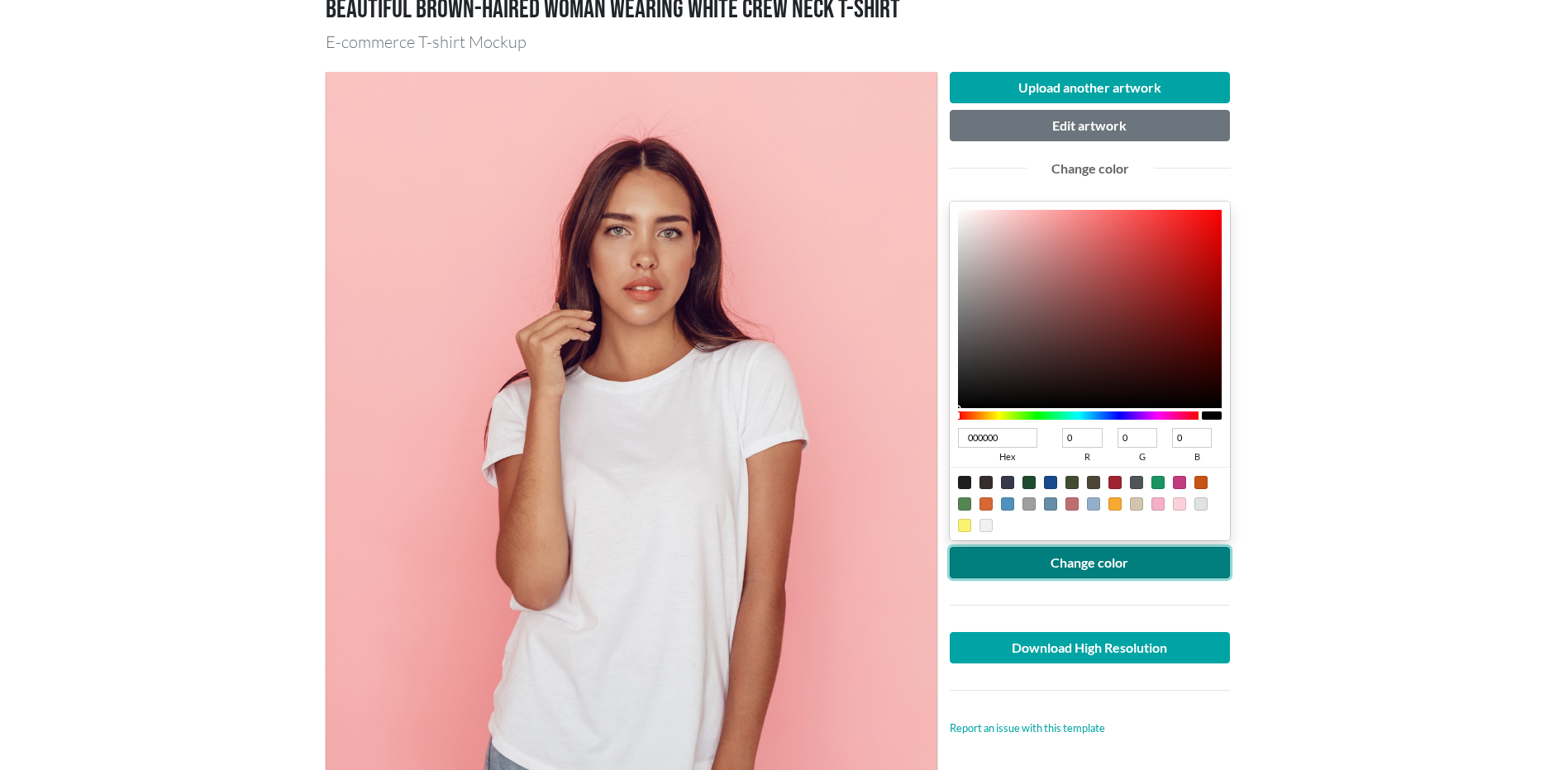
scroll to position [275, 0]
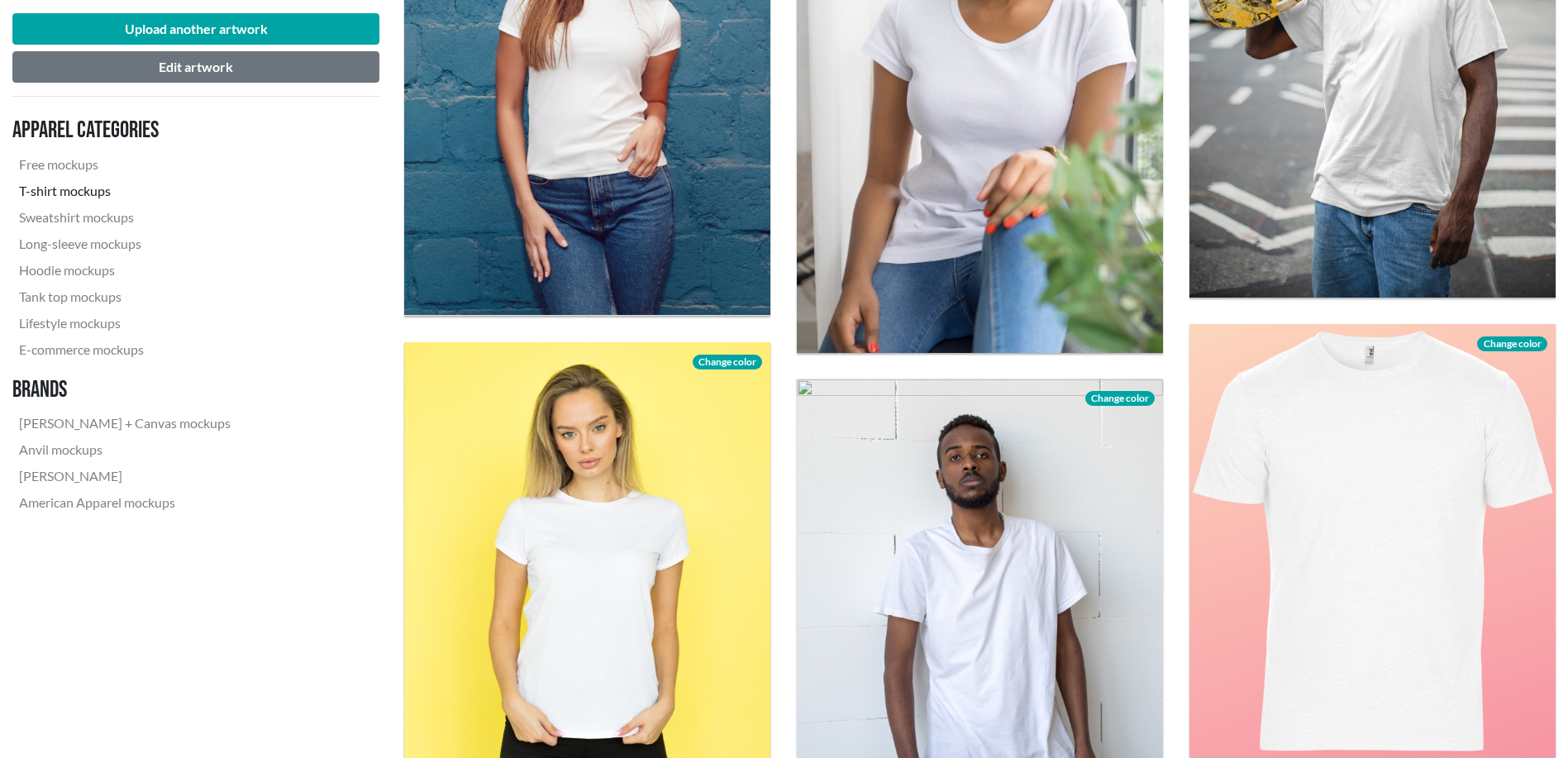
scroll to position [1239, 0]
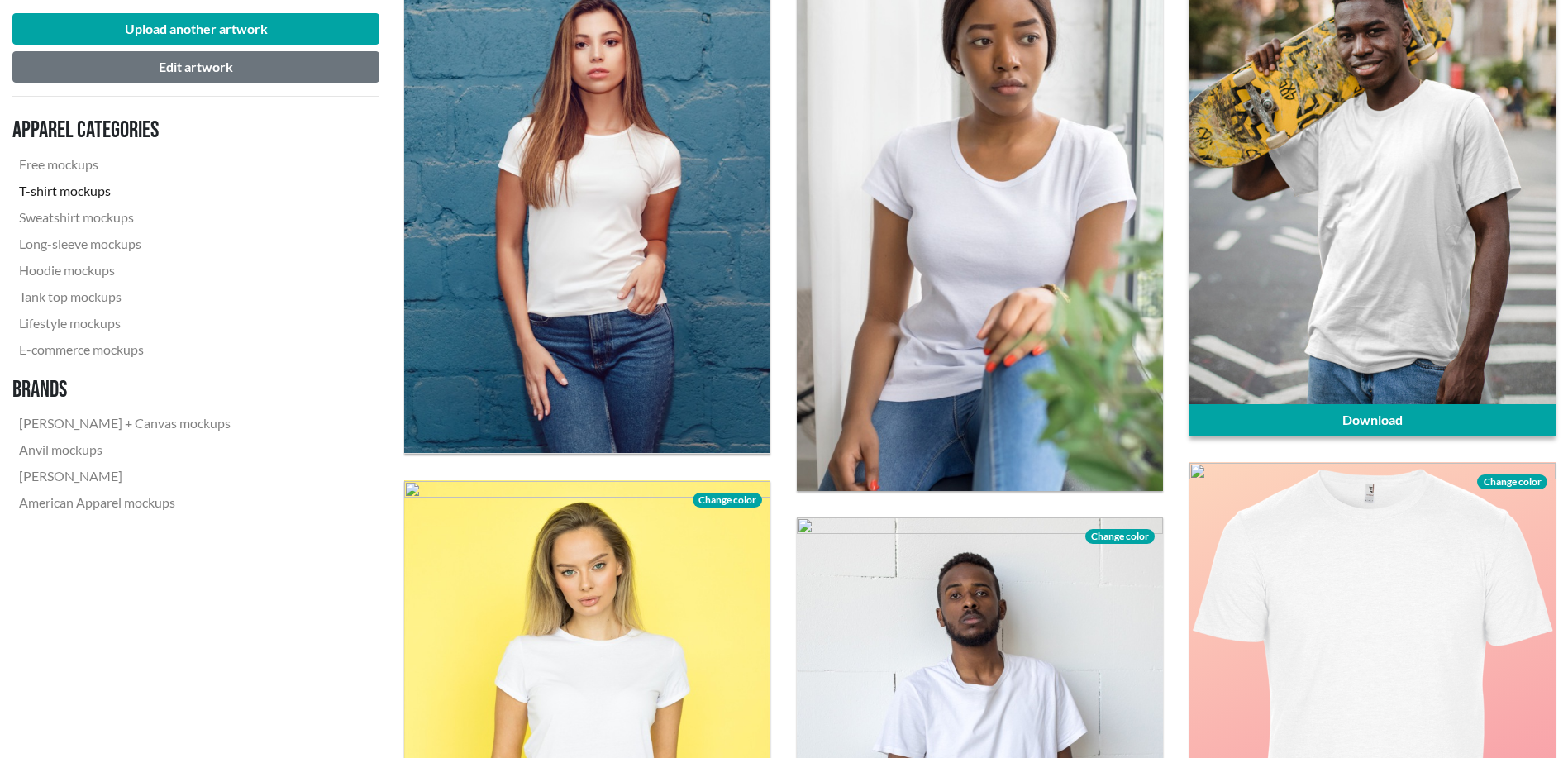
click at [1373, 290] on div at bounding box center [1373, 160] width 367 height 549
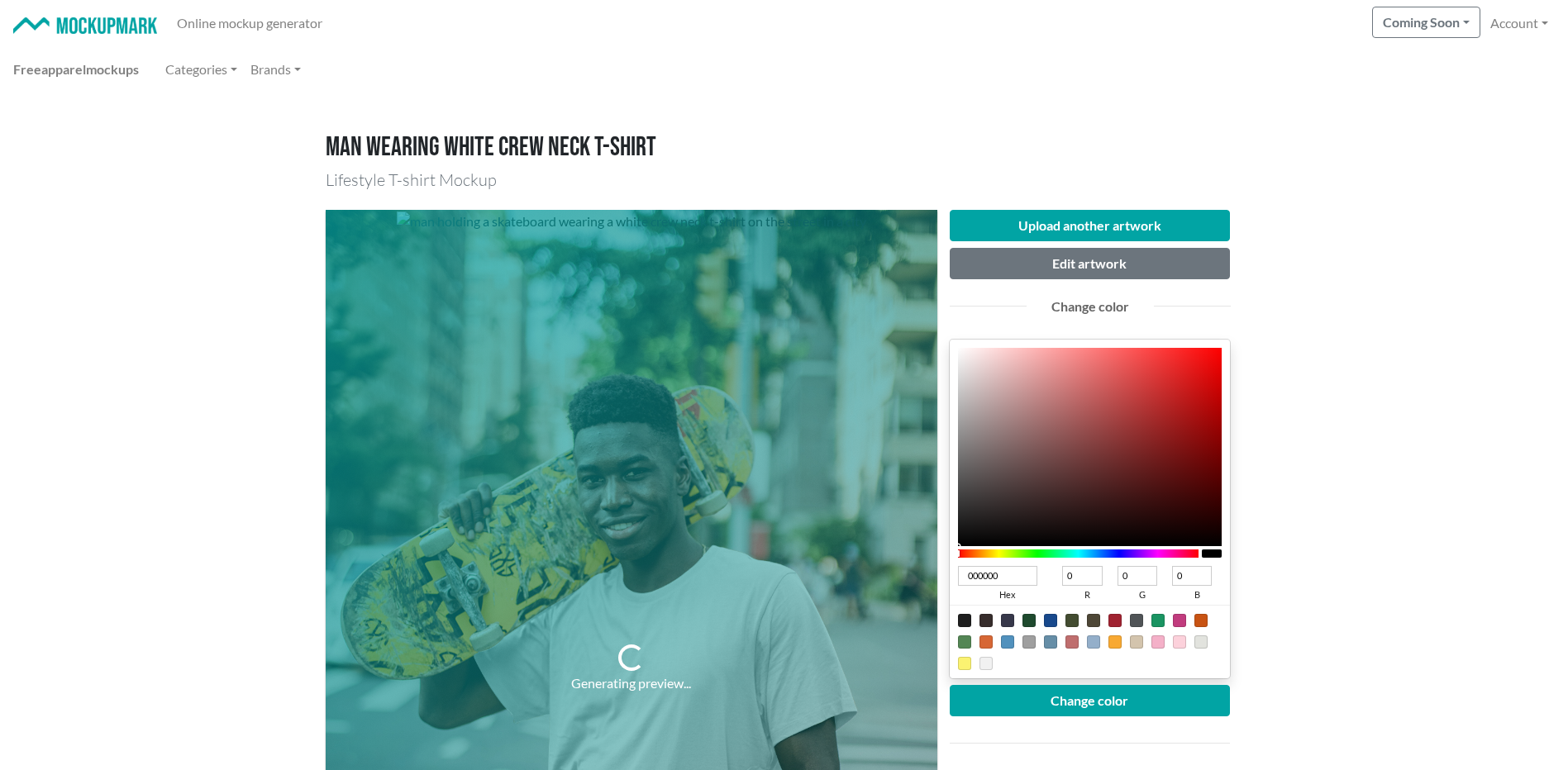
drag, startPoint x: 966, startPoint y: 544, endPoint x: 946, endPoint y: 563, distance: 27.6
click at [947, 563] on div "Upload another artwork Edit artwork Change color 000000 hex 0 r 0 g 0 b 100 a C…" at bounding box center [1090, 668] width 306 height 917
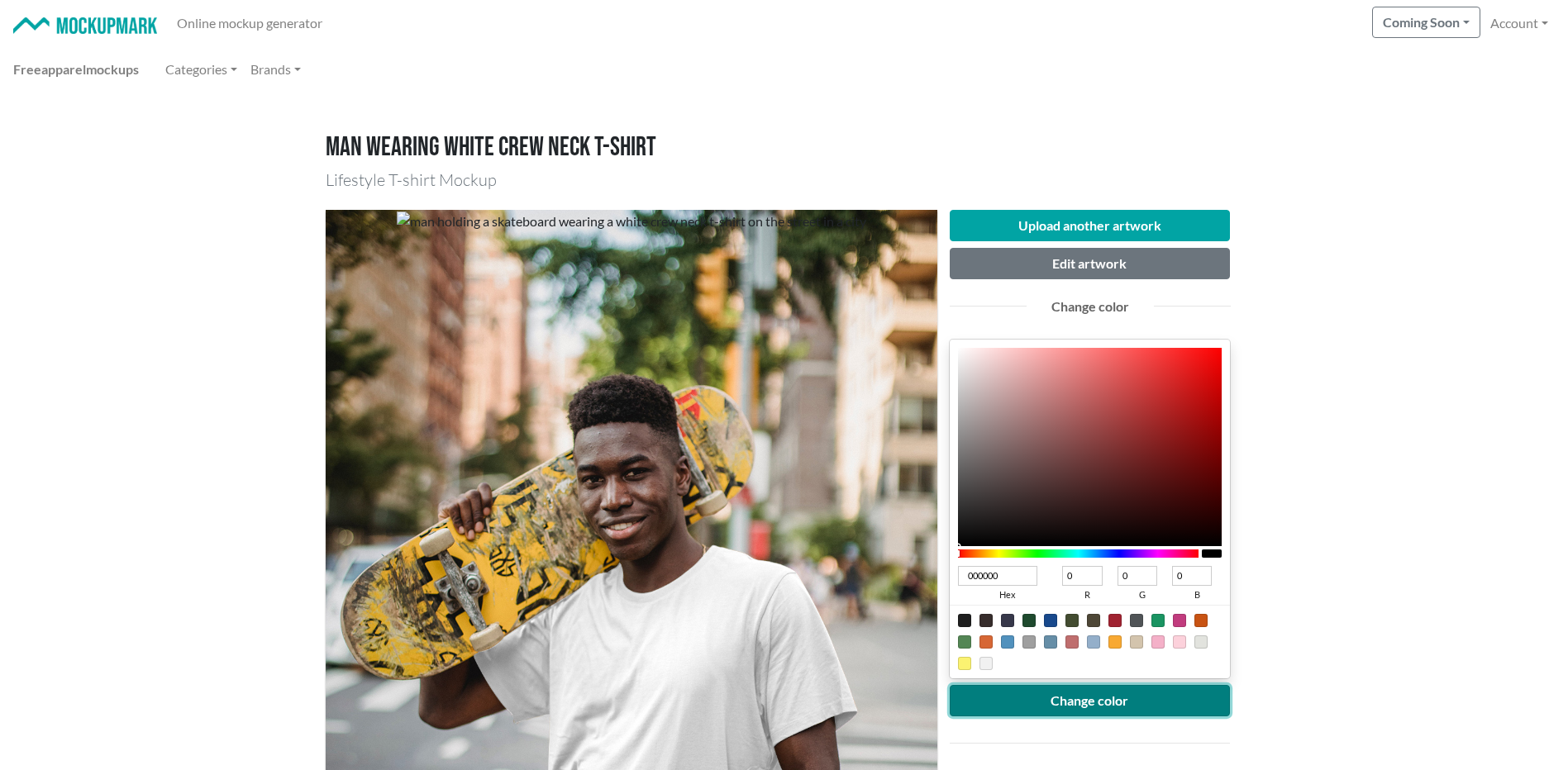
click at [1193, 697] on button "Change color" at bounding box center [1090, 701] width 281 height 31
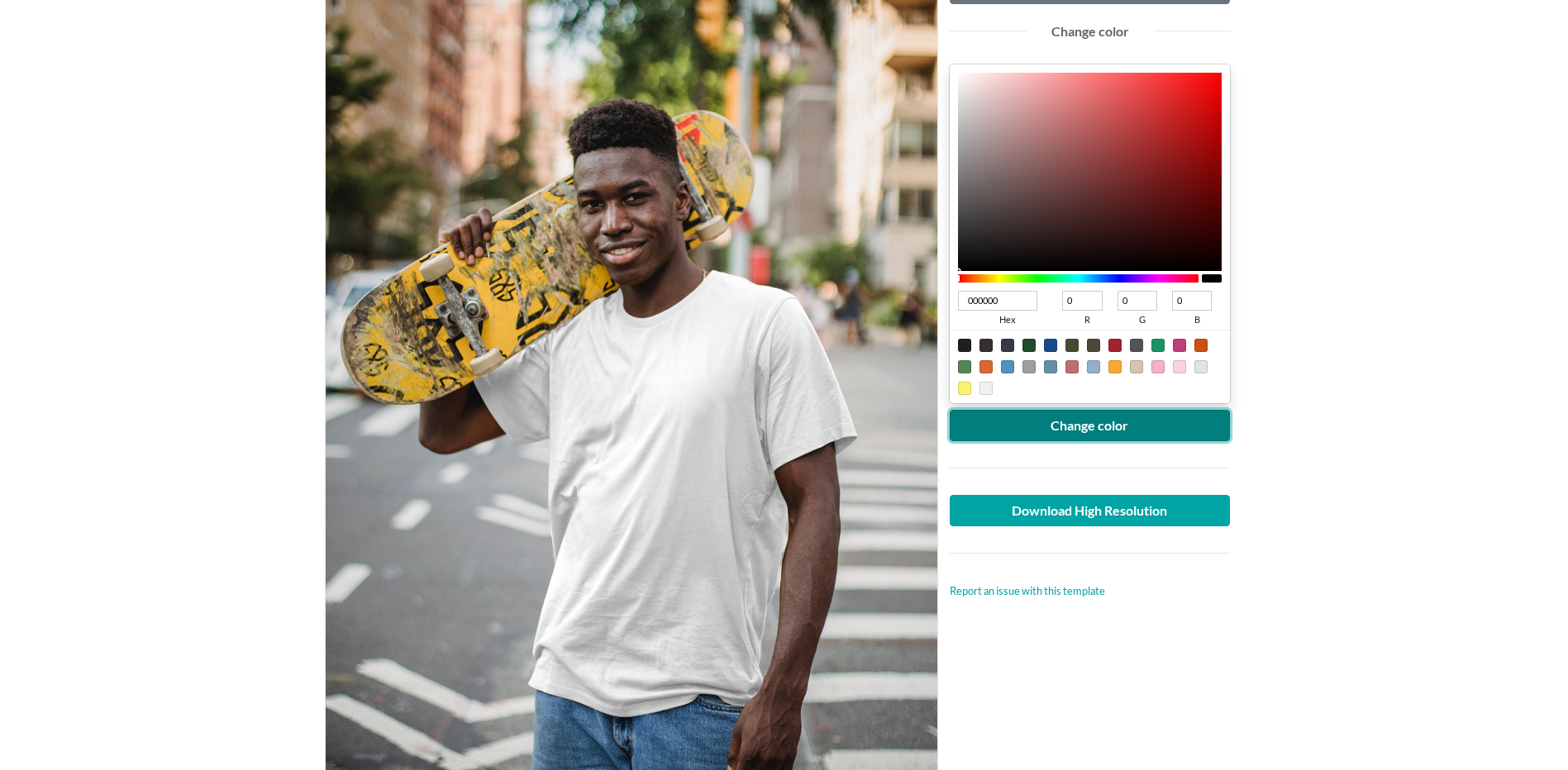
scroll to position [413, 0]
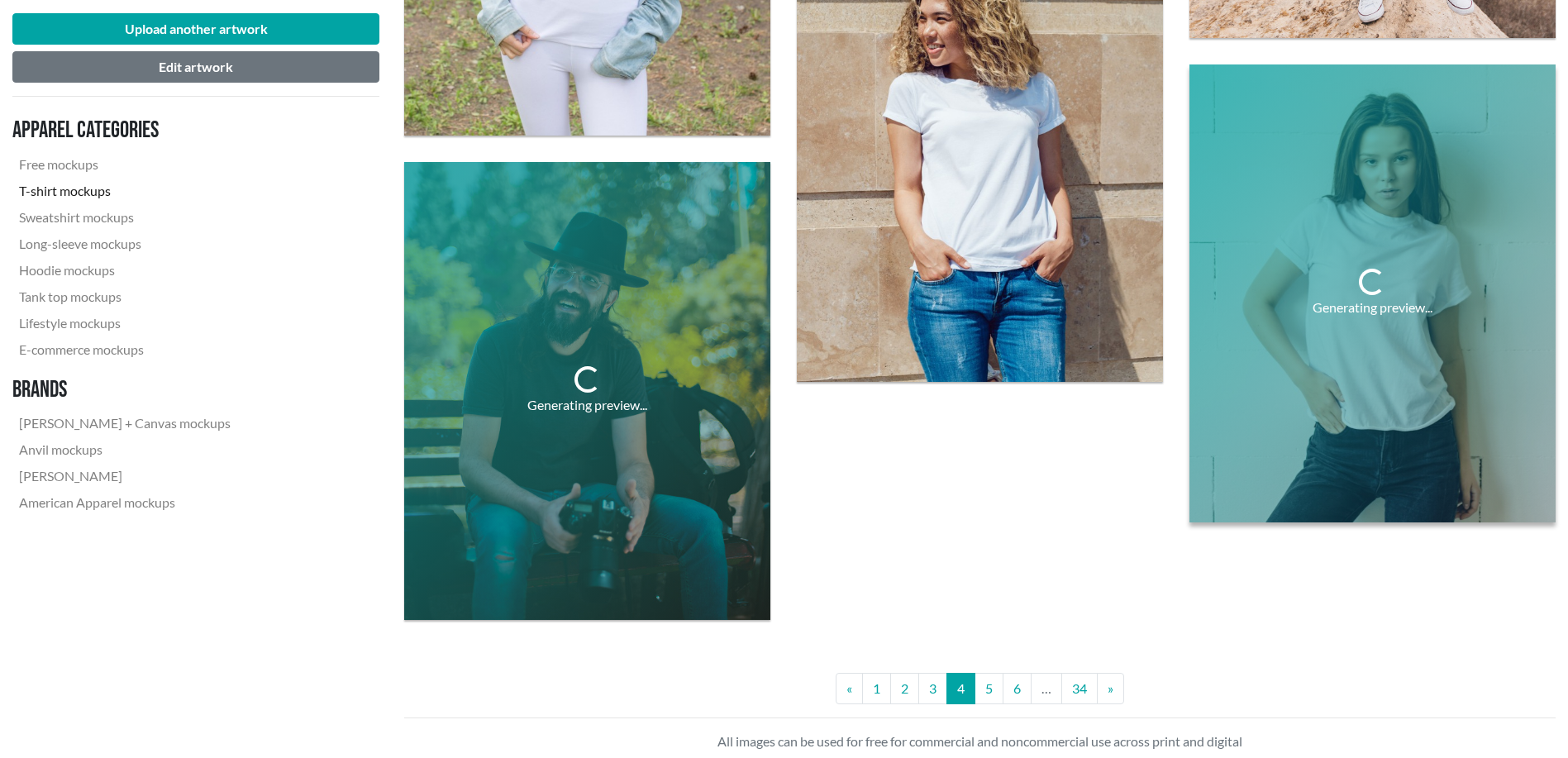
scroll to position [4407, 0]
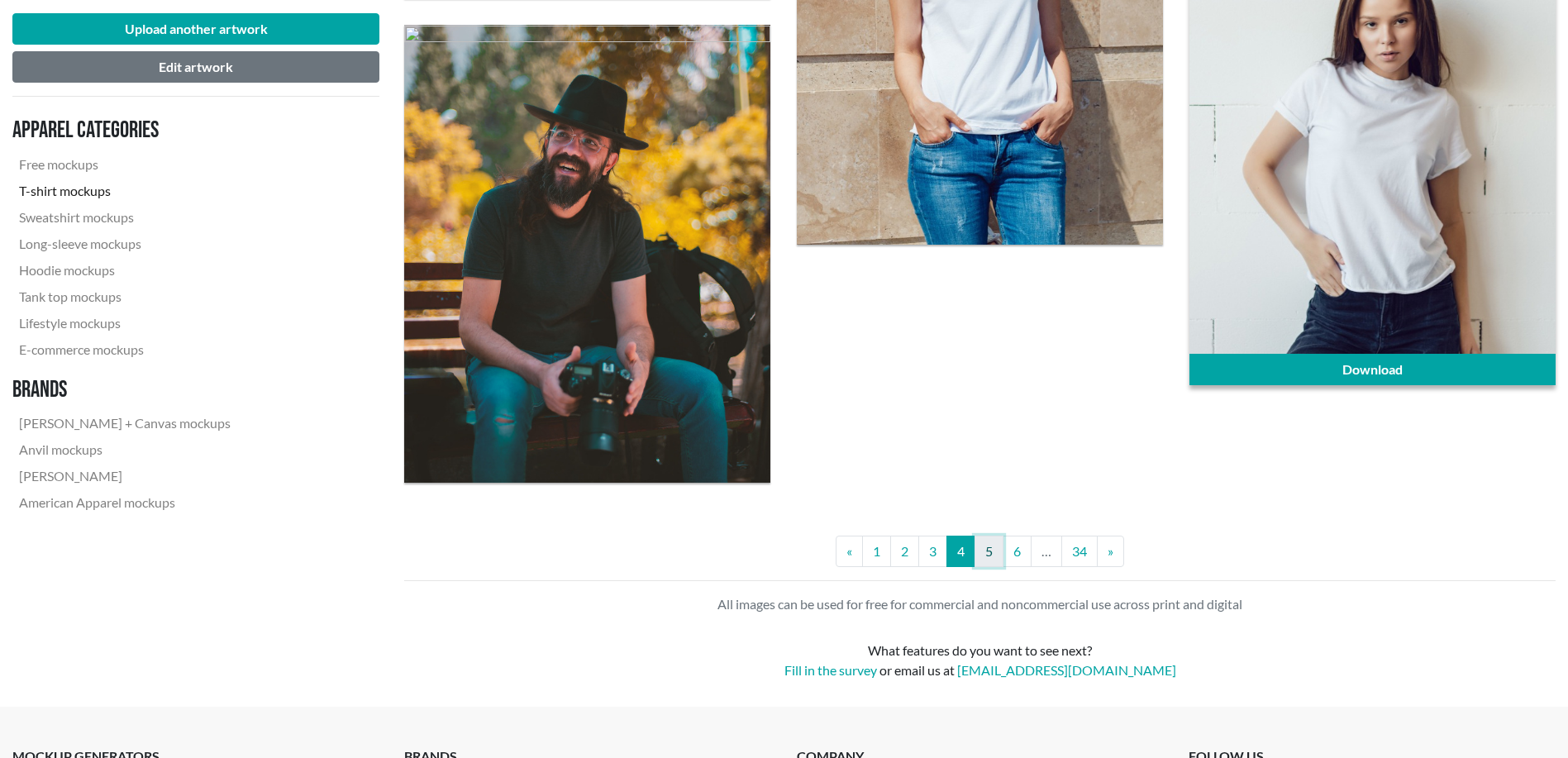
click at [991, 550] on link "5" at bounding box center [988, 551] width 29 height 31
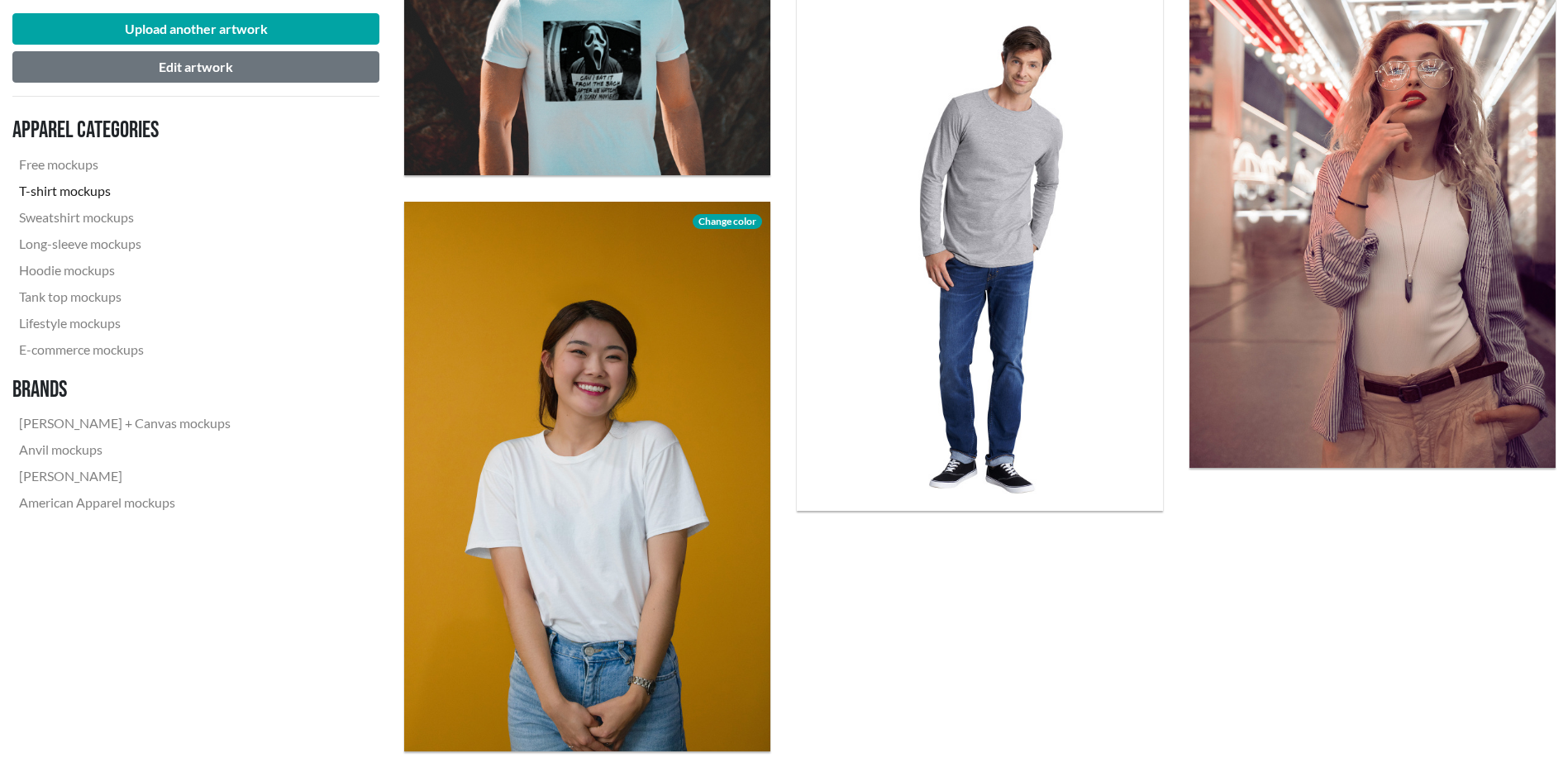
scroll to position [4132, 0]
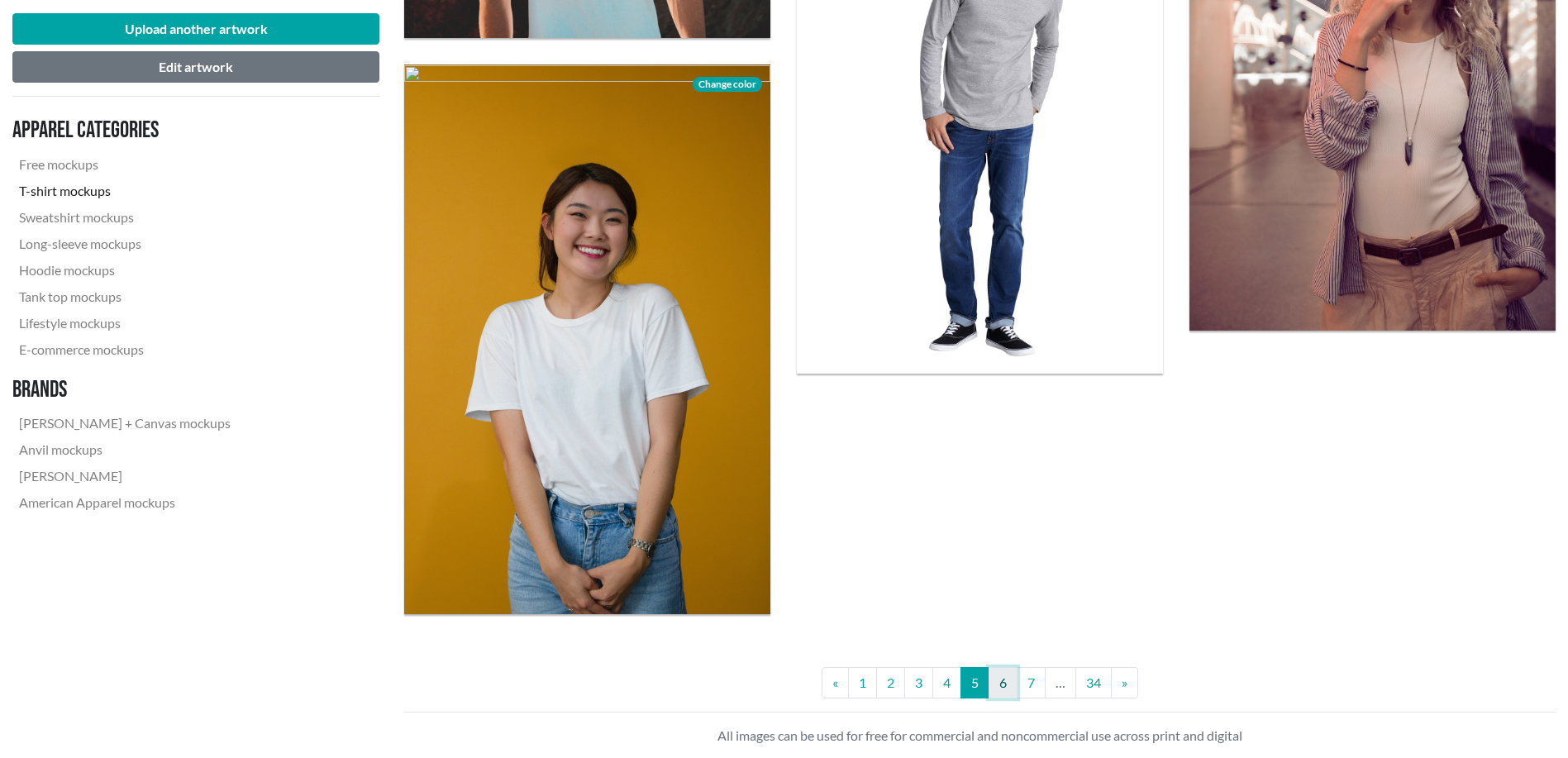
click at [1011, 685] on link "6" at bounding box center [1003, 683] width 29 height 31
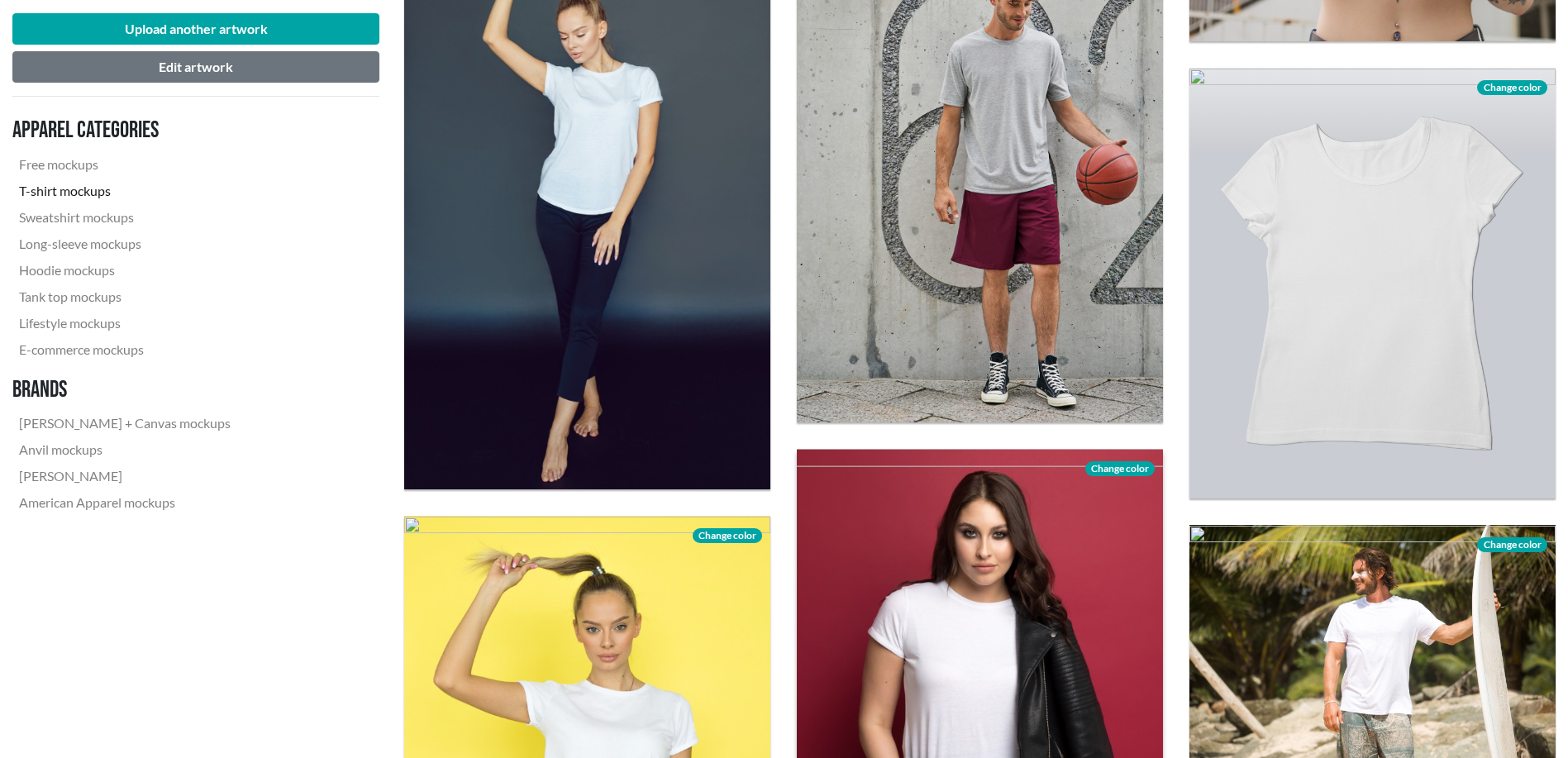
scroll to position [3306, 0]
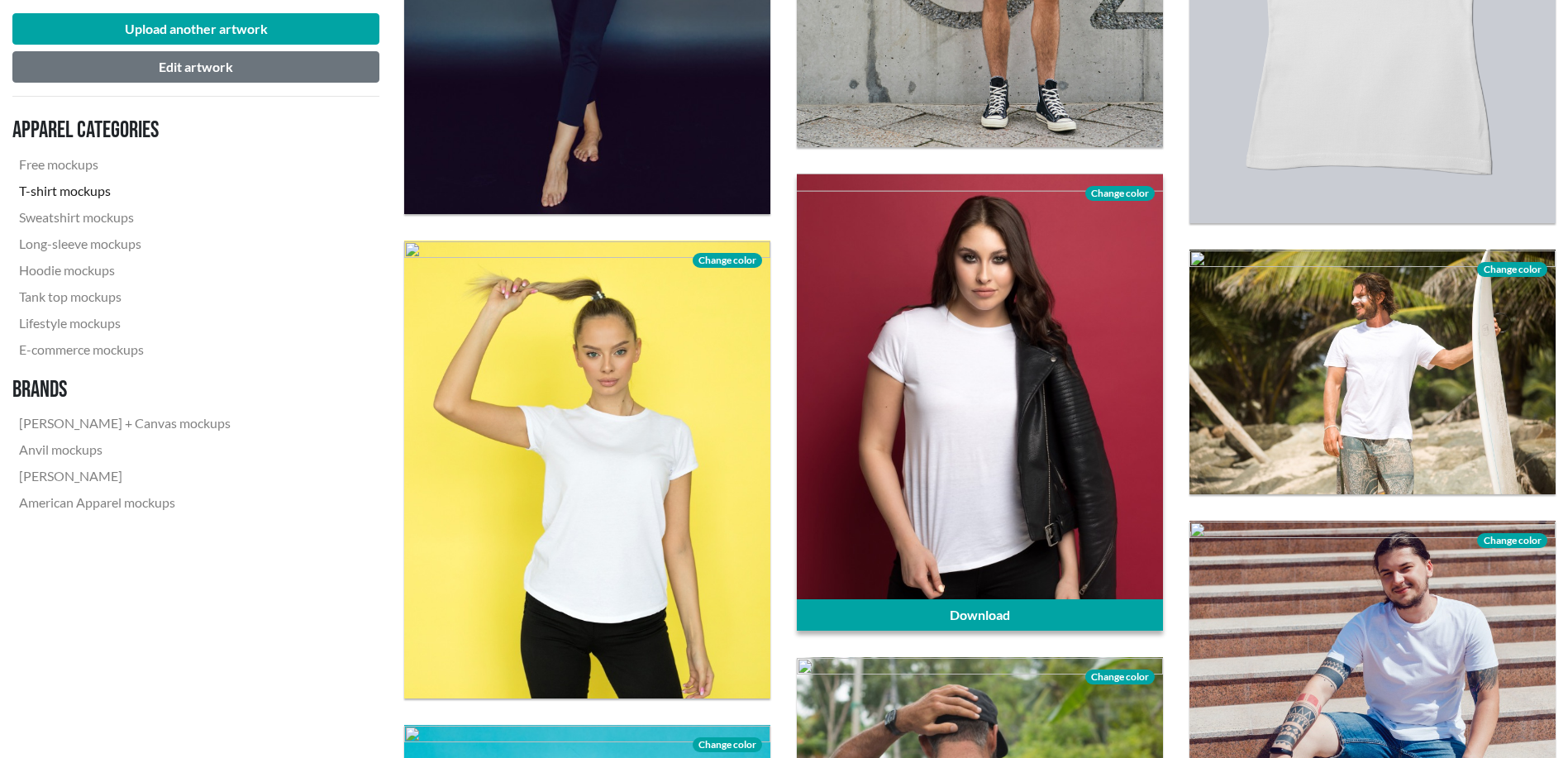
click at [1062, 481] on div at bounding box center [980, 403] width 367 height 458
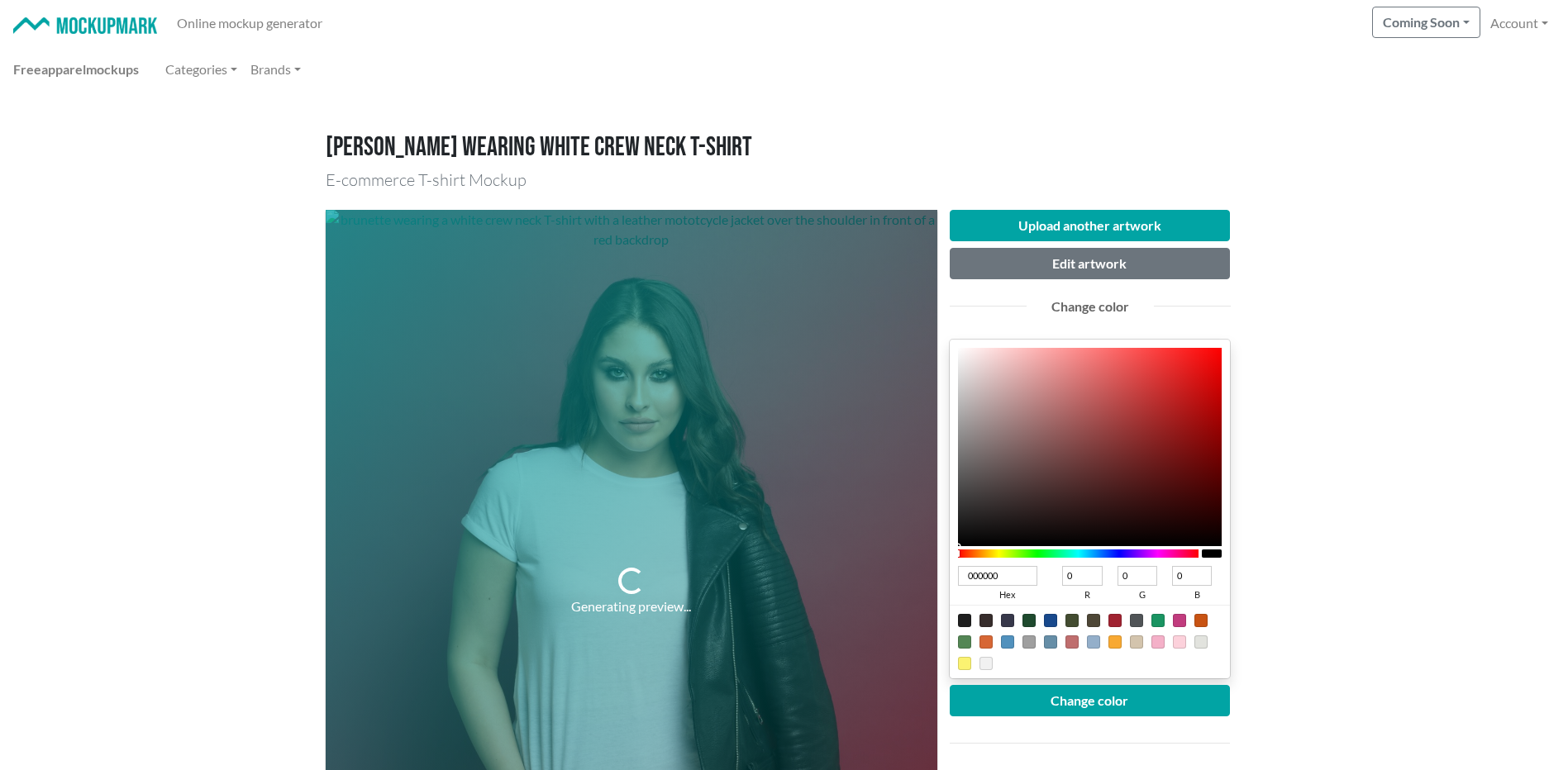
drag, startPoint x: 993, startPoint y: 505, endPoint x: 954, endPoint y: 591, distance: 94.4
click at [942, 578] on div "Upload another artwork Edit artwork Change color 000000 hex 0 r 0 g 0 b 100 a C…" at bounding box center [1090, 592] width 306 height 764
click at [1072, 700] on button "Change color" at bounding box center [1090, 701] width 281 height 31
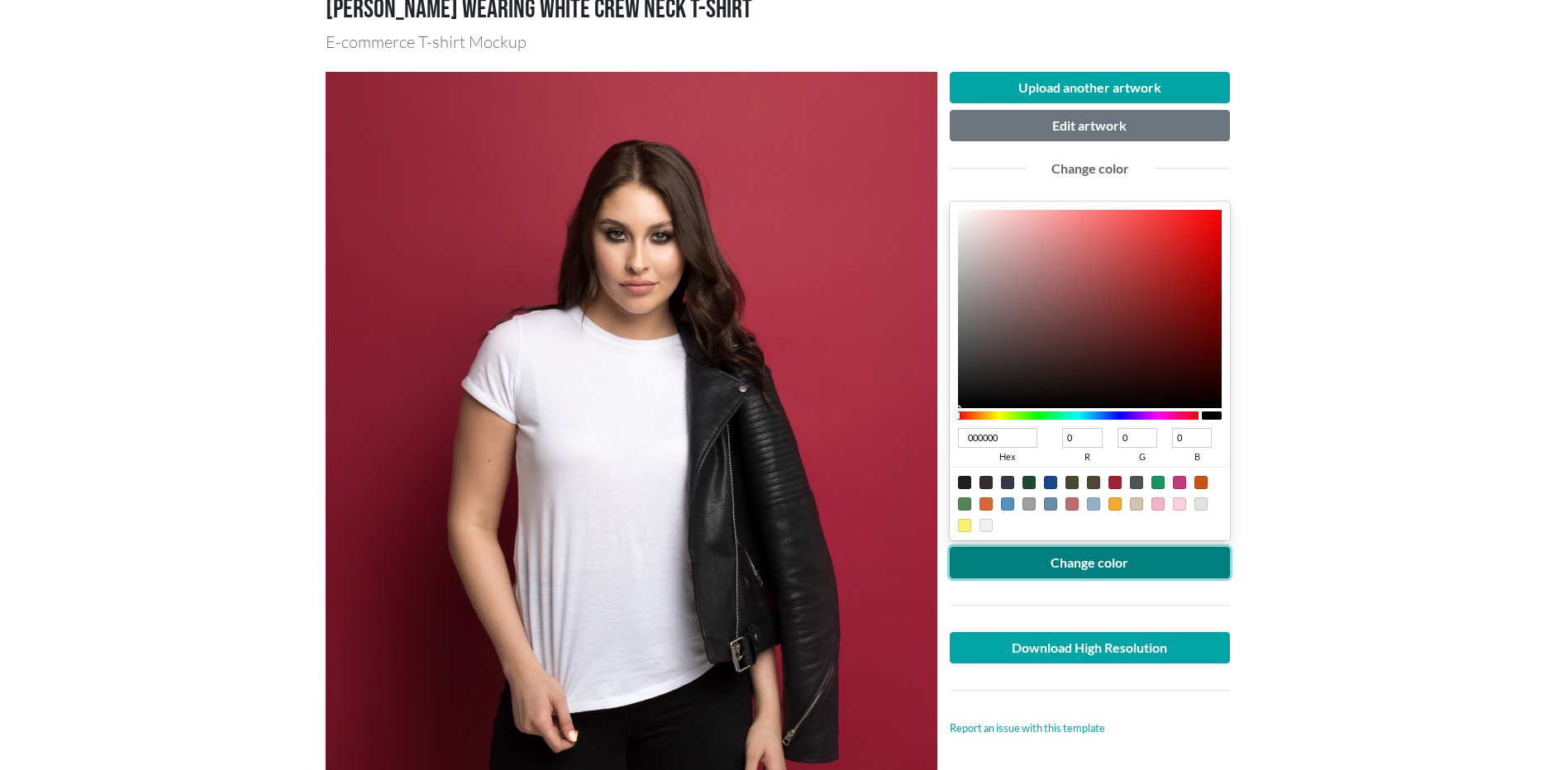
scroll to position [275, 0]
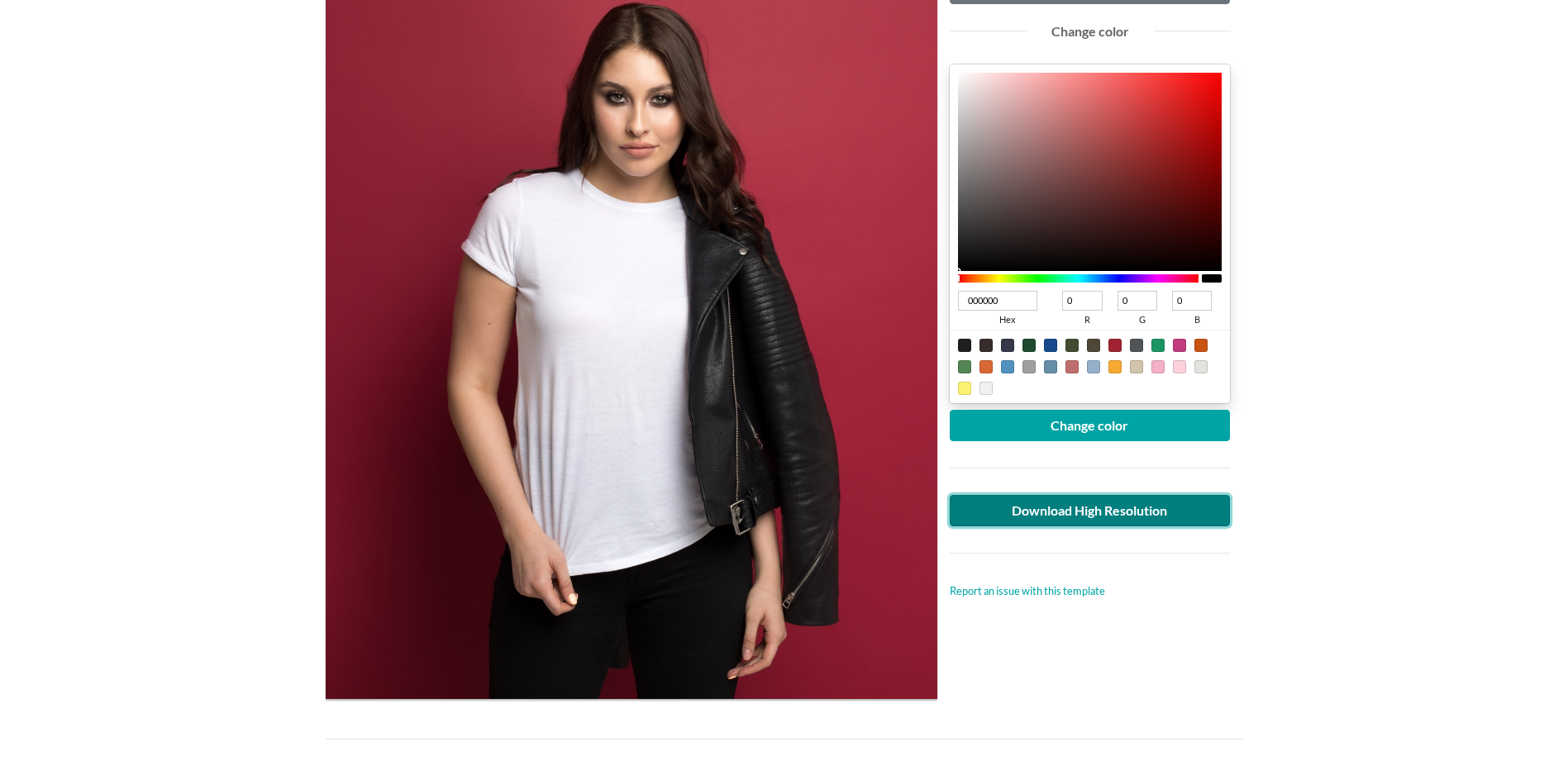
click at [1141, 509] on link "Download High Resolution" at bounding box center [1090, 511] width 281 height 31
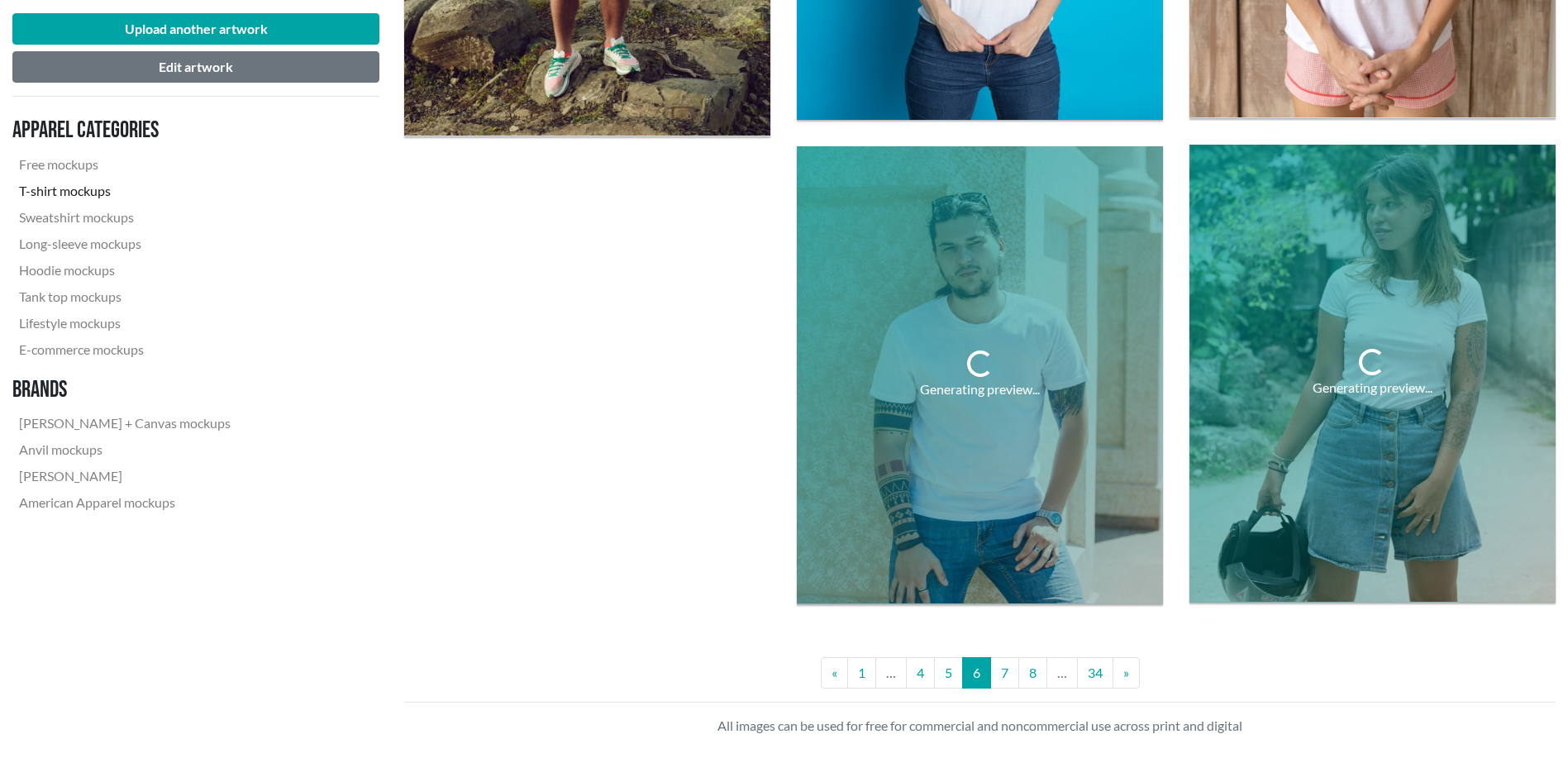
scroll to position [4407, 0]
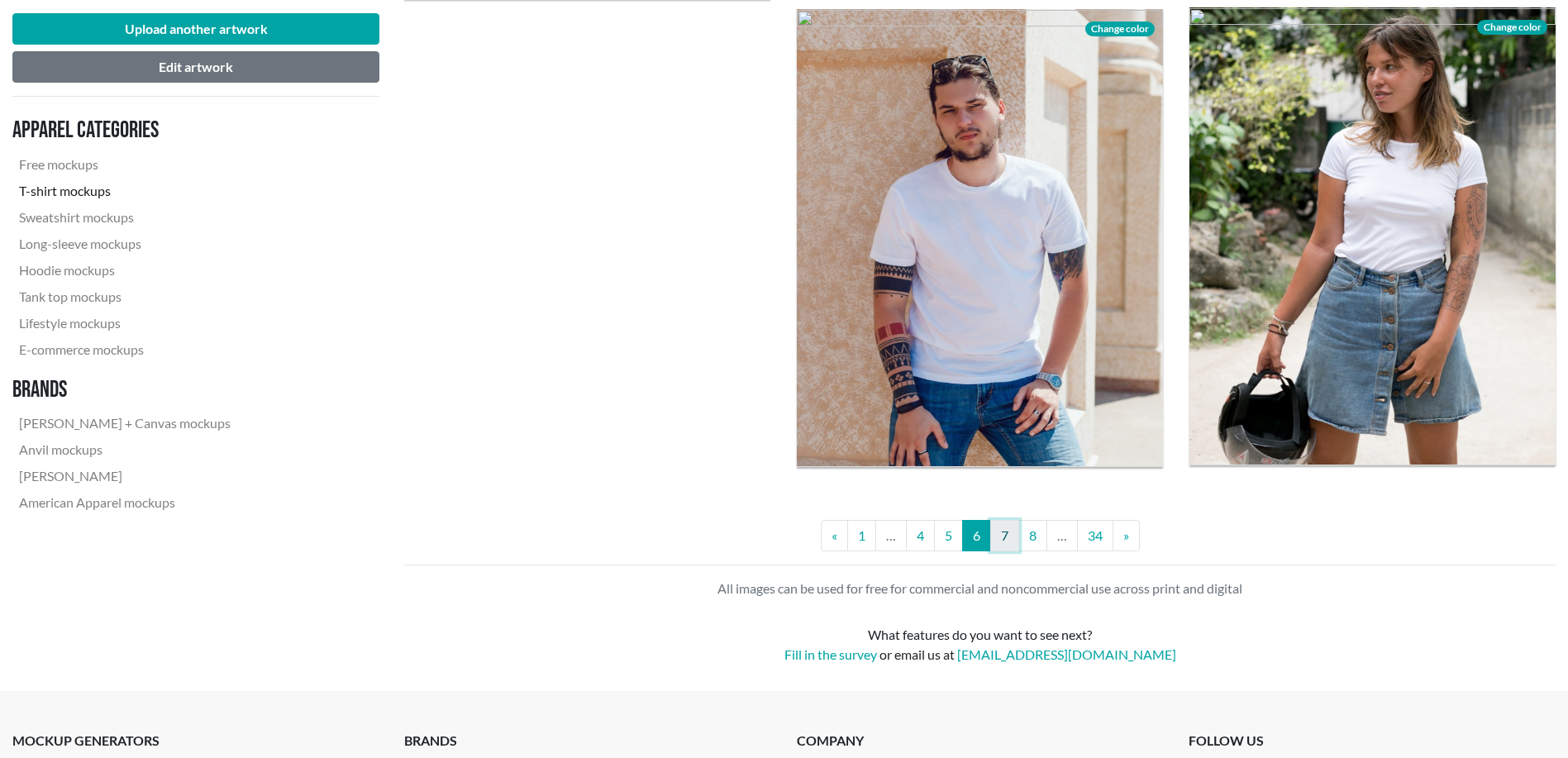
click at [999, 535] on link "7" at bounding box center [1004, 535] width 29 height 31
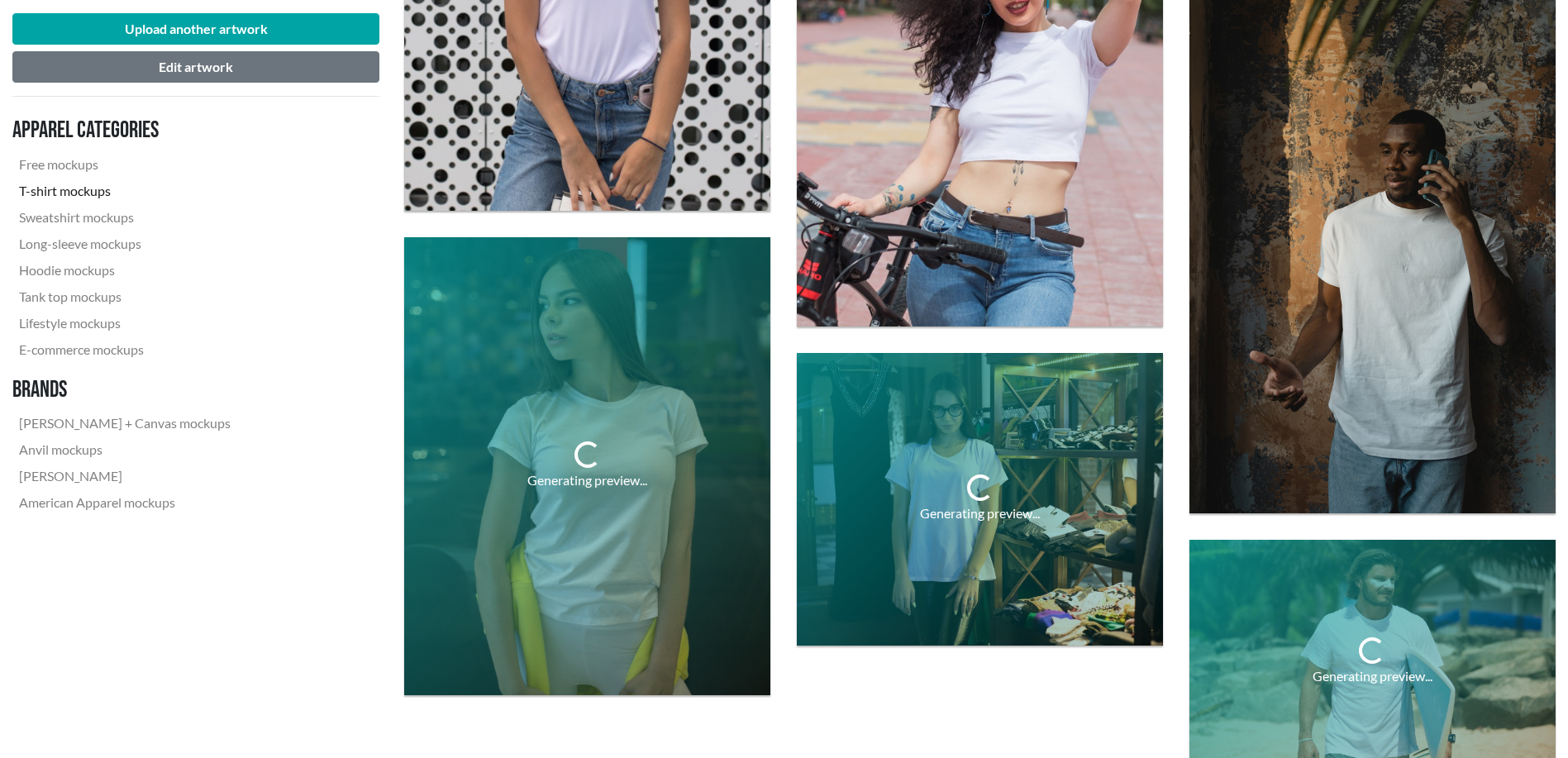
scroll to position [3857, 0]
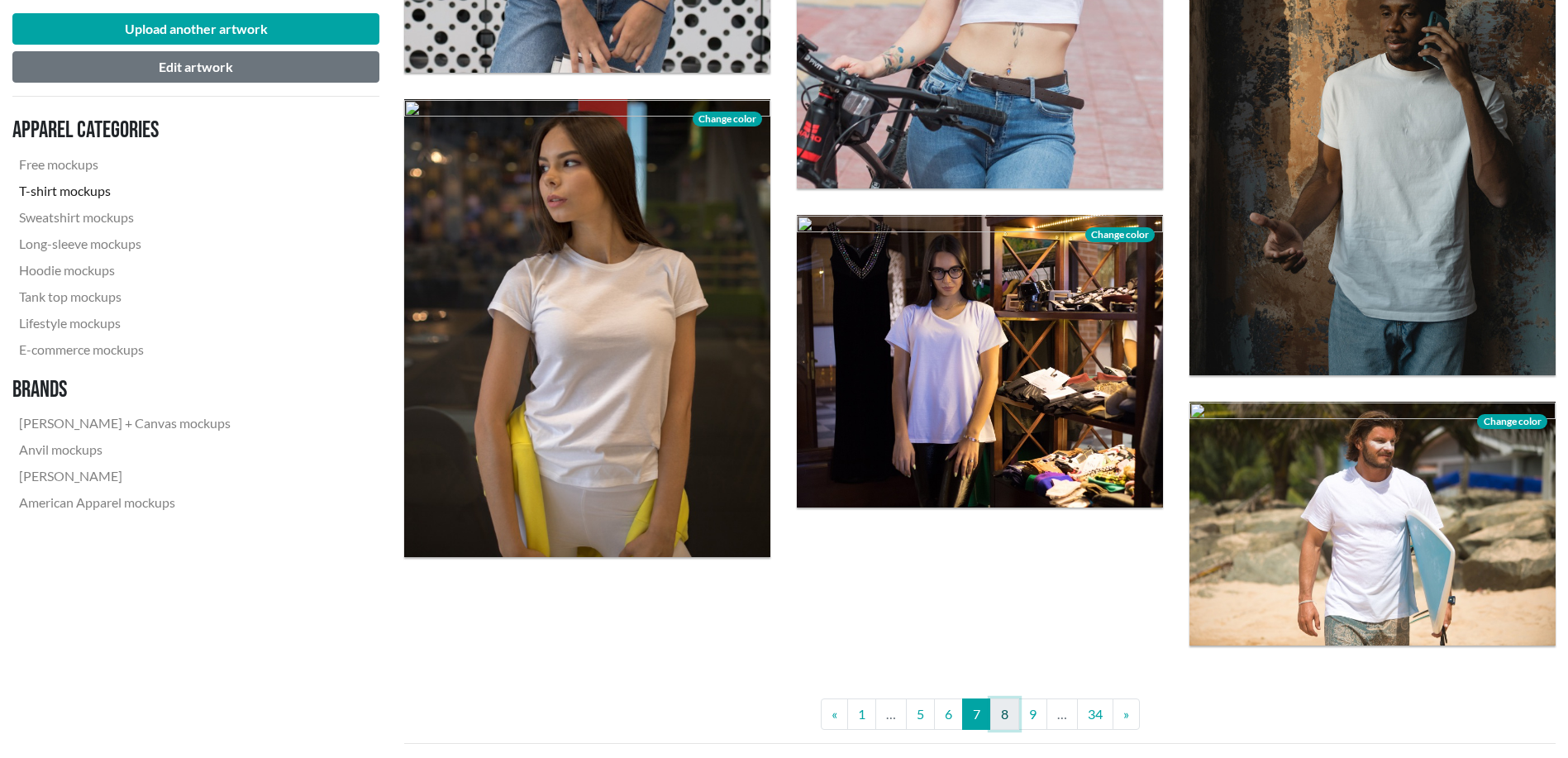
click at [1009, 702] on link "8" at bounding box center [1004, 714] width 29 height 31
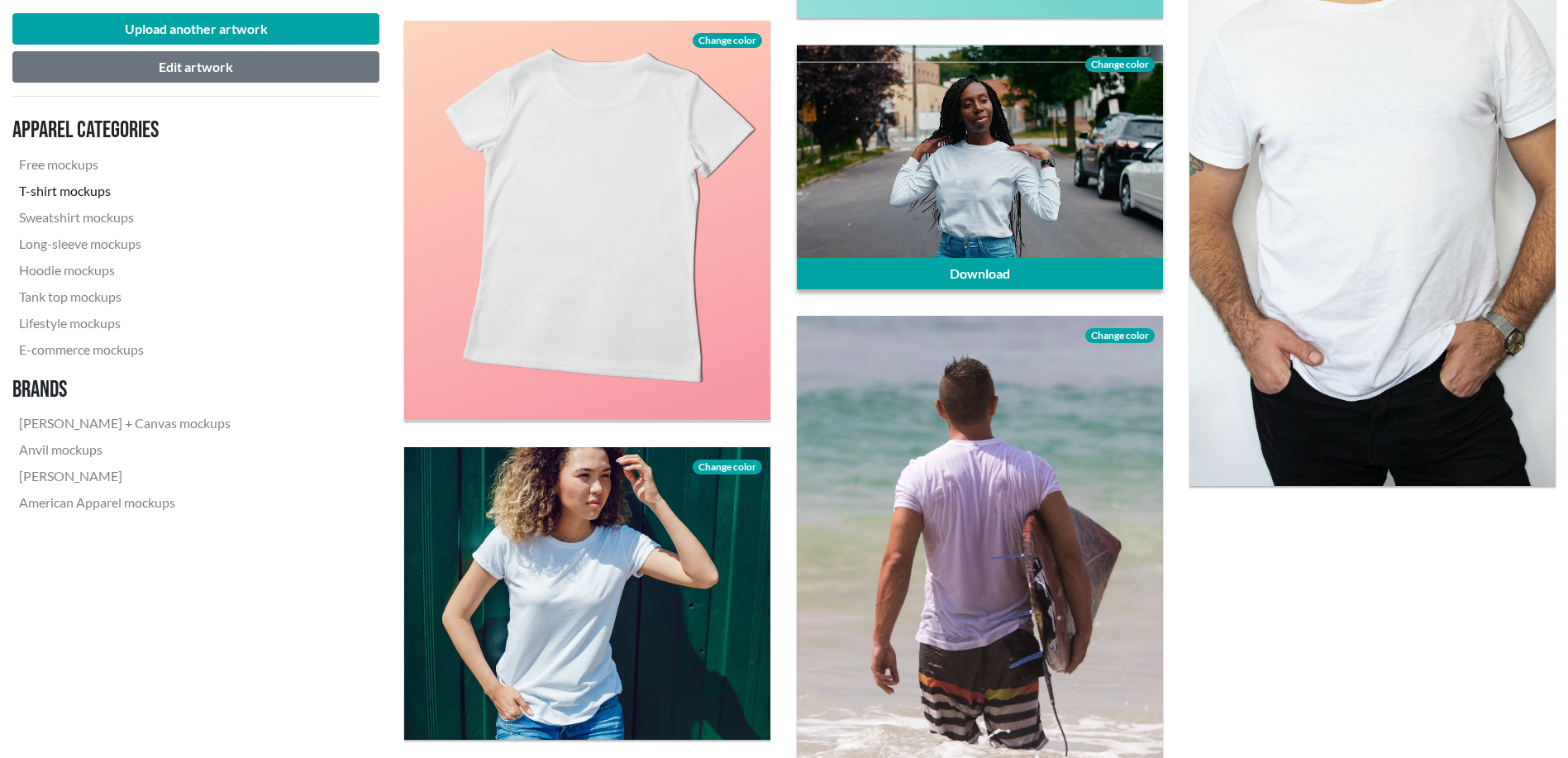
scroll to position [3994, 0]
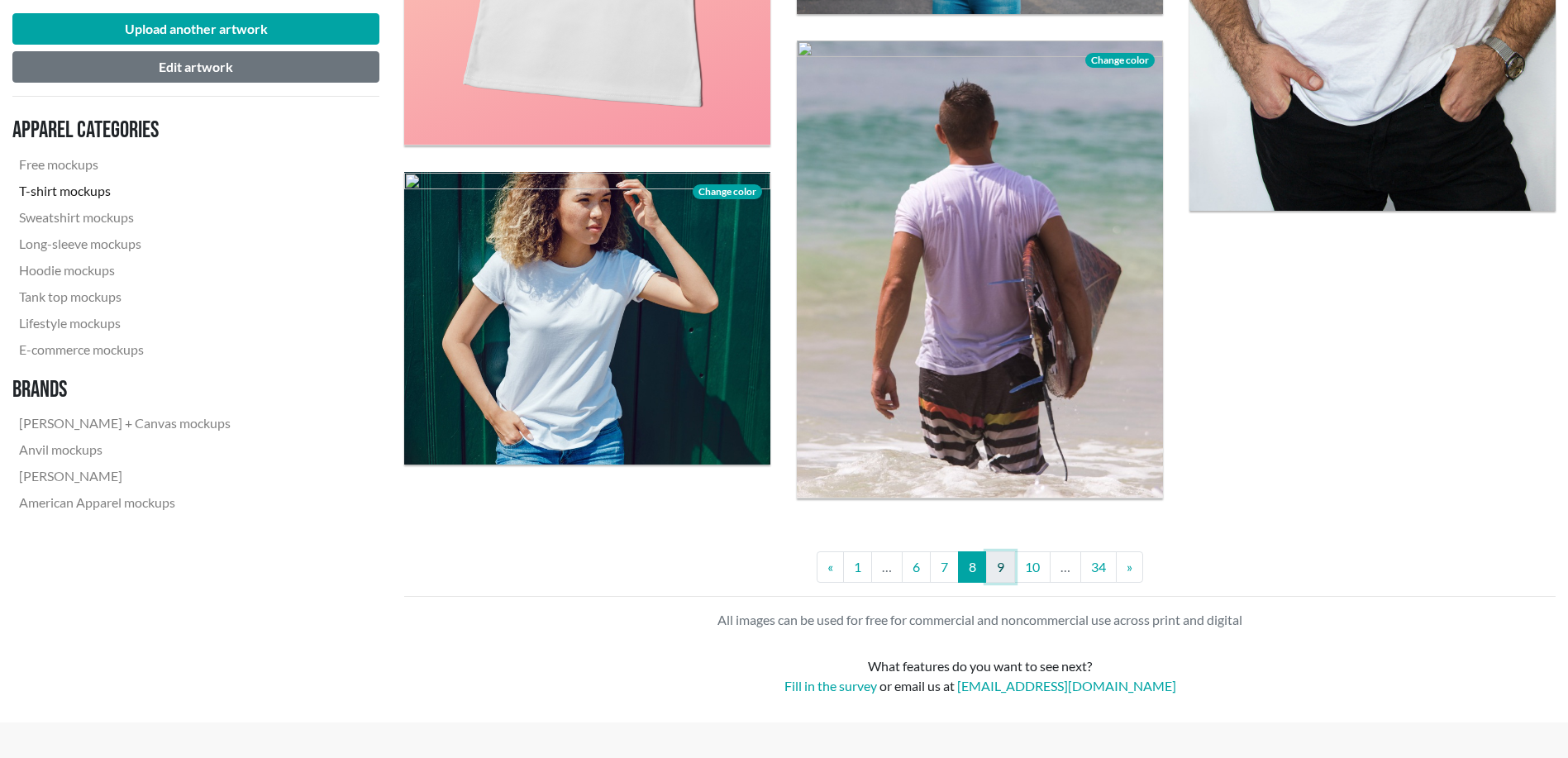
click at [1002, 562] on link "9" at bounding box center [1000, 567] width 29 height 31
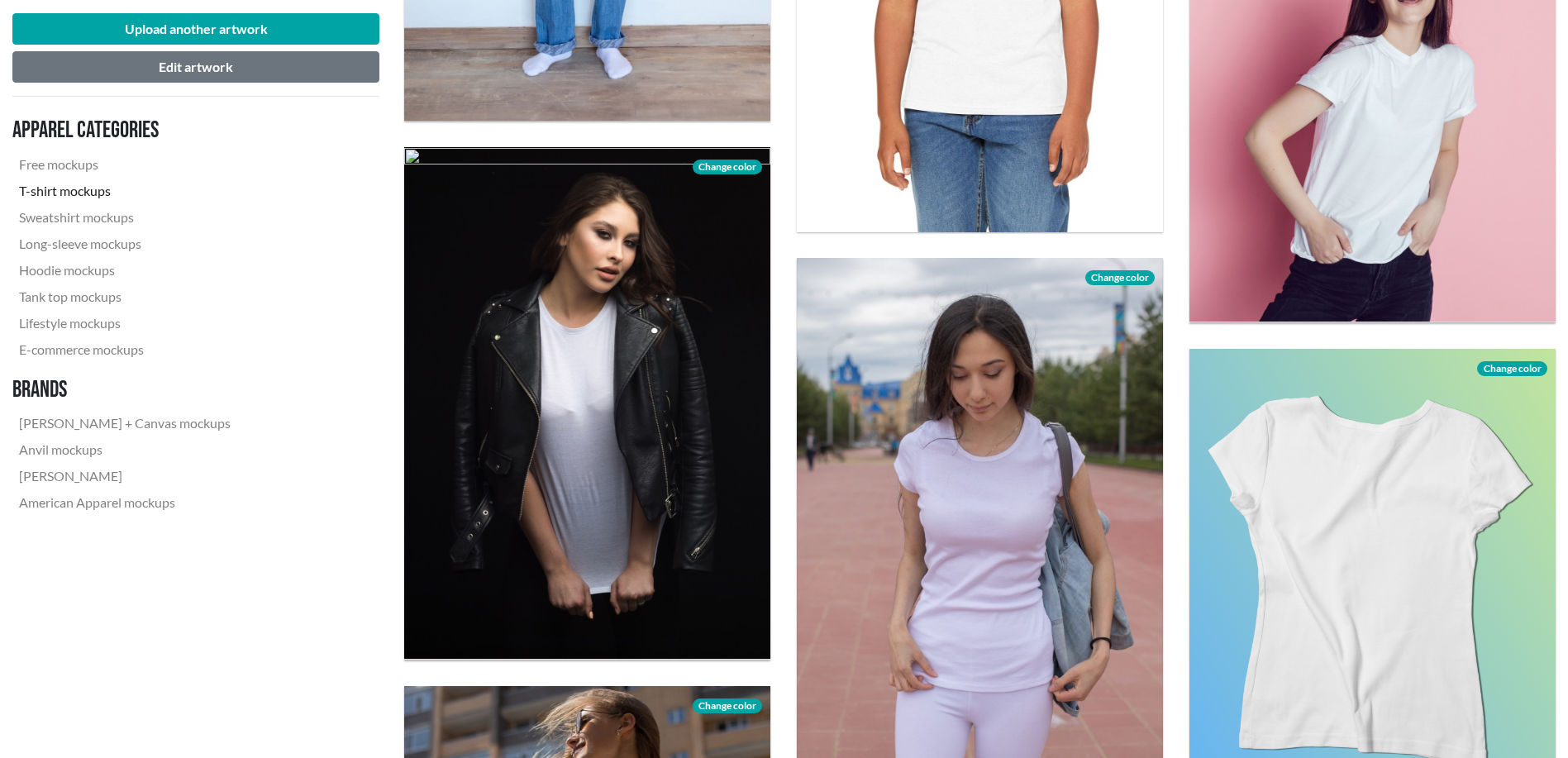
scroll to position [2066, 0]
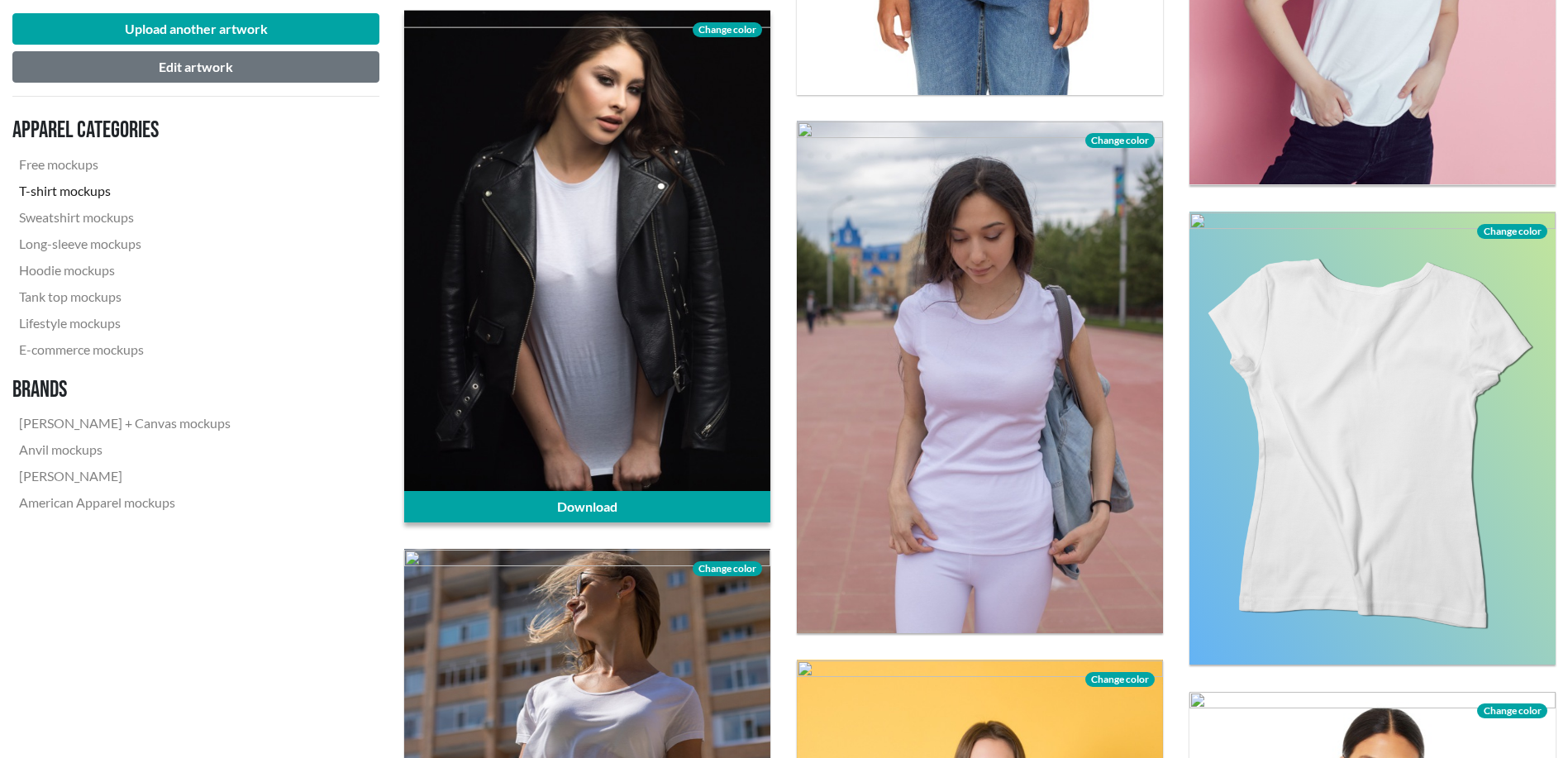
click at [664, 330] on div at bounding box center [588, 265] width 367 height 513
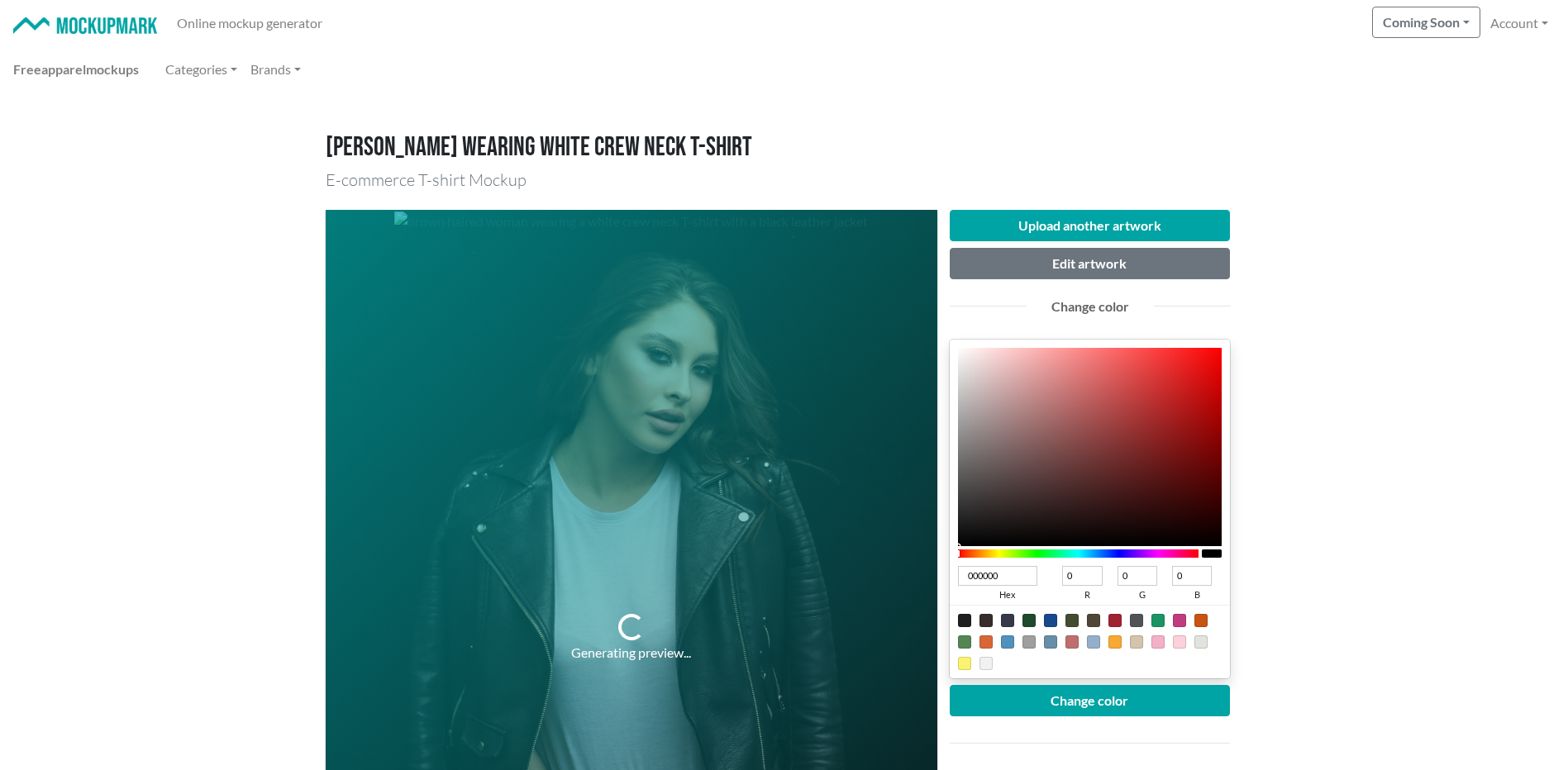
drag, startPoint x: 973, startPoint y: 515, endPoint x: 935, endPoint y: 577, distance: 72.7
click at [935, 577] on div "Generating preview... Upload another artwork Edit artwork Change color 000000 h…" at bounding box center [784, 638] width 917 height 882
drag, startPoint x: 935, startPoint y: 577, endPoint x: 1036, endPoint y: 708, distance: 165.4
click at [1036, 707] on button "Change color" at bounding box center [1090, 701] width 281 height 31
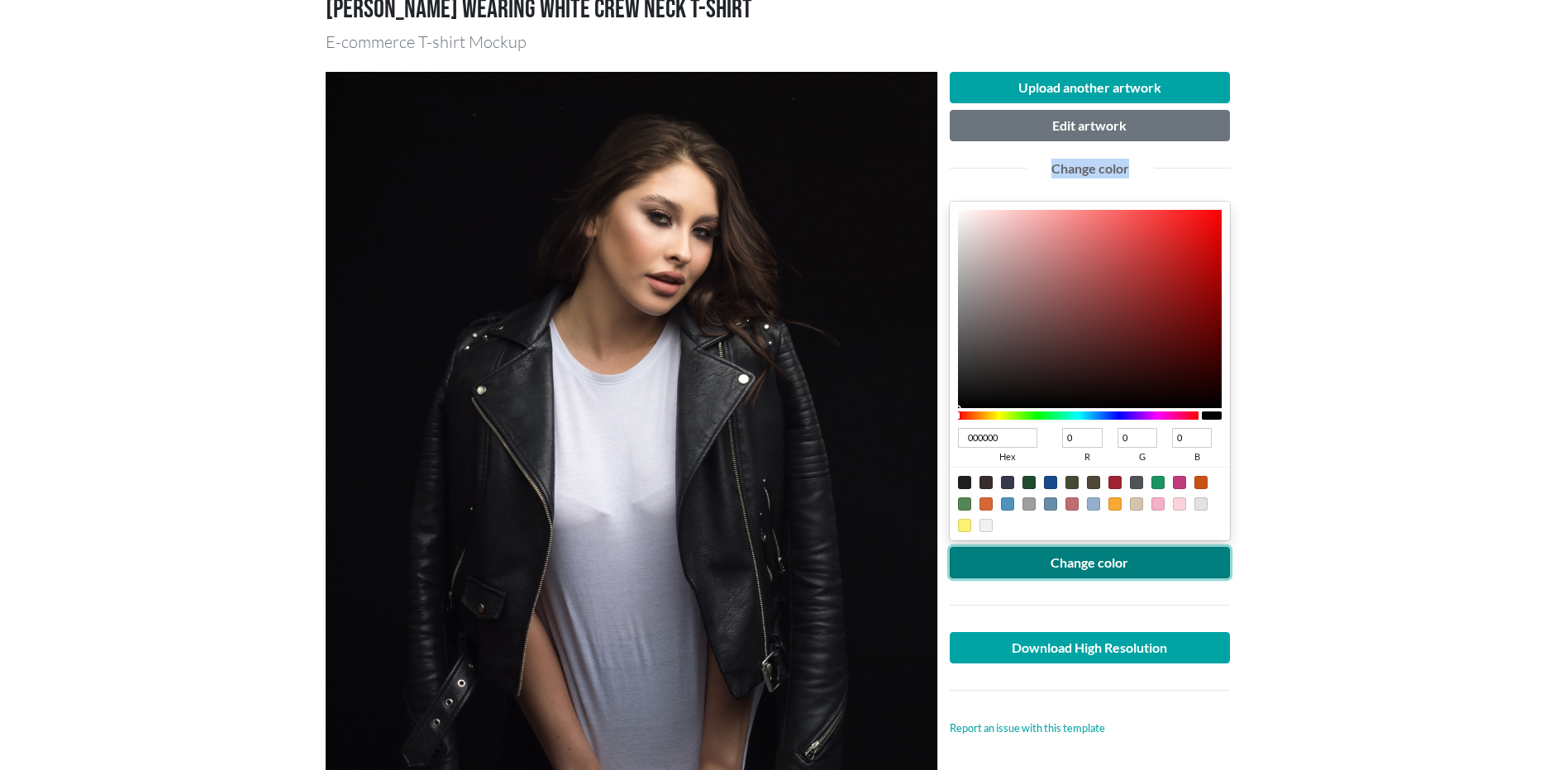
scroll to position [275, 0]
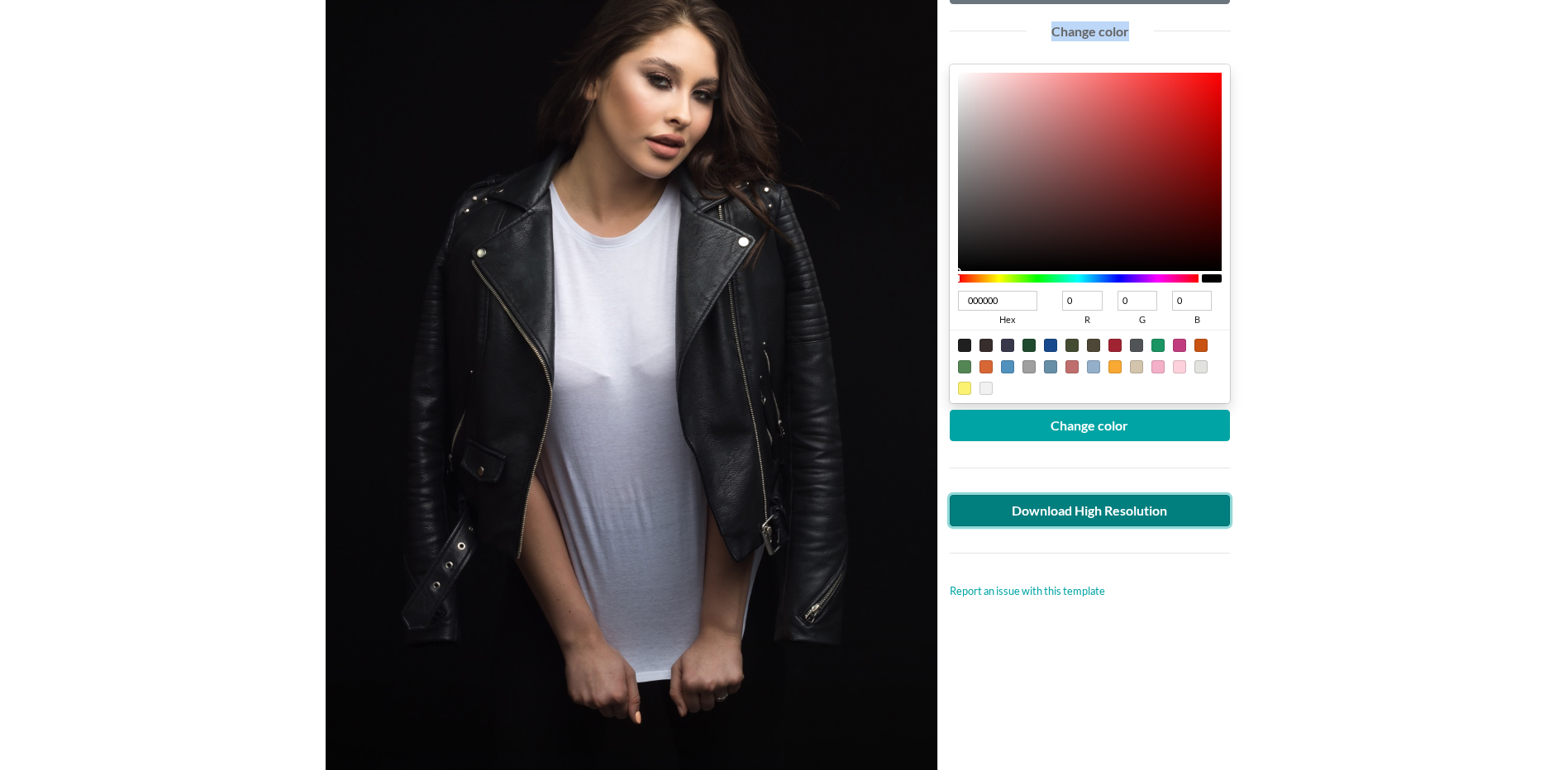
click at [1101, 512] on link "Download High Resolution" at bounding box center [1090, 511] width 281 height 31
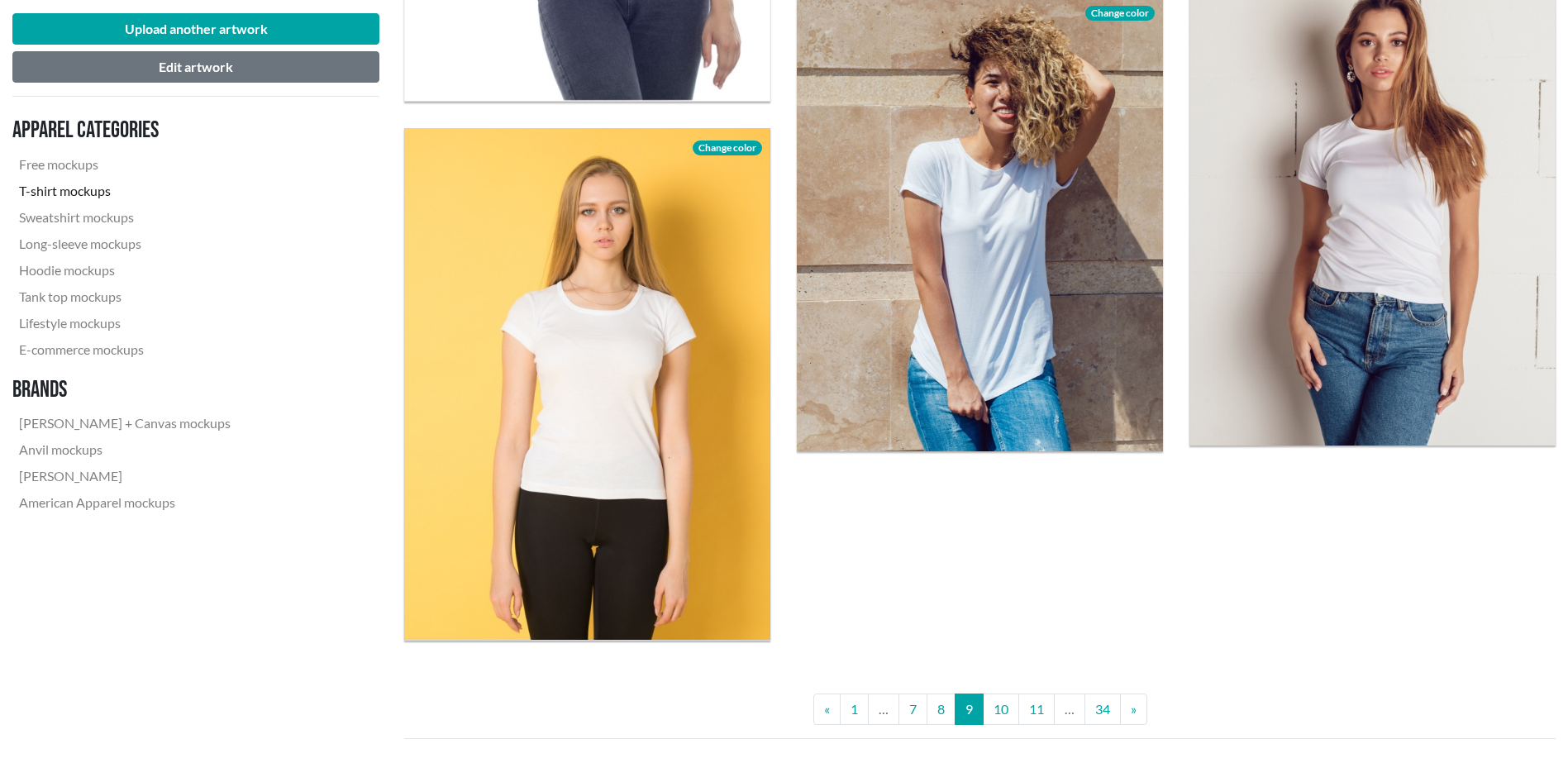
scroll to position [4271, 0]
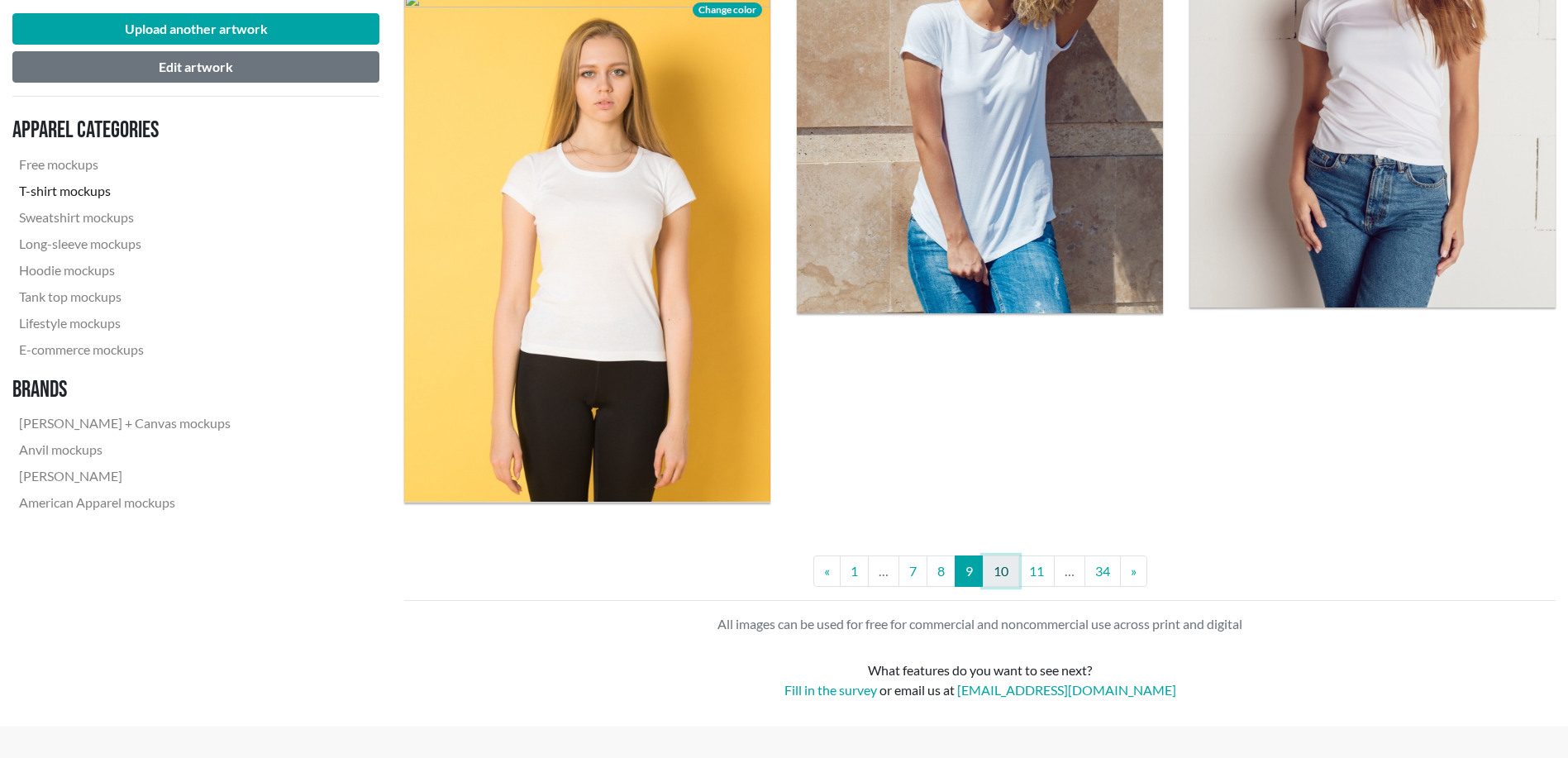
click at [1002, 575] on link "10" at bounding box center [1001, 571] width 36 height 31
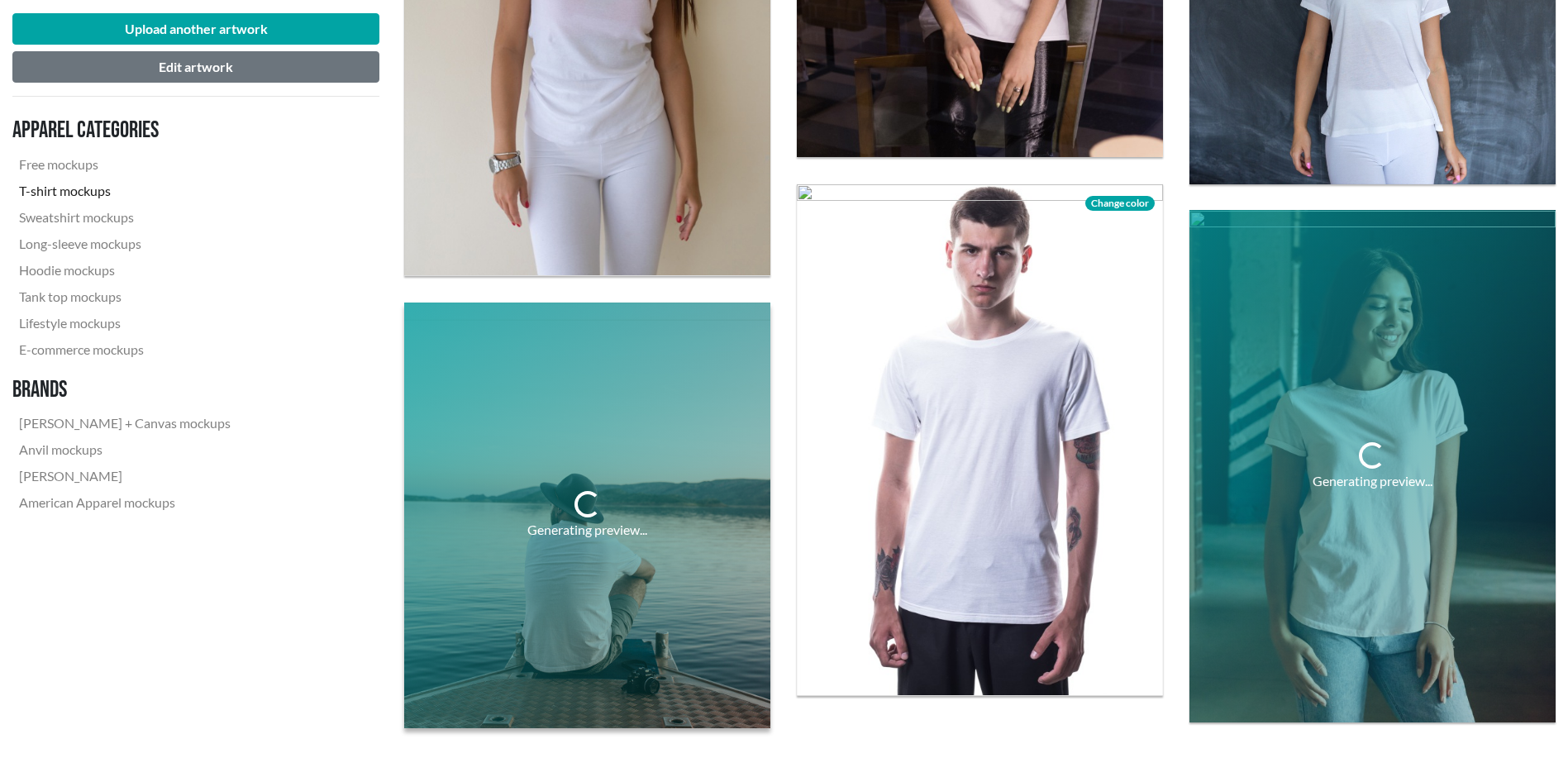
scroll to position [3994, 0]
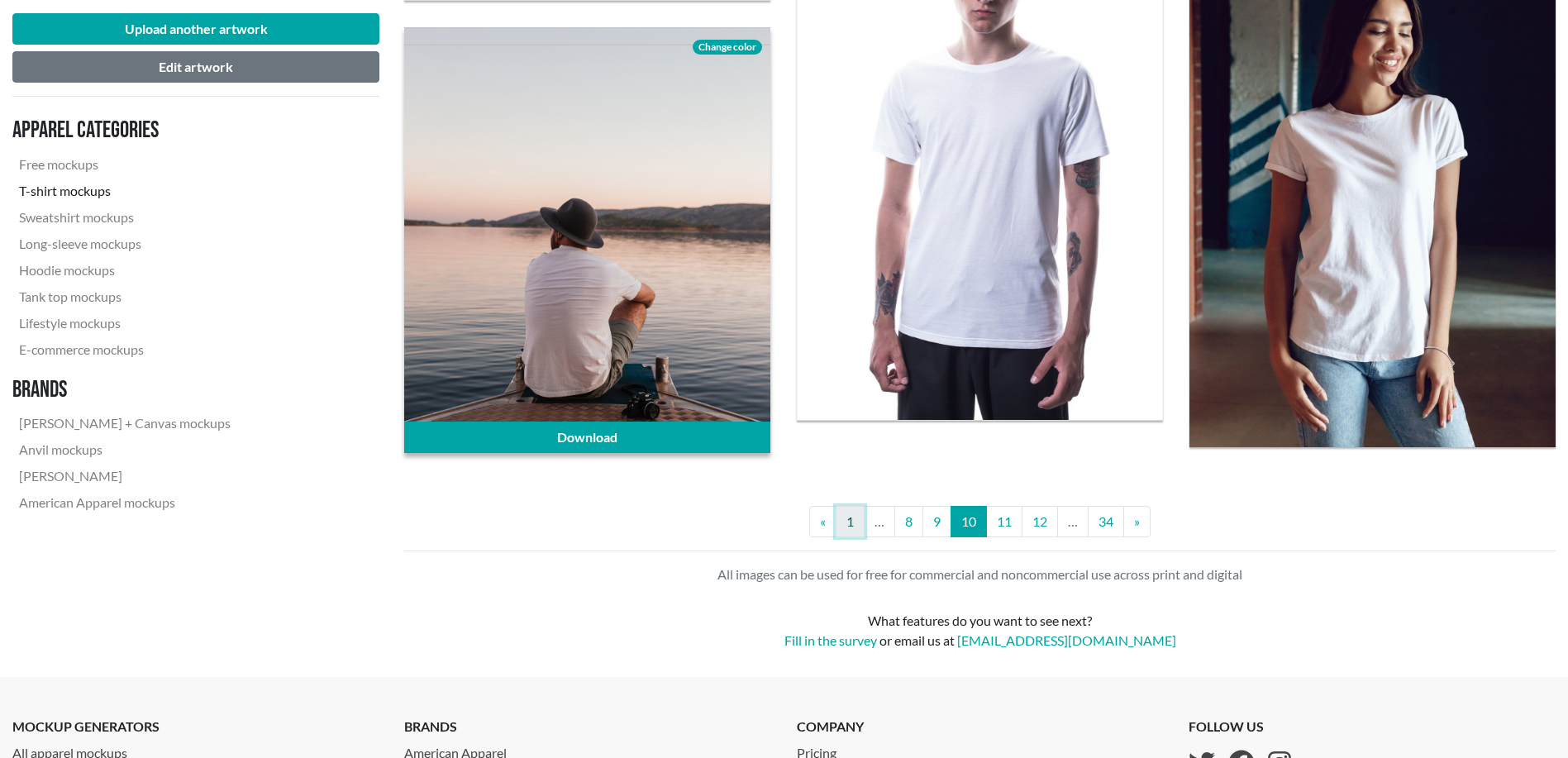
click at [857, 525] on link "1" at bounding box center [850, 521] width 29 height 31
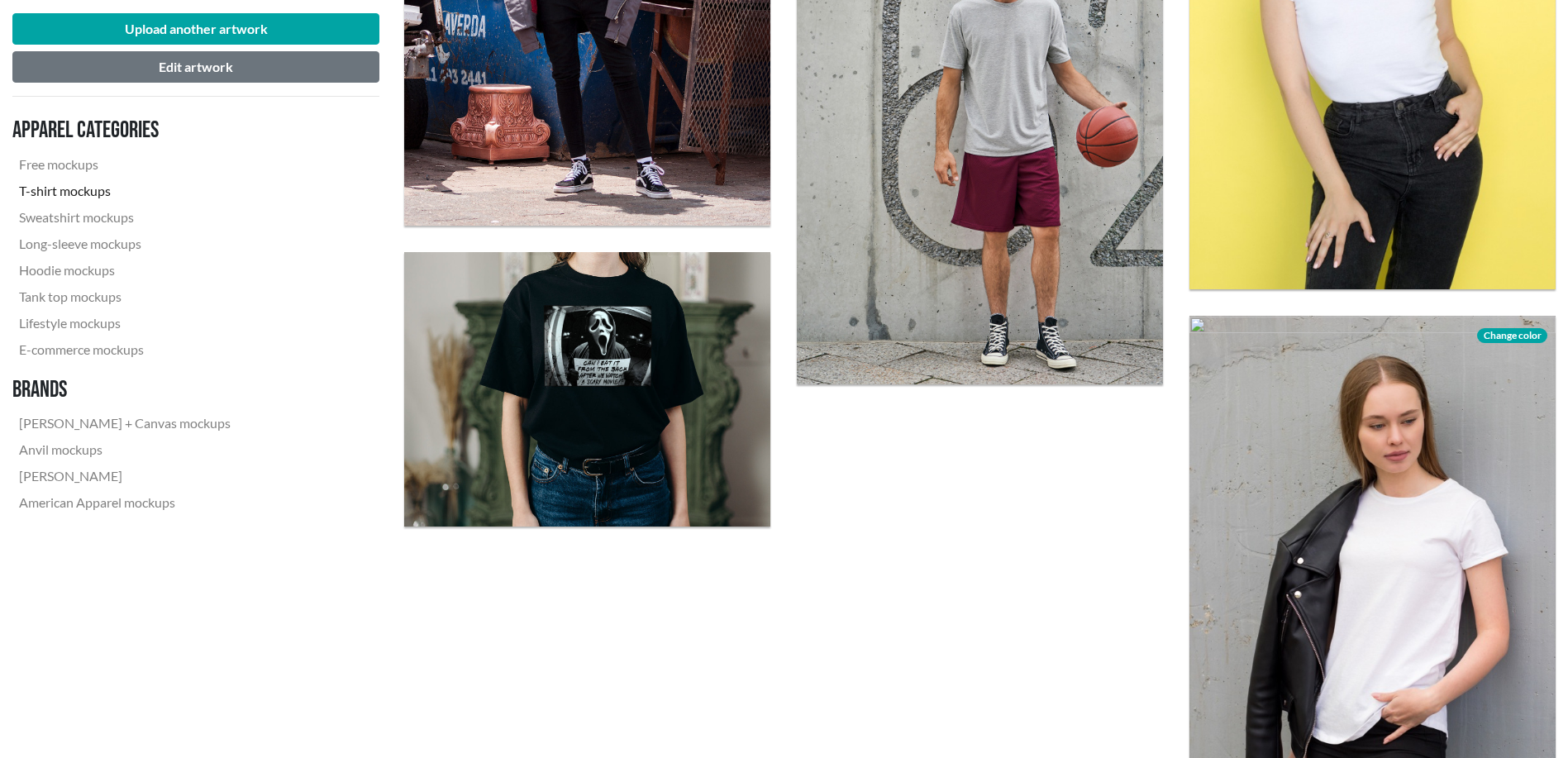
scroll to position [4271, 0]
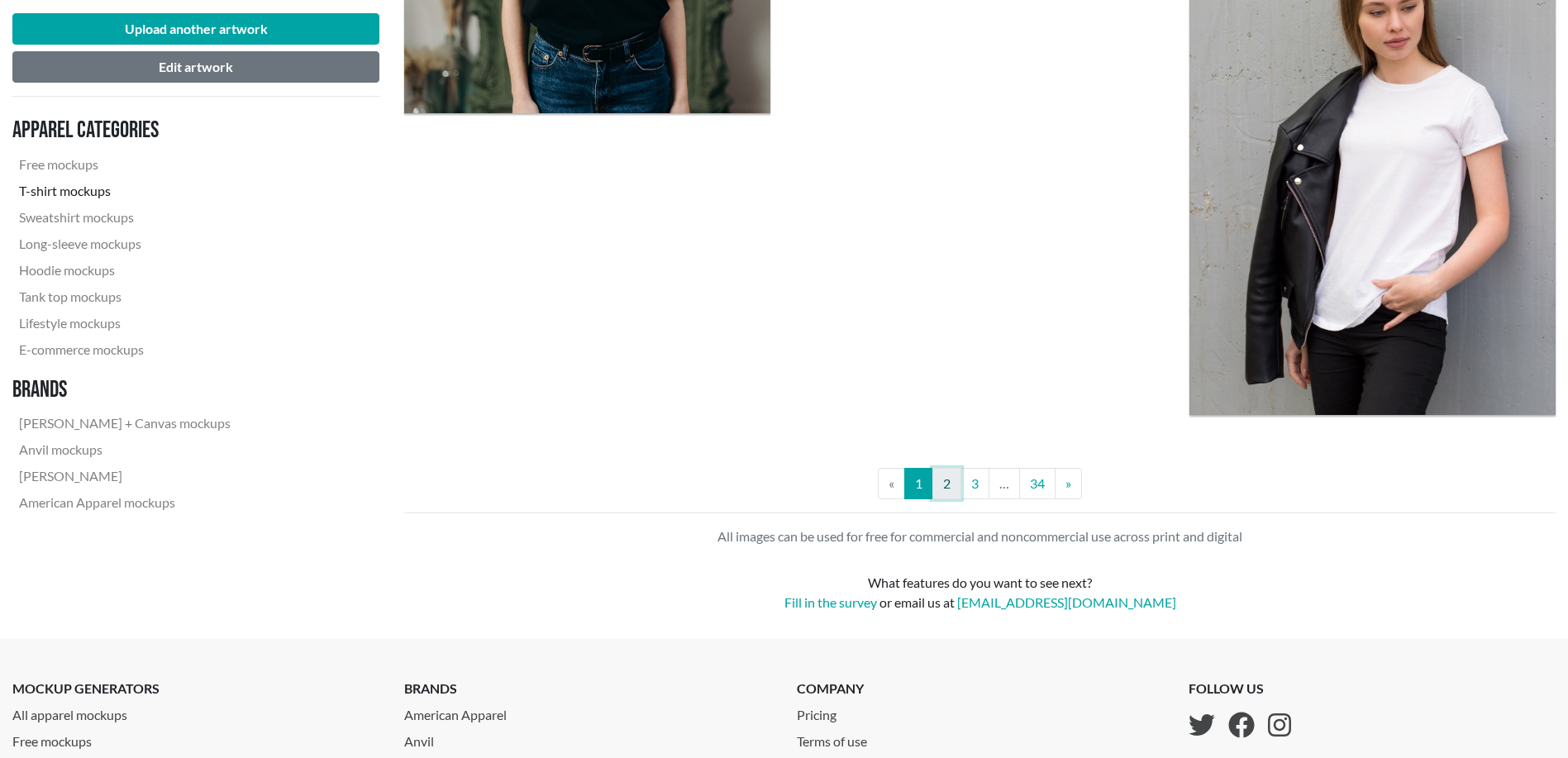
click at [955, 491] on link "2" at bounding box center [947, 483] width 29 height 31
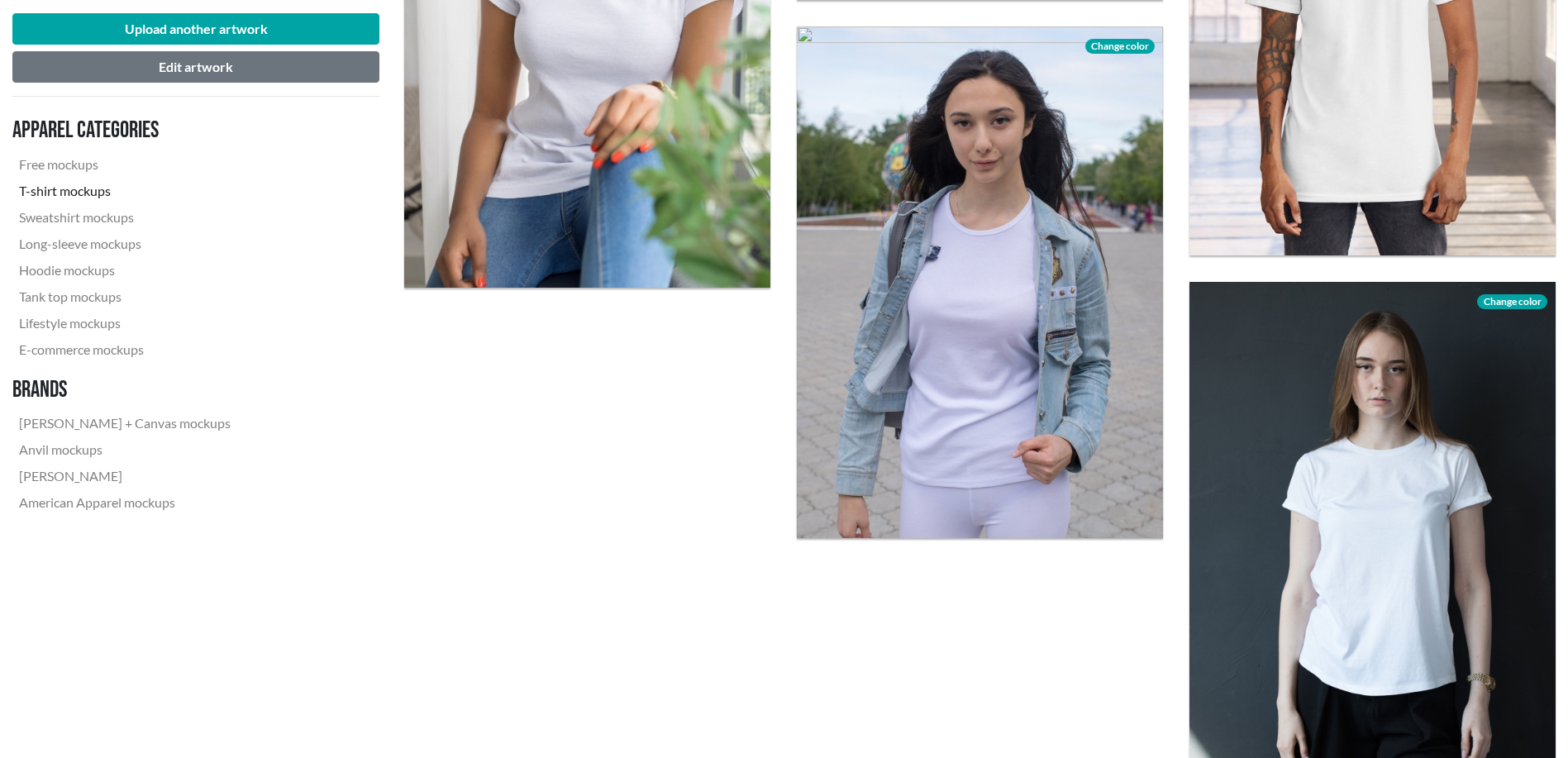
scroll to position [4684, 0]
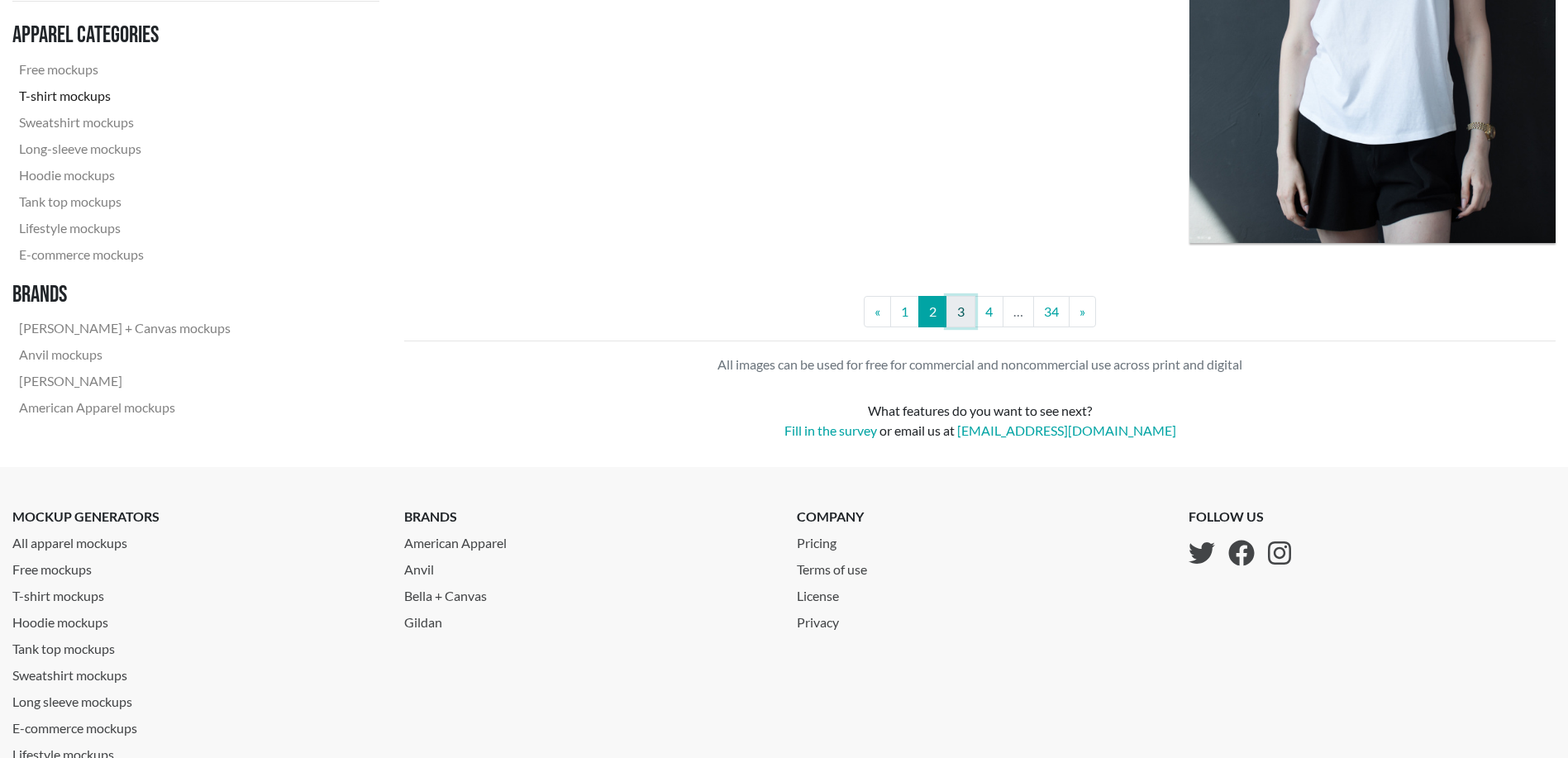
click at [969, 314] on link "3" at bounding box center [960, 311] width 29 height 31
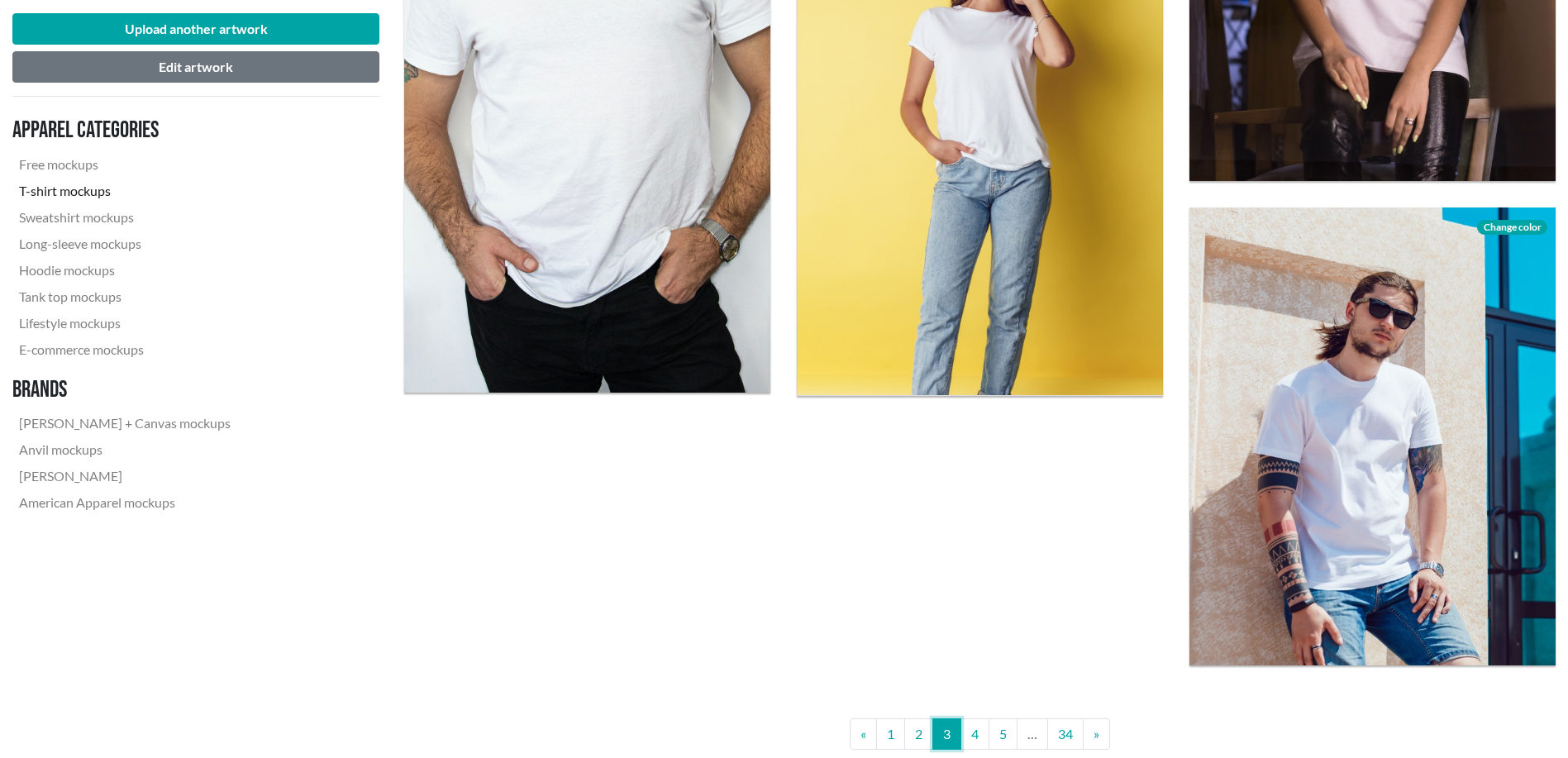
scroll to position [4271, 0]
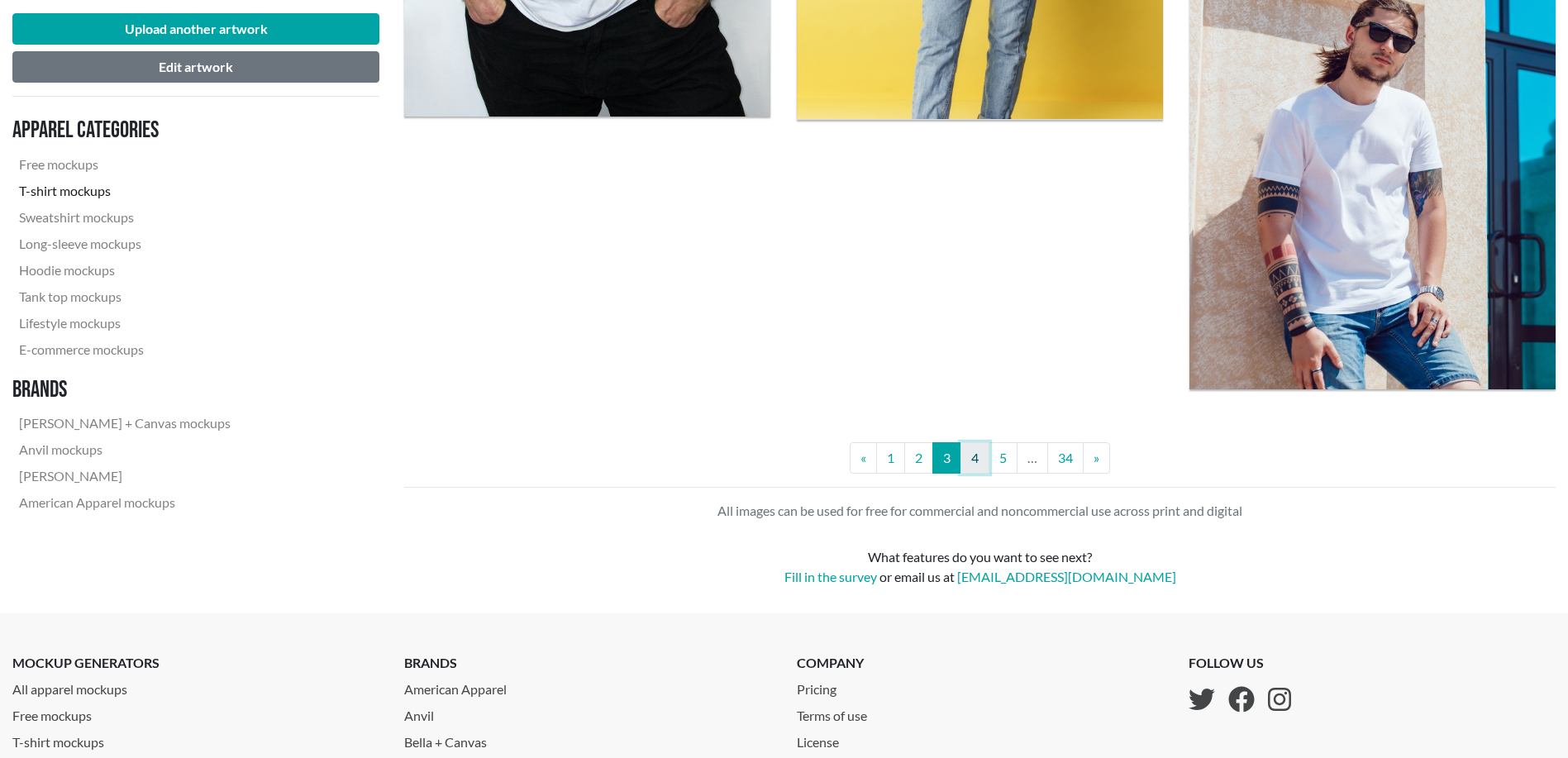
click at [962, 452] on link "4" at bounding box center [974, 458] width 29 height 31
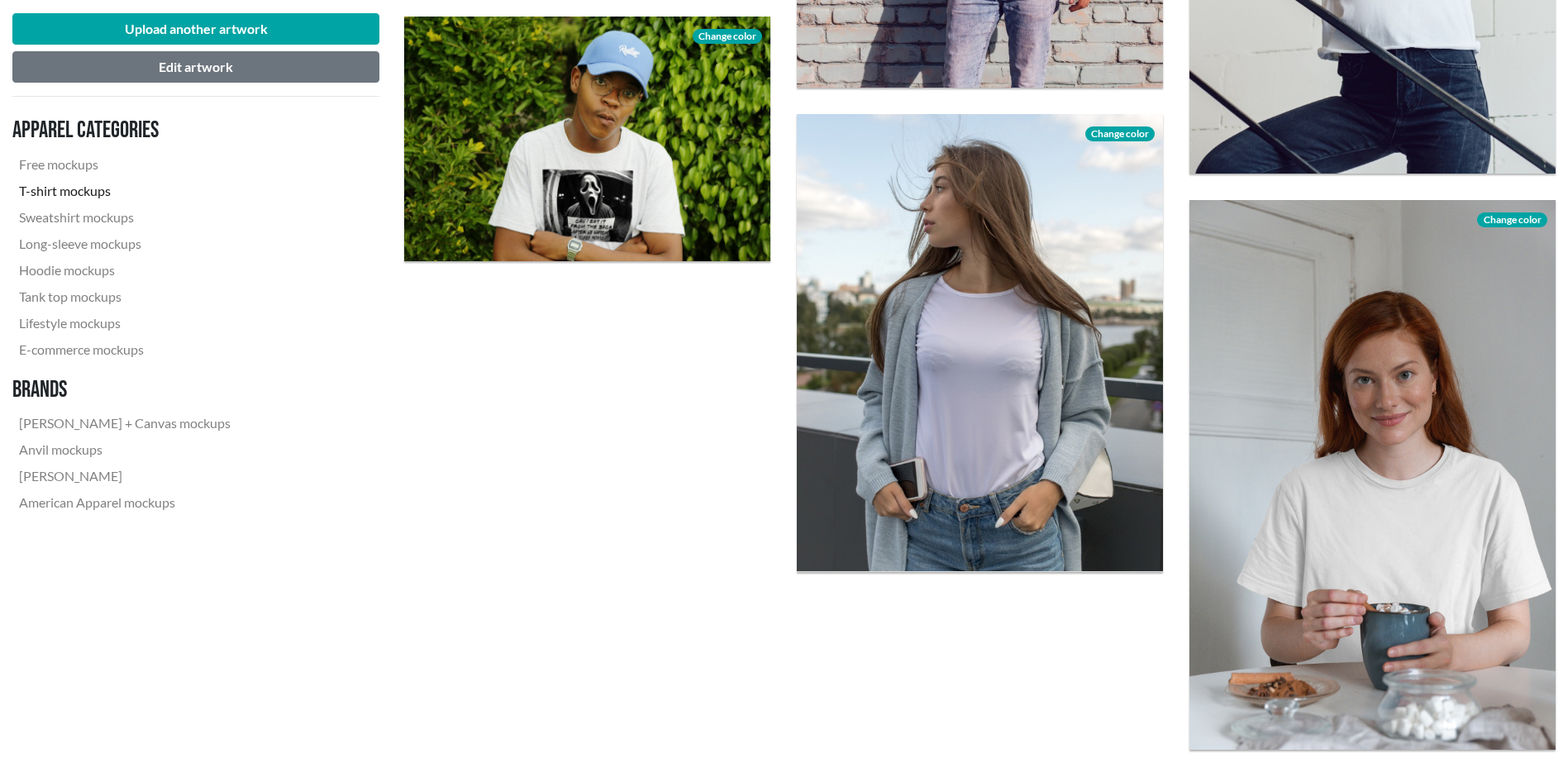
scroll to position [4271, 0]
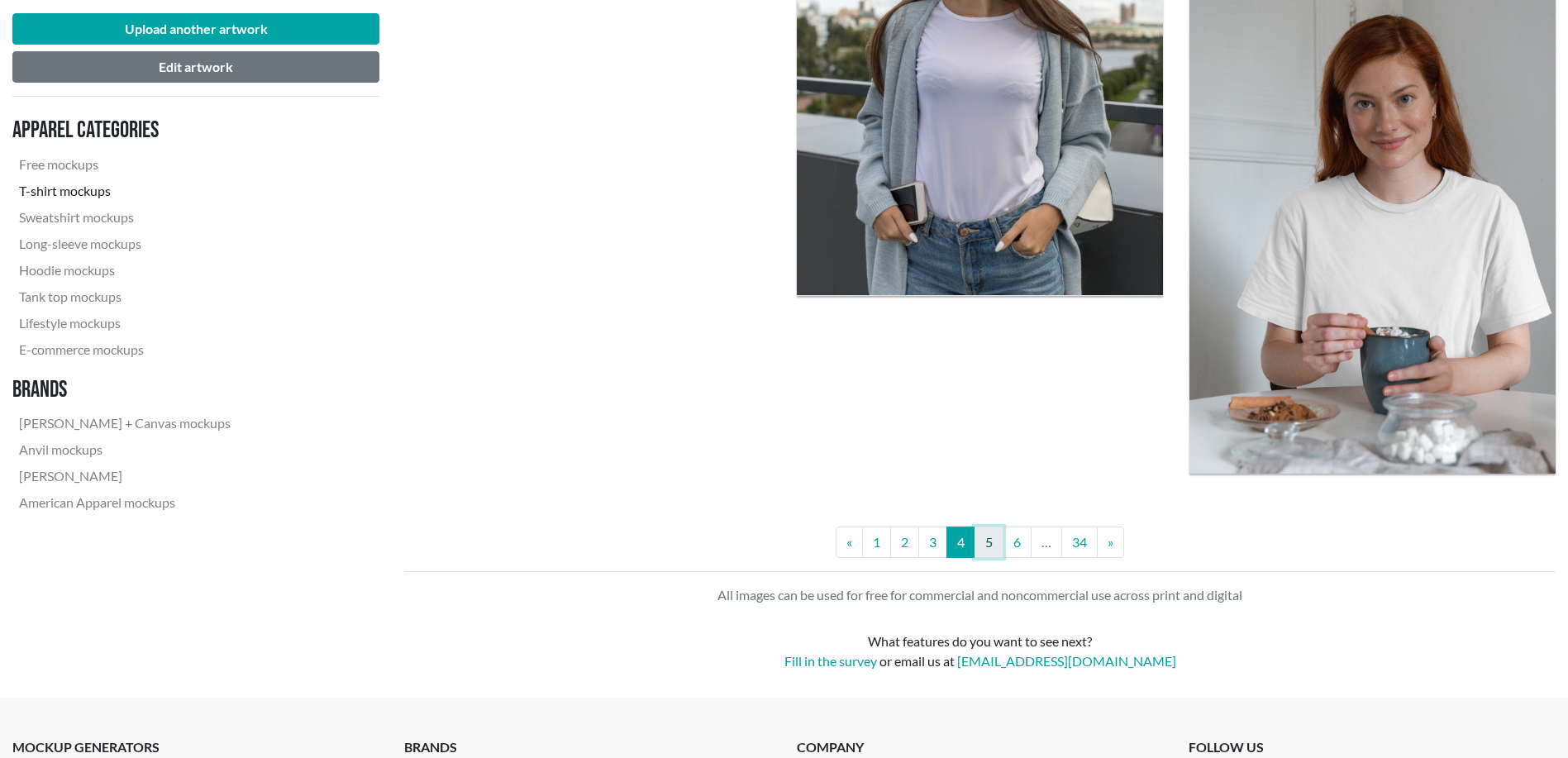
click at [993, 548] on link "5" at bounding box center [988, 542] width 29 height 31
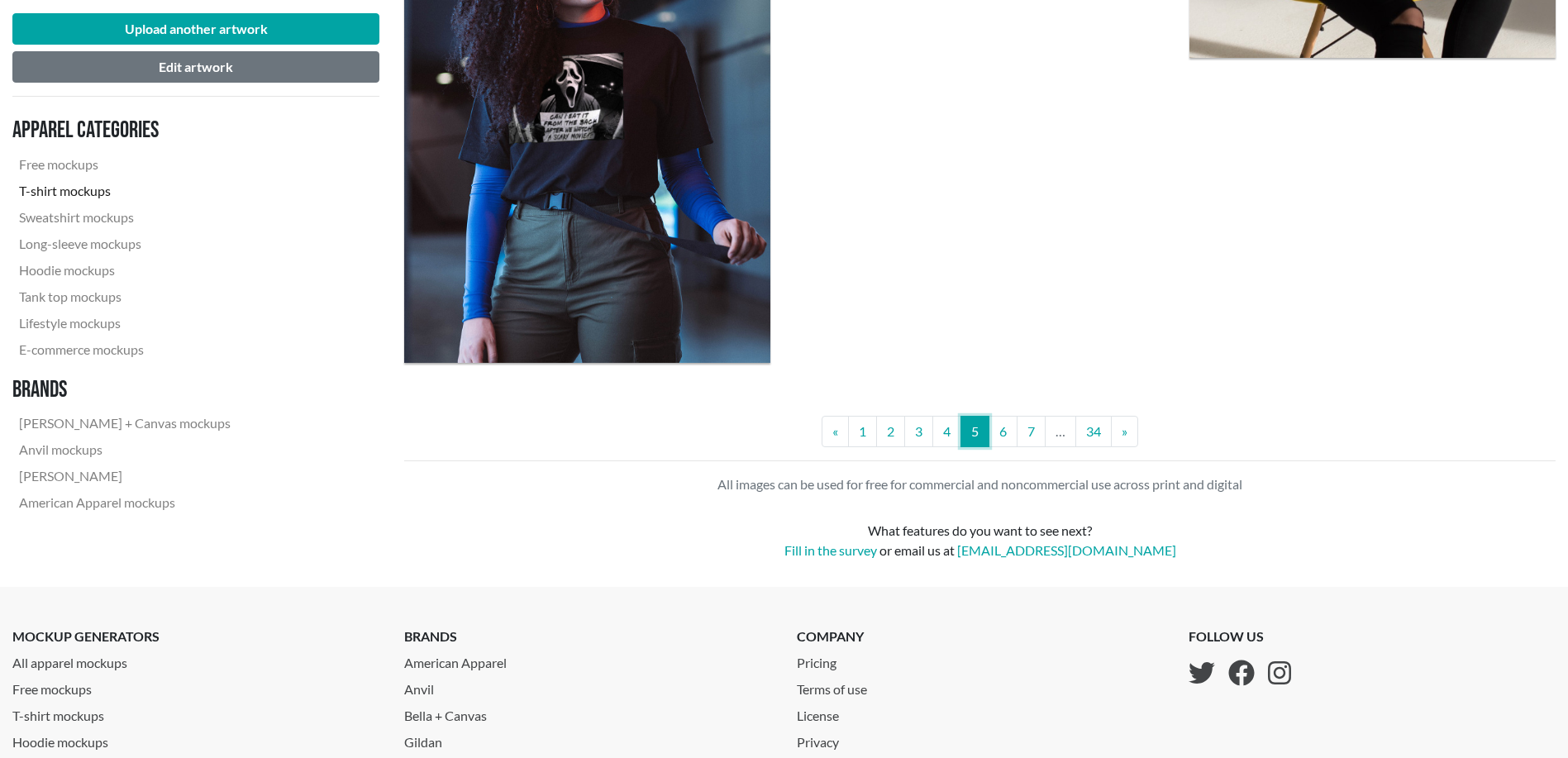
scroll to position [4684, 0]
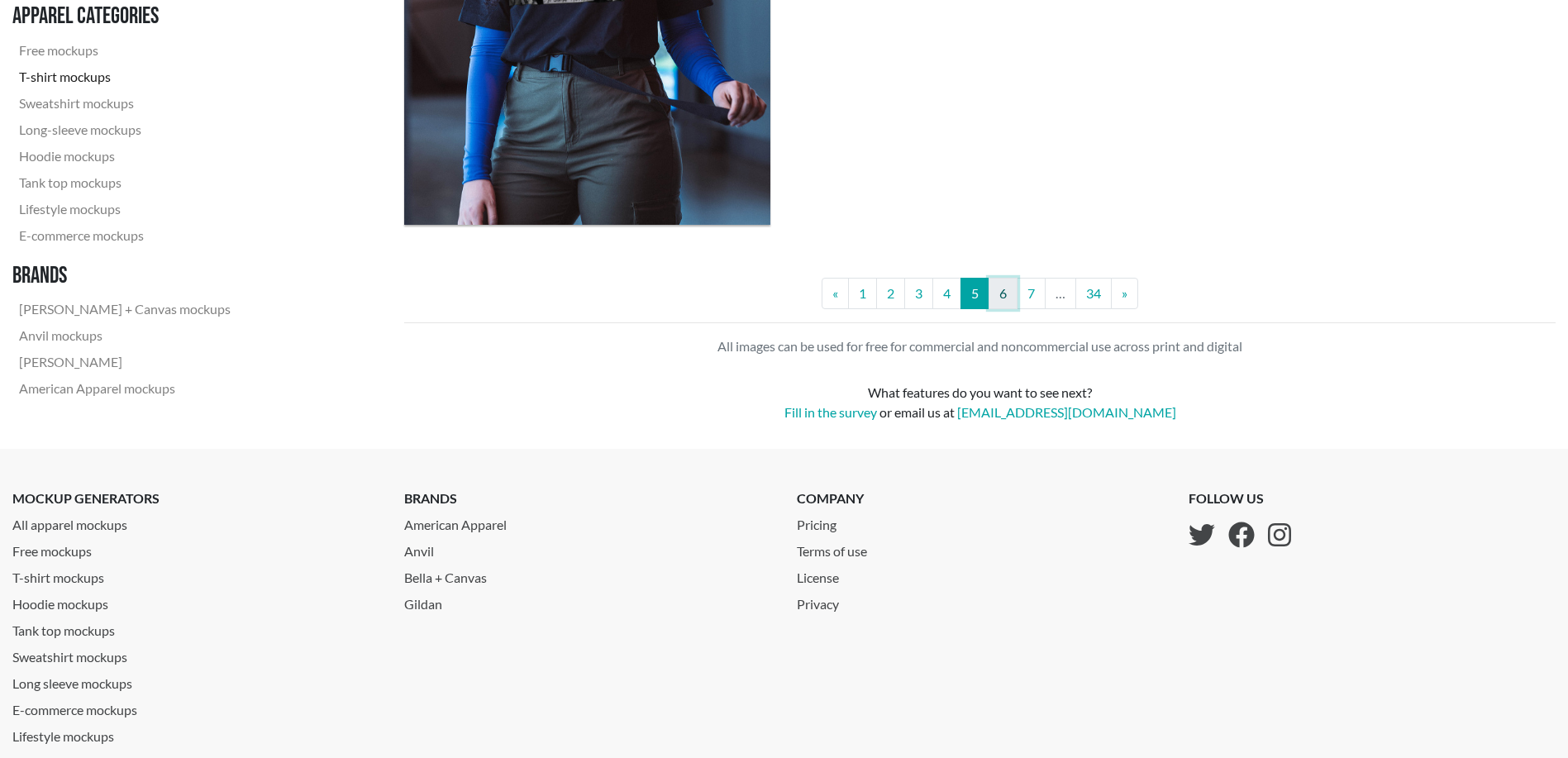
click at [1003, 303] on link "6" at bounding box center [1003, 293] width 29 height 31
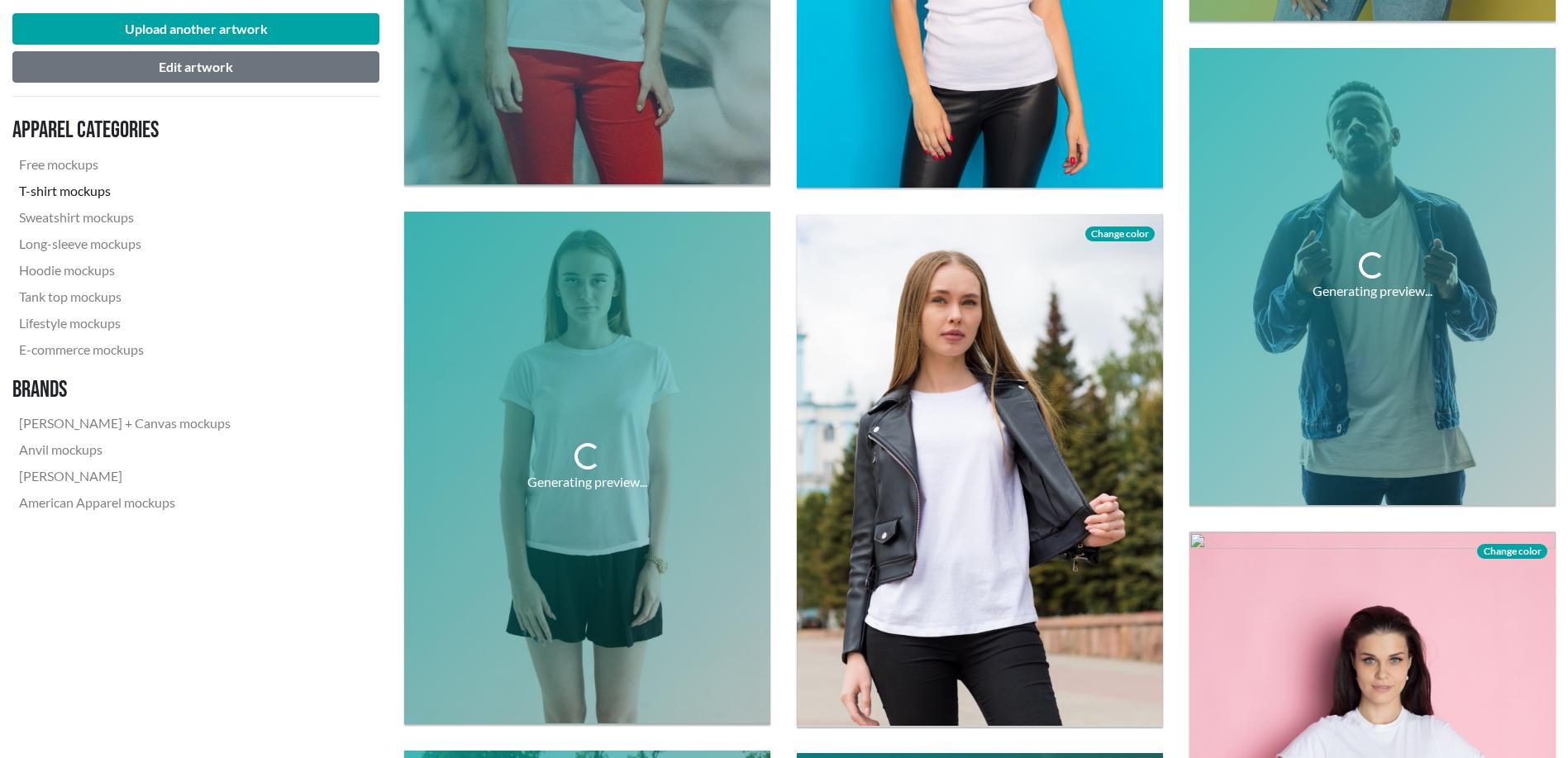
scroll to position [4132, 0]
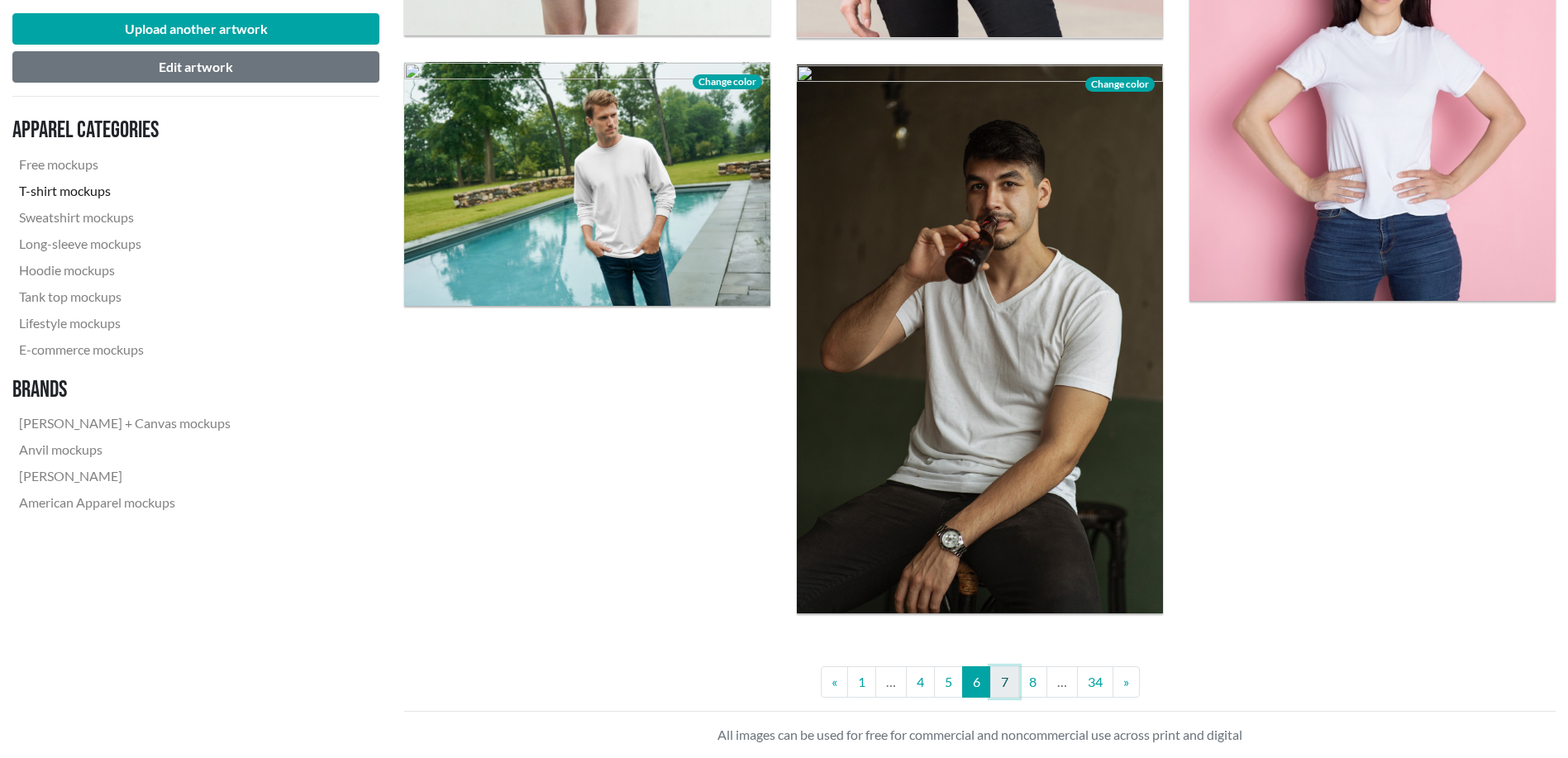
click at [1015, 682] on link "7" at bounding box center [1004, 682] width 29 height 31
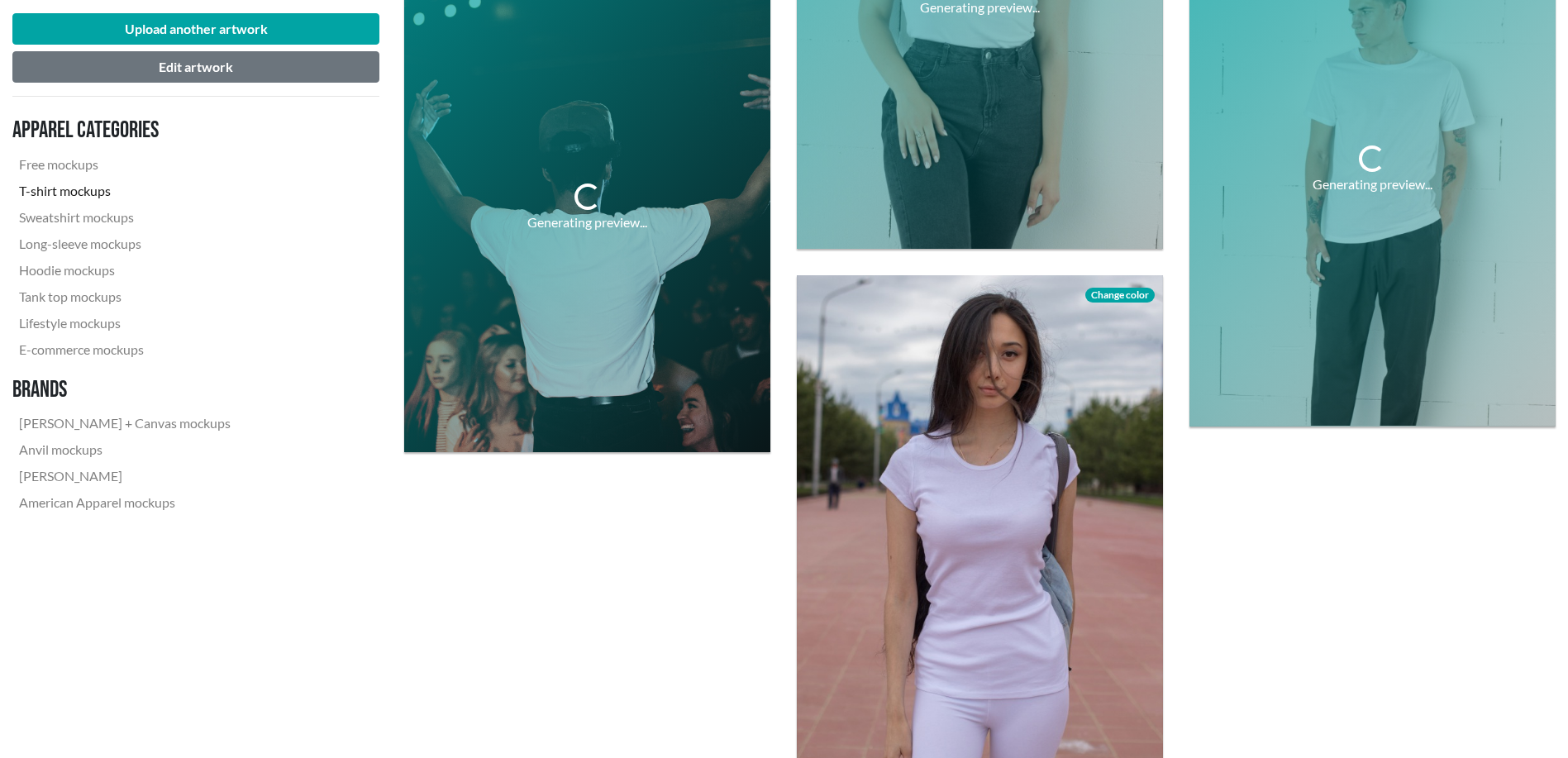
scroll to position [4407, 0]
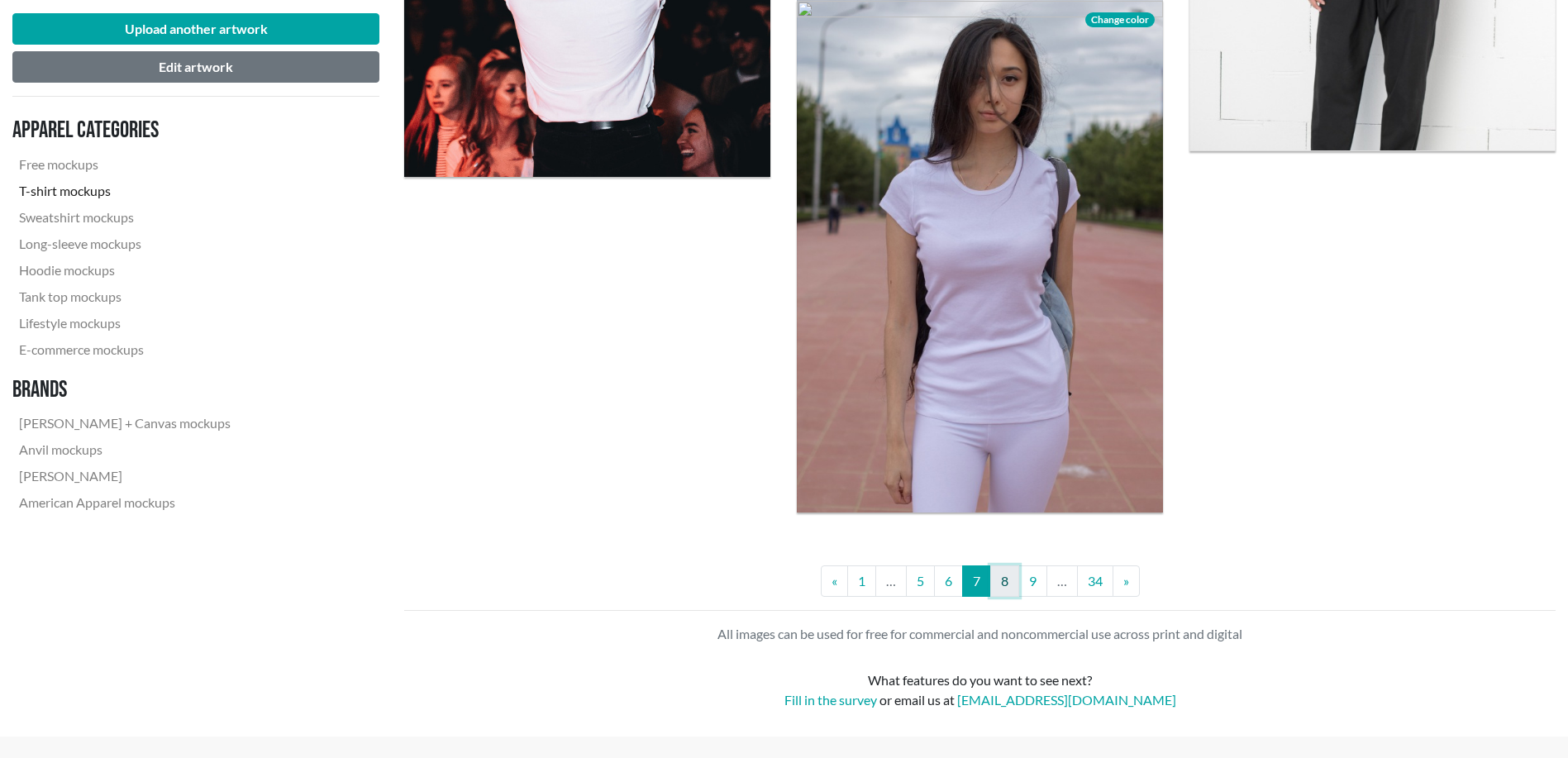
click at [1010, 579] on link "8" at bounding box center [1004, 581] width 29 height 31
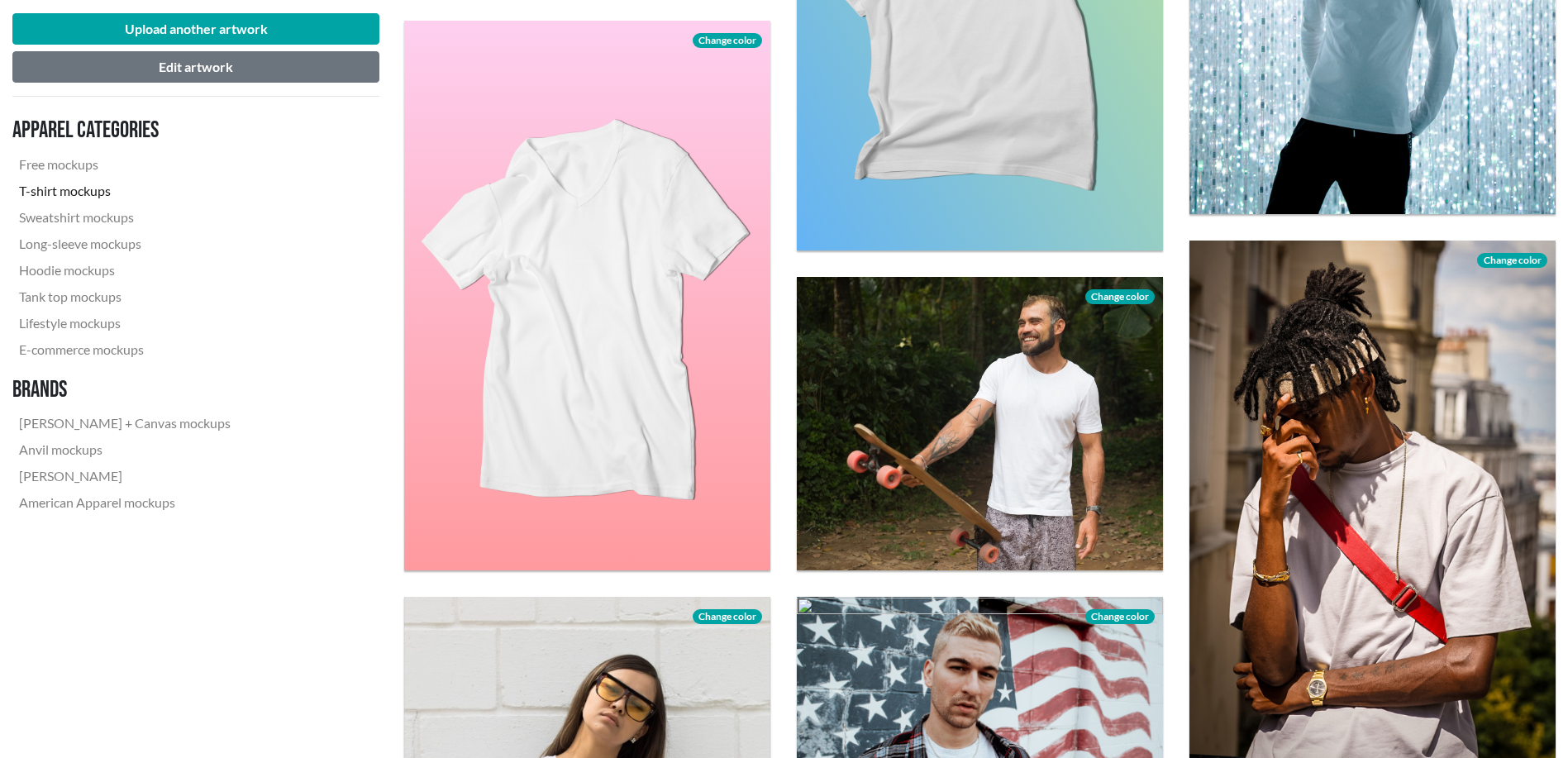
scroll to position [1791, 0]
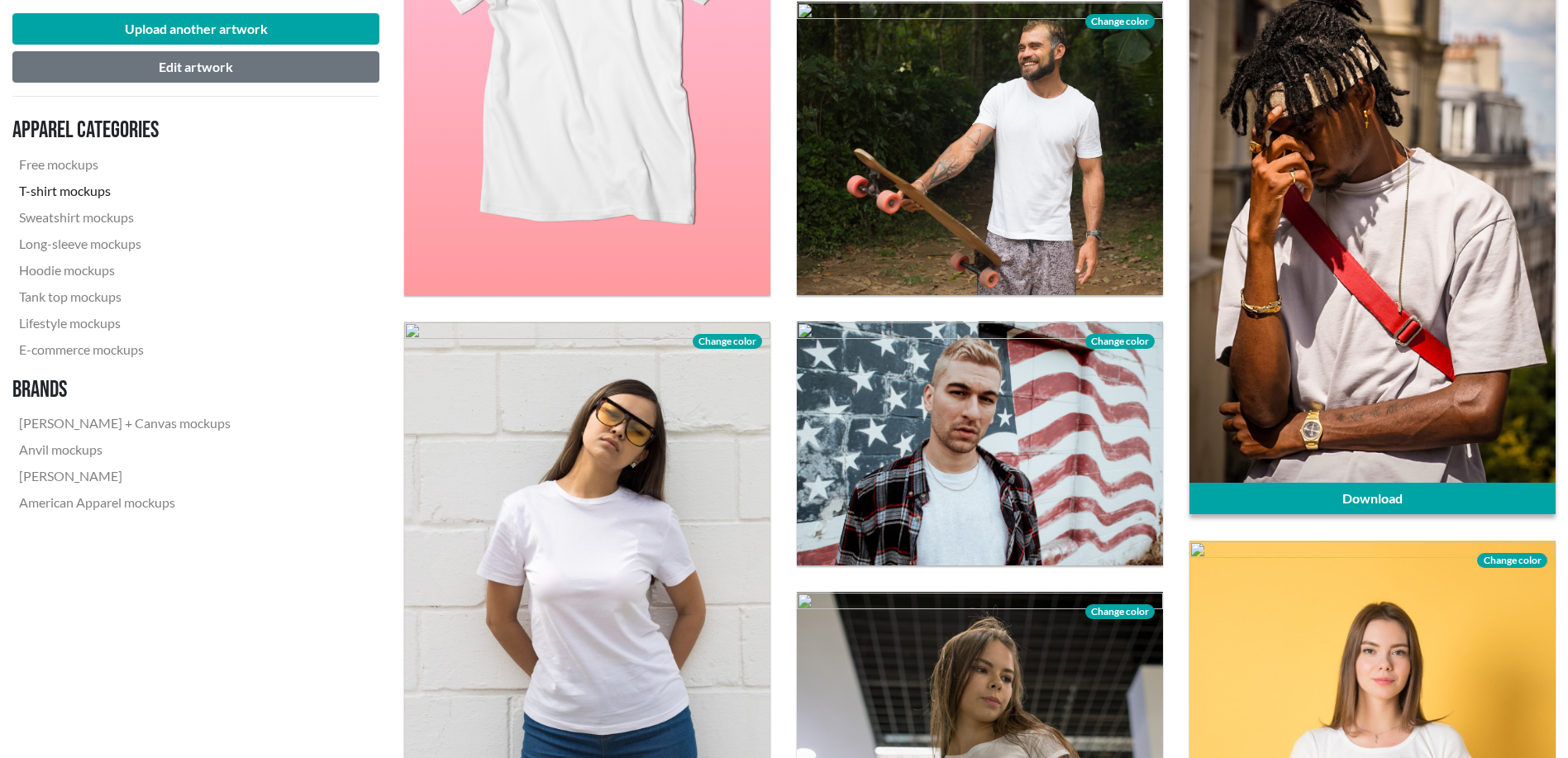
click at [1407, 409] on div at bounding box center [1373, 239] width 367 height 549
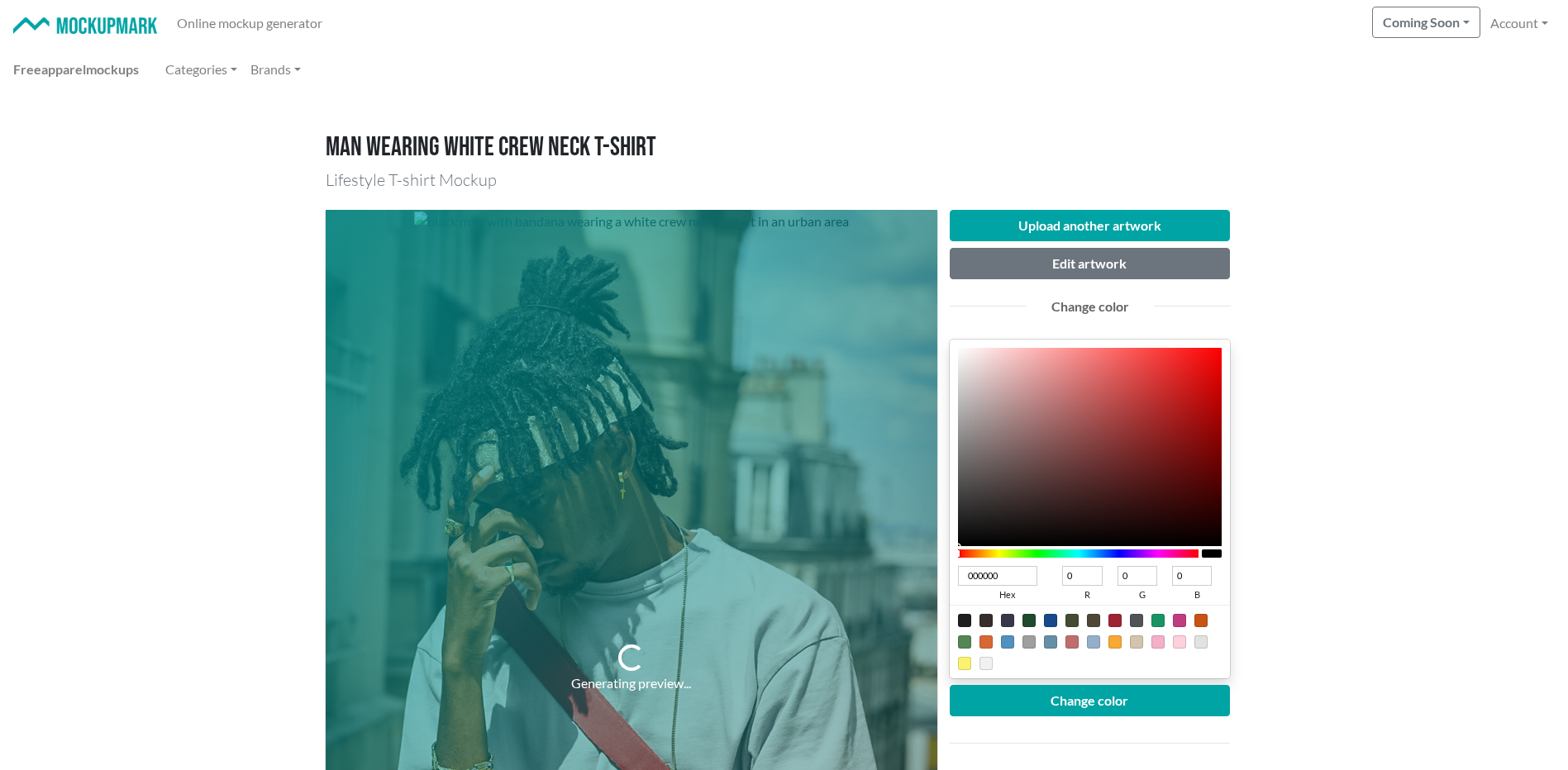
drag, startPoint x: 988, startPoint y: 500, endPoint x: 935, endPoint y: 580, distance: 96.0
click at [938, 576] on div "Upload another artwork Edit artwork Change color 000000 hex 0 r 0 g 0 b 100 a C…" at bounding box center [1090, 668] width 306 height 917
click at [1069, 693] on button "Change color" at bounding box center [1090, 701] width 281 height 31
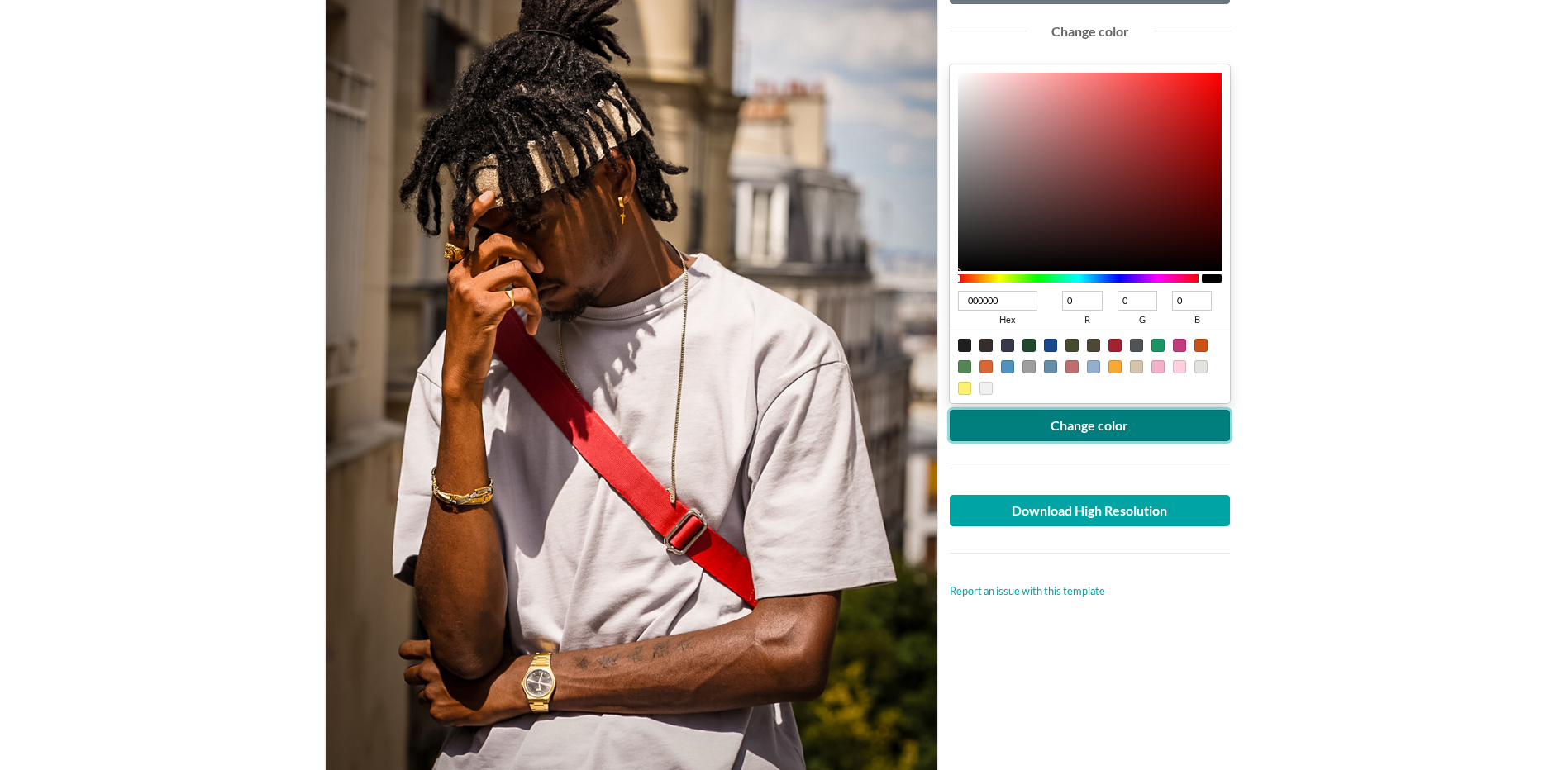
scroll to position [413, 0]
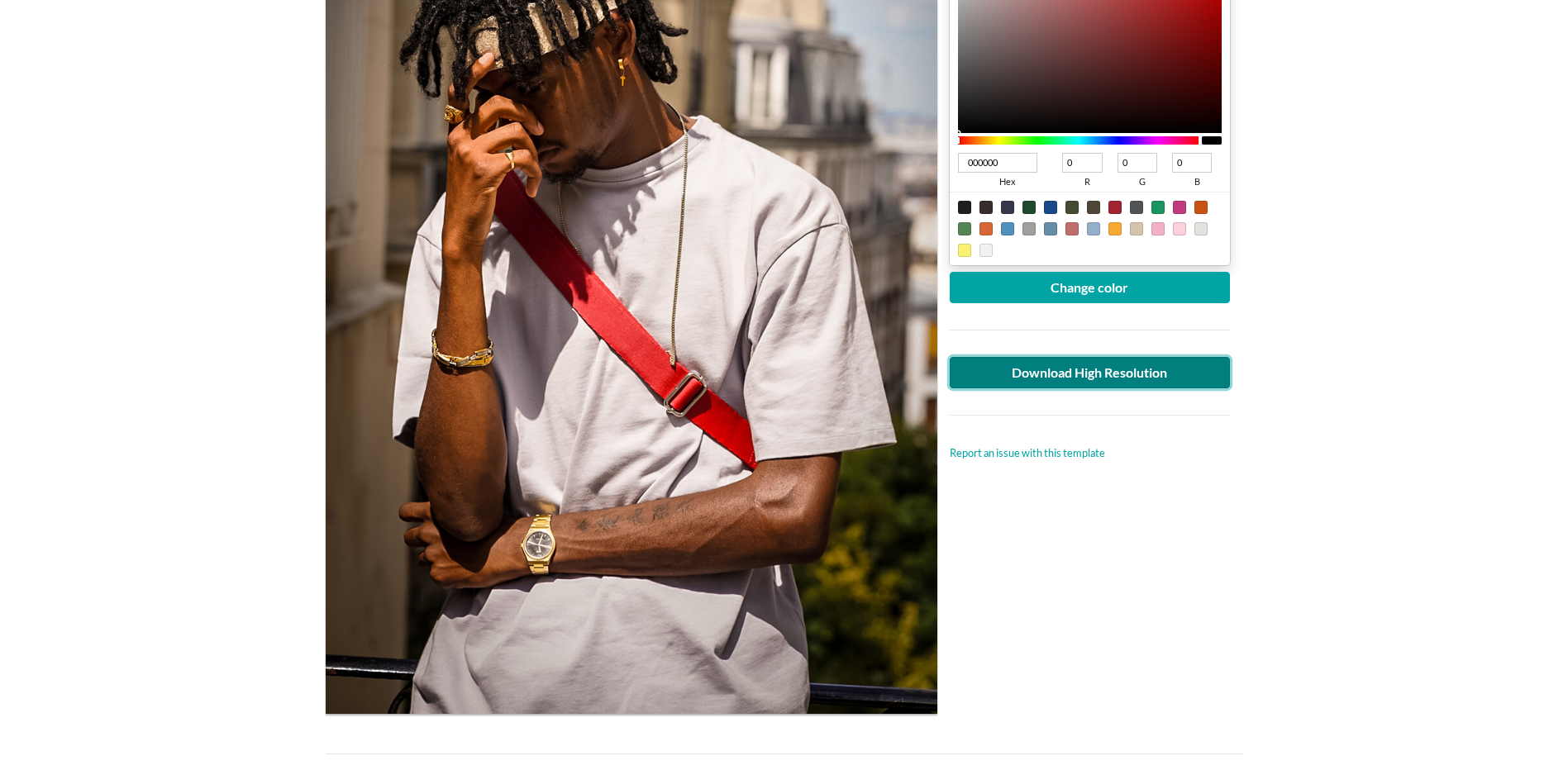
click at [1106, 381] on link "Download High Resolution" at bounding box center [1090, 372] width 281 height 31
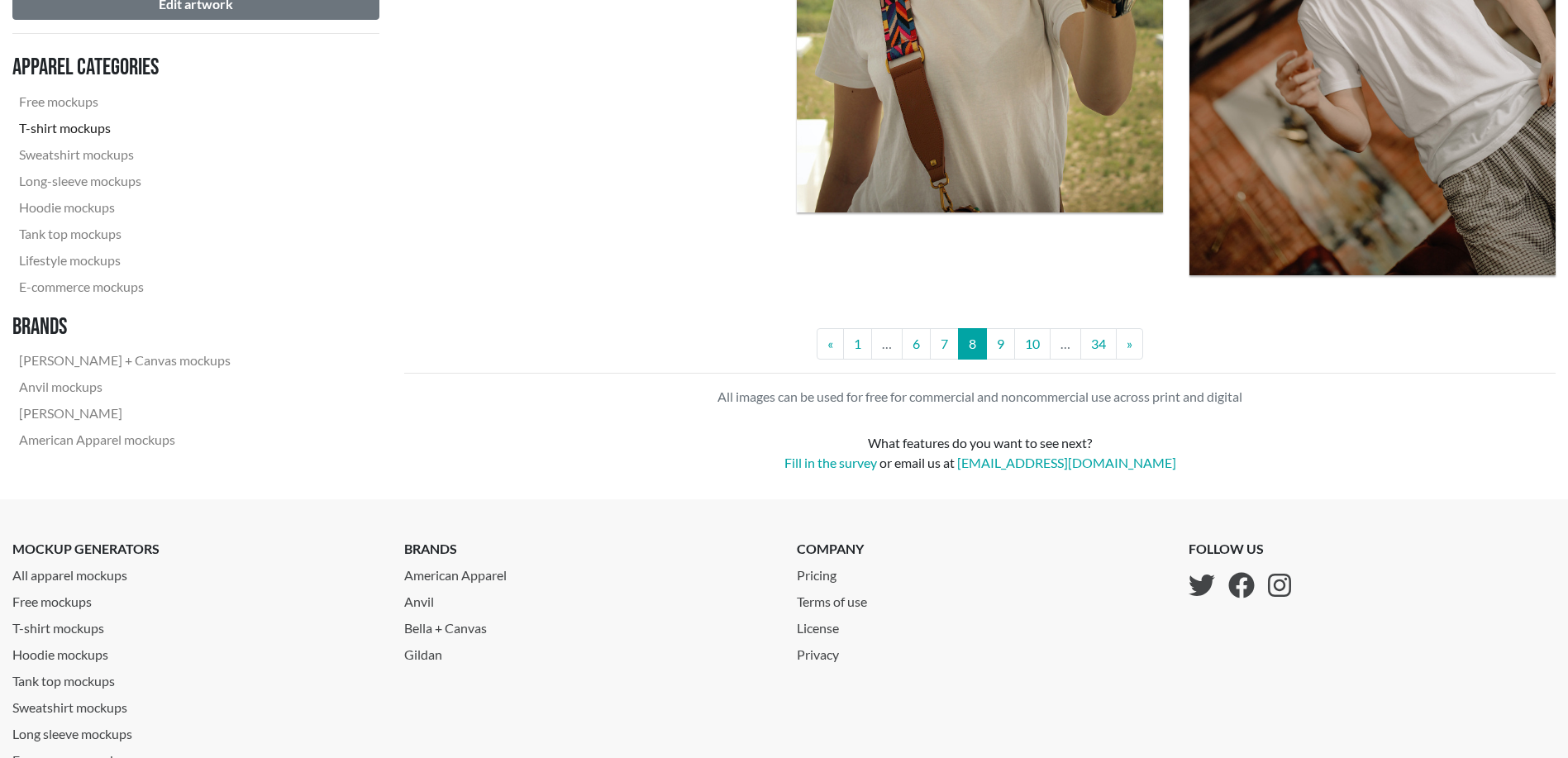
scroll to position [4589, 0]
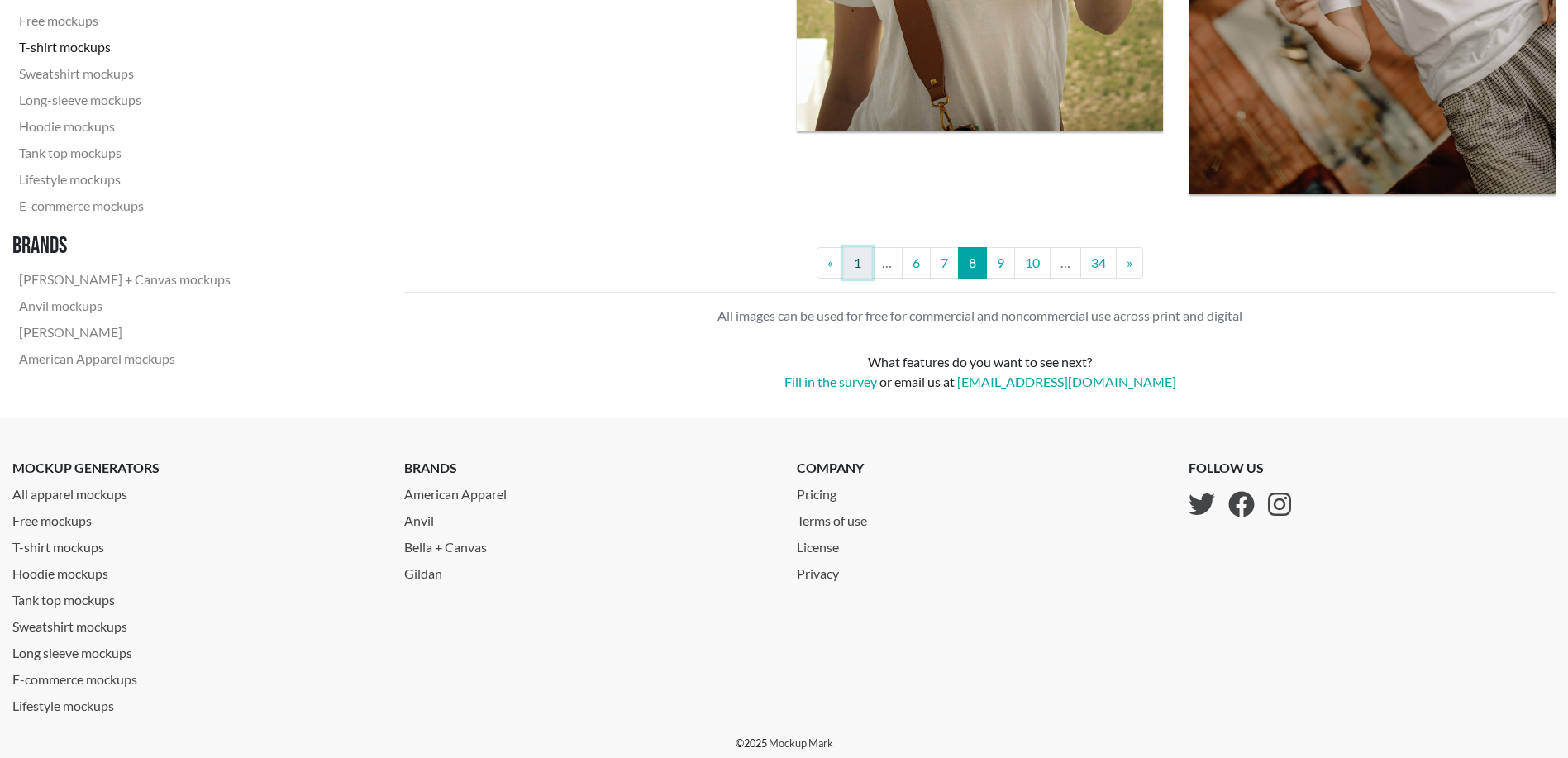
click at [862, 265] on link "1" at bounding box center [857, 263] width 29 height 31
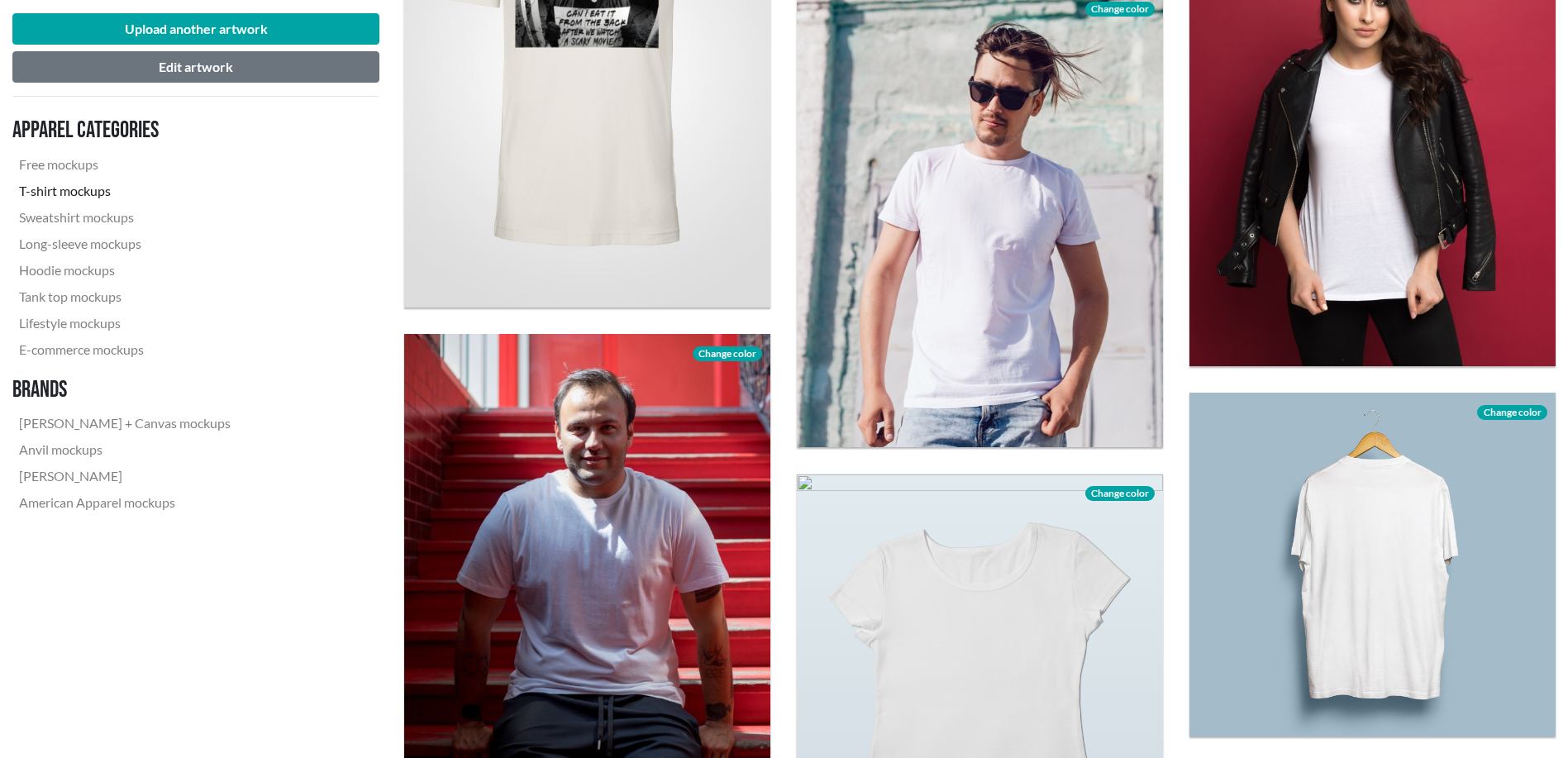
scroll to position [3994, 0]
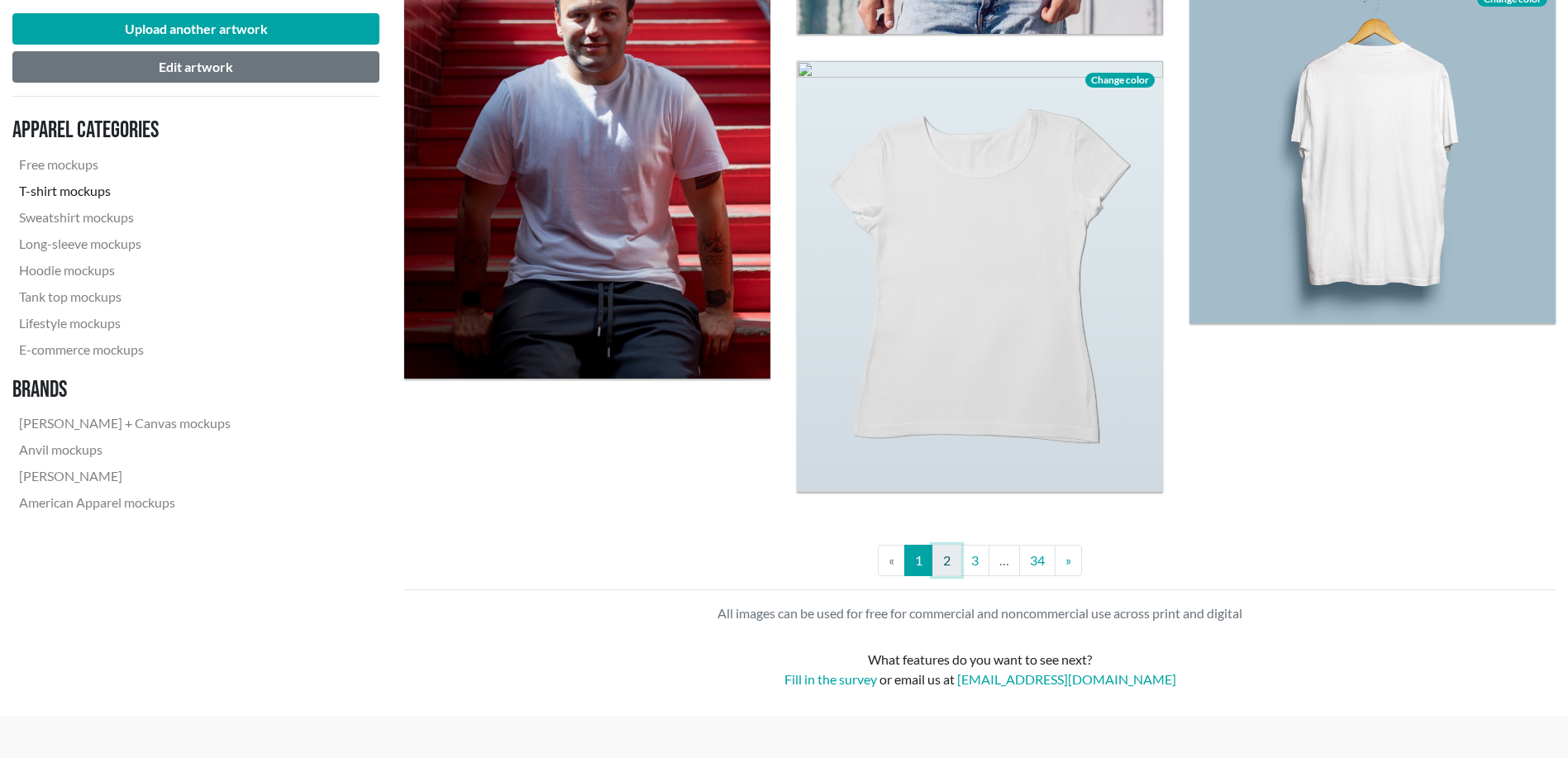
click at [951, 564] on link "2" at bounding box center [947, 560] width 29 height 31
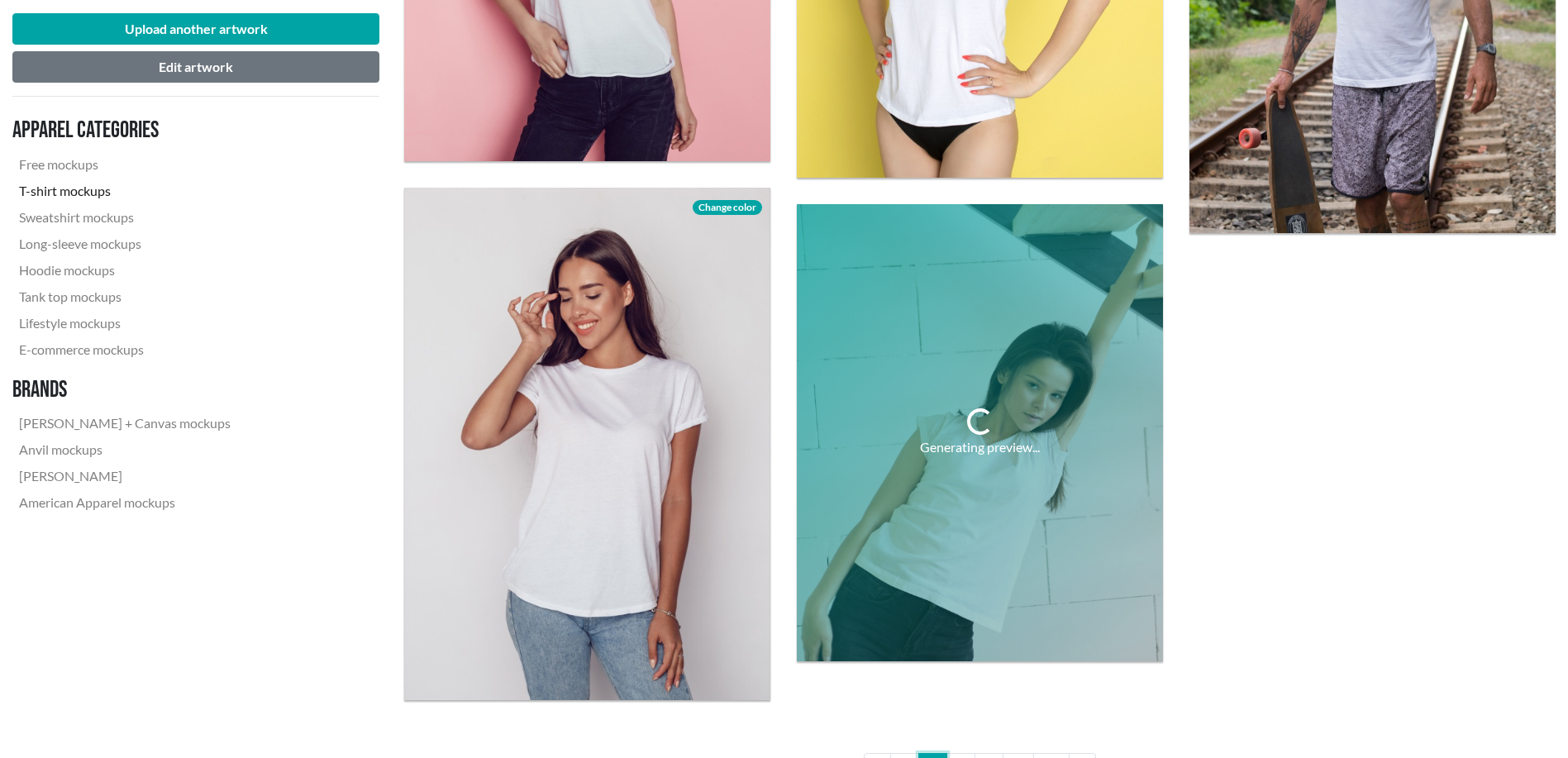
scroll to position [3857, 0]
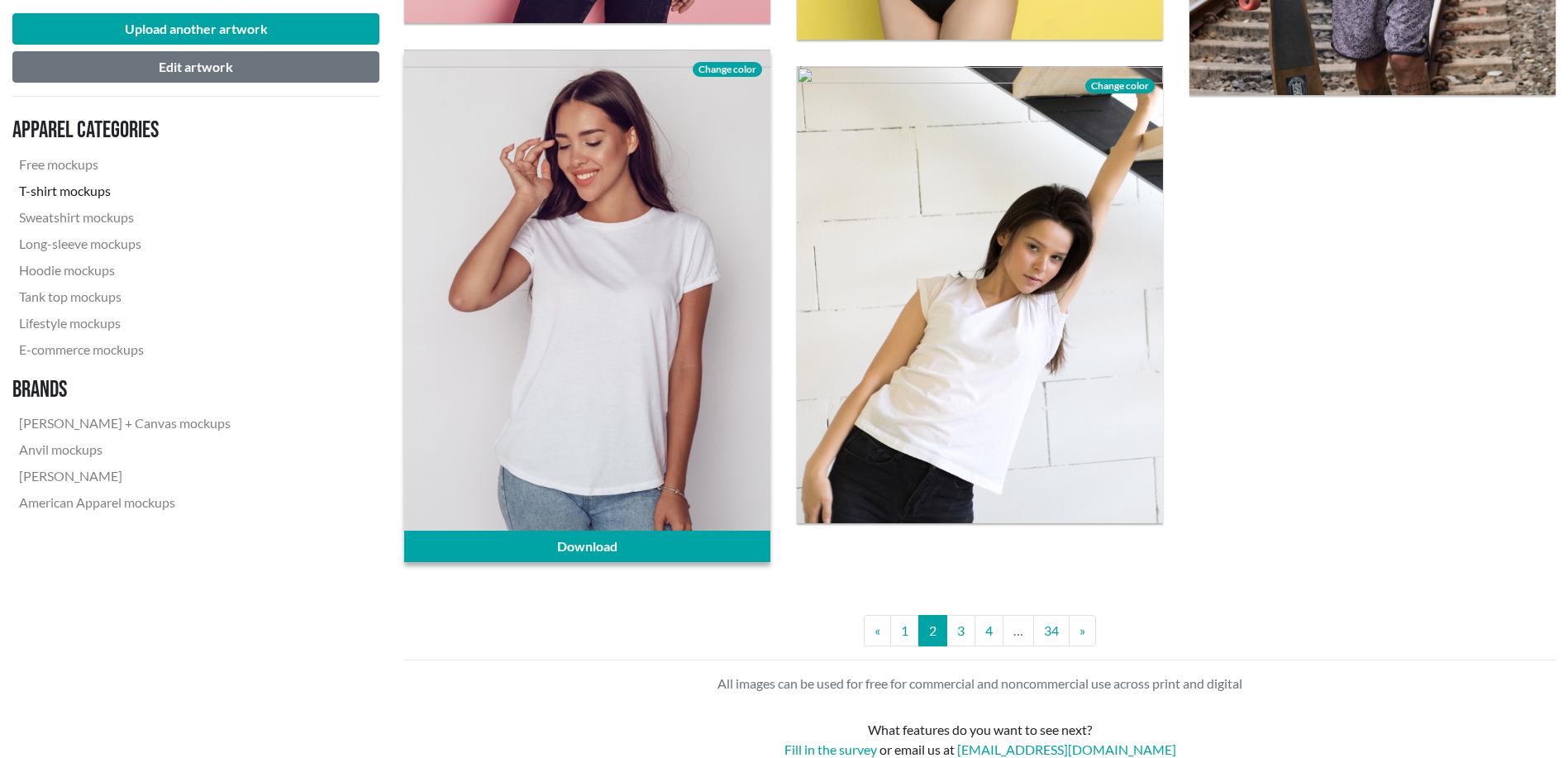
click at [670, 375] on div at bounding box center [588, 305] width 367 height 513
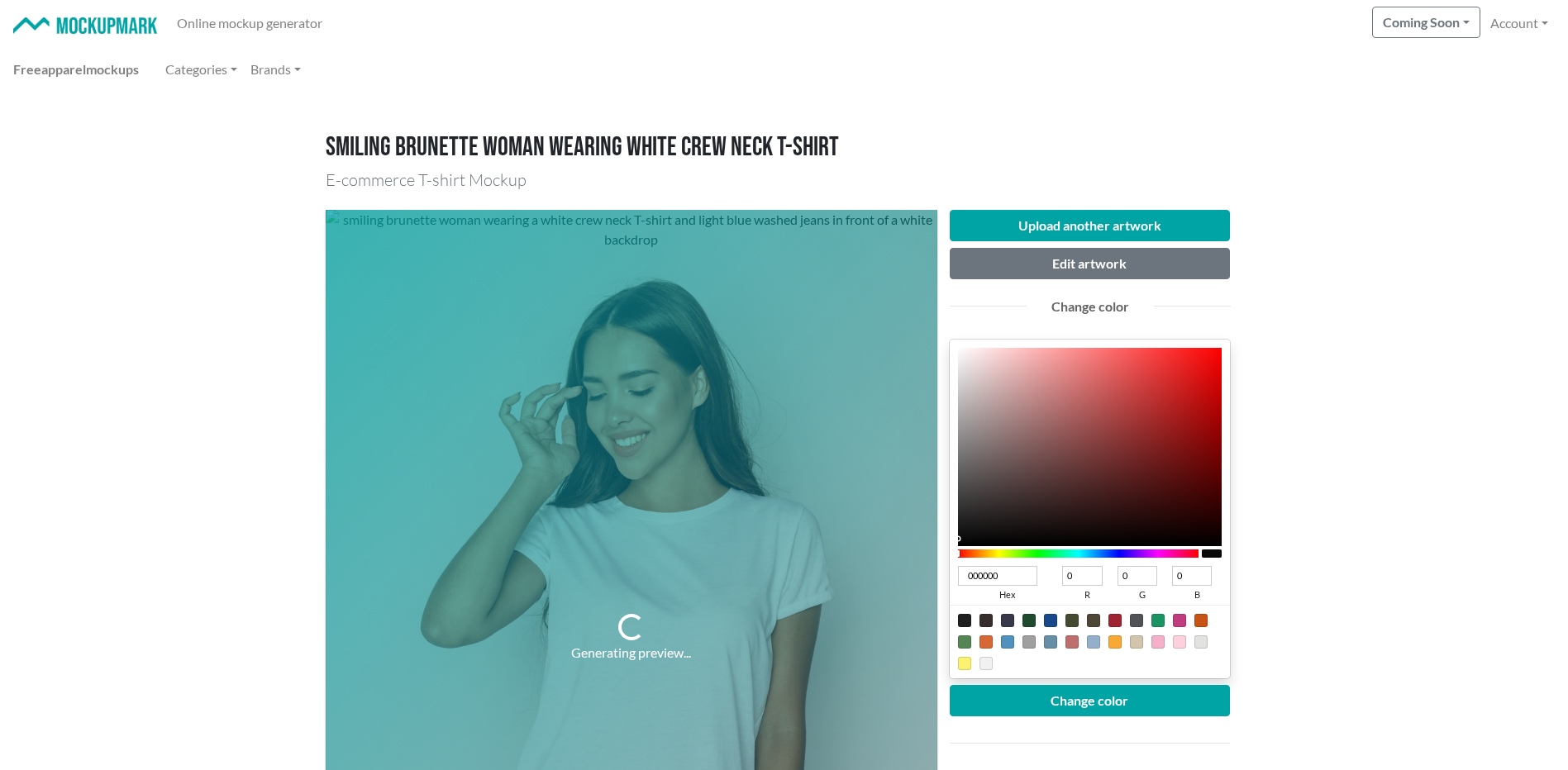
drag, startPoint x: 1002, startPoint y: 500, endPoint x: 945, endPoint y: 557, distance: 80.6
click at [946, 555] on div "Upload another artwork Edit artwork Change color 000000 hex 0 r 0 g 0 b 100 a C…" at bounding box center [1090, 638] width 306 height 856
click at [1046, 707] on button "Change color" at bounding box center [1090, 701] width 281 height 31
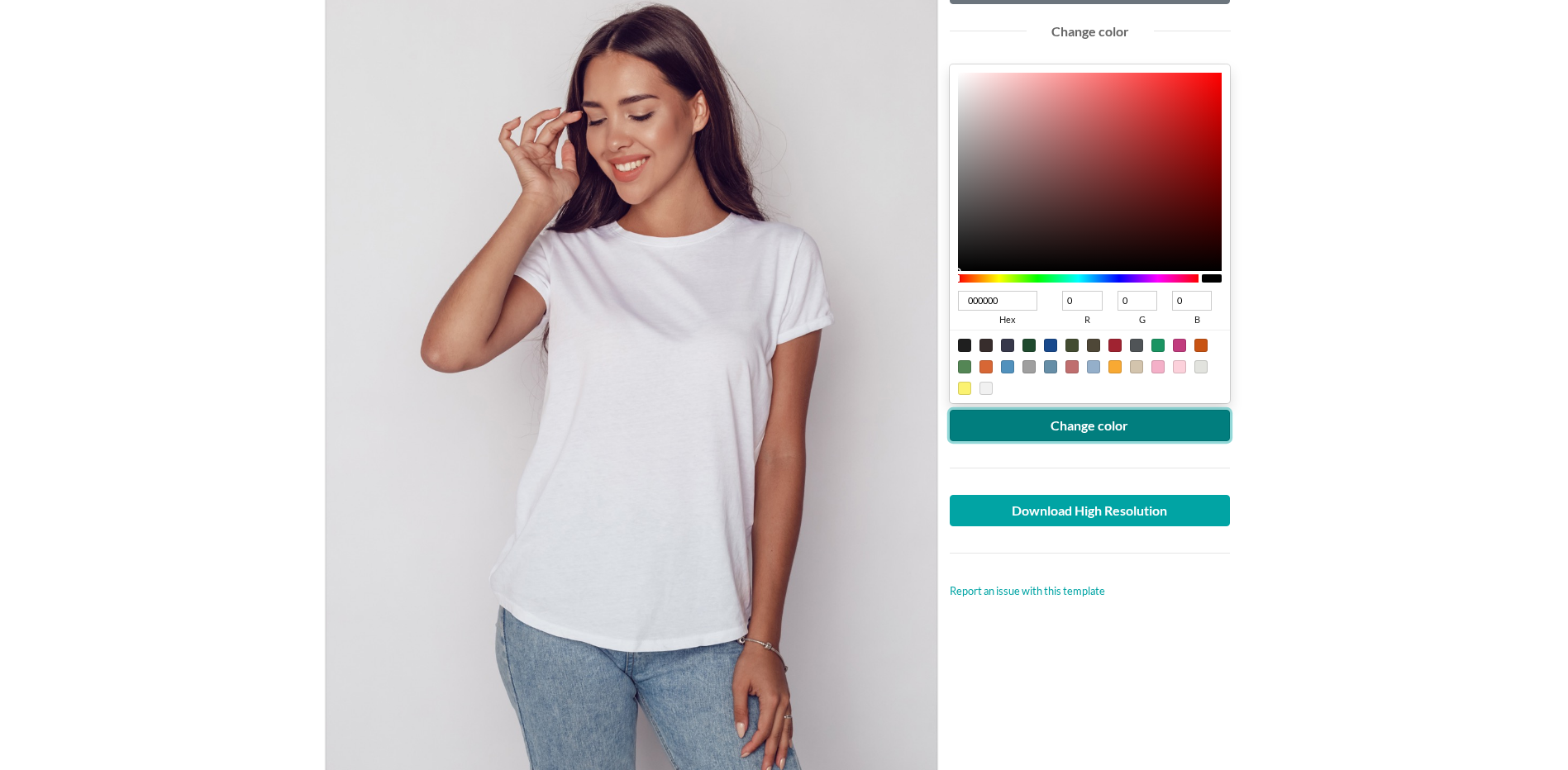
scroll to position [138, 0]
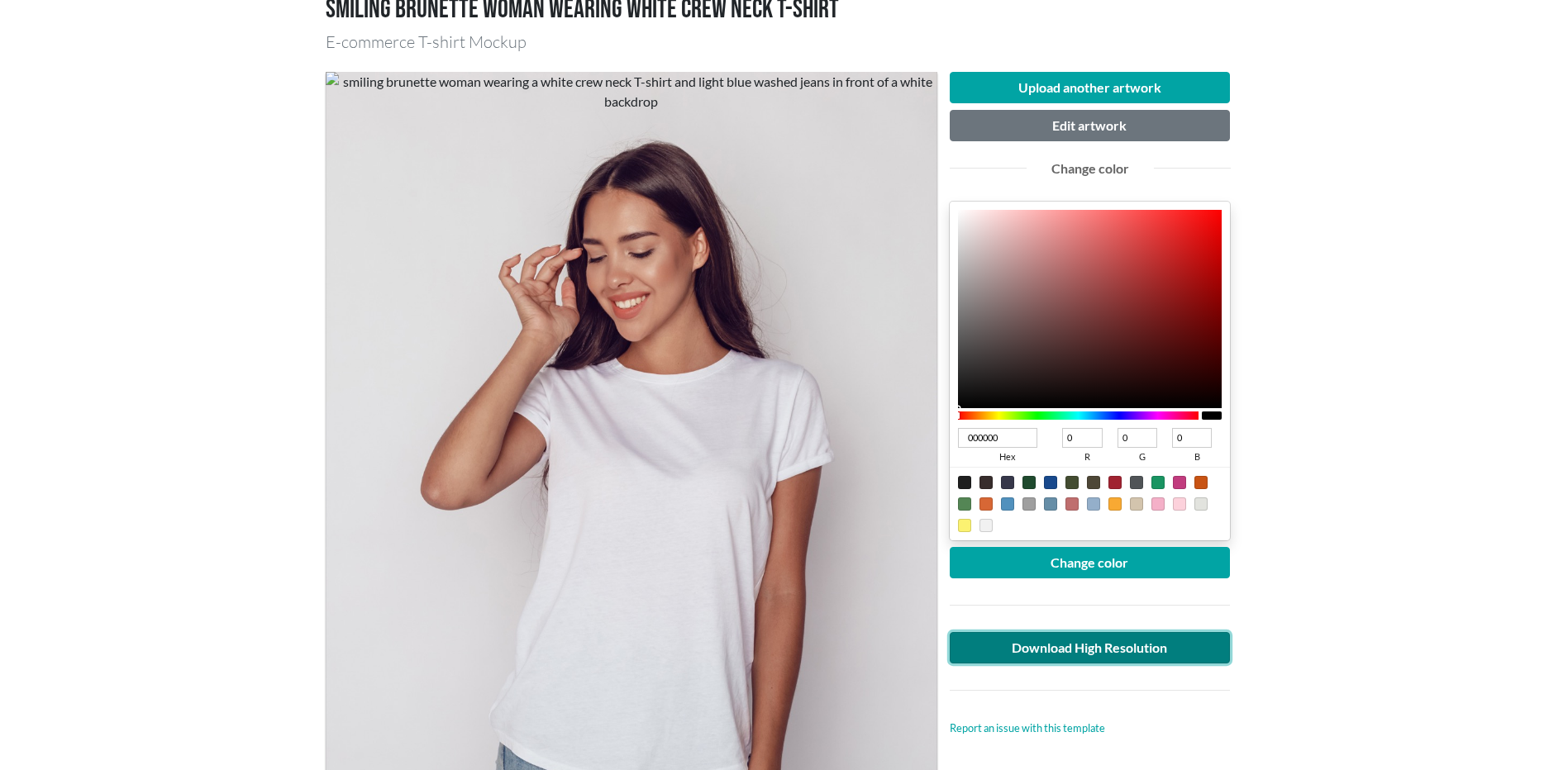
click at [1100, 658] on link "Download High Resolution" at bounding box center [1090, 647] width 281 height 31
